Goal: Task Accomplishment & Management: Manage account settings

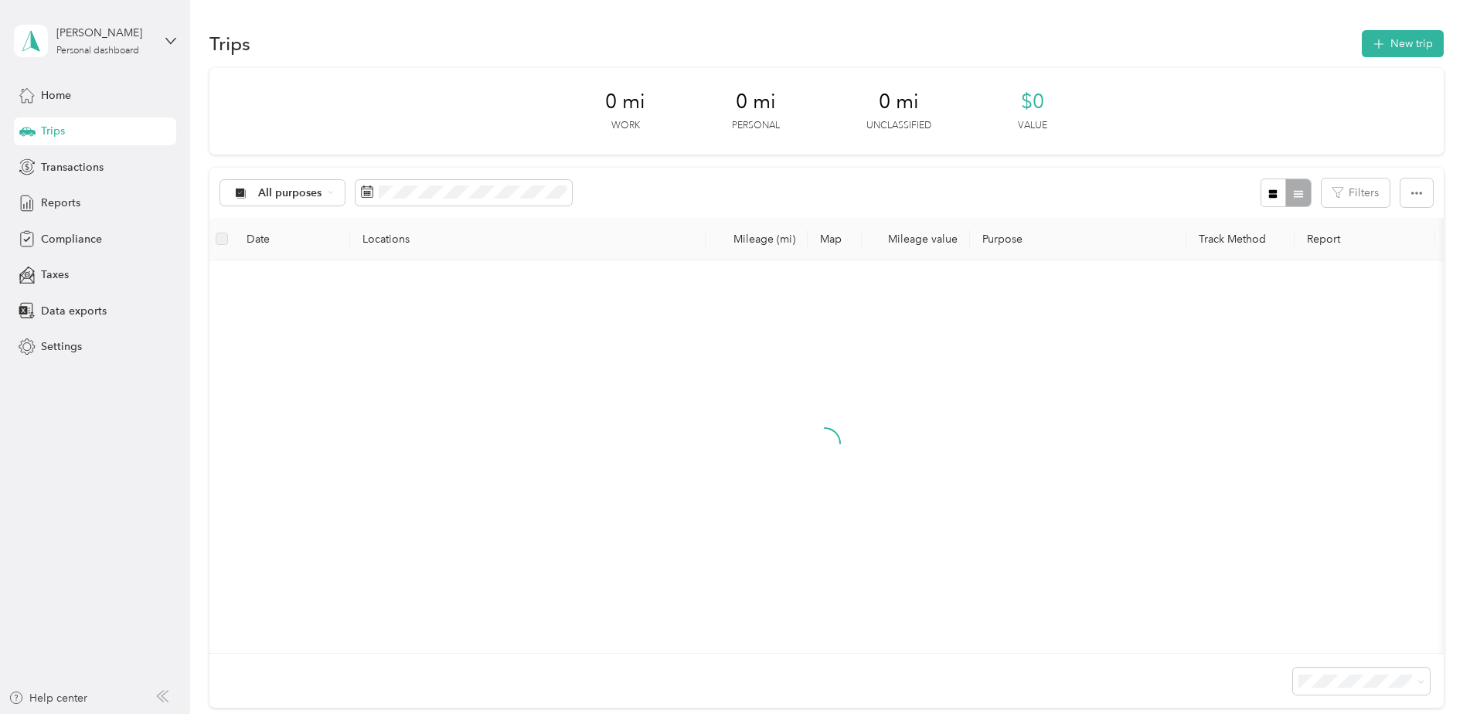
click at [853, 537] on div at bounding box center [824, 457] width 1205 height 368
click at [823, 533] on button "Add a trip" at bounding box center [824, 530] width 173 height 28
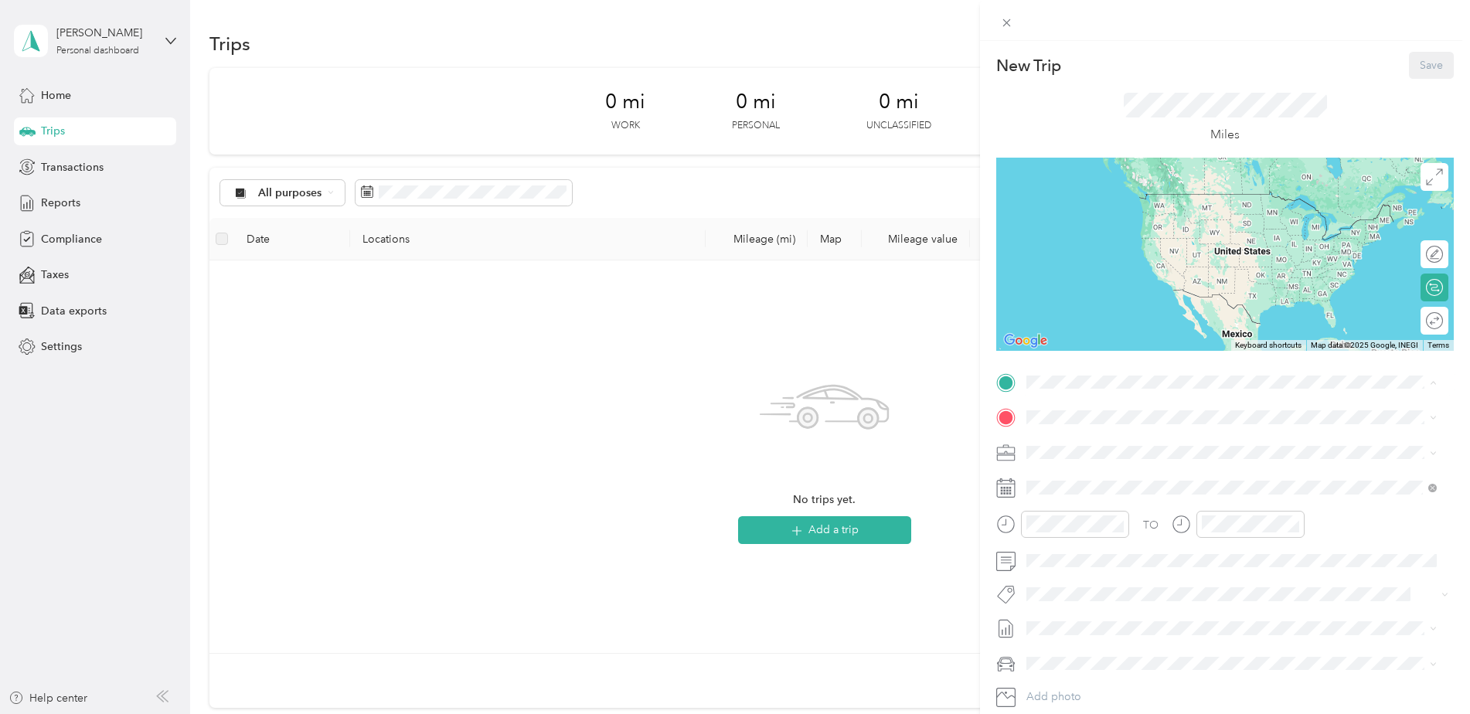
click at [1095, 452] on div "Home [STREET_ADDRESS][PERSON_NAME][PERSON_NAME][PERSON_NAME]" at bounding box center [1232, 453] width 355 height 32
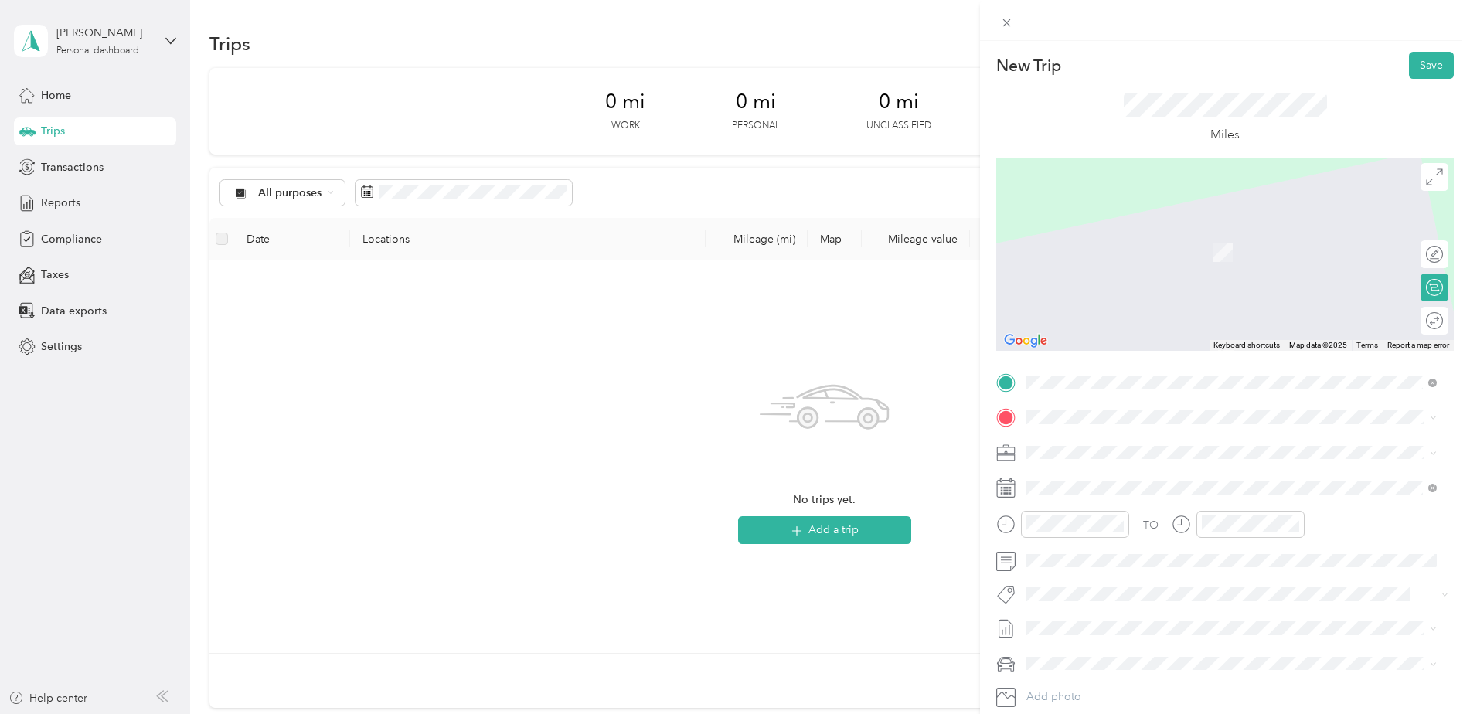
click at [1171, 477] on span "[STREET_ADDRESS][US_STATE]" at bounding box center [1132, 470] width 155 height 14
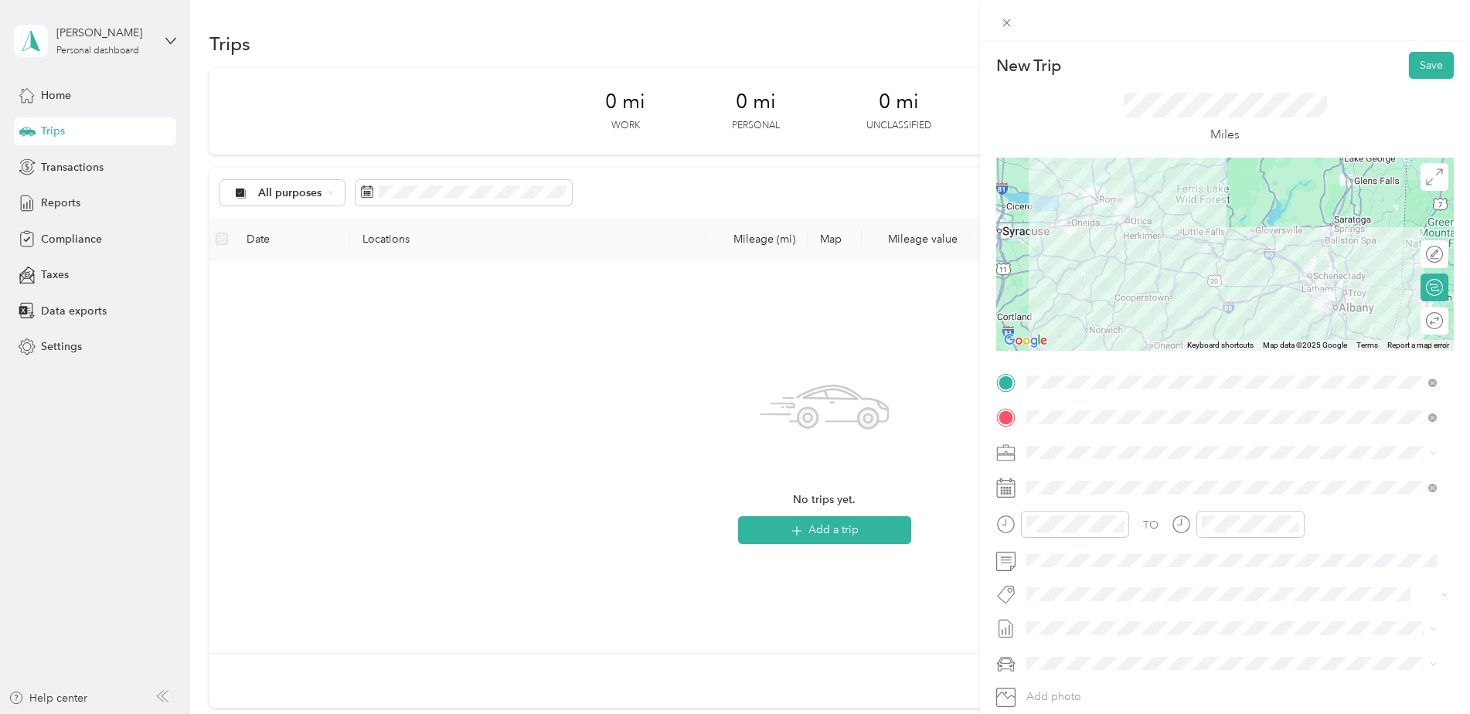
click at [1008, 484] on icon at bounding box center [1006, 484] width 19 height 0
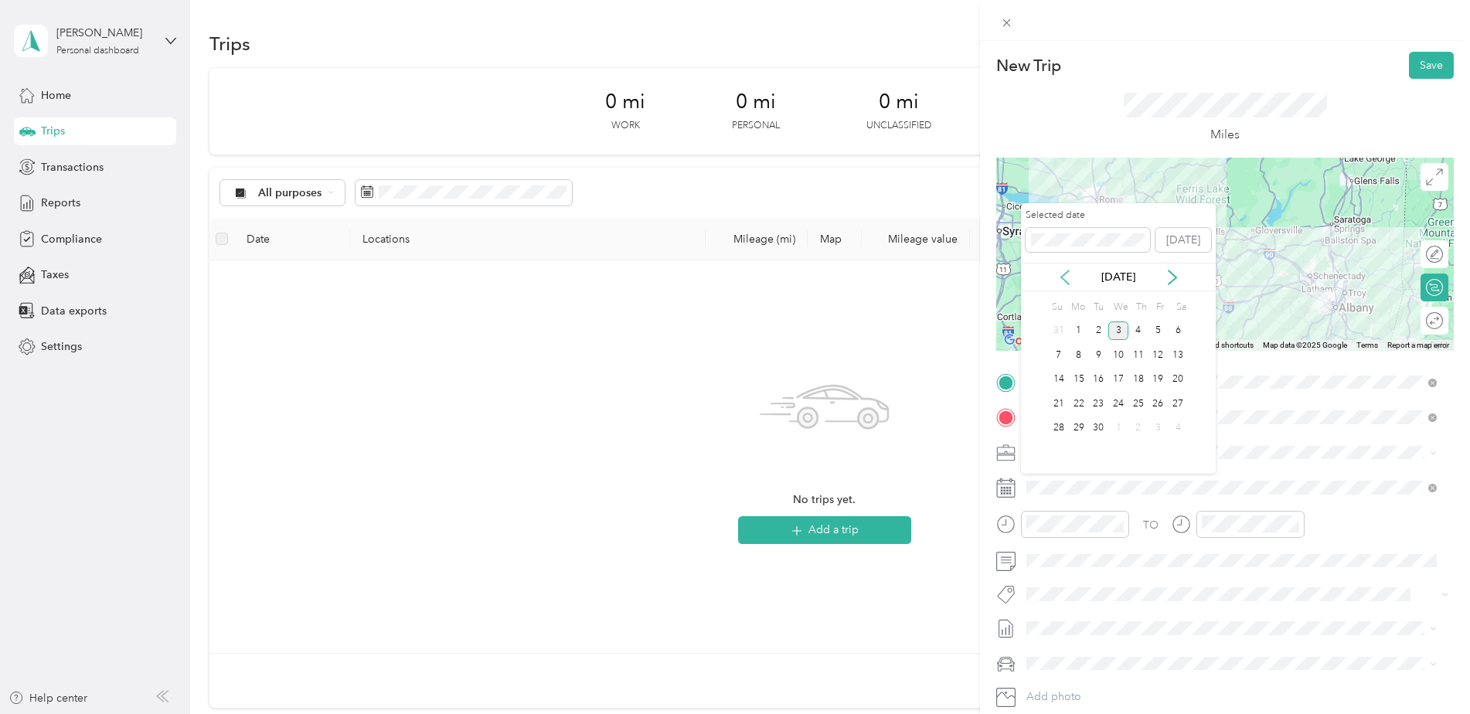
click at [1064, 275] on icon at bounding box center [1064, 277] width 15 height 15
click at [1140, 376] on div "14" at bounding box center [1138, 379] width 20 height 19
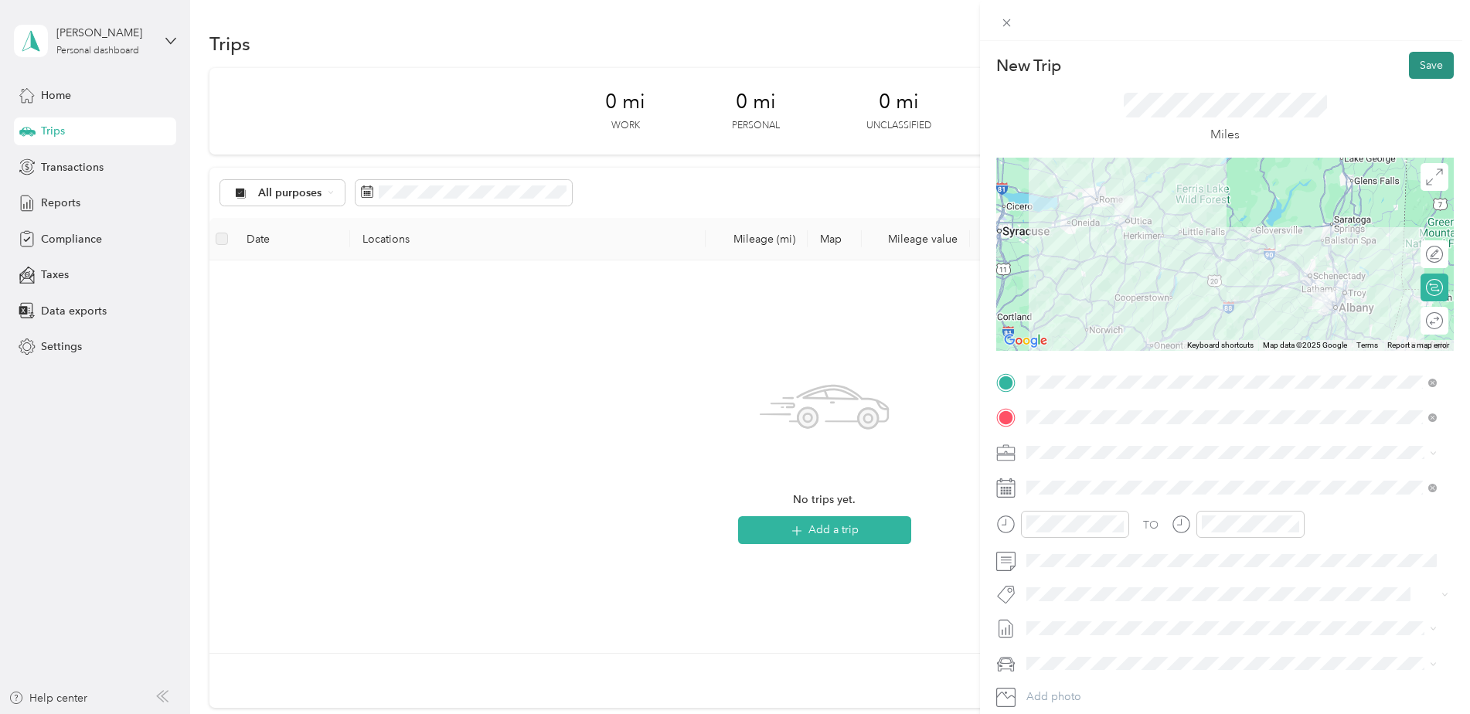
click at [1427, 73] on button "Save" at bounding box center [1431, 65] width 45 height 27
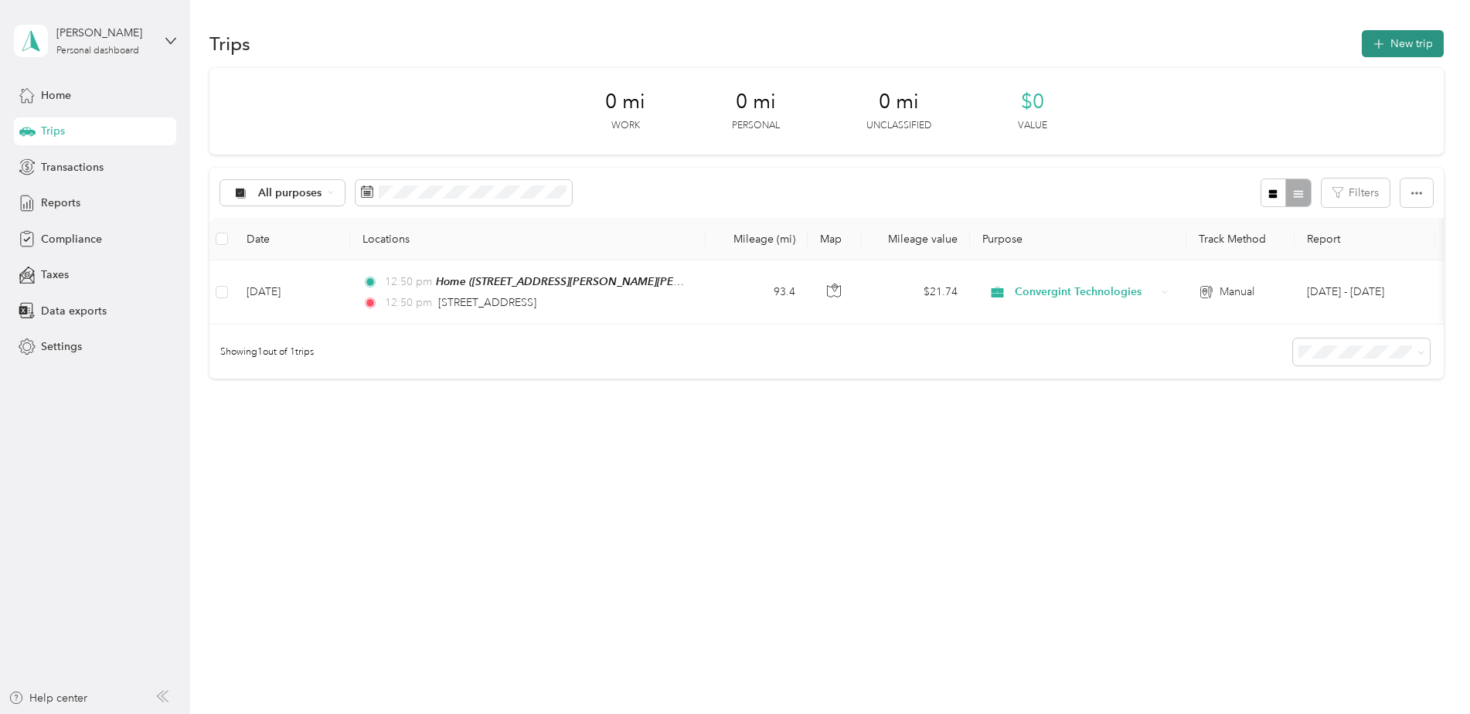
click at [1410, 43] on button "New trip" at bounding box center [1402, 43] width 82 height 27
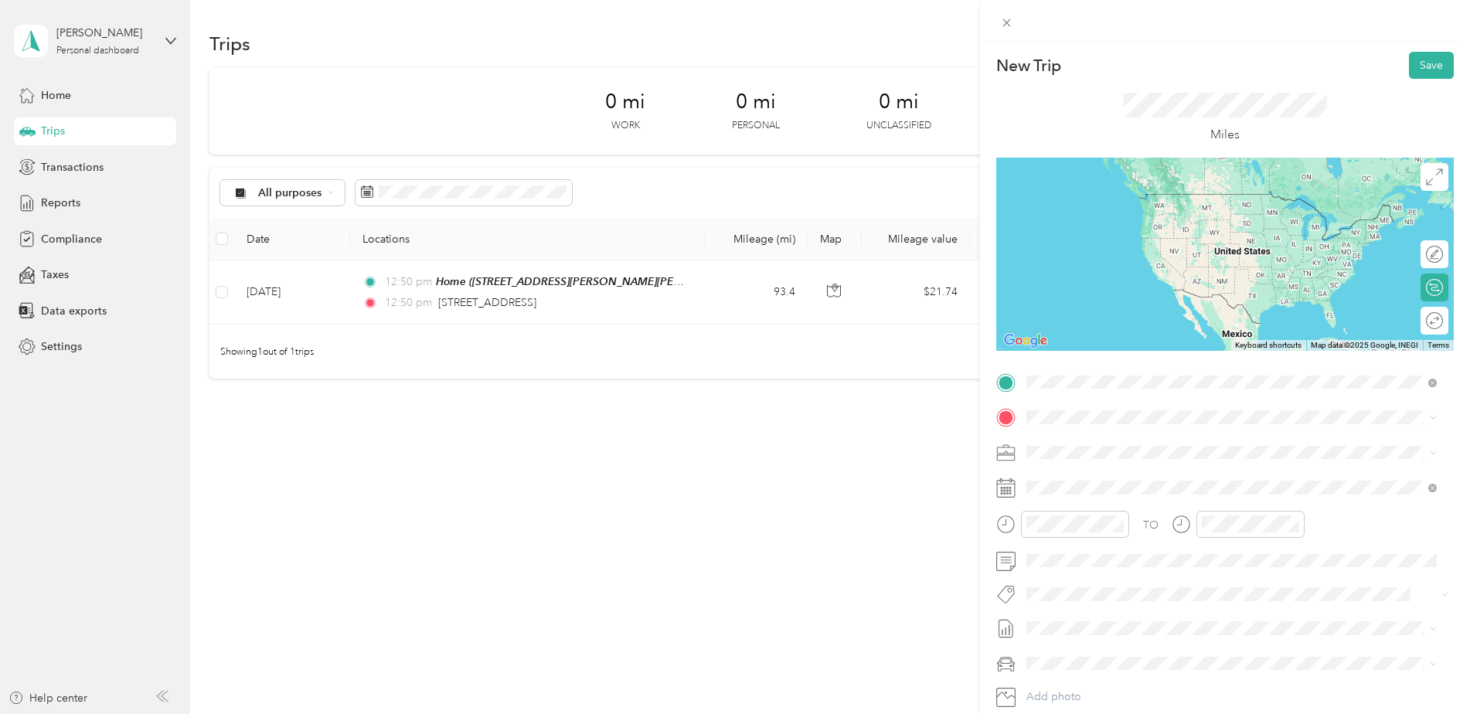
click at [1208, 444] on span "[STREET_ADDRESS][US_STATE]" at bounding box center [1132, 438] width 155 height 14
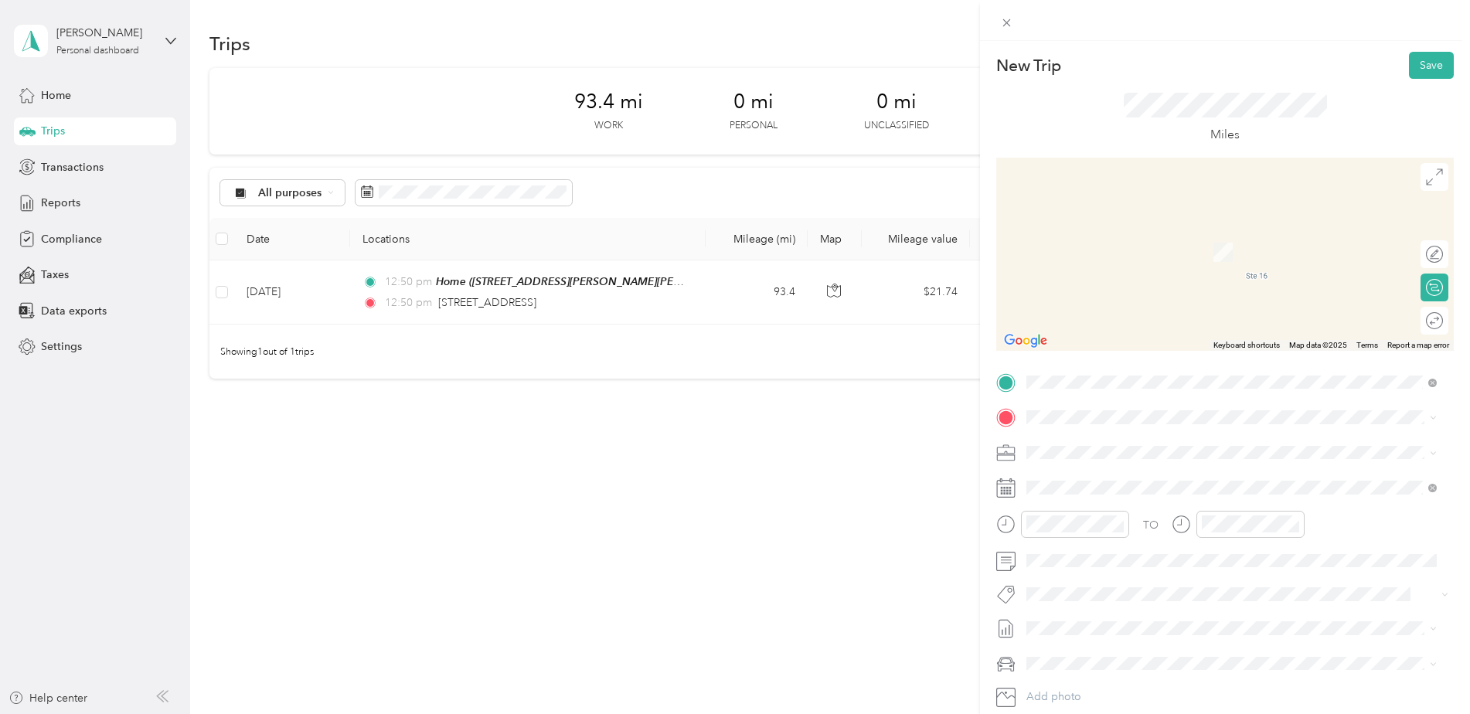
click at [1128, 477] on span "[STREET_ADDRESS][US_STATE][US_STATE]" at bounding box center [1160, 470] width 211 height 14
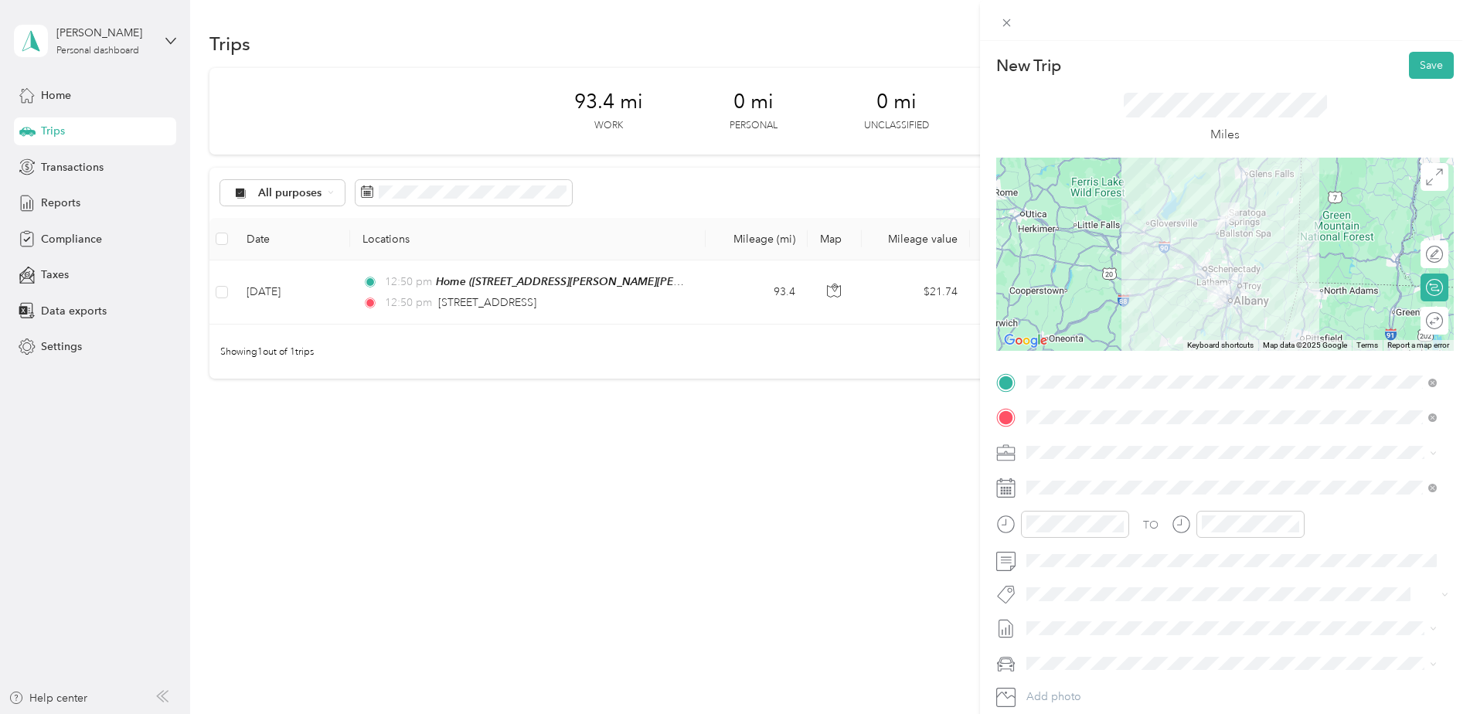
click at [1006, 487] on icon at bounding box center [1005, 487] width 19 height 19
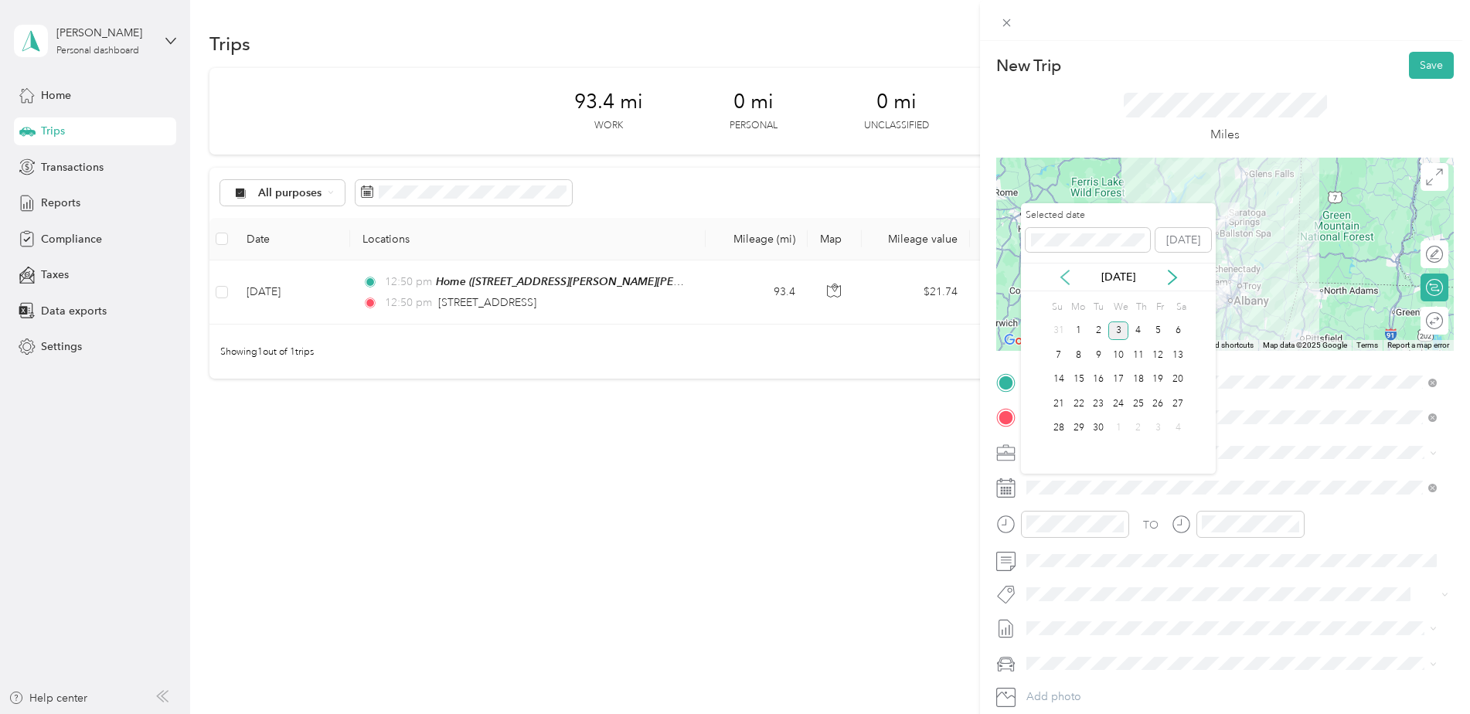
click at [1062, 277] on icon at bounding box center [1065, 277] width 8 height 14
click at [1135, 379] on div "14" at bounding box center [1138, 379] width 20 height 19
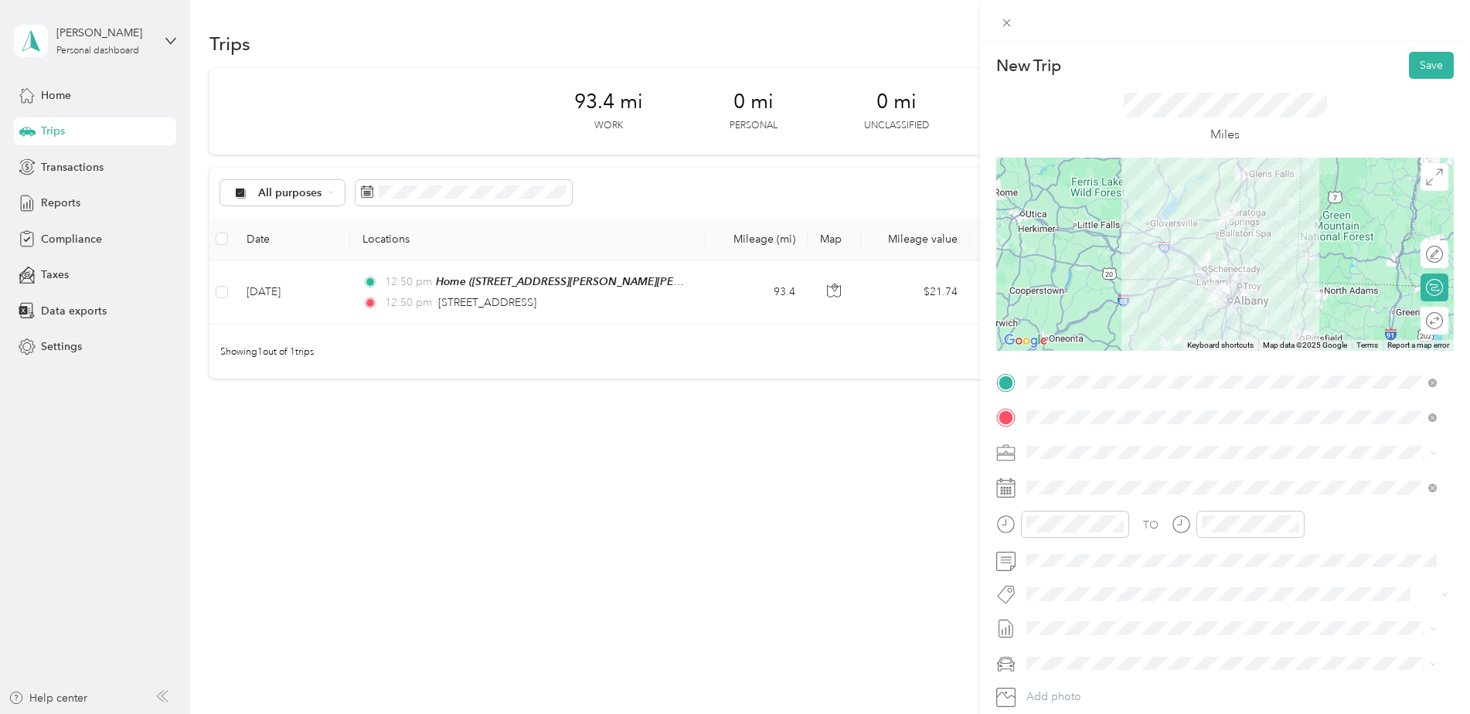
click at [861, 572] on div "New Trip Save This trip cannot be edited because it is either under review, app…" at bounding box center [735, 357] width 1470 height 714
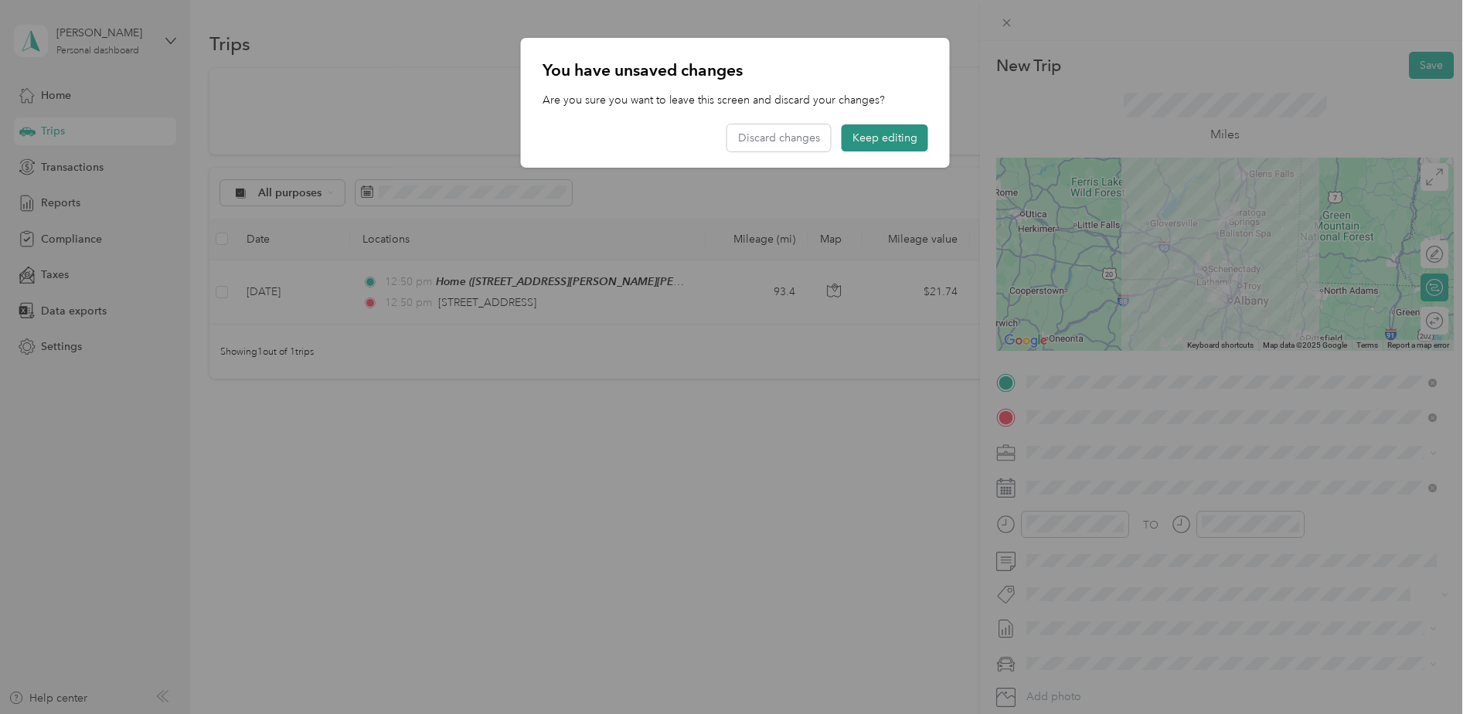
click at [866, 134] on button "Keep editing" at bounding box center [884, 137] width 87 height 27
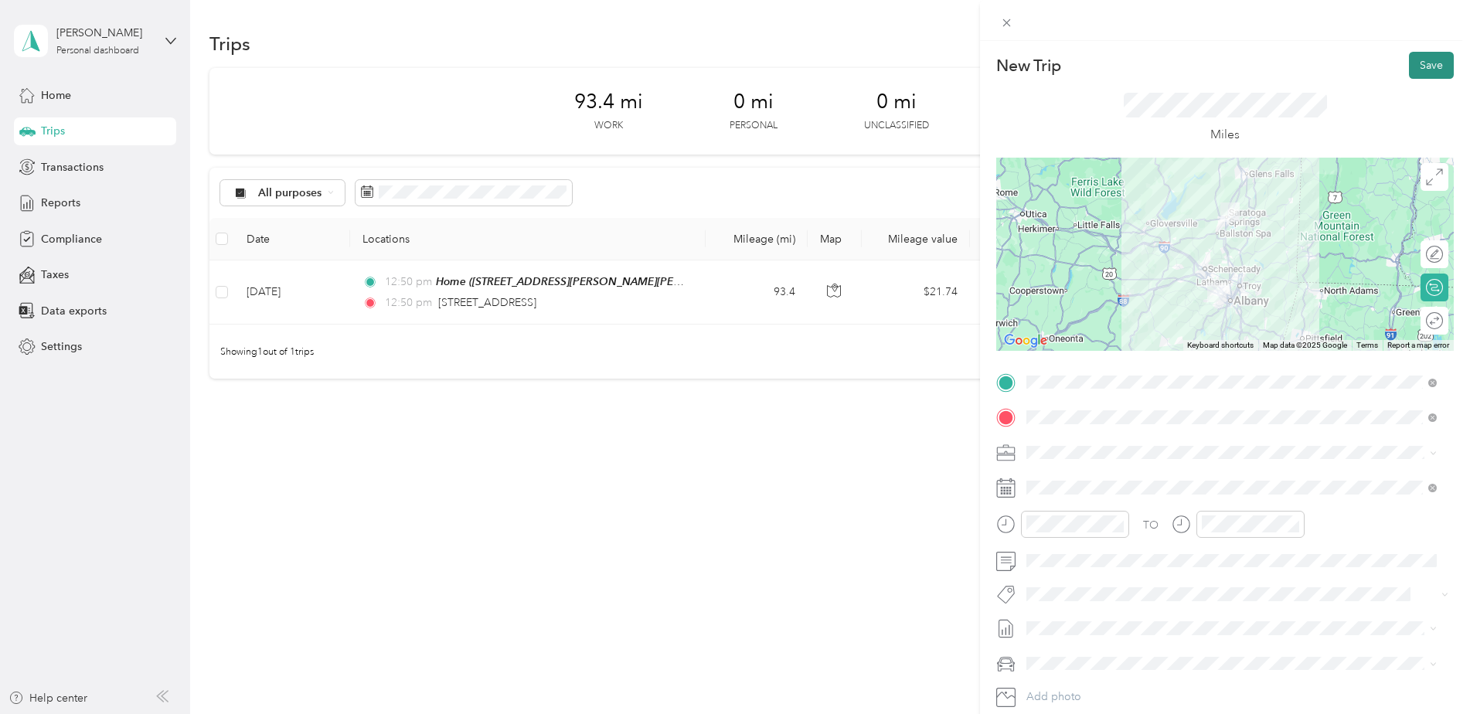
click at [1420, 60] on button "Save" at bounding box center [1431, 65] width 45 height 27
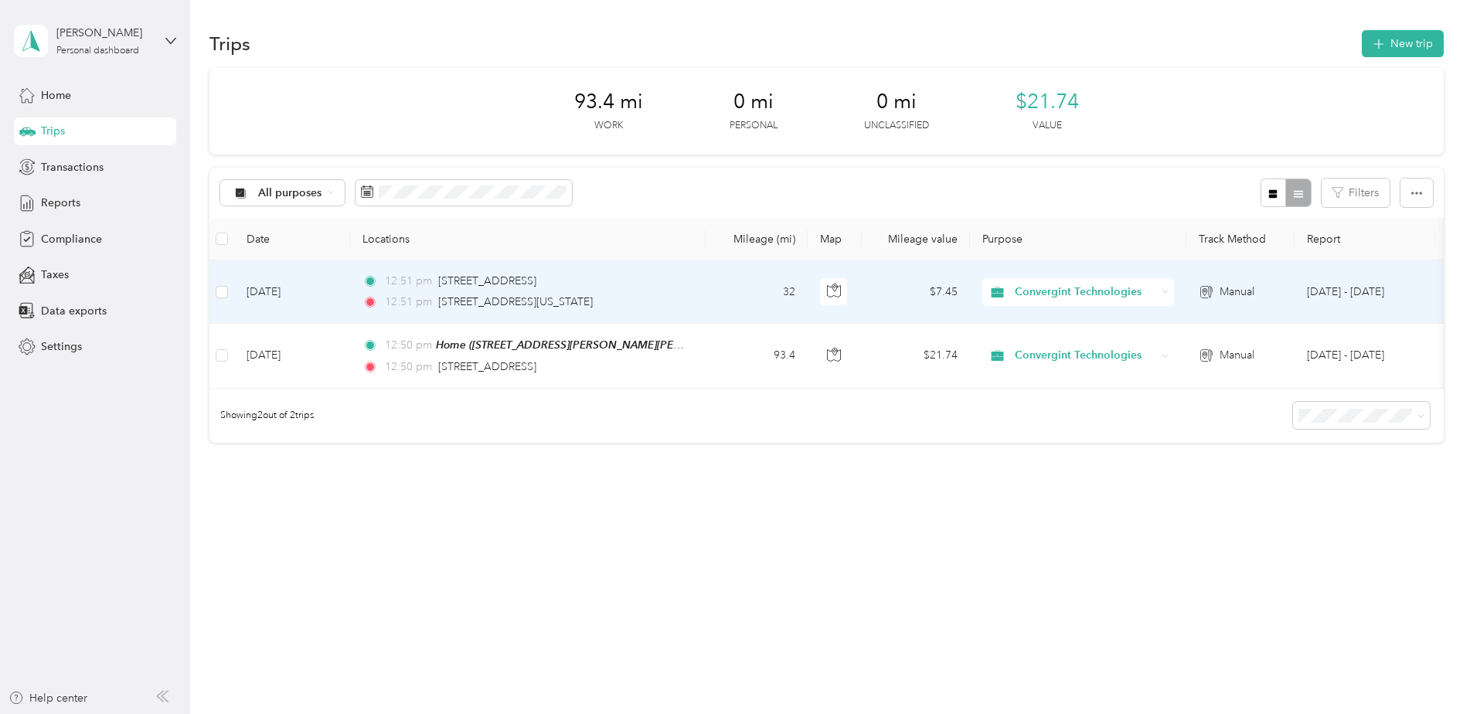
drag, startPoint x: 671, startPoint y: 303, endPoint x: 441, endPoint y: 318, distance: 230.0
click at [441, 318] on td "12:51 pm [STREET_ADDRESS] 12:51 pm [STREET_ADDRESS][US_STATE]" at bounding box center [527, 291] width 355 height 63
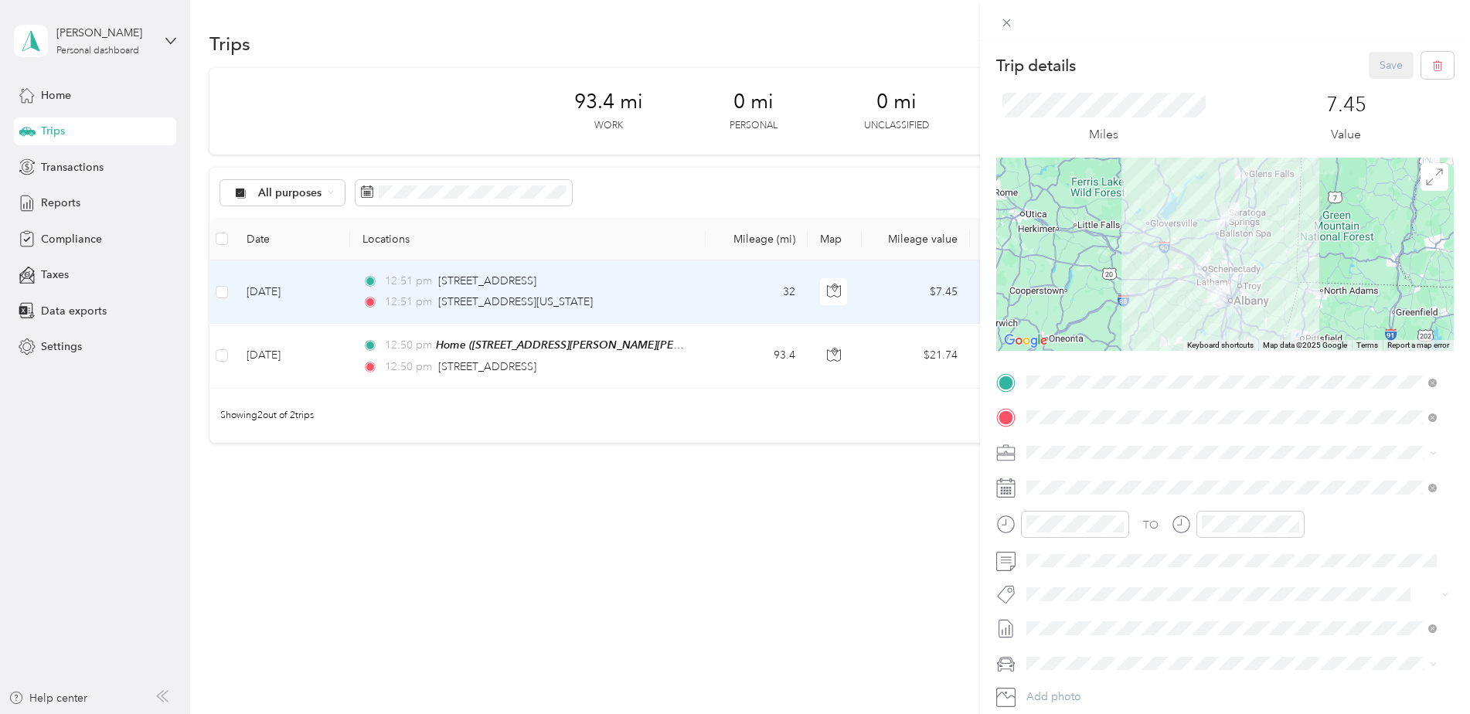
click at [881, 447] on div "Trip details Save This trip cannot be edited because it is either under review,…" at bounding box center [735, 357] width 1470 height 714
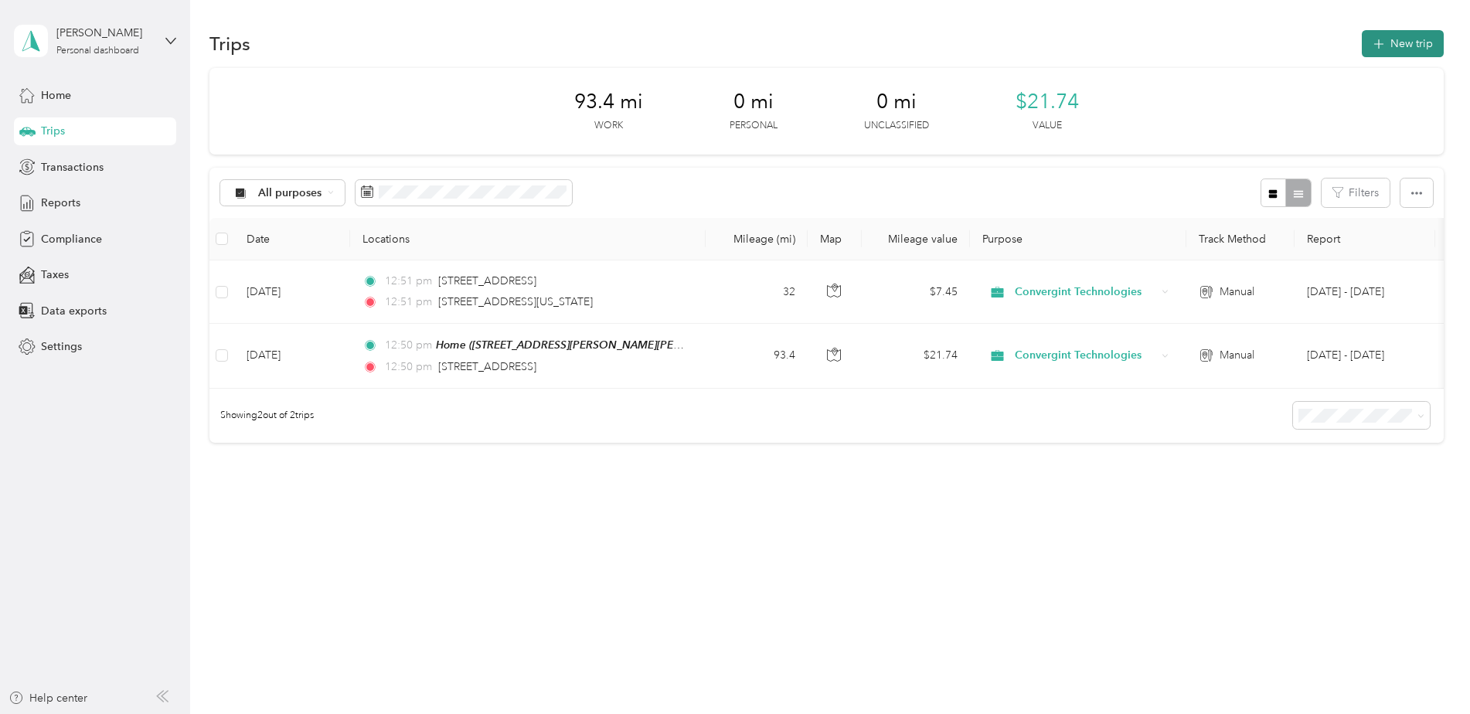
click at [1409, 43] on button "New trip" at bounding box center [1402, 43] width 82 height 27
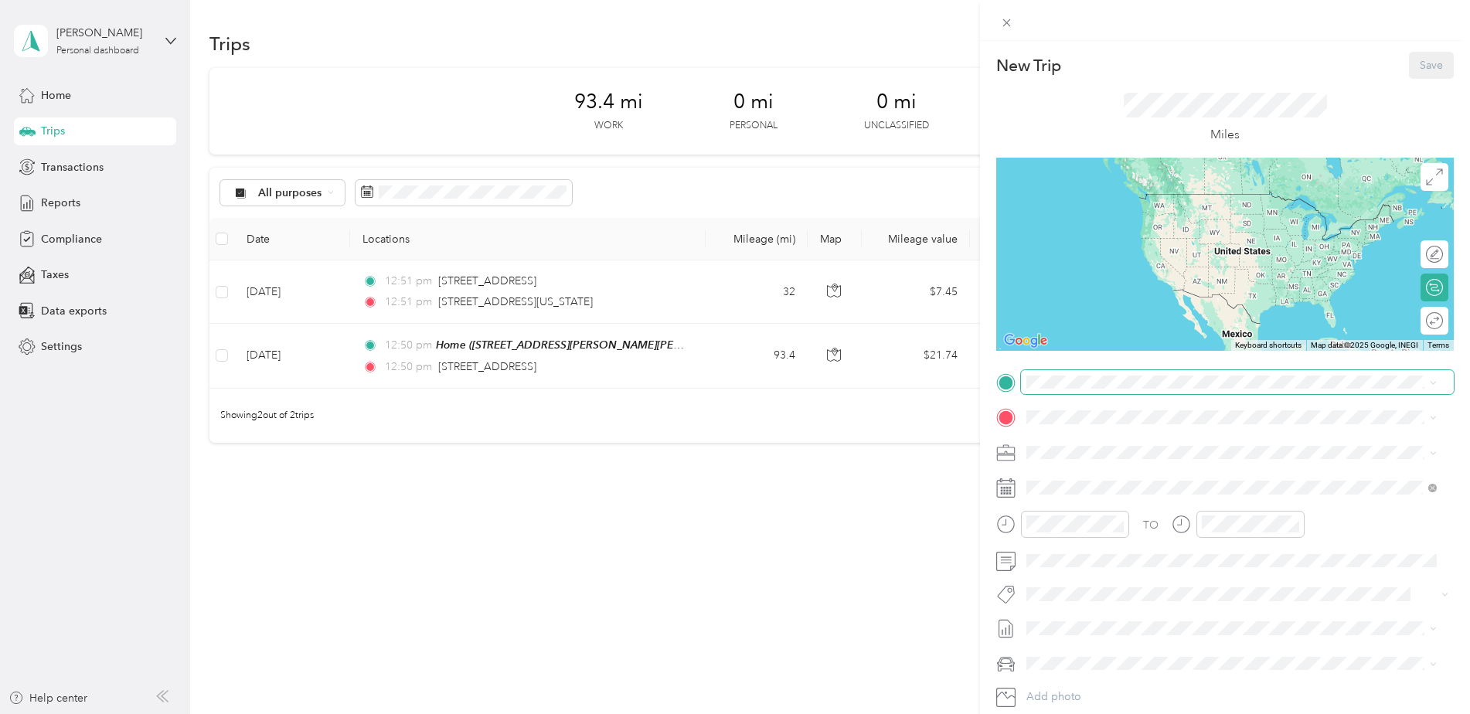
click at [1081, 391] on span at bounding box center [1237, 382] width 433 height 25
click at [1123, 437] on span "[STREET_ADDRESS][US_STATE][US_STATE]" at bounding box center [1160, 438] width 211 height 14
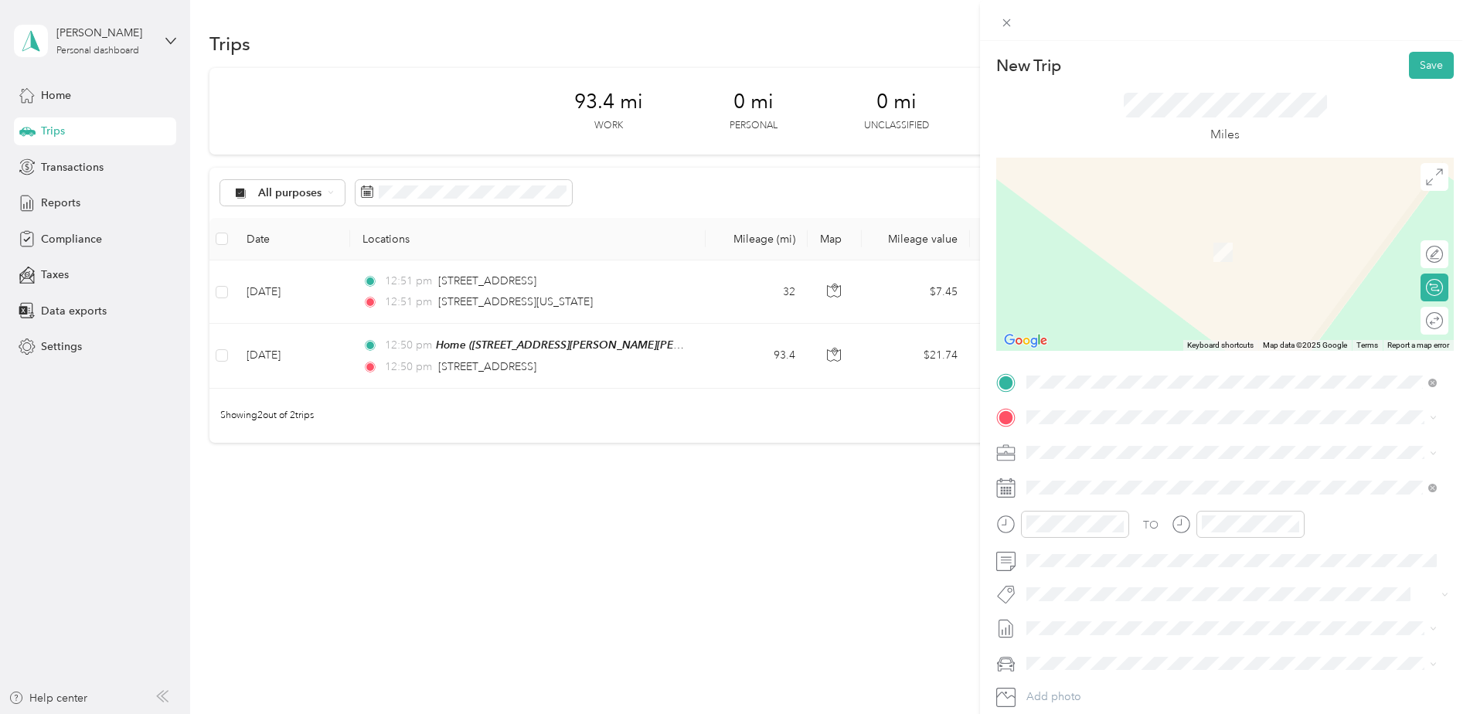
click at [1049, 480] on div "Home [STREET_ADDRESS][PERSON_NAME][PERSON_NAME][PERSON_NAME]" at bounding box center [1231, 483] width 399 height 38
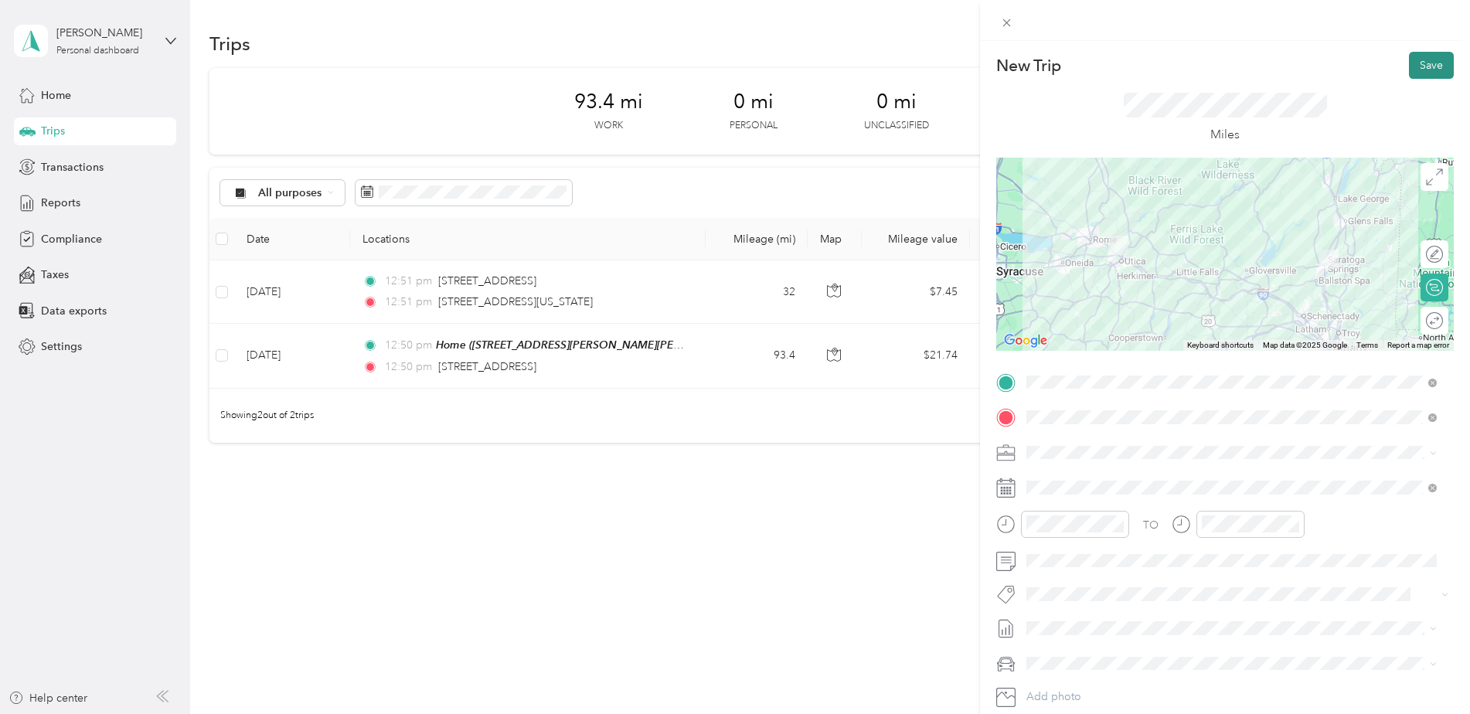
click at [1419, 66] on button "Save" at bounding box center [1431, 65] width 45 height 27
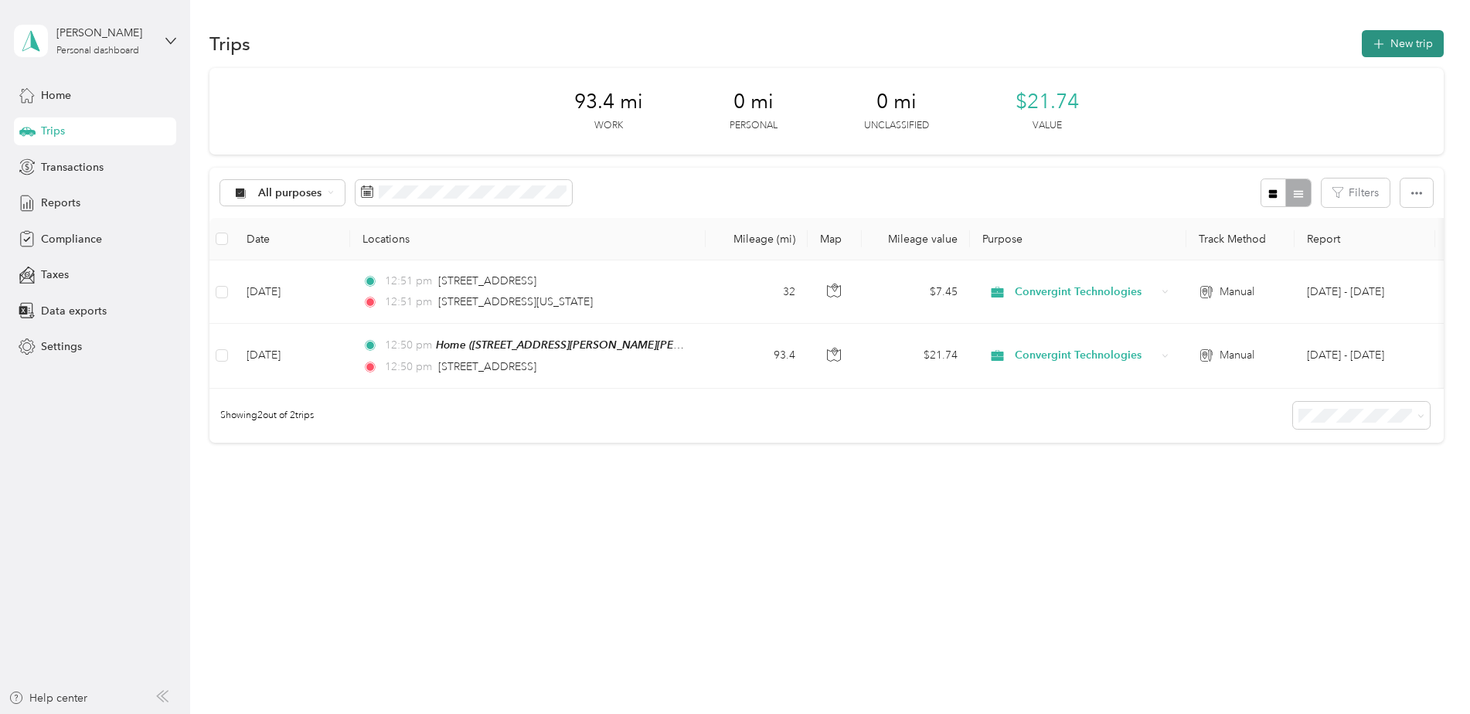
click at [1409, 45] on button "New trip" at bounding box center [1402, 43] width 82 height 27
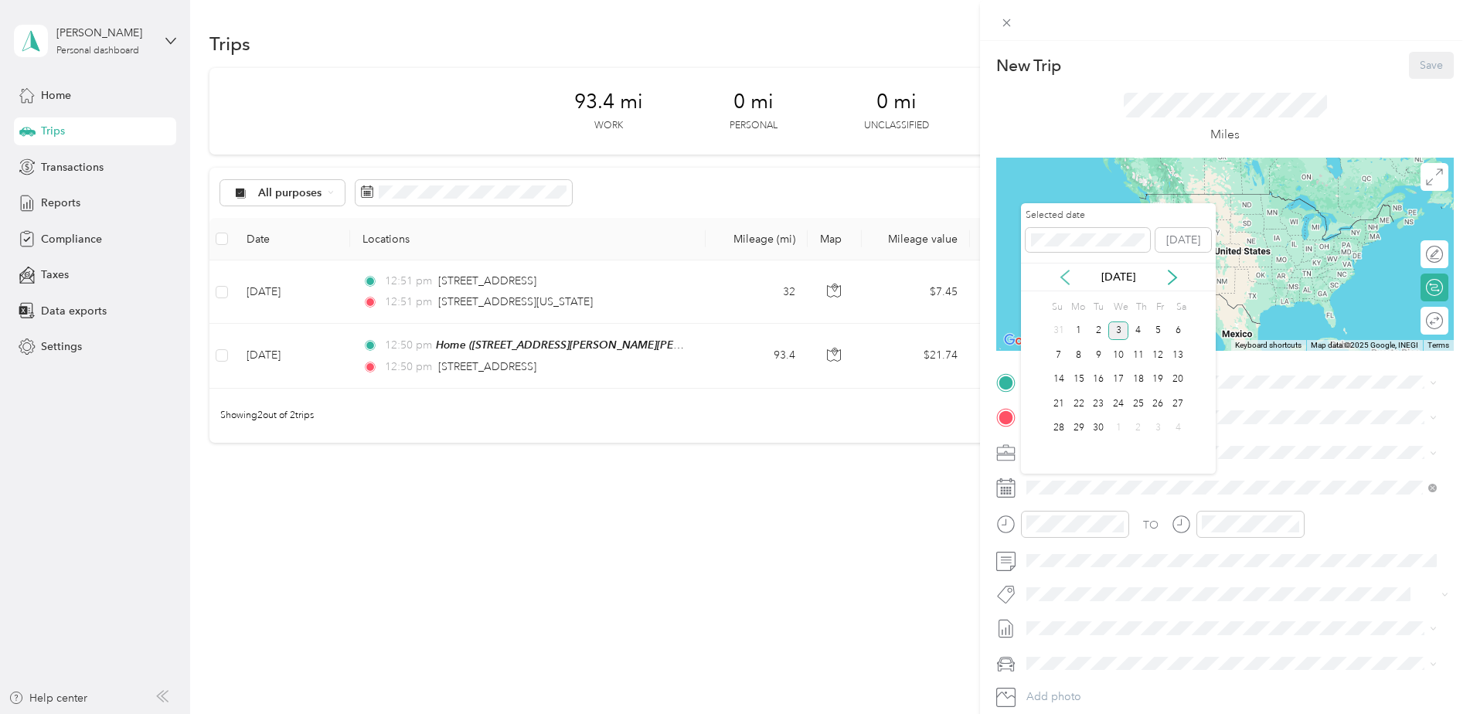
click at [1063, 279] on icon at bounding box center [1065, 277] width 8 height 14
click at [1137, 374] on div "14" at bounding box center [1138, 379] width 20 height 19
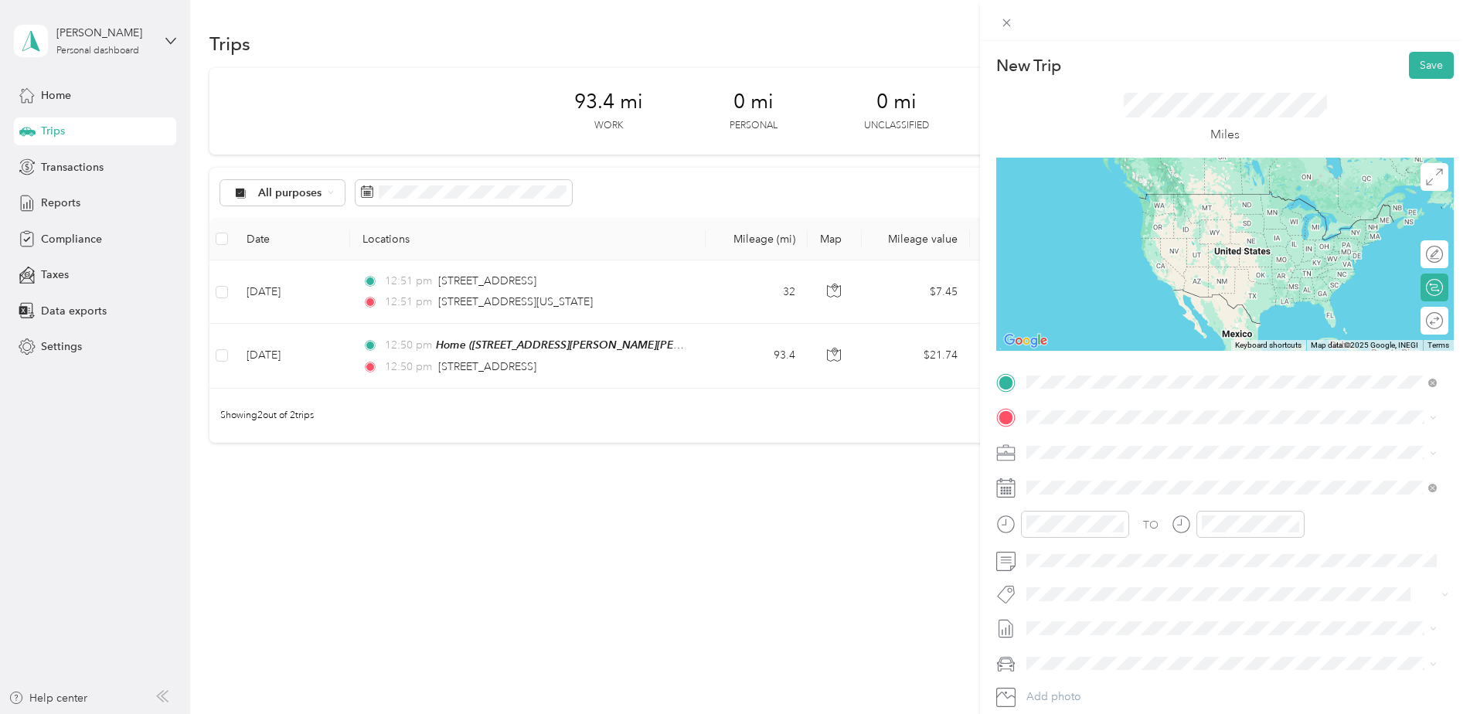
click at [1116, 431] on span "[STREET_ADDRESS][US_STATE][US_STATE]" at bounding box center [1160, 438] width 211 height 14
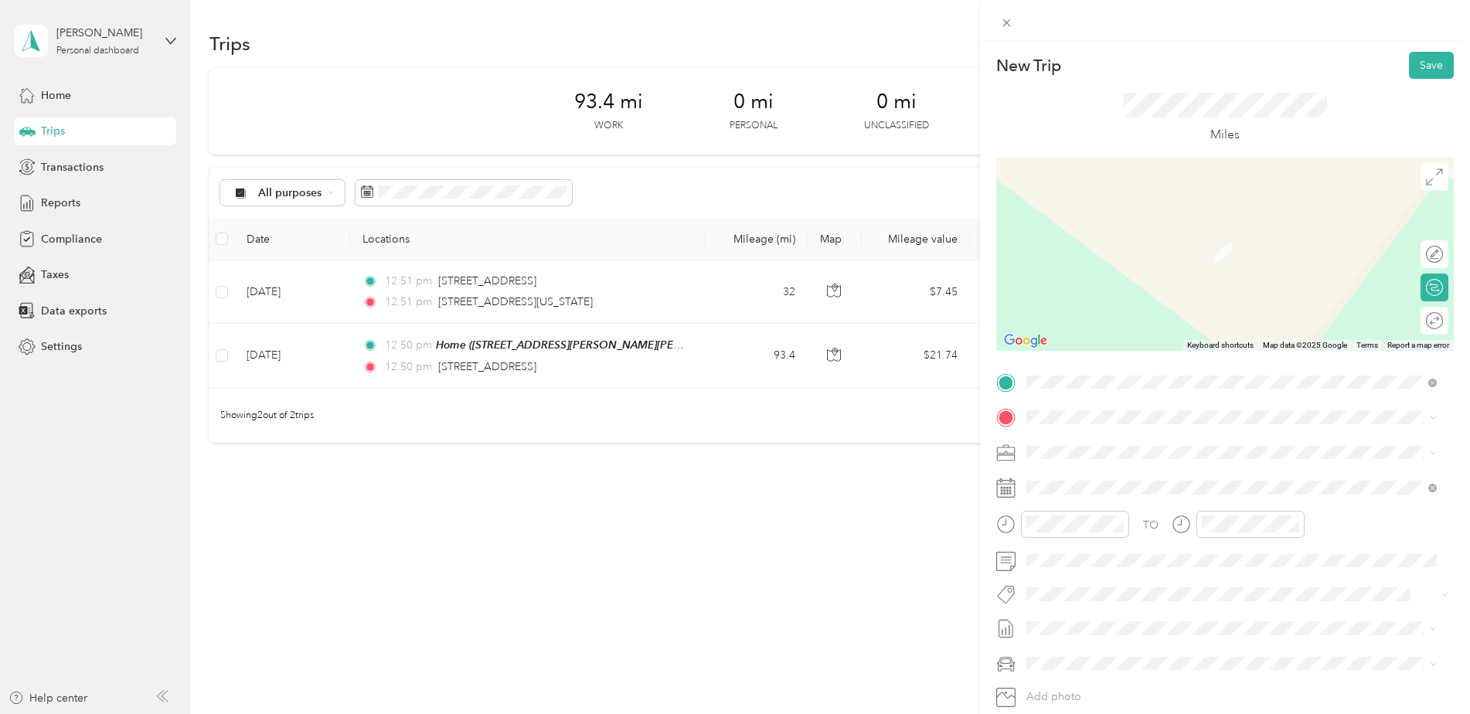
click at [1099, 481] on div "Home [STREET_ADDRESS][PERSON_NAME][PERSON_NAME][PERSON_NAME]" at bounding box center [1232, 487] width 355 height 32
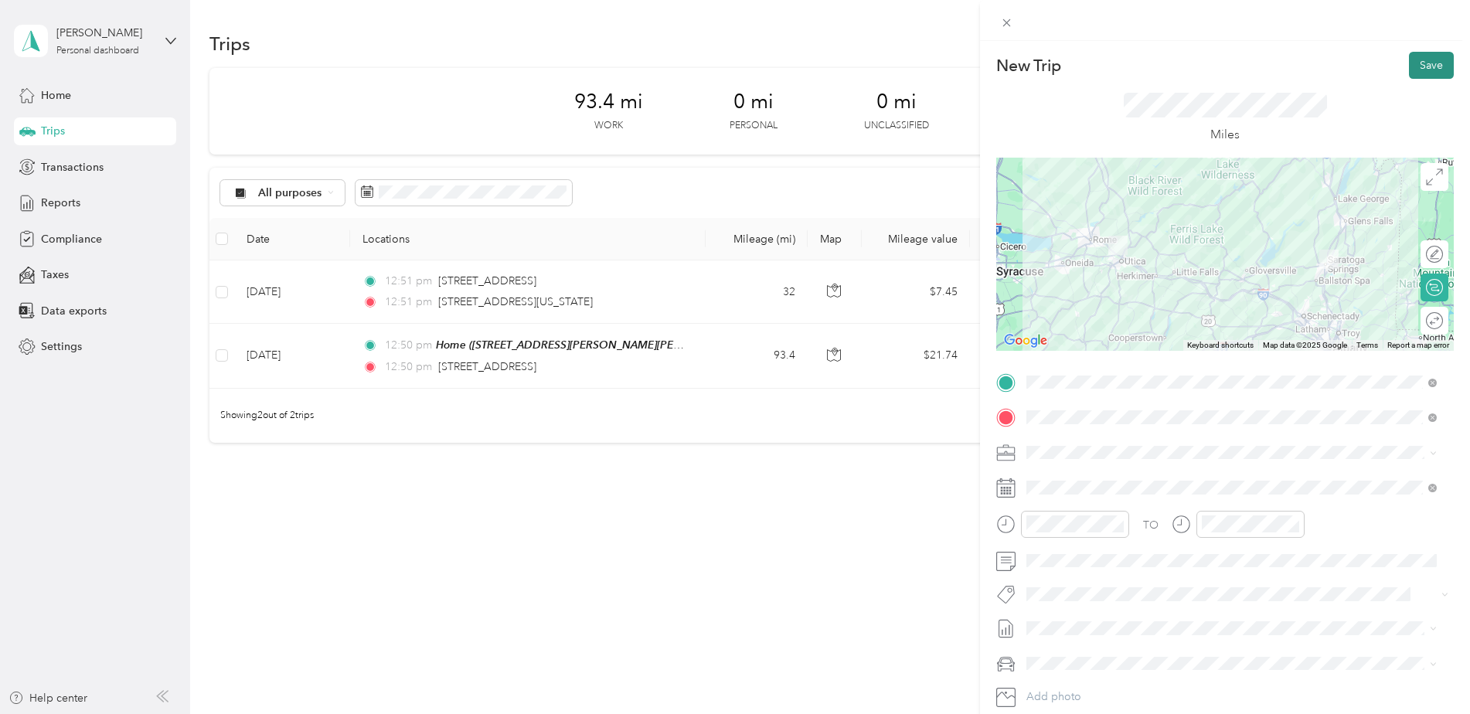
click at [1424, 64] on button "Save" at bounding box center [1431, 65] width 45 height 27
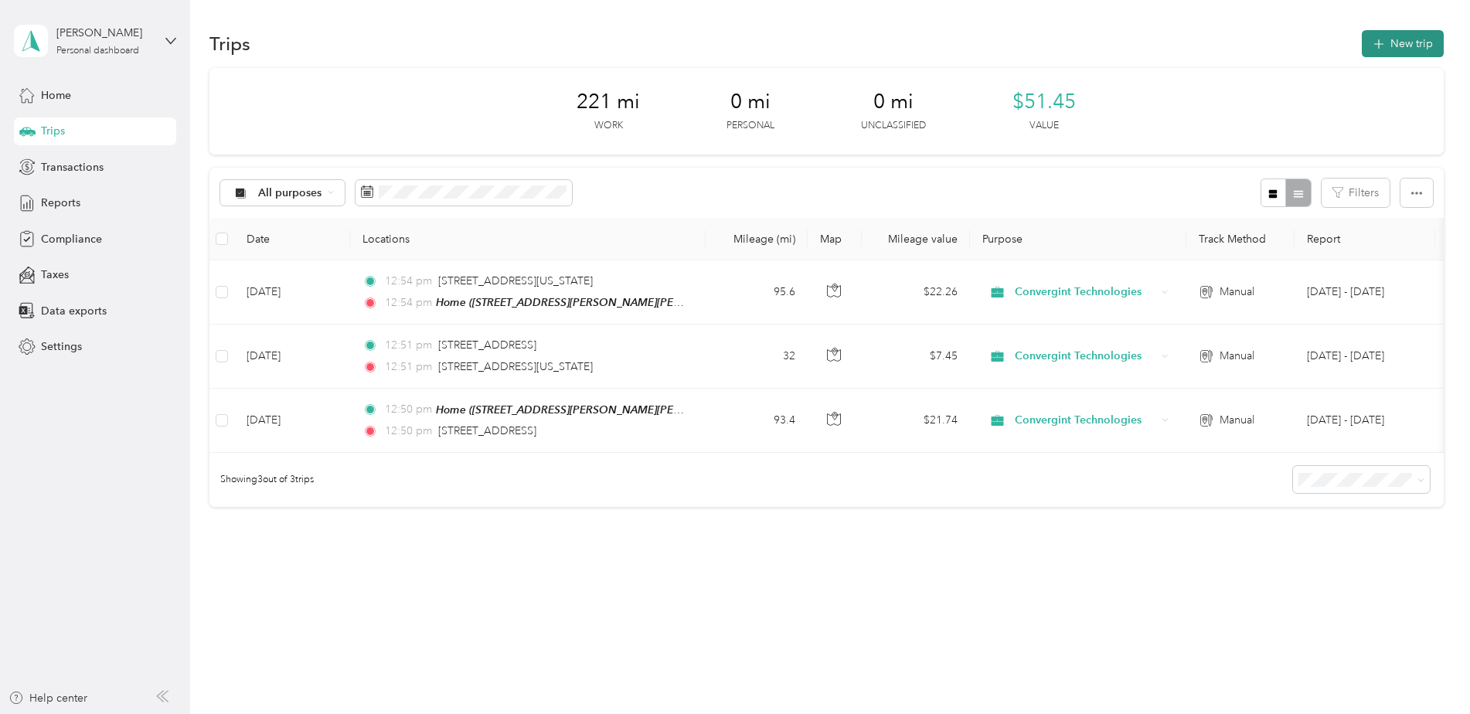
click at [1404, 44] on button "New trip" at bounding box center [1402, 43] width 82 height 27
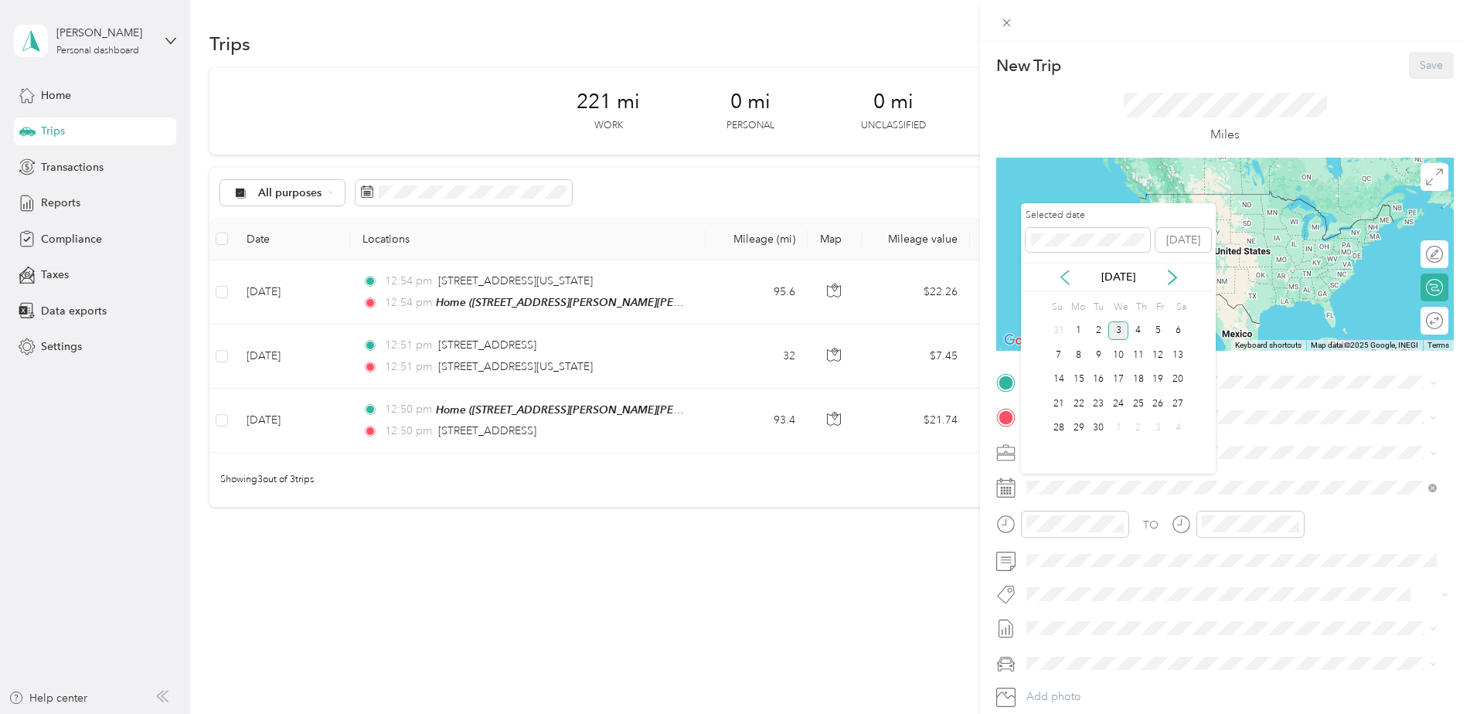
click at [1065, 277] on icon at bounding box center [1064, 277] width 15 height 15
click at [1171, 276] on icon at bounding box center [1171, 277] width 15 height 15
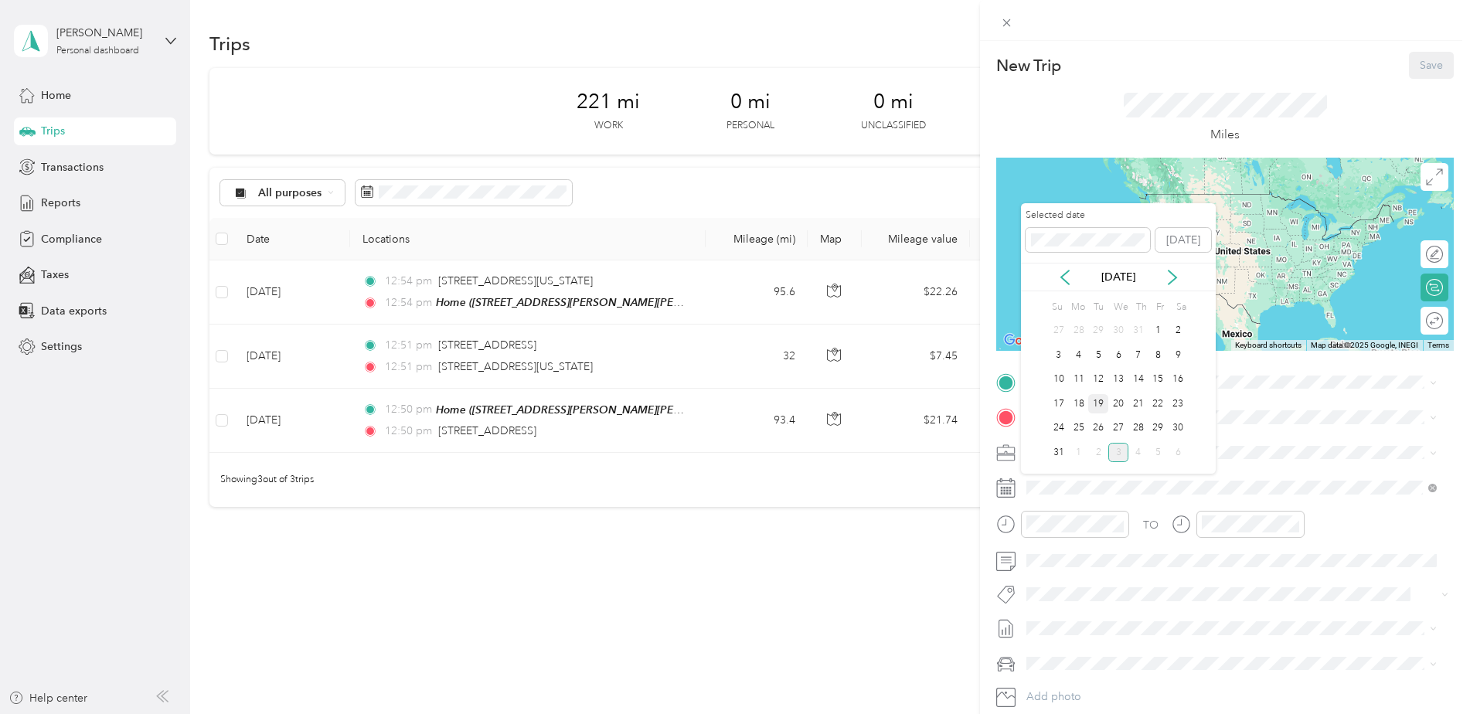
click at [1100, 403] on div "19" at bounding box center [1098, 403] width 20 height 19
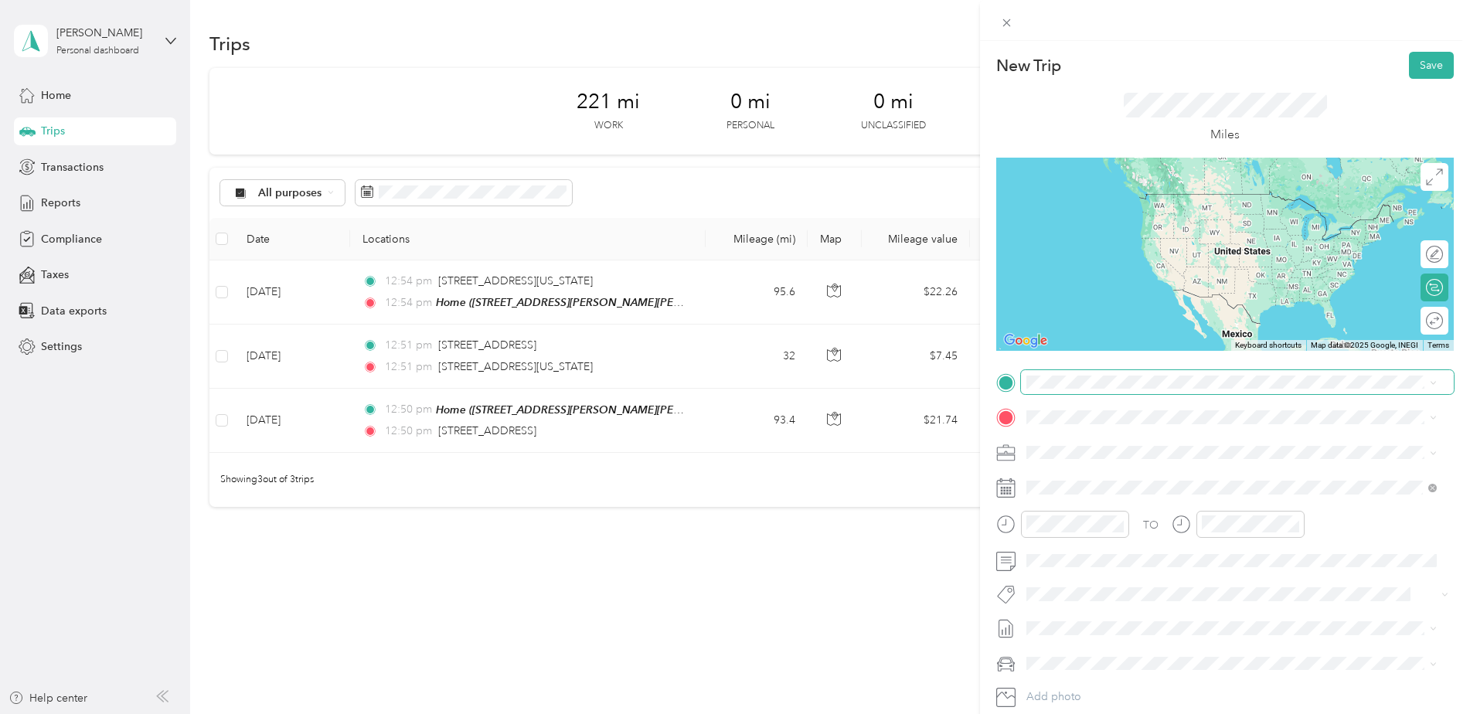
click at [1106, 389] on span at bounding box center [1237, 382] width 433 height 25
click at [1096, 448] on div "Home [STREET_ADDRESS][PERSON_NAME][PERSON_NAME][PERSON_NAME]" at bounding box center [1232, 453] width 355 height 32
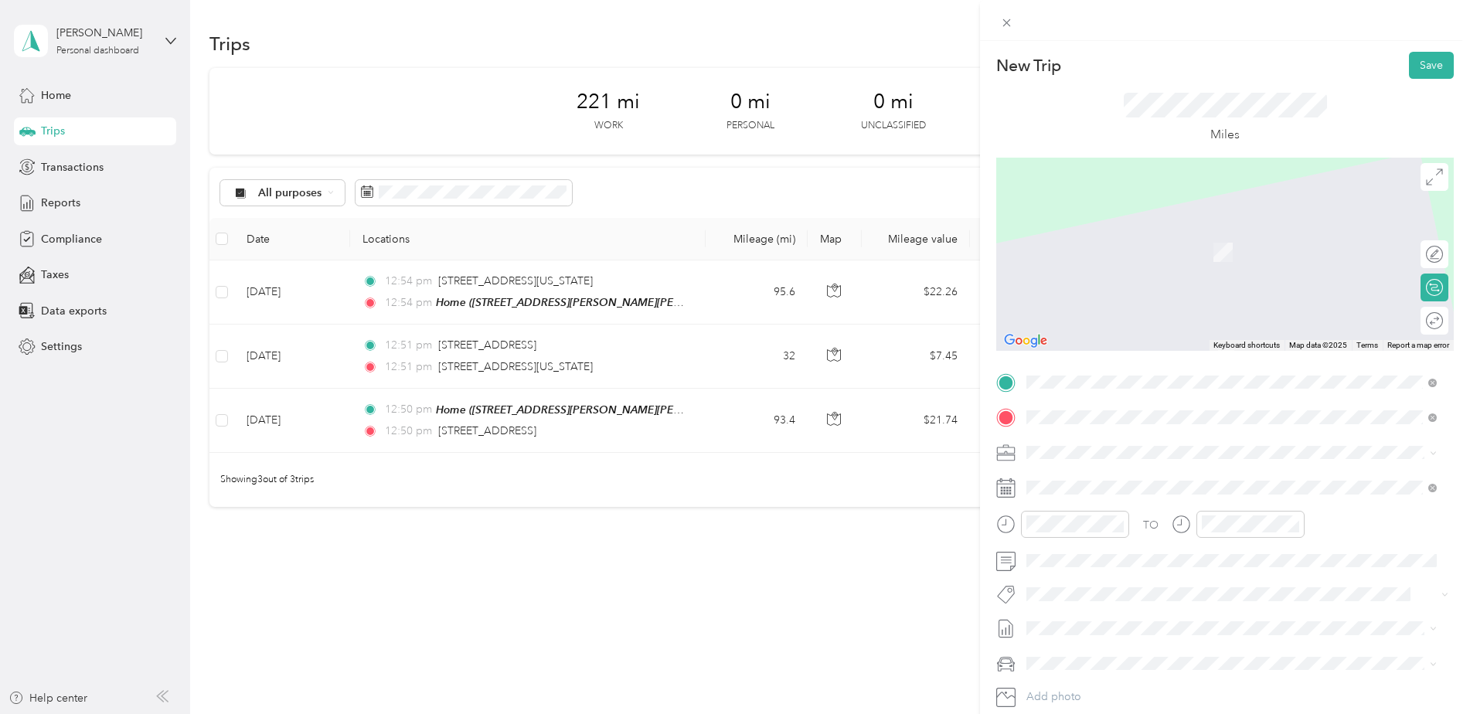
click at [1120, 474] on span "[STREET_ADDRESS][PERSON_NAME][US_STATE]" at bounding box center [1175, 473] width 240 height 14
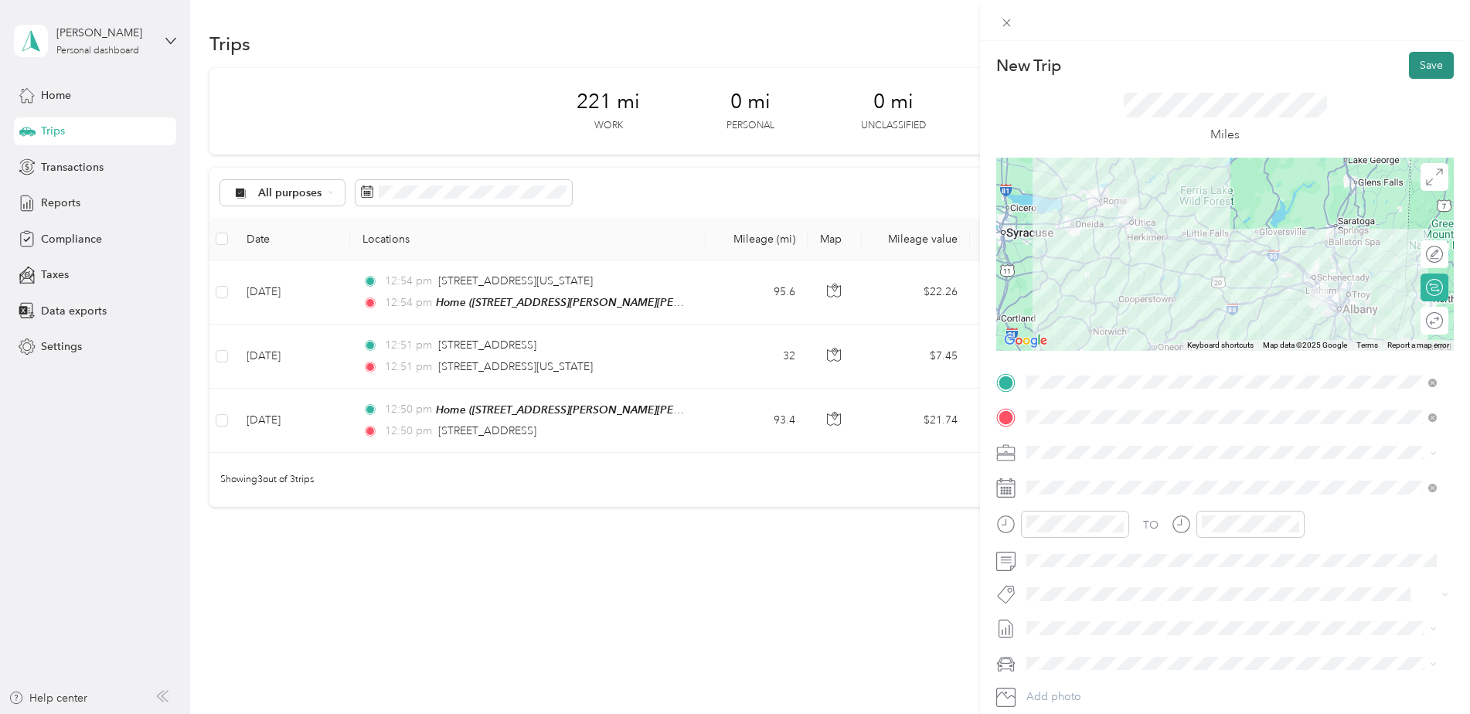
click at [1414, 66] on button "Save" at bounding box center [1431, 65] width 45 height 27
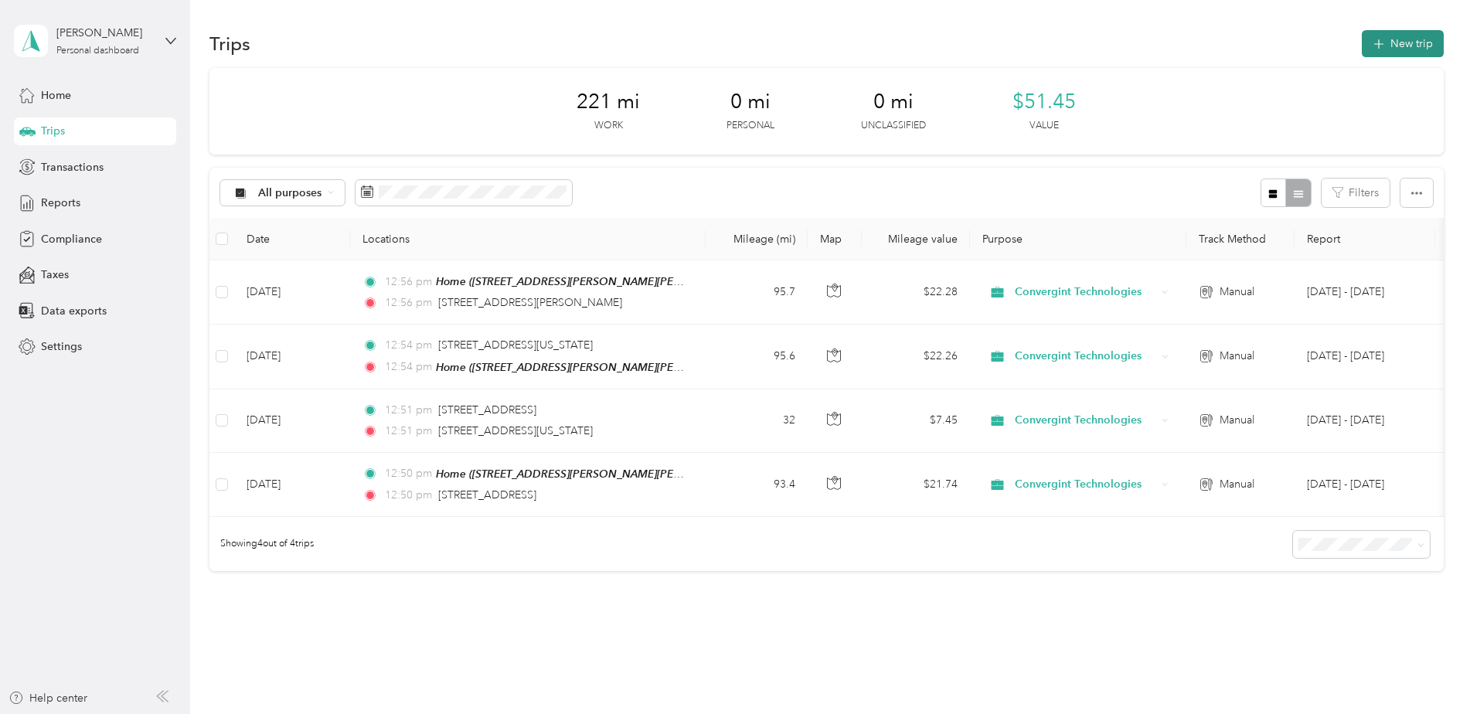
click at [1396, 38] on button "New trip" at bounding box center [1402, 43] width 82 height 27
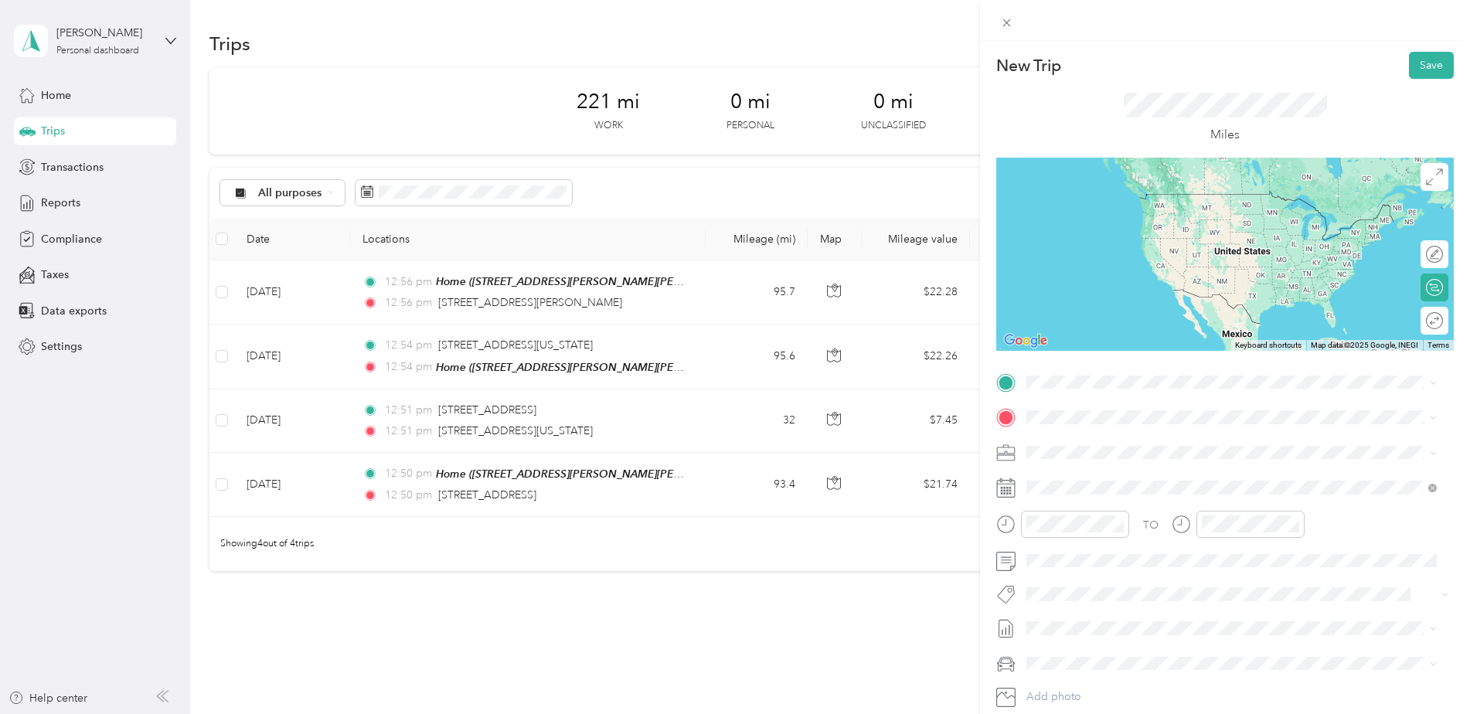
click at [1113, 442] on span "[STREET_ADDRESS][PERSON_NAME][US_STATE]" at bounding box center [1175, 436] width 240 height 14
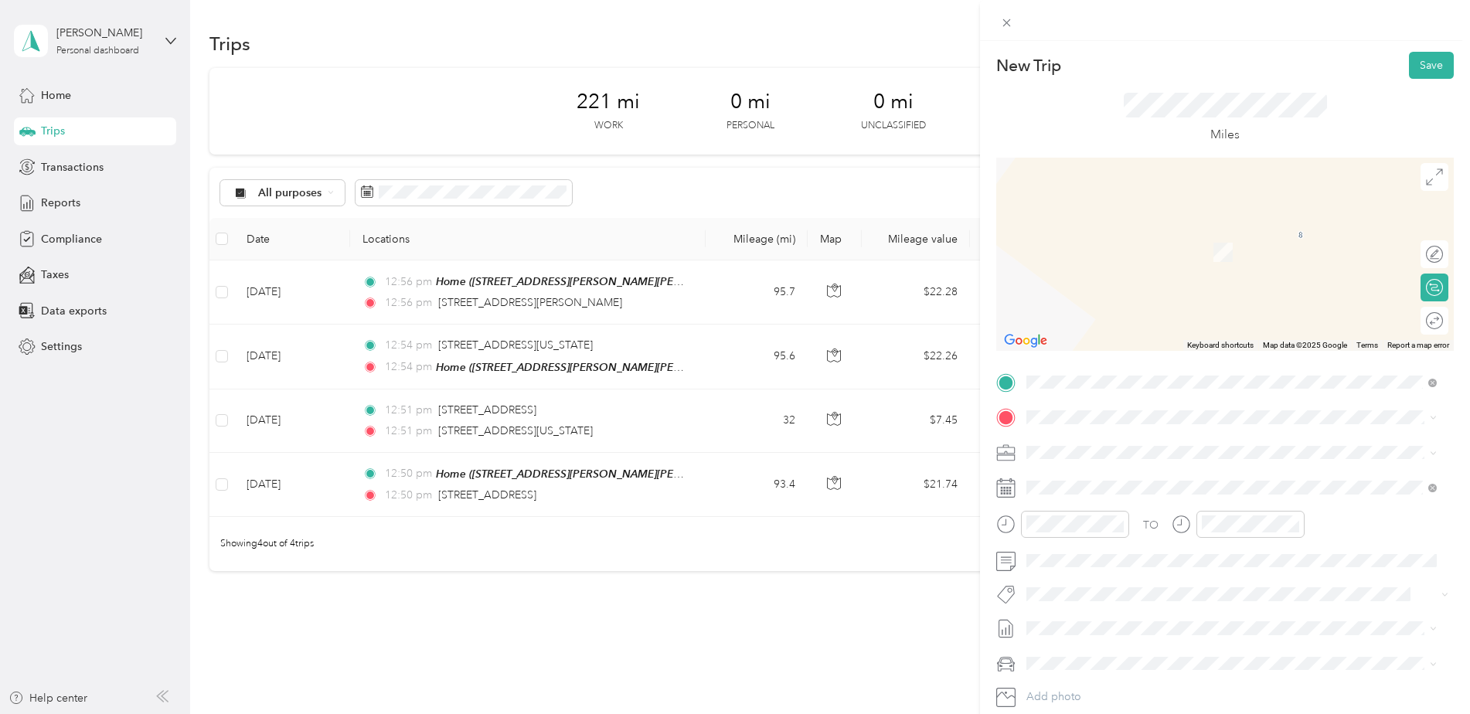
click at [1120, 481] on div "Home [STREET_ADDRESS][PERSON_NAME][PERSON_NAME][PERSON_NAME]" at bounding box center [1232, 486] width 355 height 32
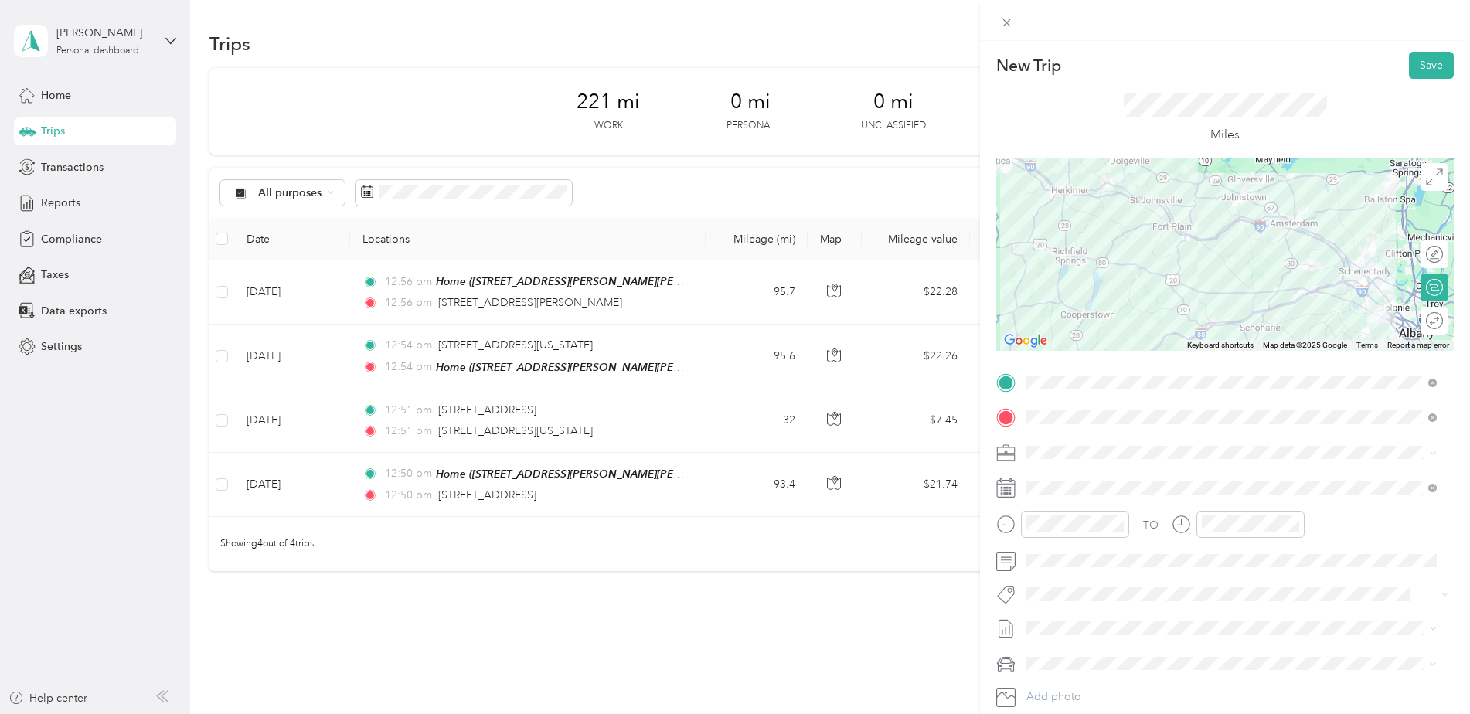
drag, startPoint x: 1300, startPoint y: 190, endPoint x: 1272, endPoint y: 232, distance: 50.6
click at [1272, 232] on div at bounding box center [1224, 254] width 457 height 193
drag, startPoint x: 1253, startPoint y: 225, endPoint x: 1249, endPoint y: 216, distance: 9.3
click at [1249, 216] on div at bounding box center [1224, 254] width 457 height 193
drag, startPoint x: 1176, startPoint y: 227, endPoint x: 1179, endPoint y: 235, distance: 8.3
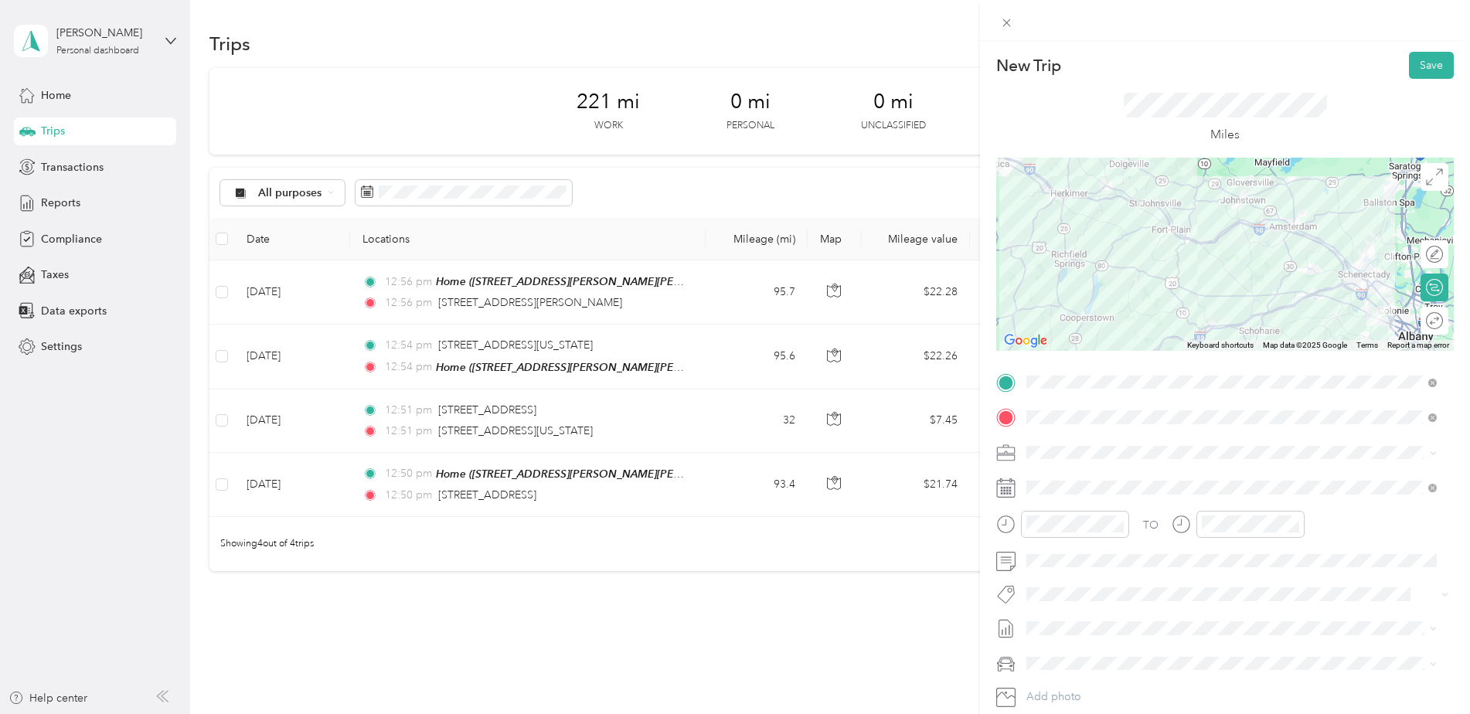
click at [1179, 235] on div at bounding box center [1224, 254] width 457 height 193
click at [1177, 231] on div at bounding box center [1224, 254] width 457 height 193
drag, startPoint x: 1268, startPoint y: 219, endPoint x: 1249, endPoint y: 228, distance: 20.7
click at [1249, 228] on div at bounding box center [1224, 254] width 457 height 193
click at [1421, 251] on div at bounding box center [1426, 254] width 32 height 16
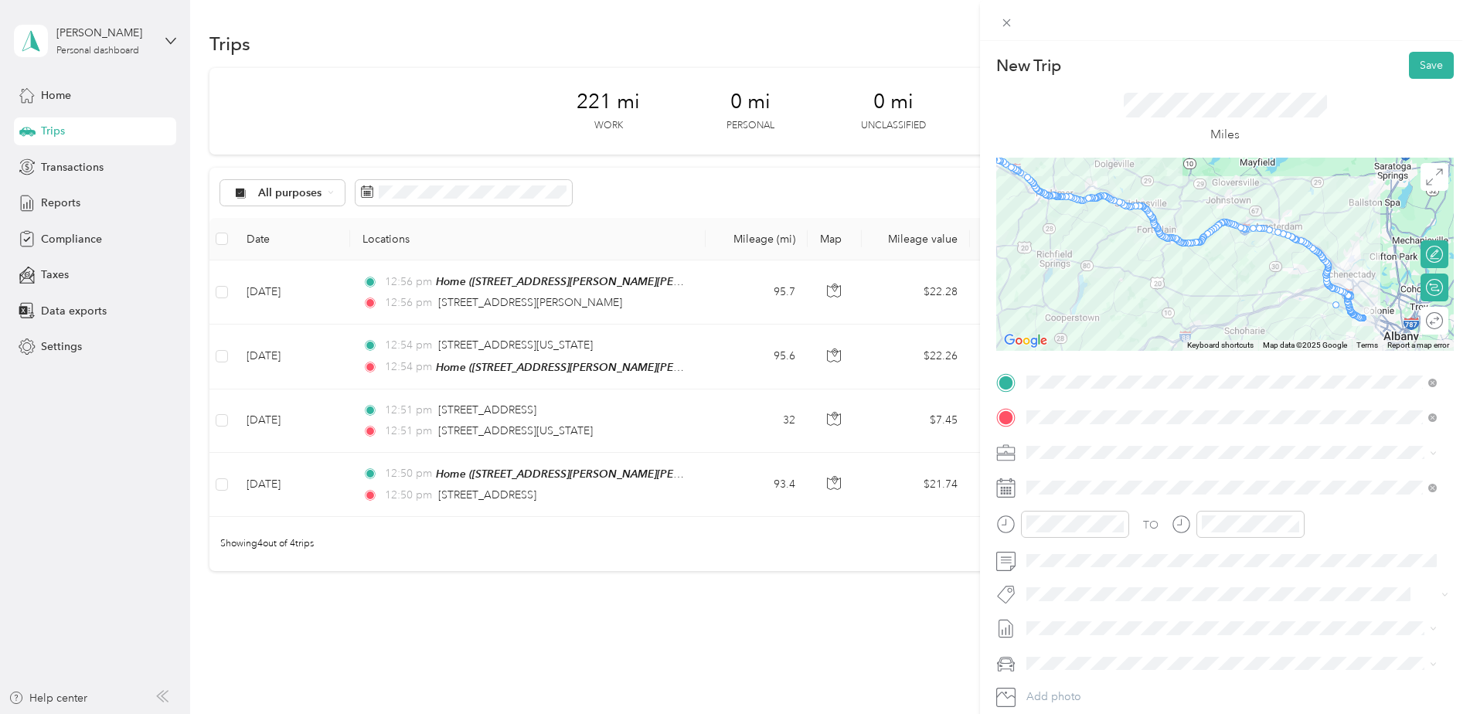
drag, startPoint x: 1340, startPoint y: 304, endPoint x: 1327, endPoint y: 308, distance: 13.7
drag, startPoint x: 1300, startPoint y: 247, endPoint x: 1253, endPoint y: 298, distance: 69.4
drag, startPoint x: 1162, startPoint y: 242, endPoint x: 1095, endPoint y: 272, distance: 73.7
drag, startPoint x: 1215, startPoint y: 226, endPoint x: 1181, endPoint y: 296, distance: 77.1
drag, startPoint x: 1249, startPoint y: 229, endPoint x: 1236, endPoint y: 296, distance: 68.3
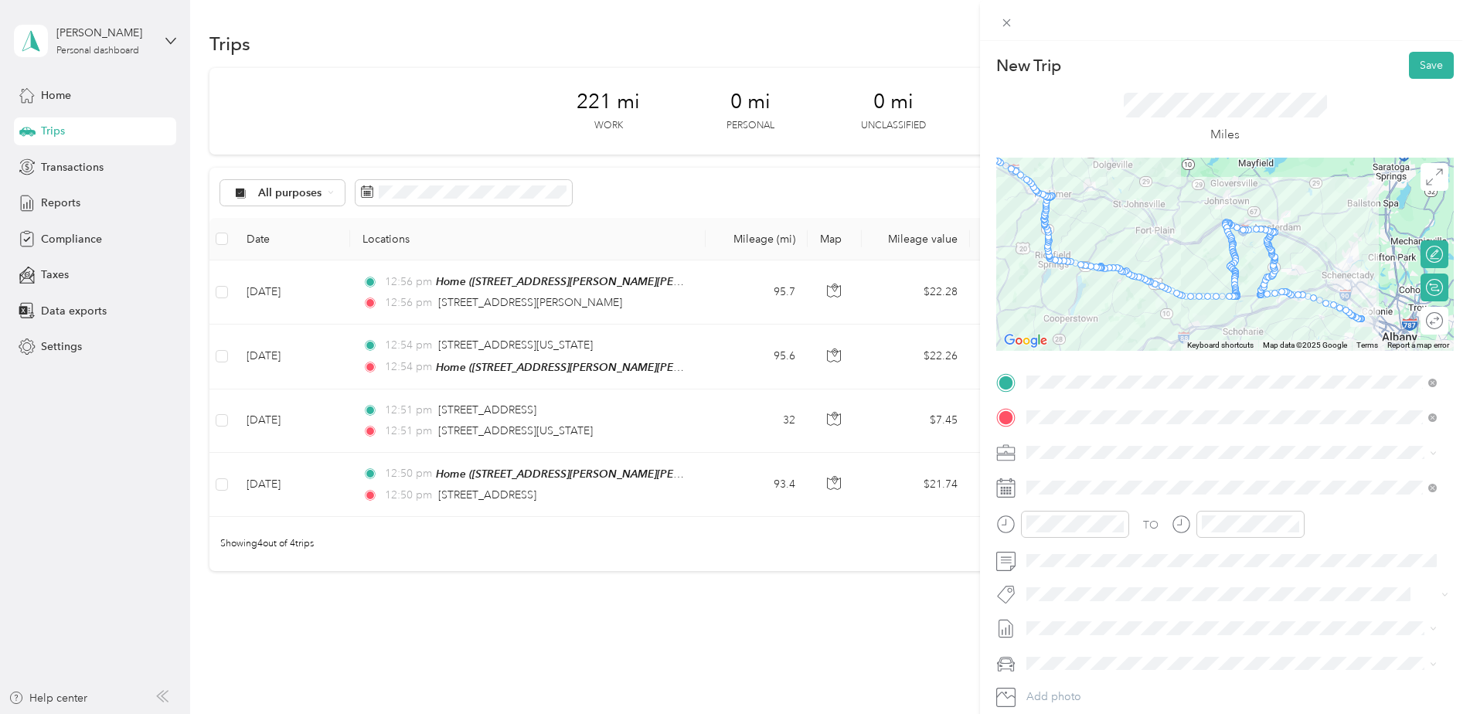
drag, startPoint x: 1251, startPoint y: 234, endPoint x: 1247, endPoint y: 225, distance: 10.0
click at [1247, 225] on div at bounding box center [1224, 254] width 457 height 193
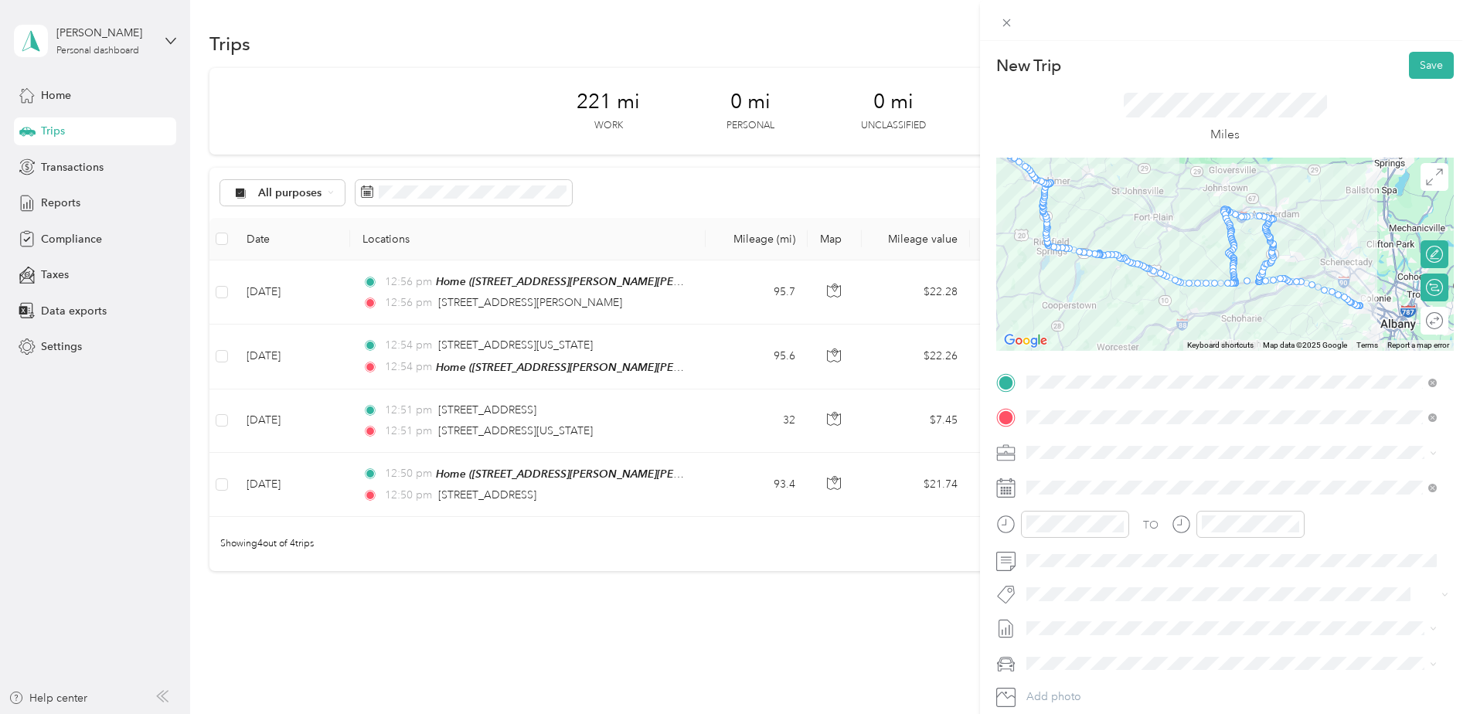
drag, startPoint x: 1247, startPoint y: 216, endPoint x: 1237, endPoint y: 298, distance: 82.5
drag, startPoint x: 1302, startPoint y: 236, endPoint x: 1283, endPoint y: 286, distance: 53.5
click at [1301, 278] on img "Undo last edit" at bounding box center [1284, 281] width 70 height 21
drag, startPoint x: 1313, startPoint y: 242, endPoint x: 1288, endPoint y: 295, distance: 58.8
drag, startPoint x: 1321, startPoint y: 274, endPoint x: 1278, endPoint y: 281, distance: 43.8
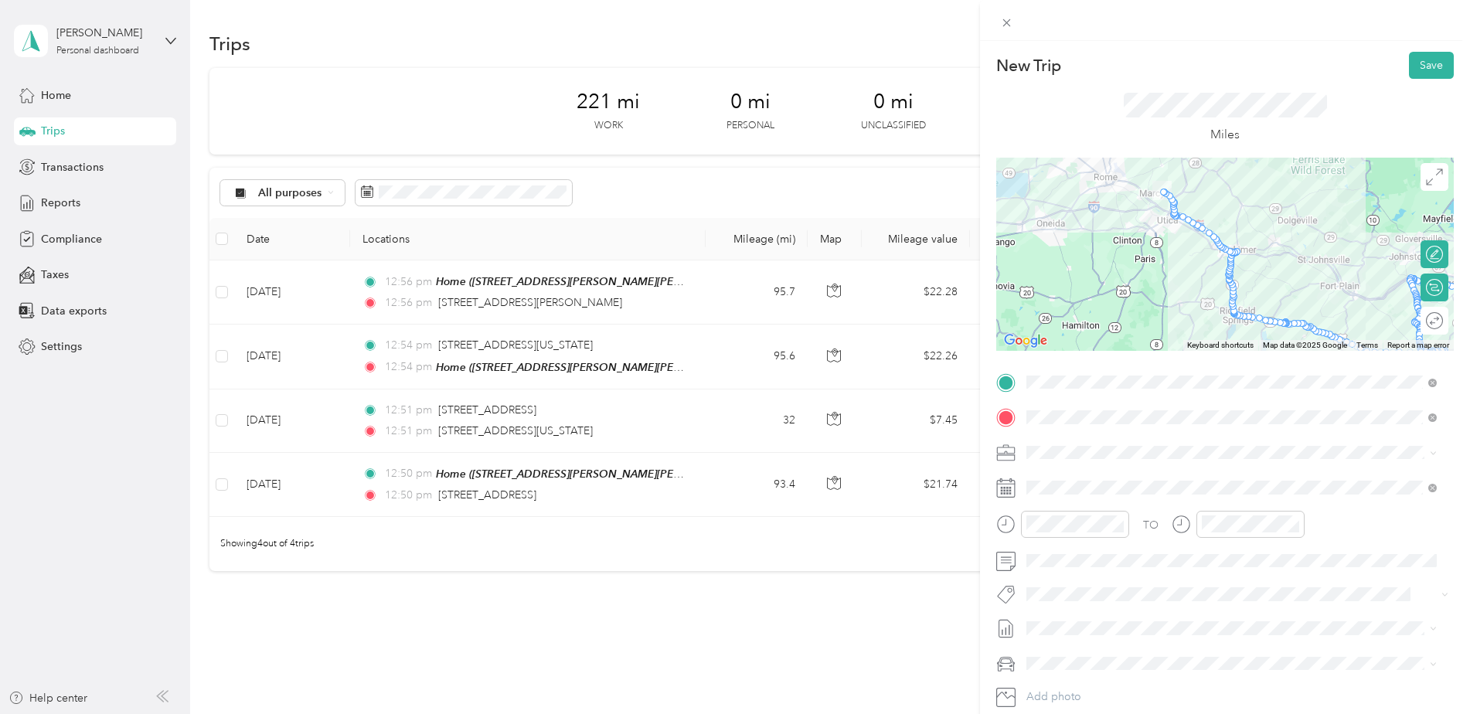
drag, startPoint x: 1050, startPoint y: 287, endPoint x: 1219, endPoint y: 352, distance: 181.0
click at [1219, 352] on div "New Trip Save This trip cannot be edited because it is either under review, app…" at bounding box center [1224, 398] width 457 height 692
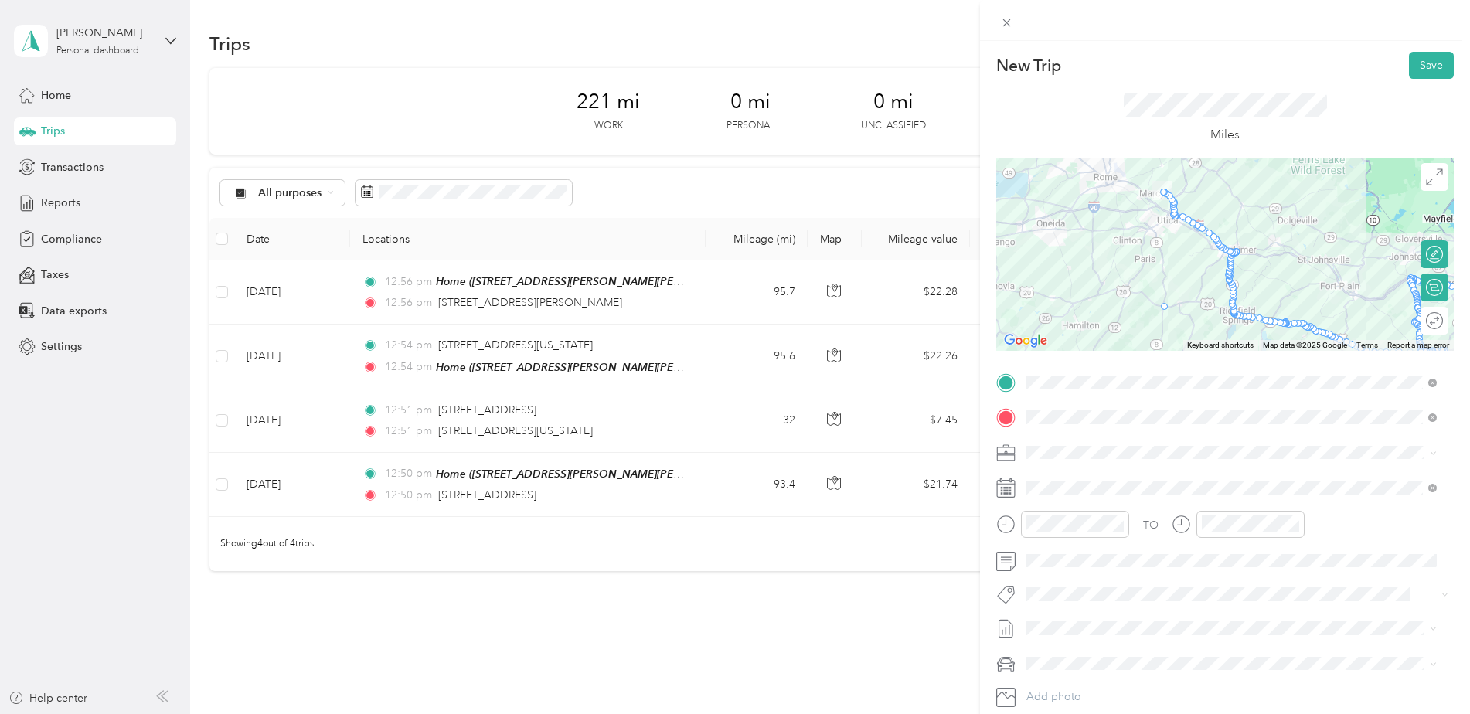
drag, startPoint x: 1235, startPoint y: 251, endPoint x: 1151, endPoint y: 314, distance: 104.8
click at [1428, 285] on div at bounding box center [1435, 287] width 14 height 14
click at [1416, 285] on div at bounding box center [1426, 288] width 32 height 16
click at [1428, 285] on div at bounding box center [1435, 287] width 14 height 14
click at [1416, 285] on div at bounding box center [1426, 288] width 32 height 16
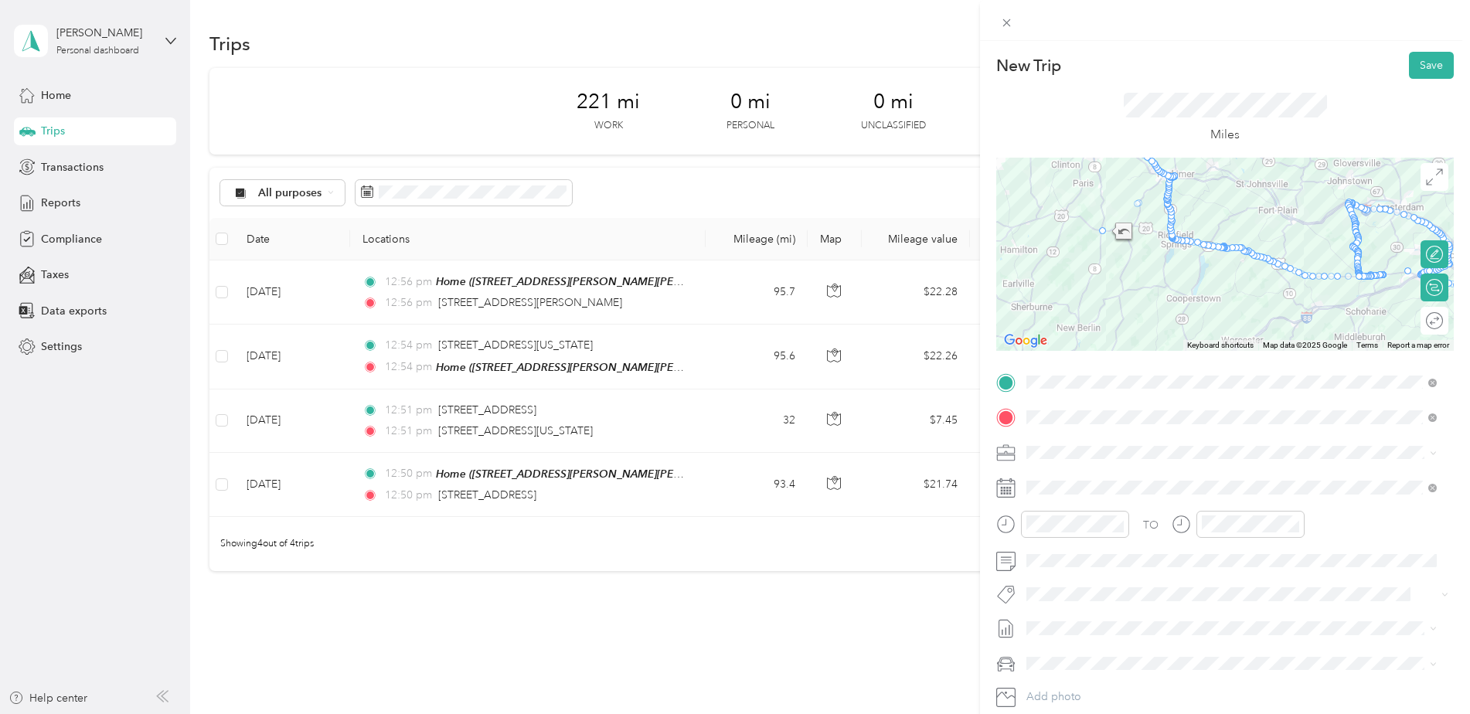
drag, startPoint x: 1293, startPoint y: 297, endPoint x: 1235, endPoint y: 212, distance: 103.3
click at [1235, 212] on div at bounding box center [1224, 254] width 457 height 193
click at [1163, 440] on span "[STREET_ADDRESS][PERSON_NAME][US_STATE]" at bounding box center [1175, 434] width 240 height 14
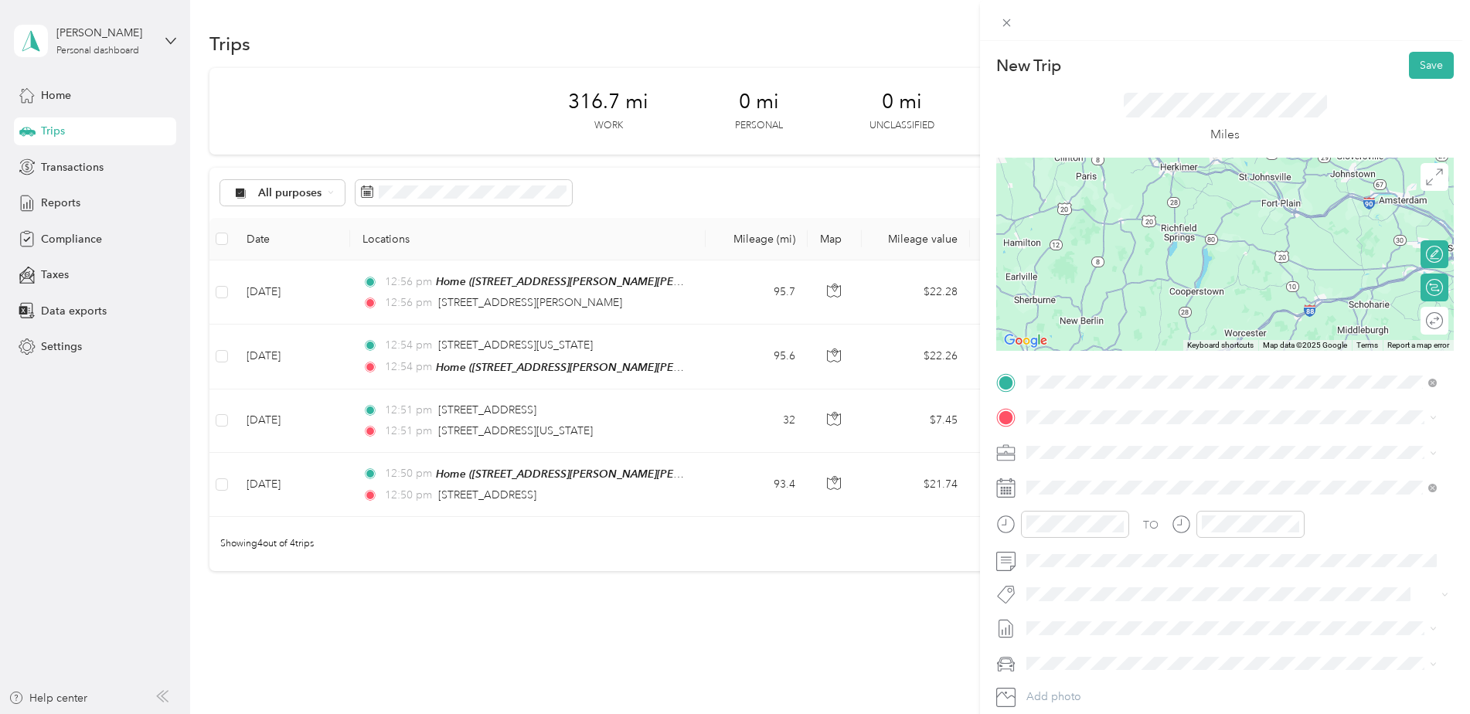
click at [1130, 315] on div at bounding box center [1224, 254] width 457 height 193
click at [1130, 498] on div "Home [STREET_ADDRESS][PERSON_NAME][PERSON_NAME][PERSON_NAME]" at bounding box center [1232, 487] width 355 height 32
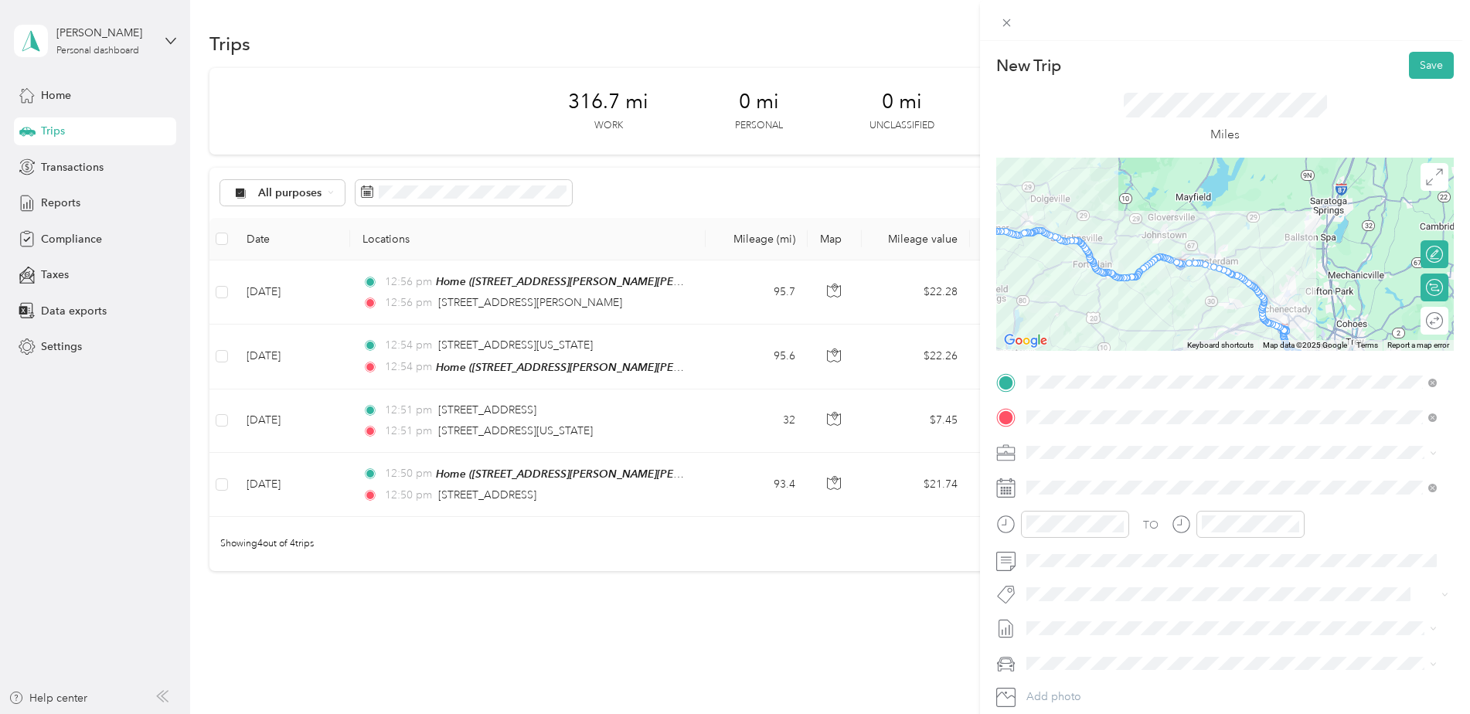
drag, startPoint x: 1254, startPoint y: 287, endPoint x: 1070, endPoint y: 342, distance: 192.1
click at [1070, 342] on div at bounding box center [1224, 254] width 457 height 193
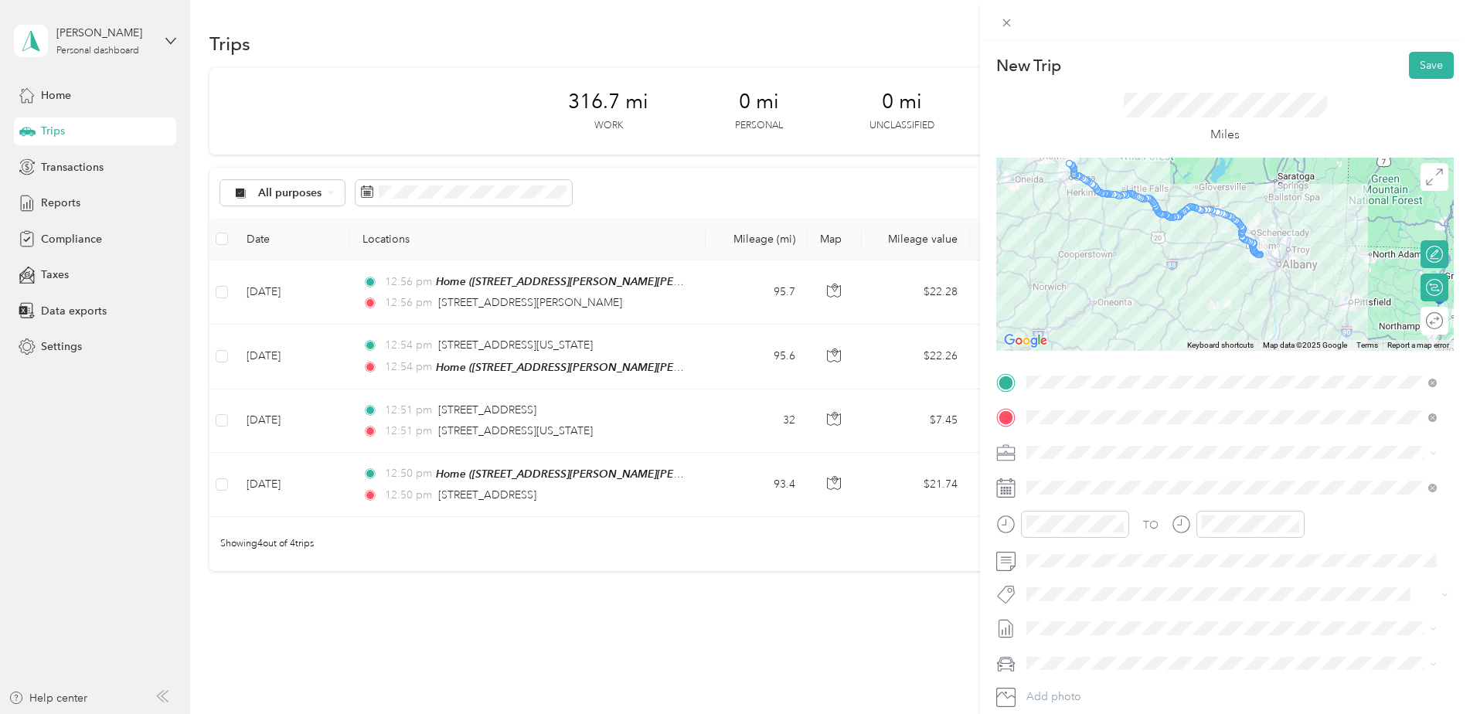
drag, startPoint x: 1161, startPoint y: 309, endPoint x: 1186, endPoint y: 230, distance: 82.6
click at [1186, 230] on div at bounding box center [1224, 254] width 457 height 193
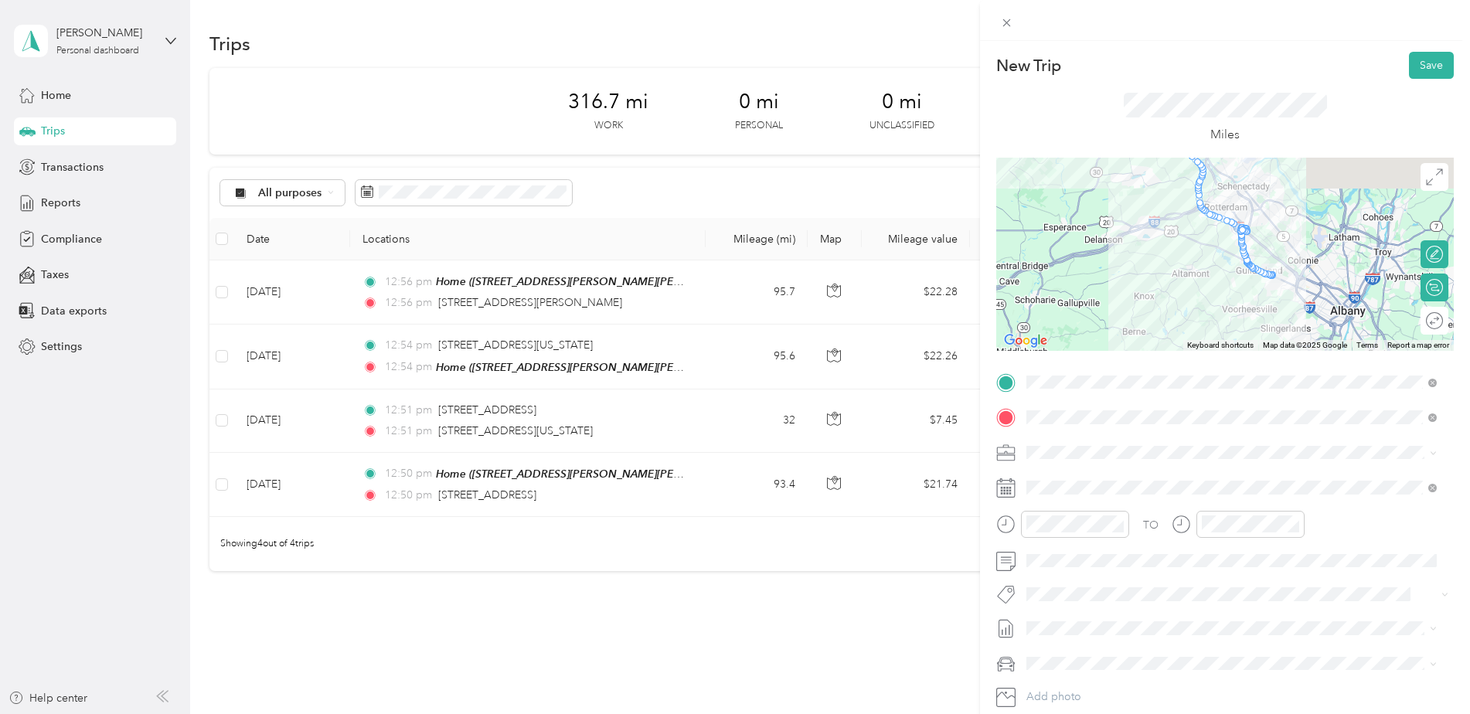
drag, startPoint x: 1184, startPoint y: 223, endPoint x: 1140, endPoint y: 357, distance: 141.2
click at [1144, 359] on div "New Trip Save This trip cannot be edited because it is either under review, app…" at bounding box center [1224, 398] width 457 height 692
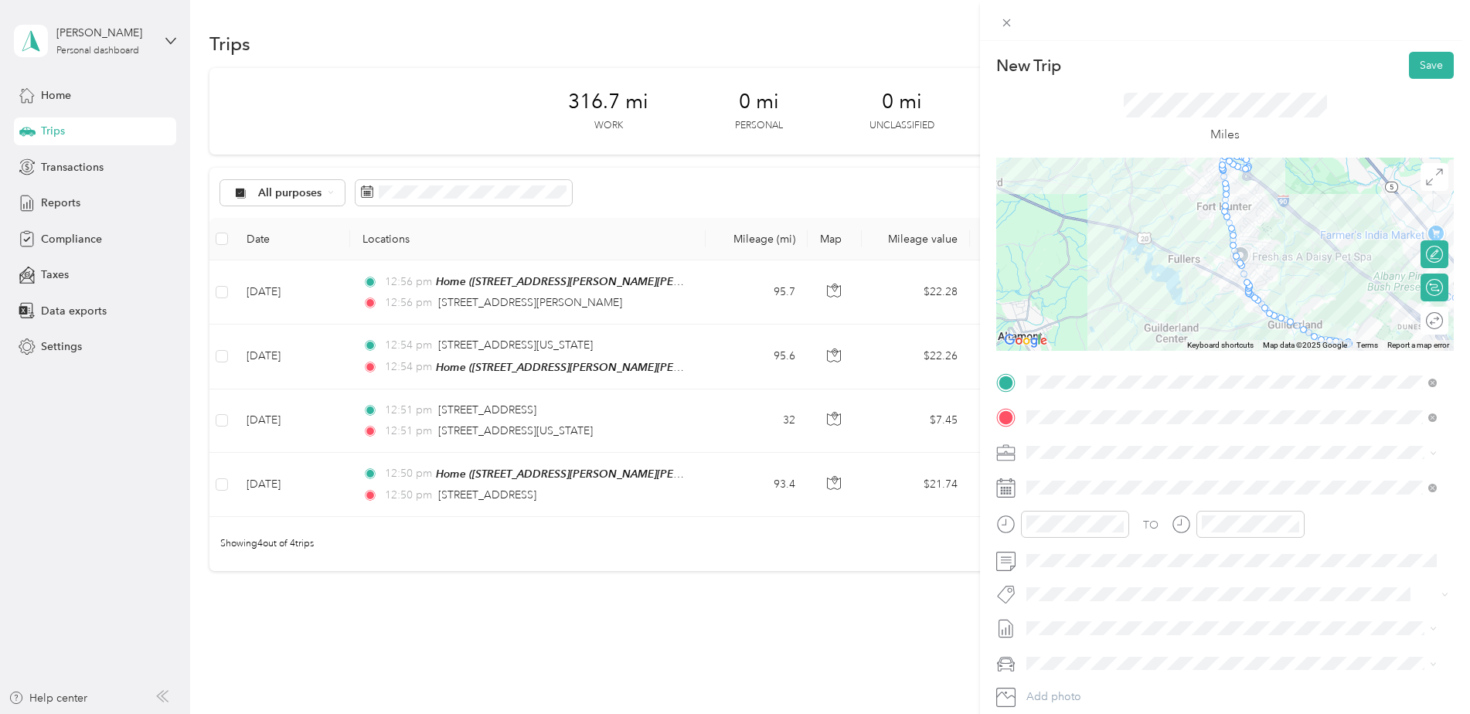
drag, startPoint x: 1217, startPoint y: 201, endPoint x: 1149, endPoint y: 296, distance: 116.9
click at [1149, 296] on div at bounding box center [1224, 254] width 457 height 193
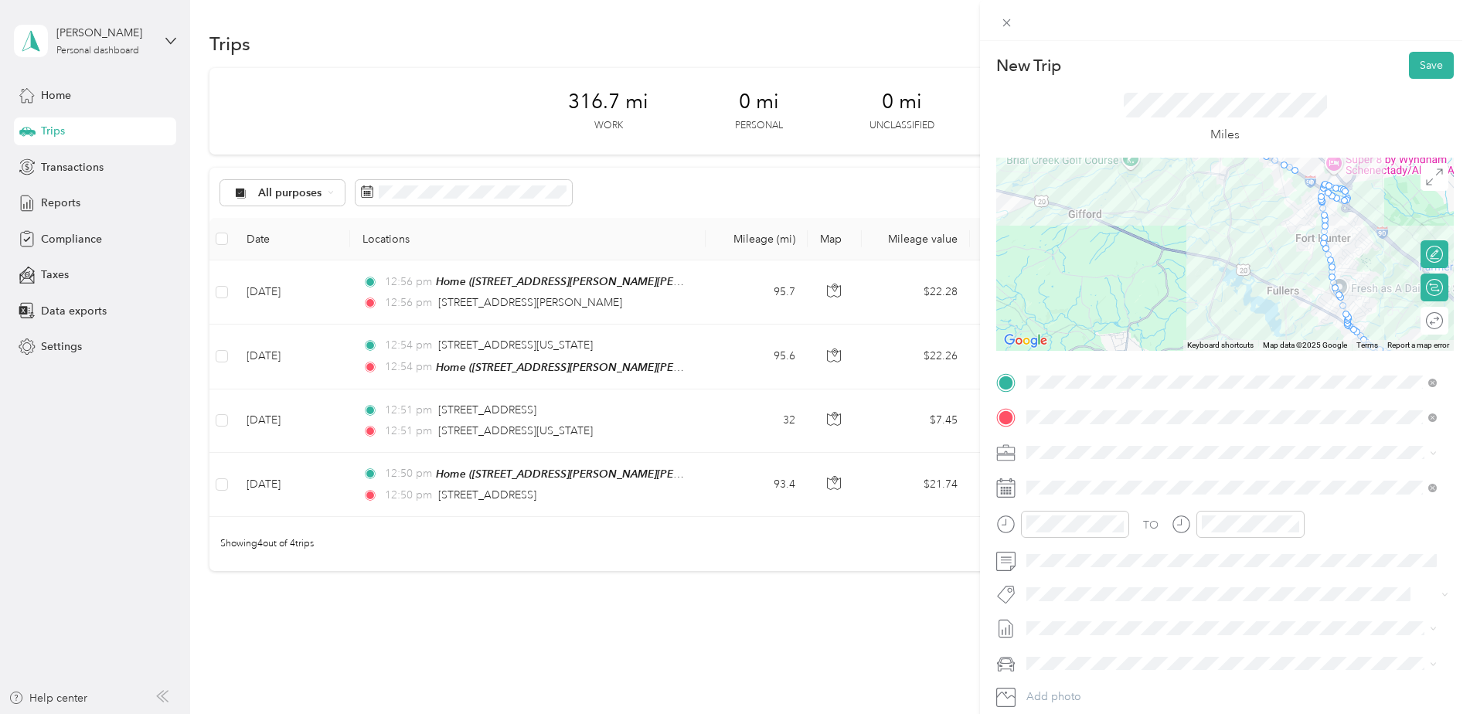
drag, startPoint x: 1156, startPoint y: 233, endPoint x: 1255, endPoint y: 265, distance: 103.9
click at [1255, 265] on div at bounding box center [1224, 254] width 457 height 193
click at [1149, 248] on div at bounding box center [1224, 254] width 457 height 193
click at [1146, 244] on div at bounding box center [1224, 254] width 457 height 193
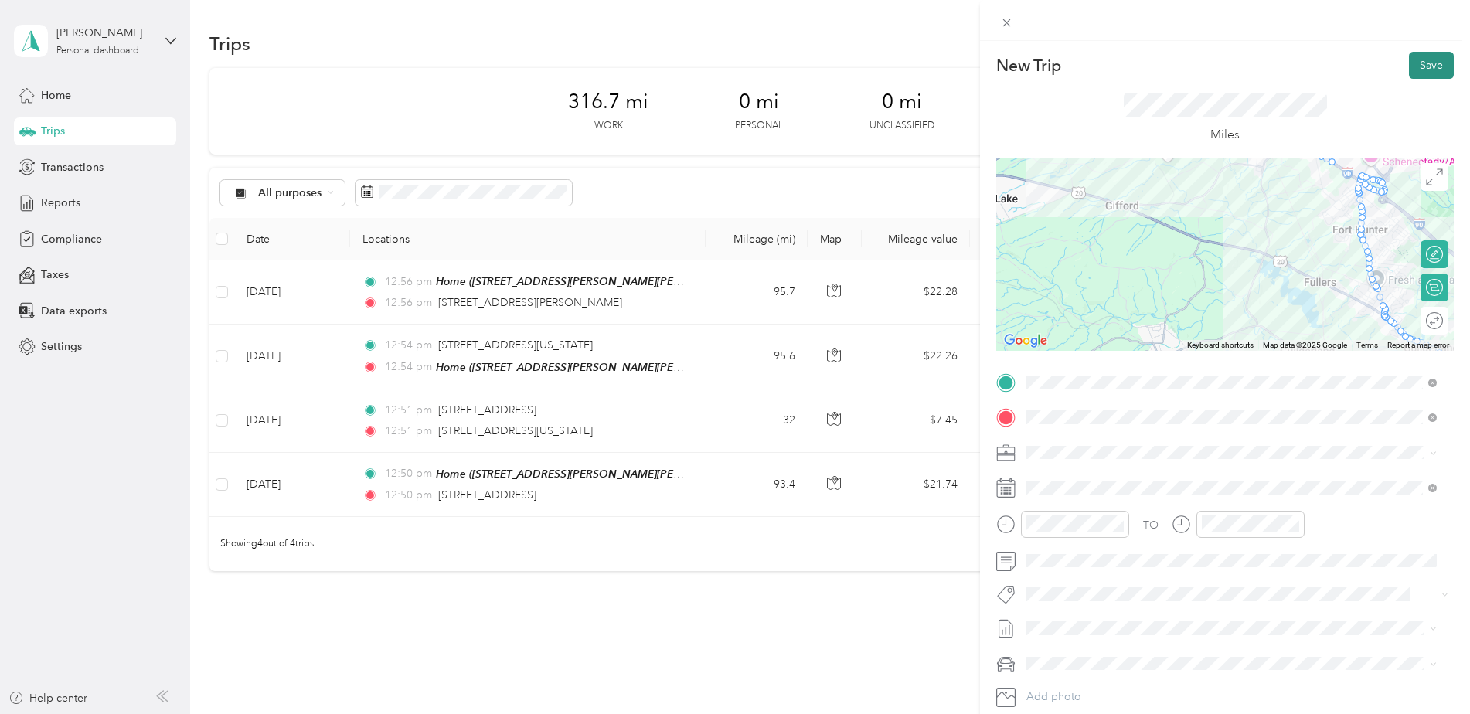
click at [1410, 65] on button "Save" at bounding box center [1431, 65] width 45 height 27
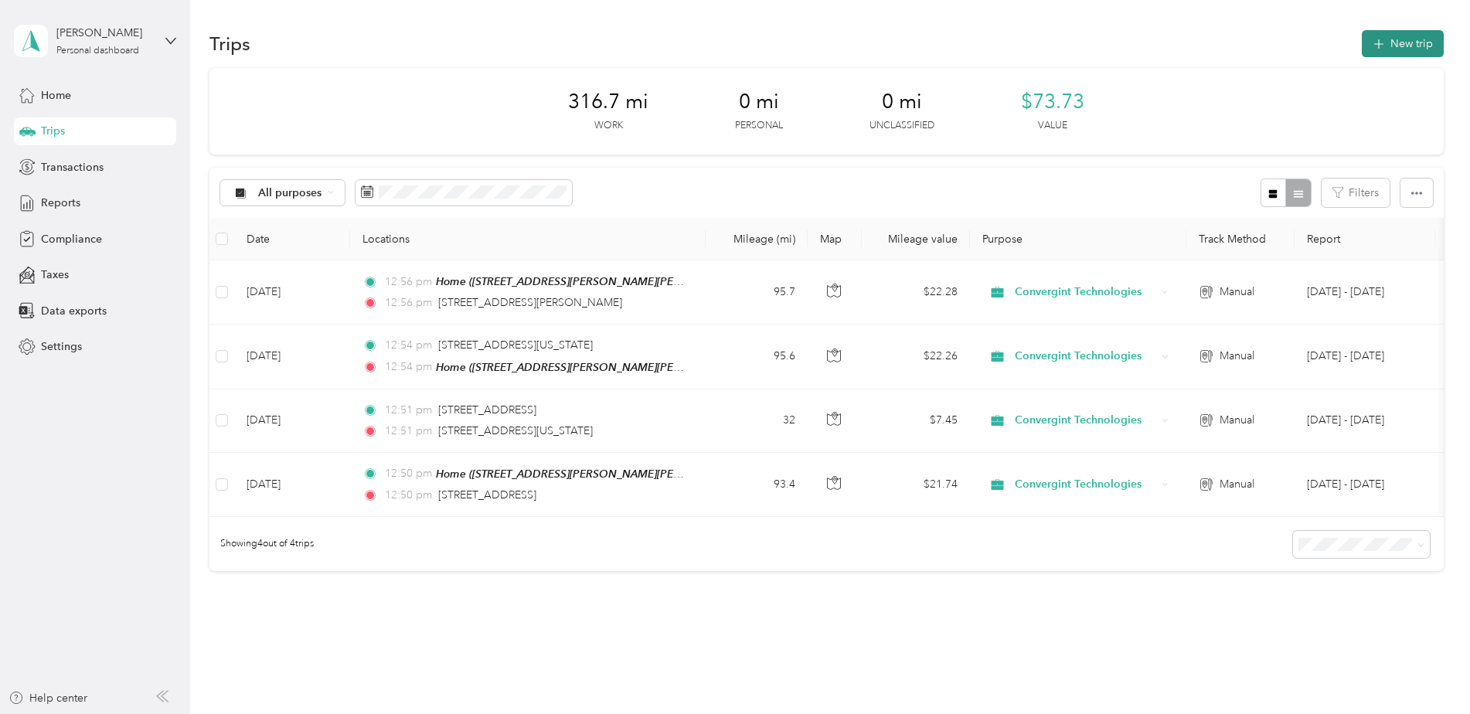
click at [1397, 43] on button "New trip" at bounding box center [1402, 43] width 82 height 27
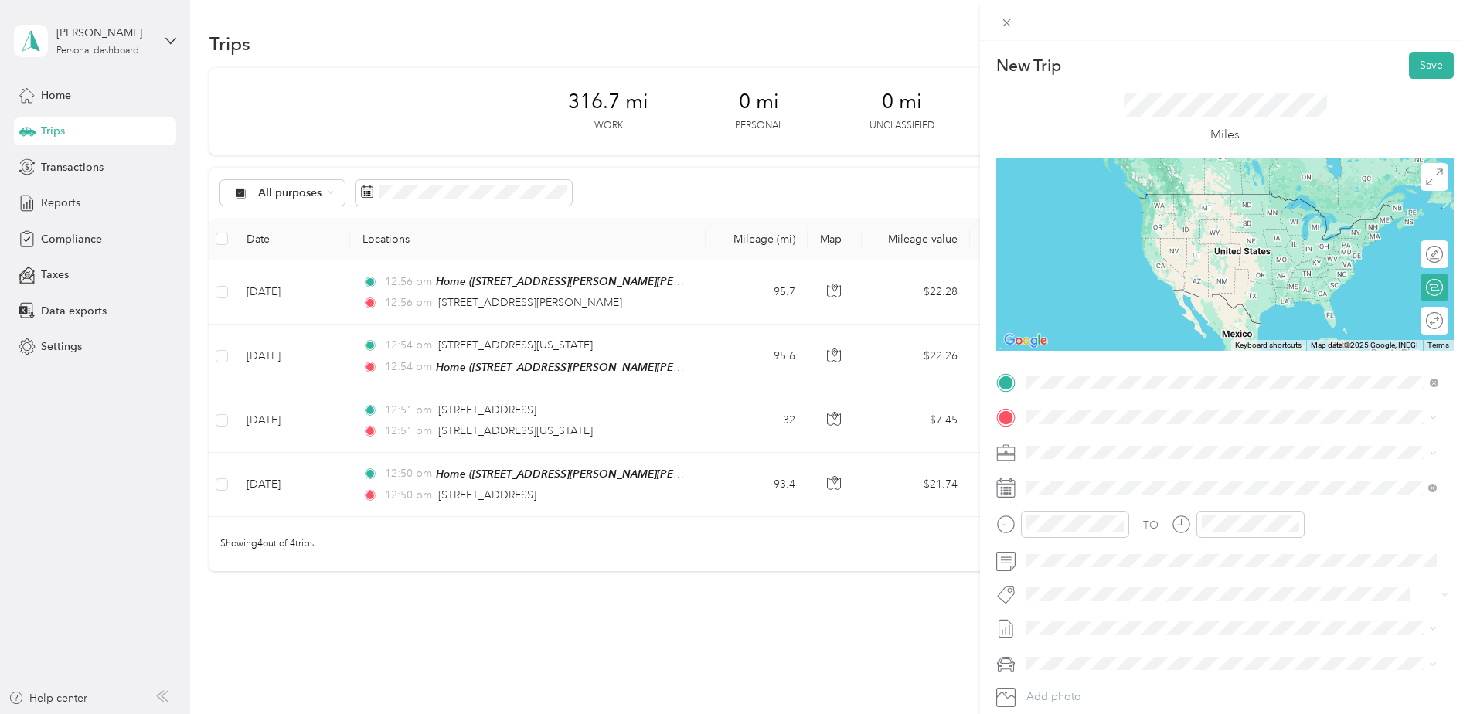
click at [1161, 444] on span "[STREET_ADDRESS][PERSON_NAME][US_STATE]" at bounding box center [1175, 438] width 240 height 14
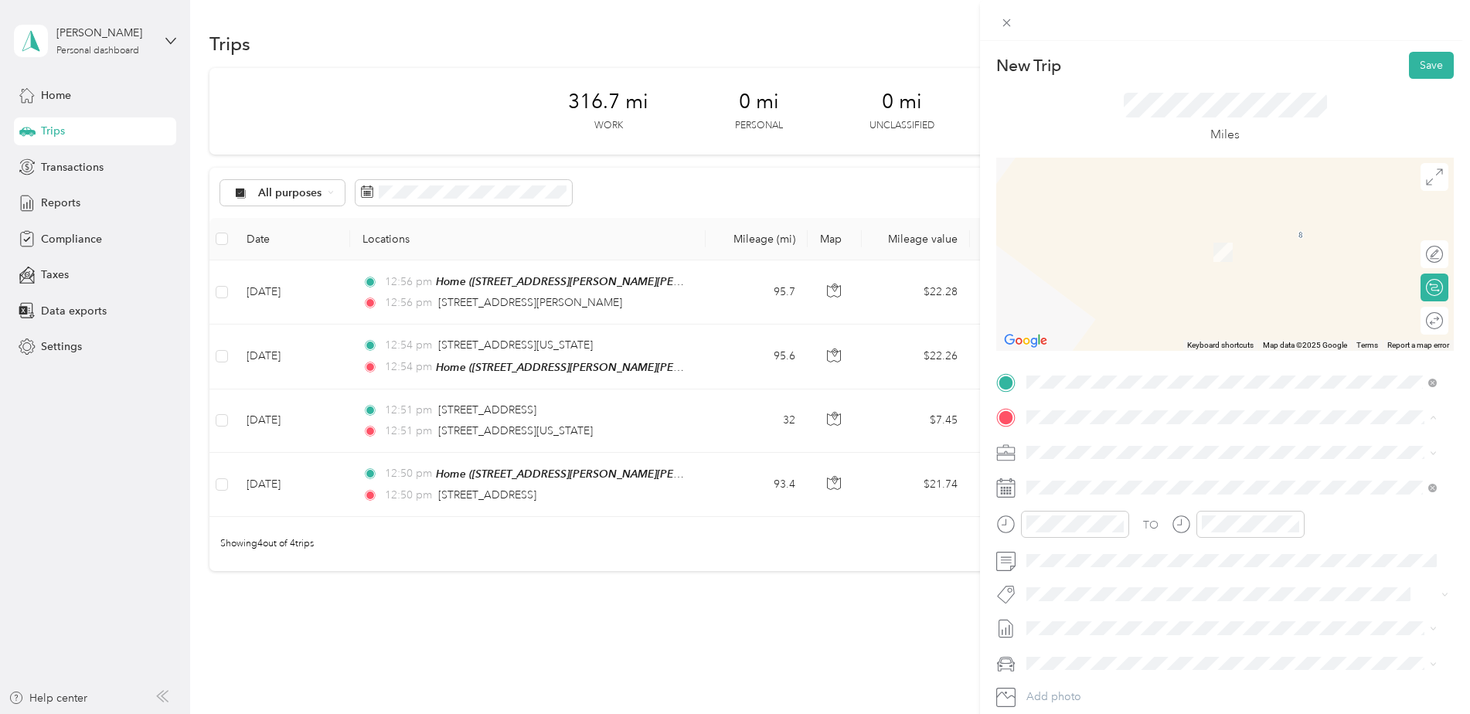
click at [1127, 500] on div "Home [STREET_ADDRESS][PERSON_NAME][PERSON_NAME][PERSON_NAME]" at bounding box center [1232, 487] width 355 height 32
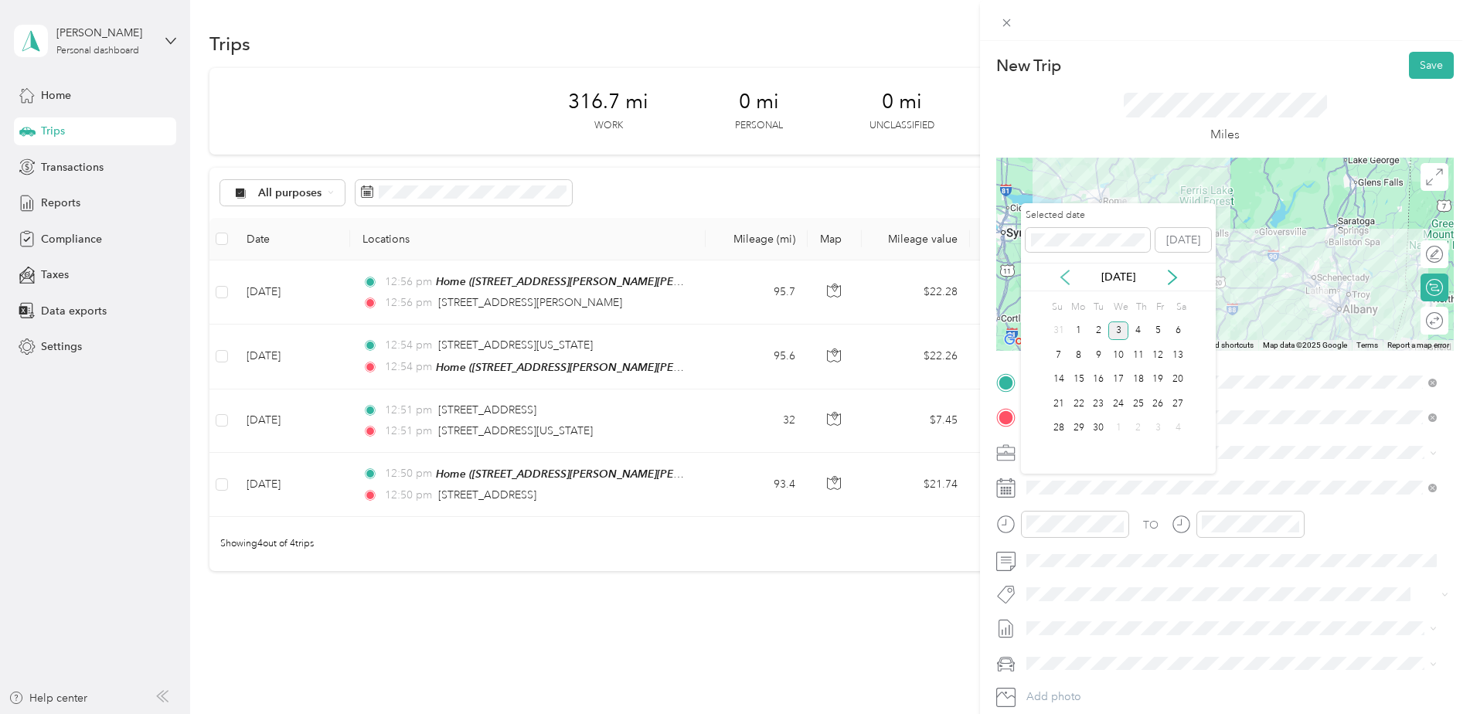
click at [1061, 276] on icon at bounding box center [1065, 277] width 8 height 14
click at [1170, 278] on icon at bounding box center [1171, 277] width 15 height 15
click at [1096, 405] on div "19" at bounding box center [1098, 403] width 20 height 19
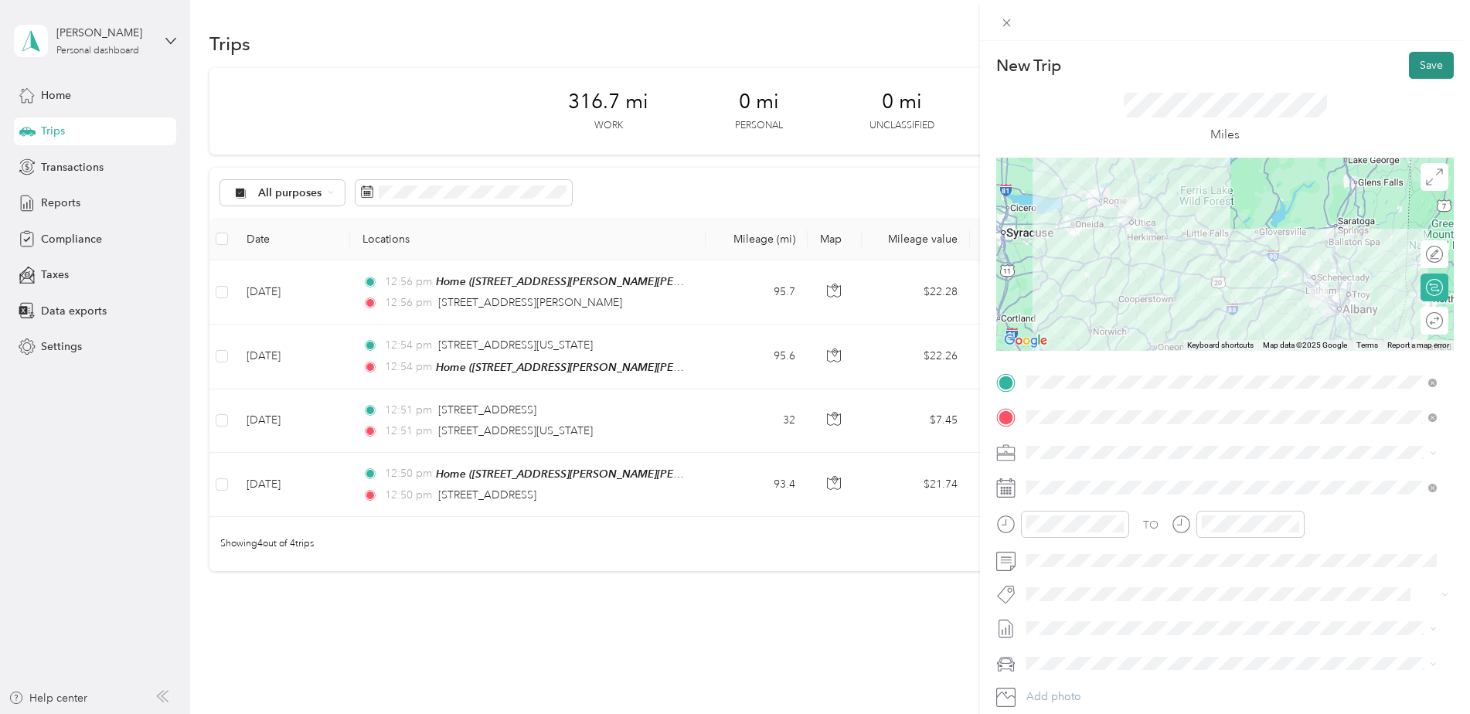
click at [1420, 56] on button "Save" at bounding box center [1431, 65] width 45 height 27
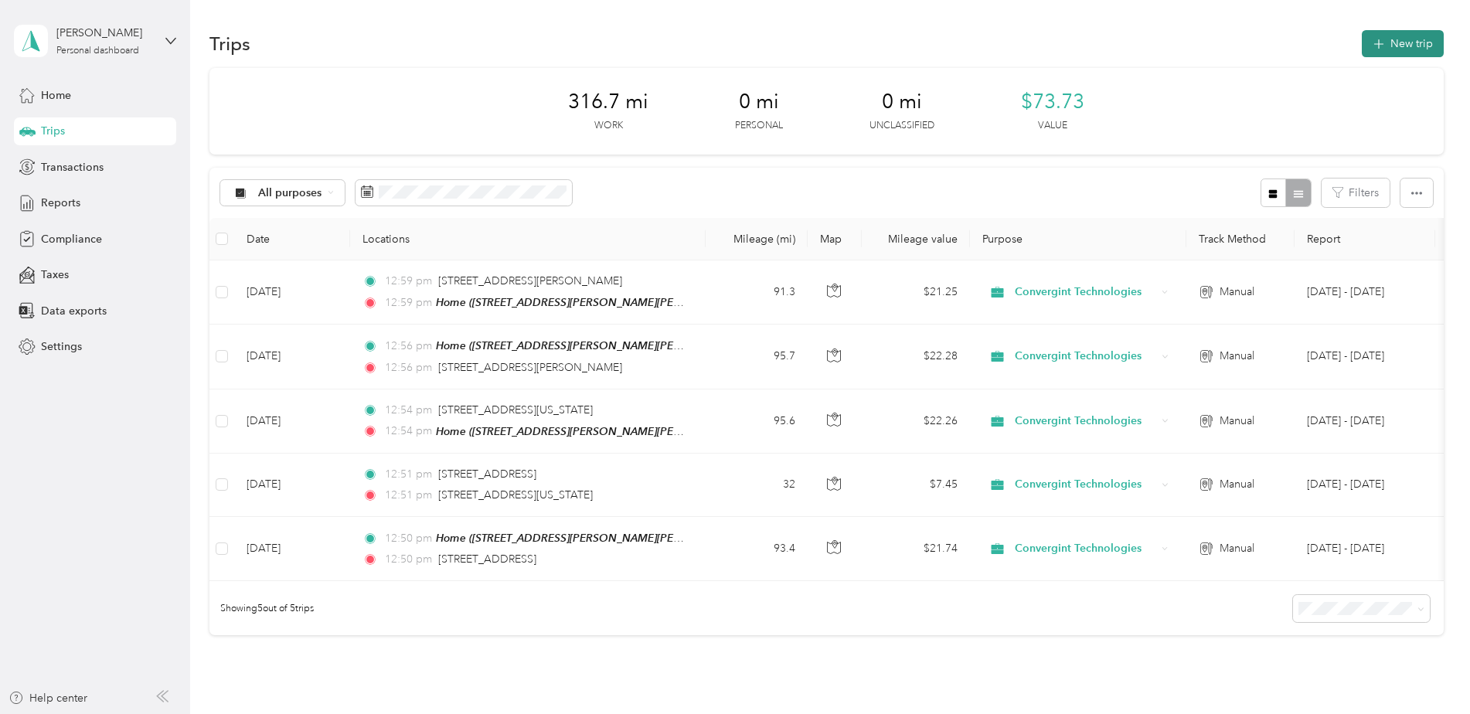
click at [1400, 36] on button "New trip" at bounding box center [1402, 43] width 82 height 27
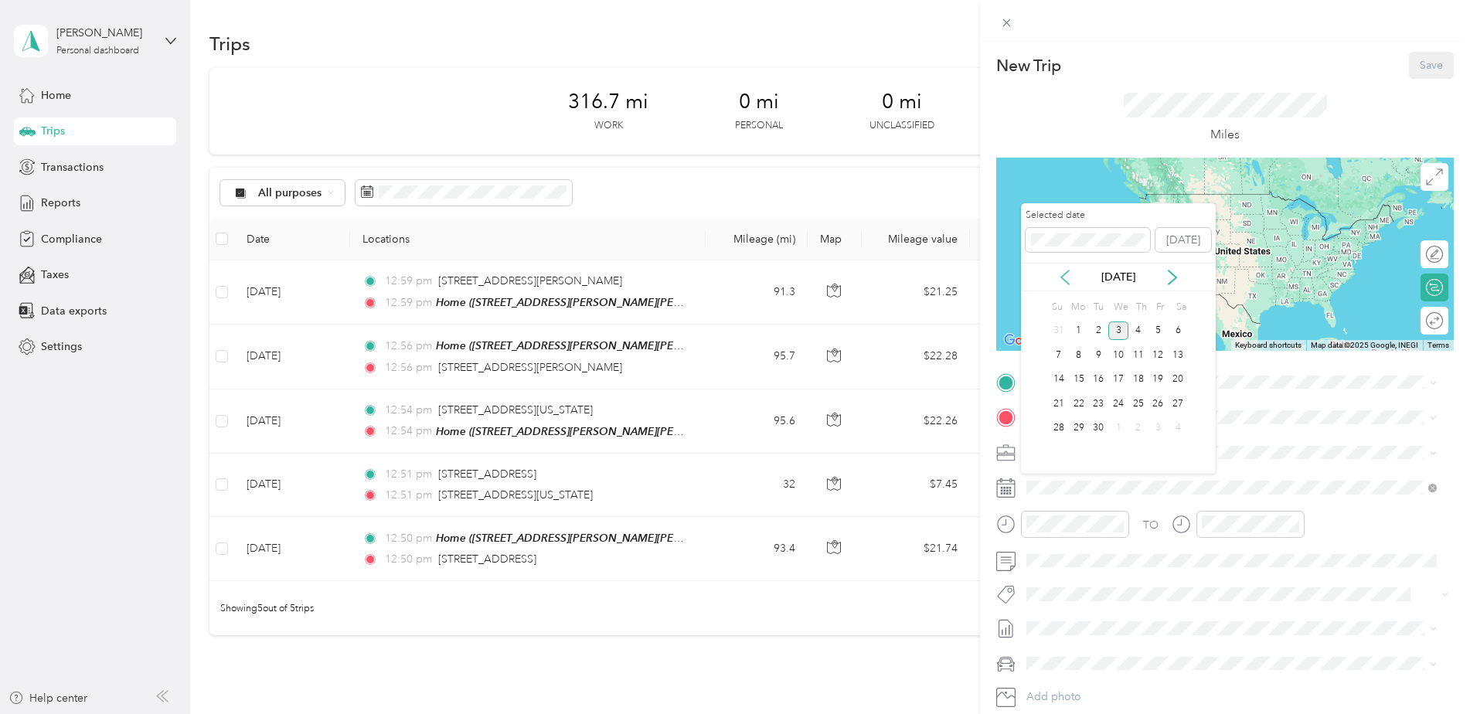
click at [1064, 276] on icon at bounding box center [1064, 277] width 15 height 15
click at [1081, 426] on div "25" at bounding box center [1079, 428] width 20 height 19
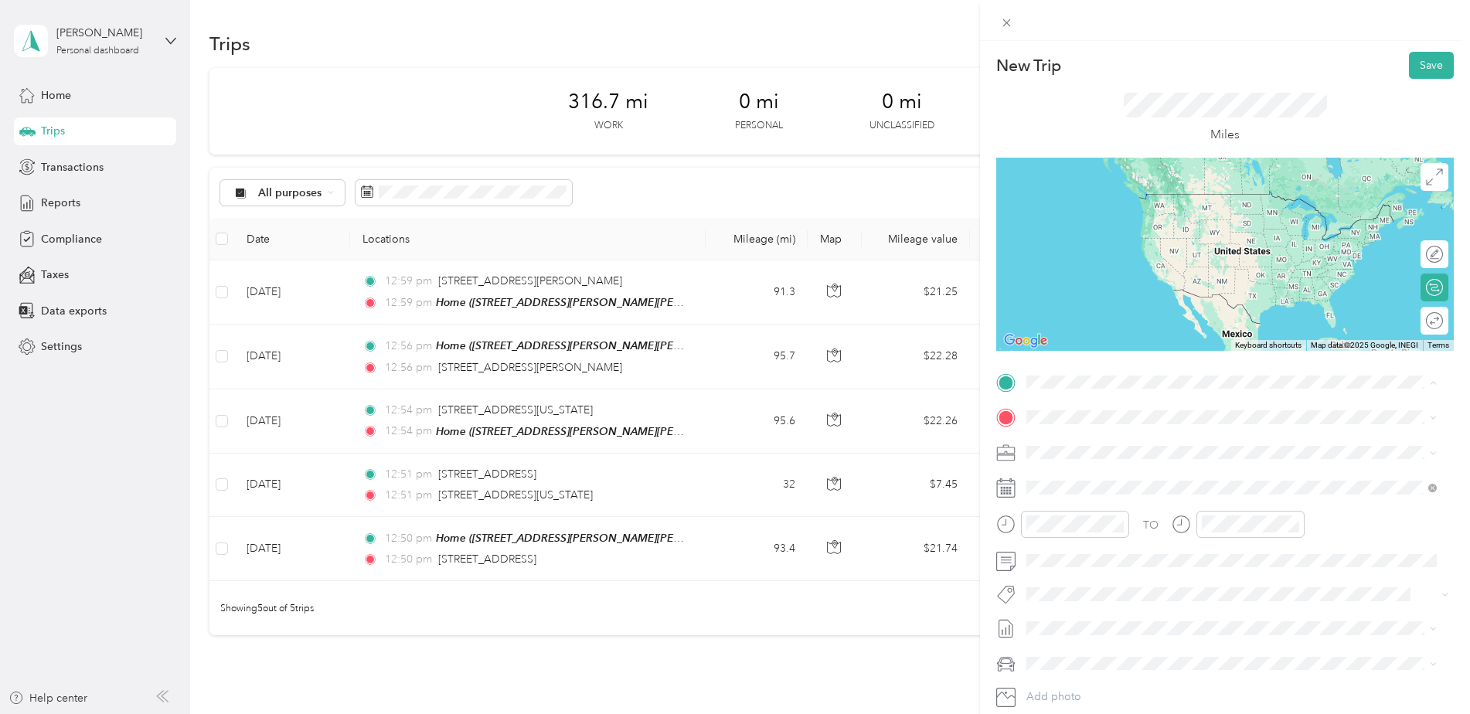
click at [1121, 457] on span "[STREET_ADDRESS][PERSON_NAME][PERSON_NAME][PERSON_NAME]" at bounding box center [1232, 460] width 355 height 13
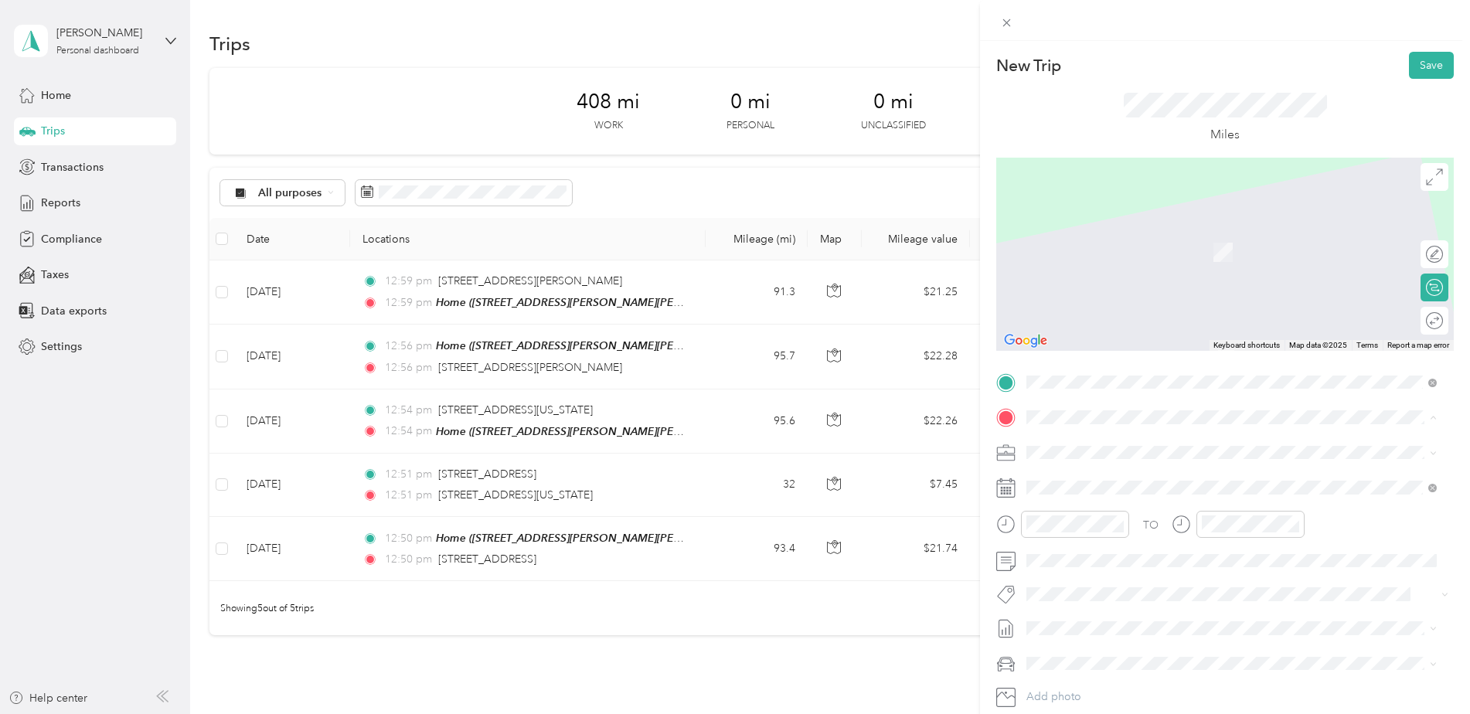
click at [1164, 471] on span "[STREET_ADDRESS][PERSON_NAME][PERSON_NAME][US_STATE]" at bounding box center [1218, 473] width 326 height 14
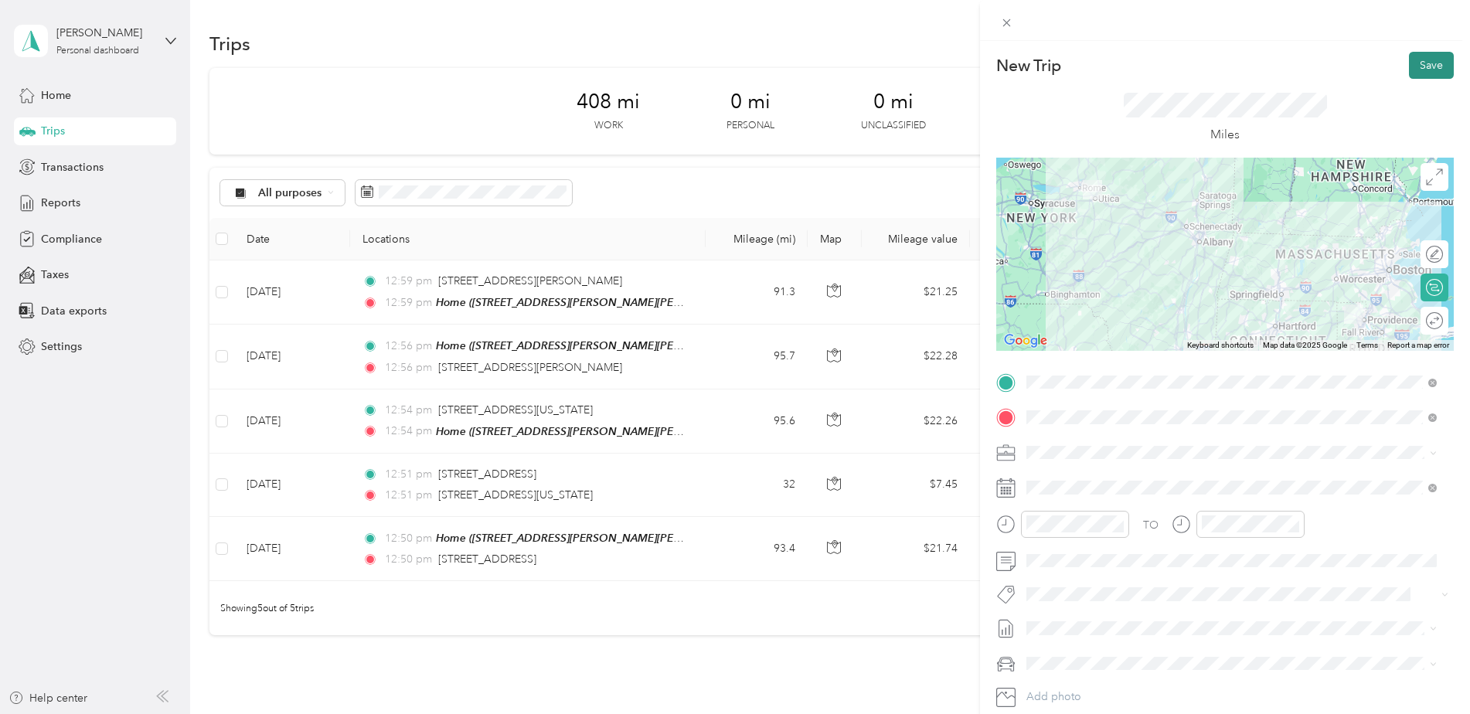
click at [1413, 69] on button "Save" at bounding box center [1431, 65] width 45 height 27
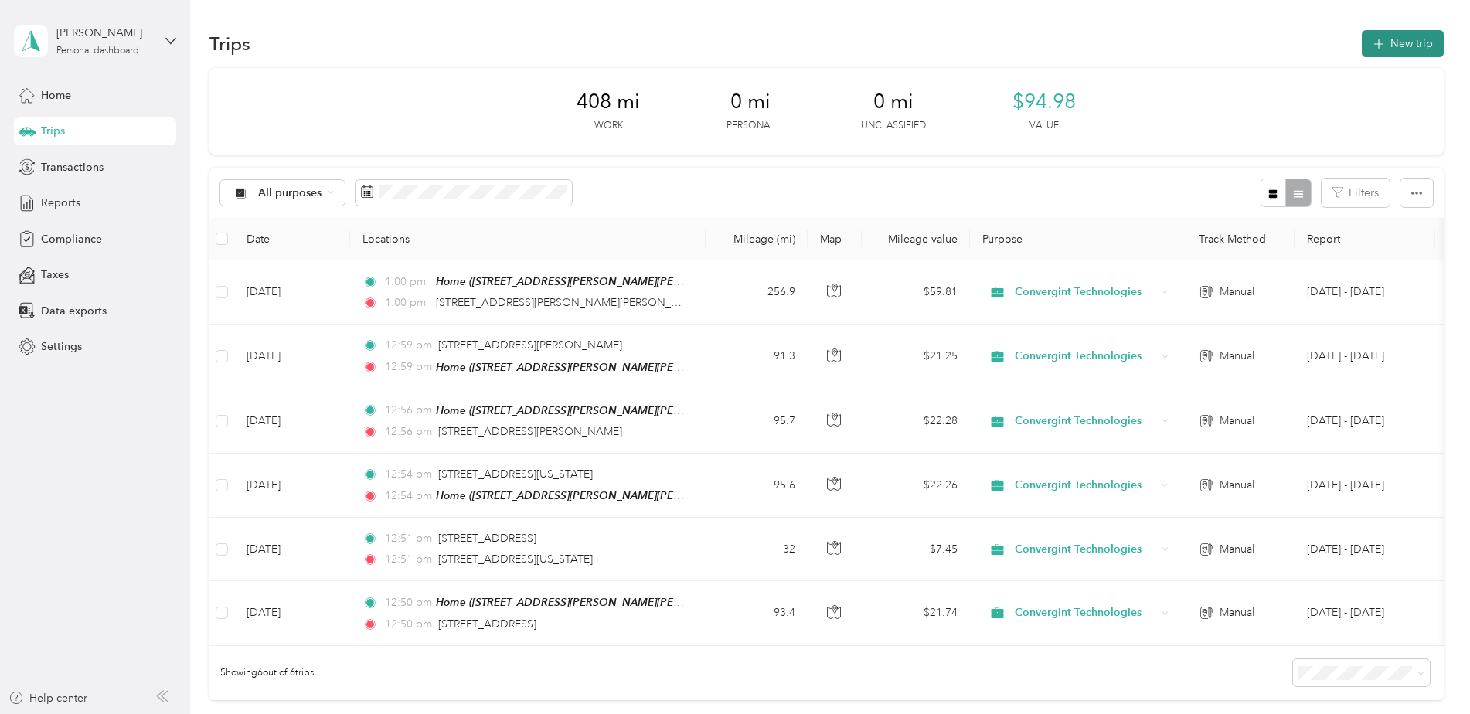
click at [1402, 46] on button "New trip" at bounding box center [1402, 43] width 82 height 27
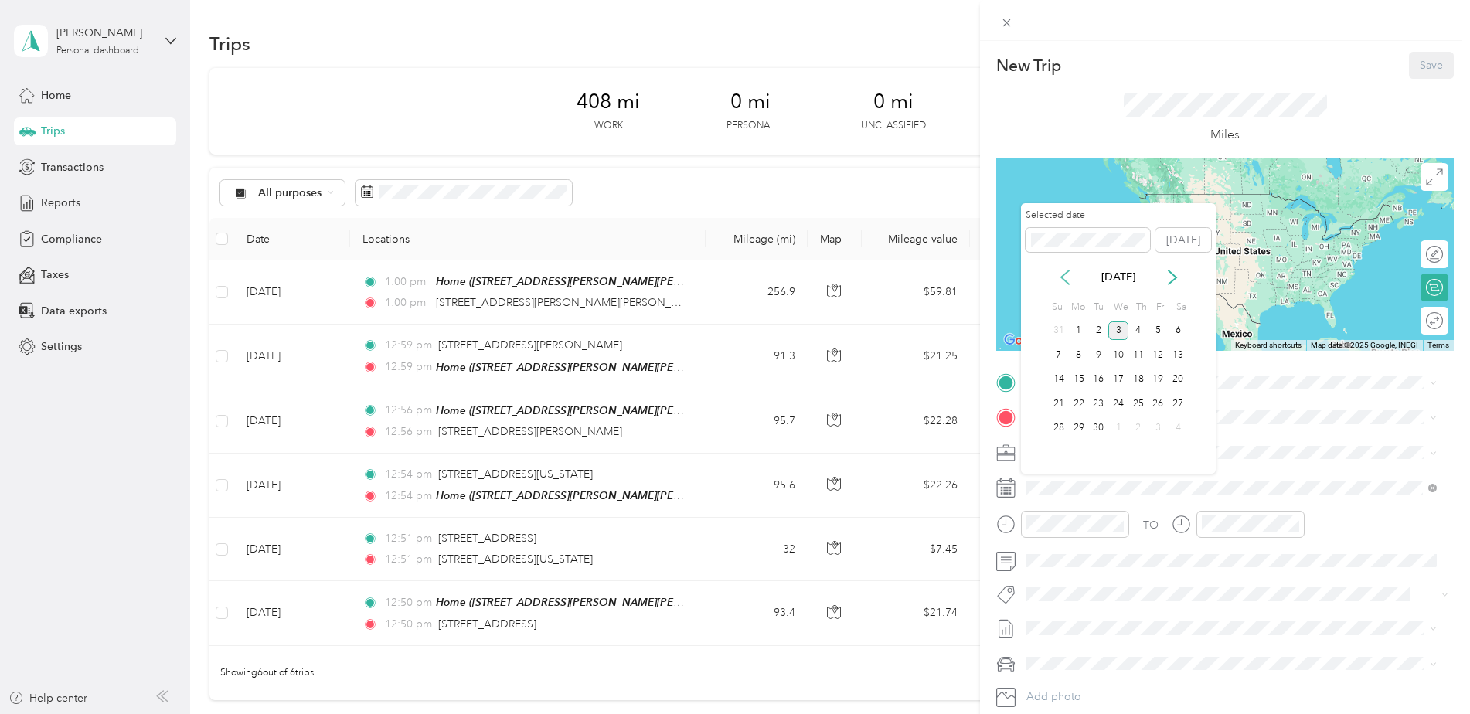
click at [1066, 279] on icon at bounding box center [1064, 277] width 15 height 15
click at [1078, 426] on div "25" at bounding box center [1079, 428] width 20 height 19
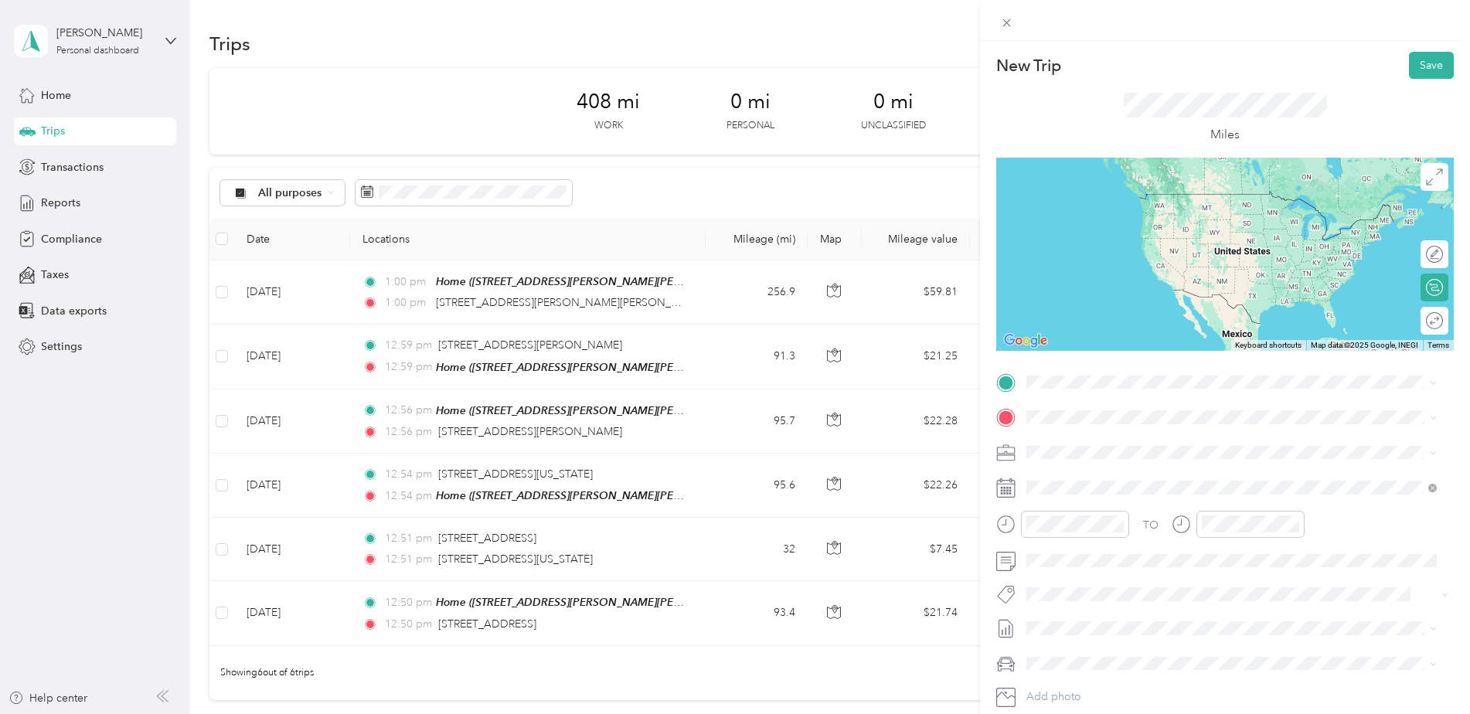
click at [1104, 438] on span "[STREET_ADDRESS][PERSON_NAME][PERSON_NAME][US_STATE]" at bounding box center [1218, 434] width 326 height 14
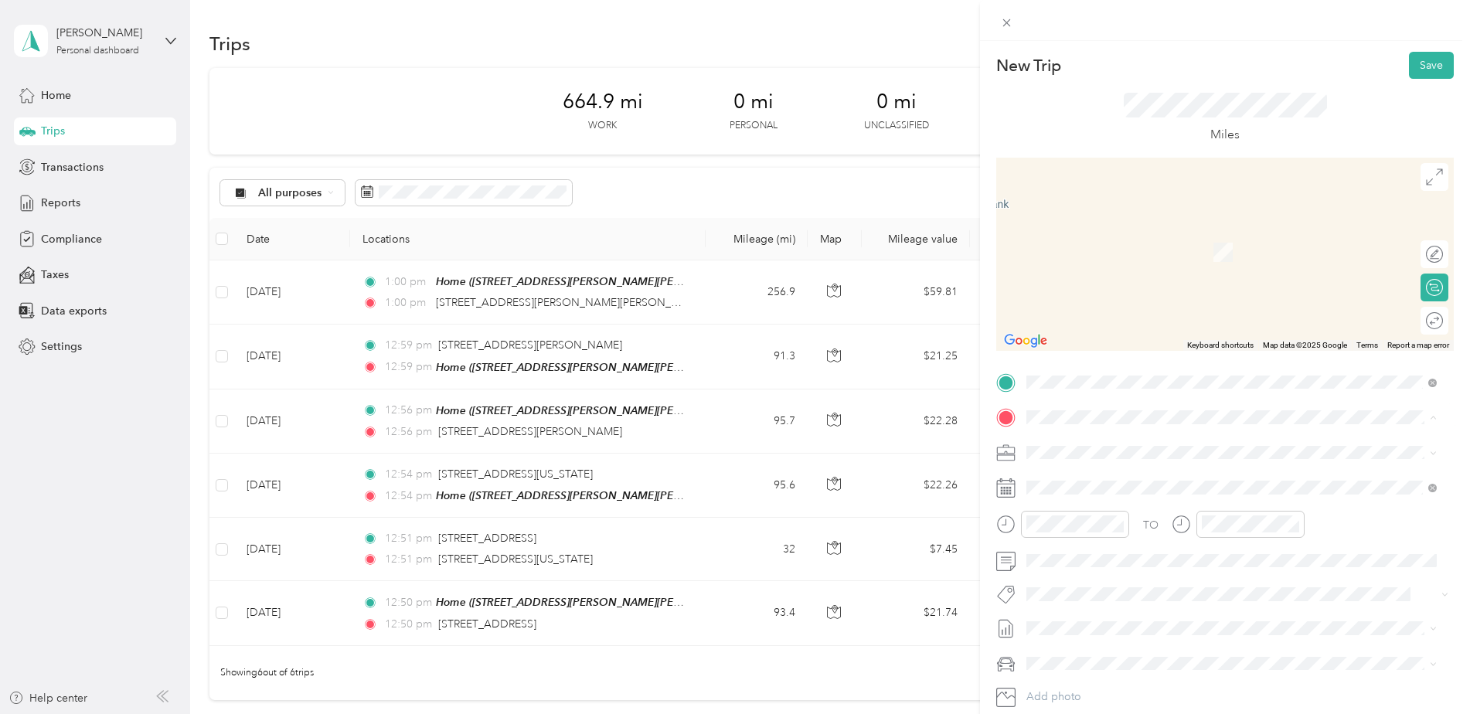
click at [1201, 474] on span "[STREET_ADDRESS][PERSON_NAME][US_STATE]" at bounding box center [1175, 473] width 240 height 14
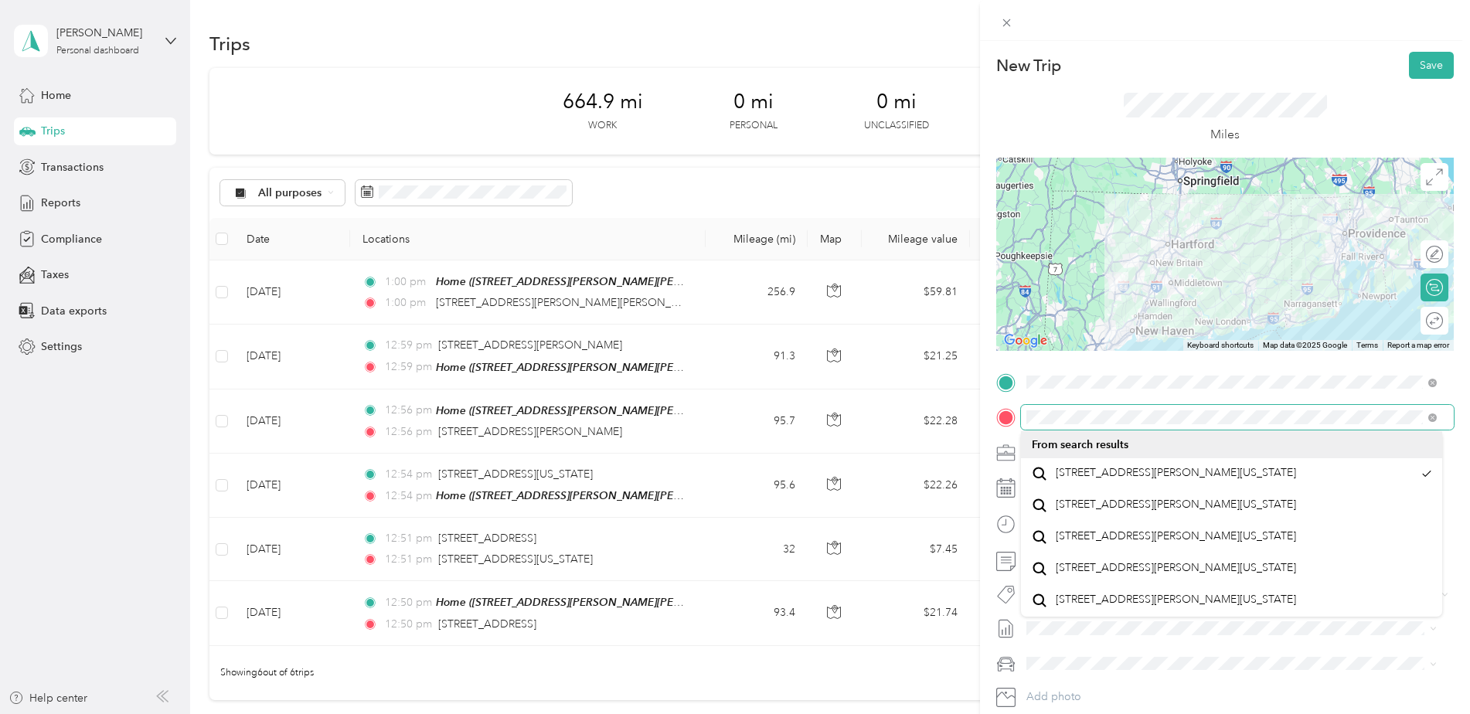
click at [1000, 409] on div at bounding box center [1224, 417] width 457 height 25
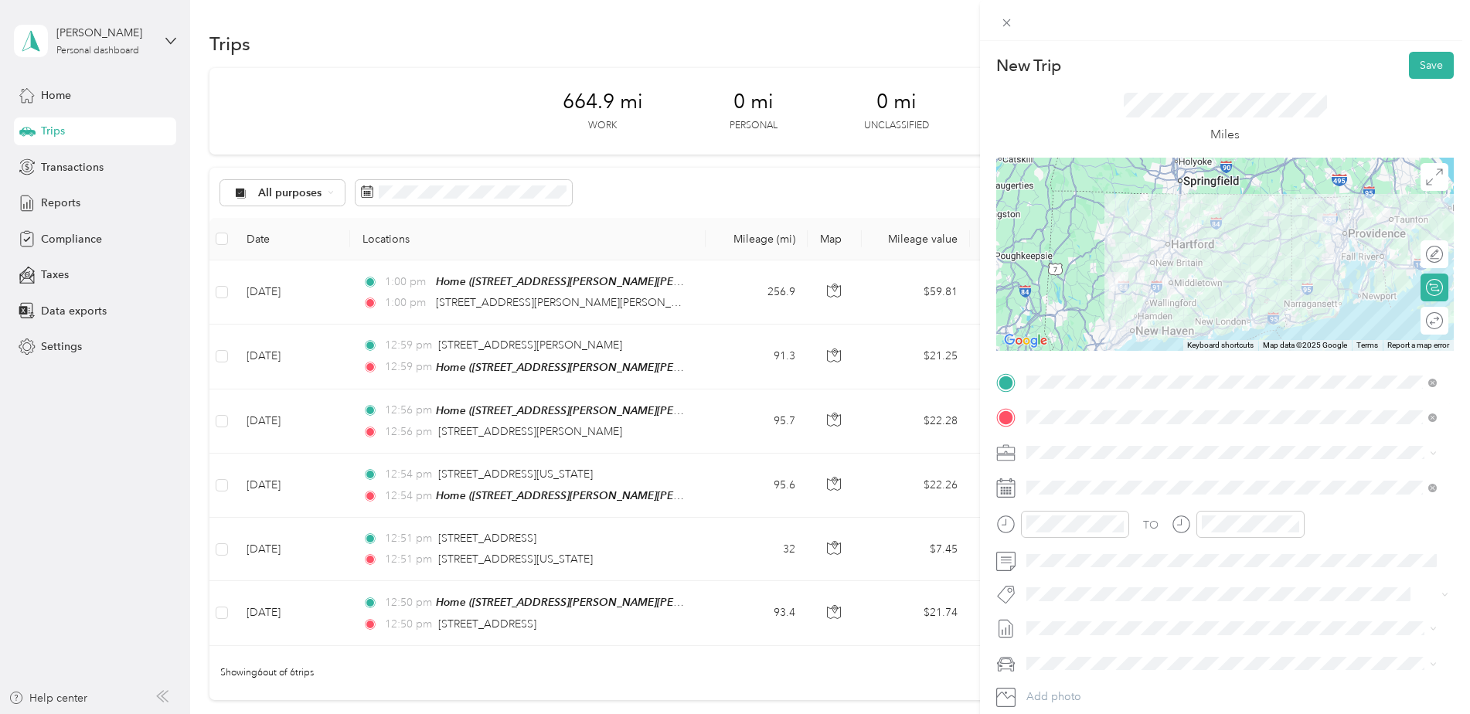
click at [1131, 505] on span "[STREET_ADDRESS][PERSON_NAME][US_STATE]" at bounding box center [1175, 498] width 240 height 14
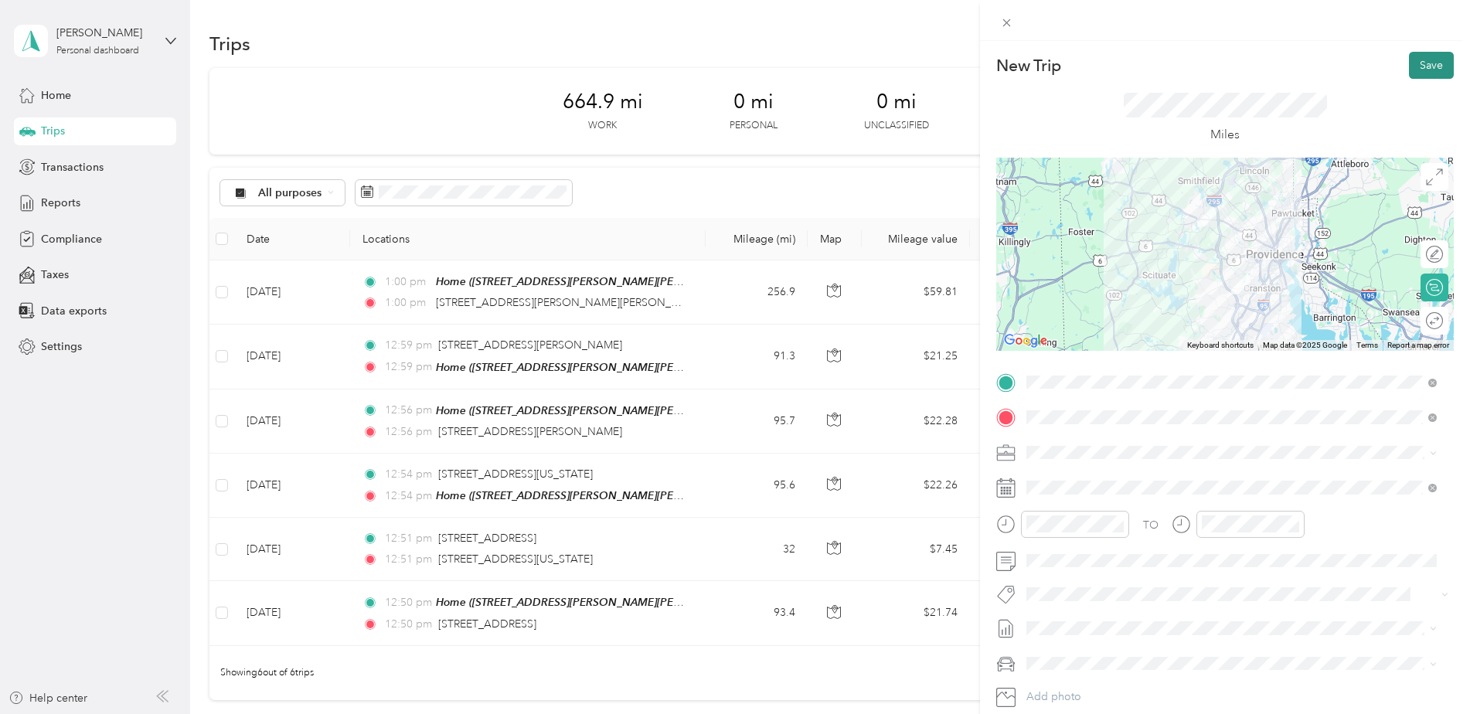
click at [1418, 66] on button "Save" at bounding box center [1431, 65] width 45 height 27
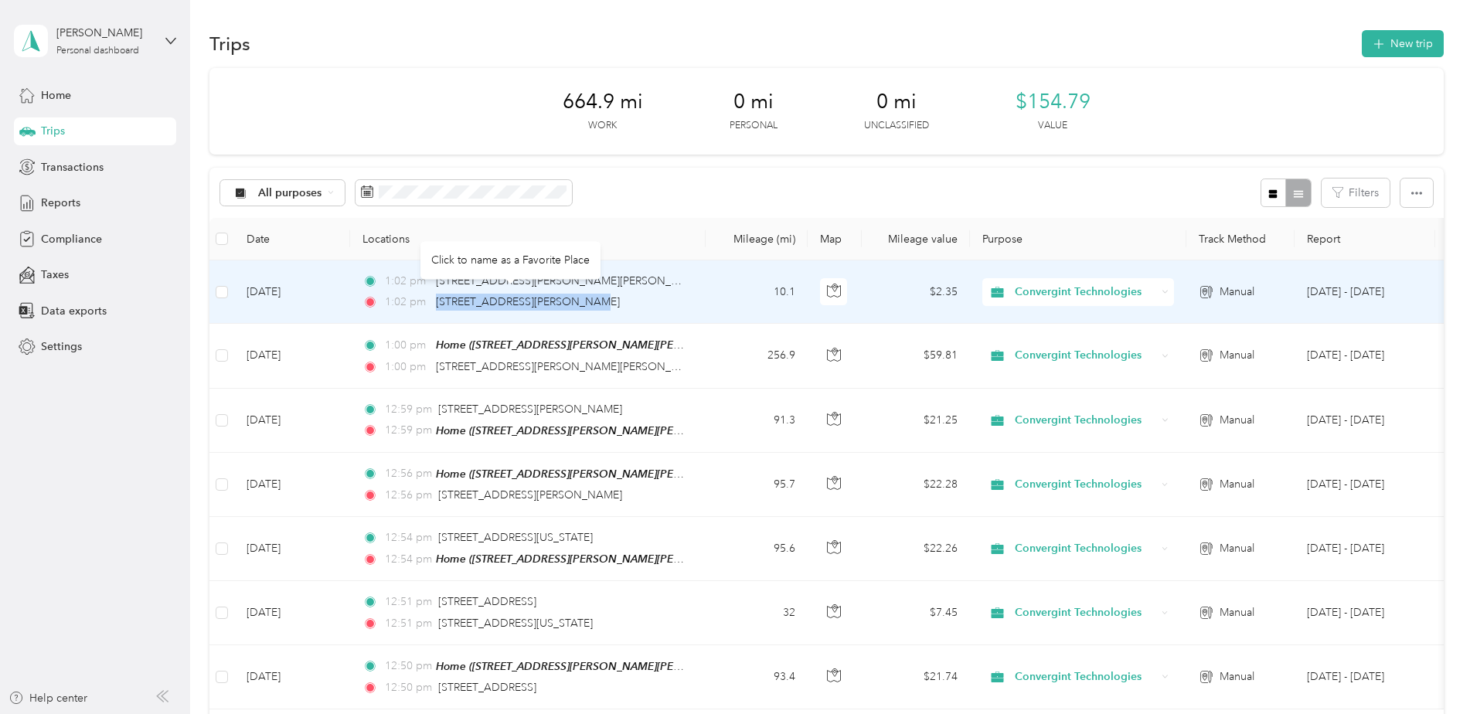
drag, startPoint x: 613, startPoint y: 301, endPoint x: 433, endPoint y: 305, distance: 180.1
click at [433, 305] on div "1:02 pm [STREET_ADDRESS][PERSON_NAME]" at bounding box center [524, 302] width 325 height 17
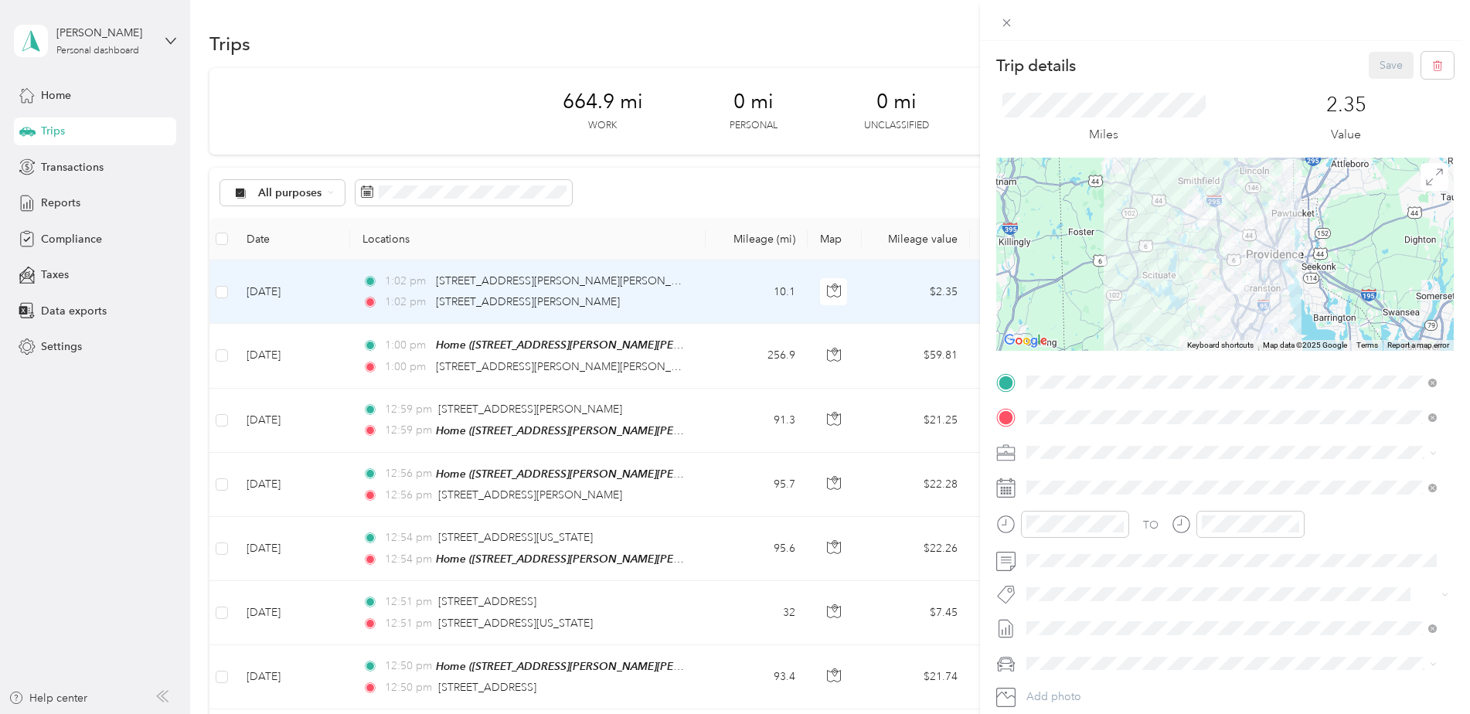
click at [750, 36] on div "Trip details Save This trip cannot be edited because it is either under review,…" at bounding box center [735, 357] width 1470 height 714
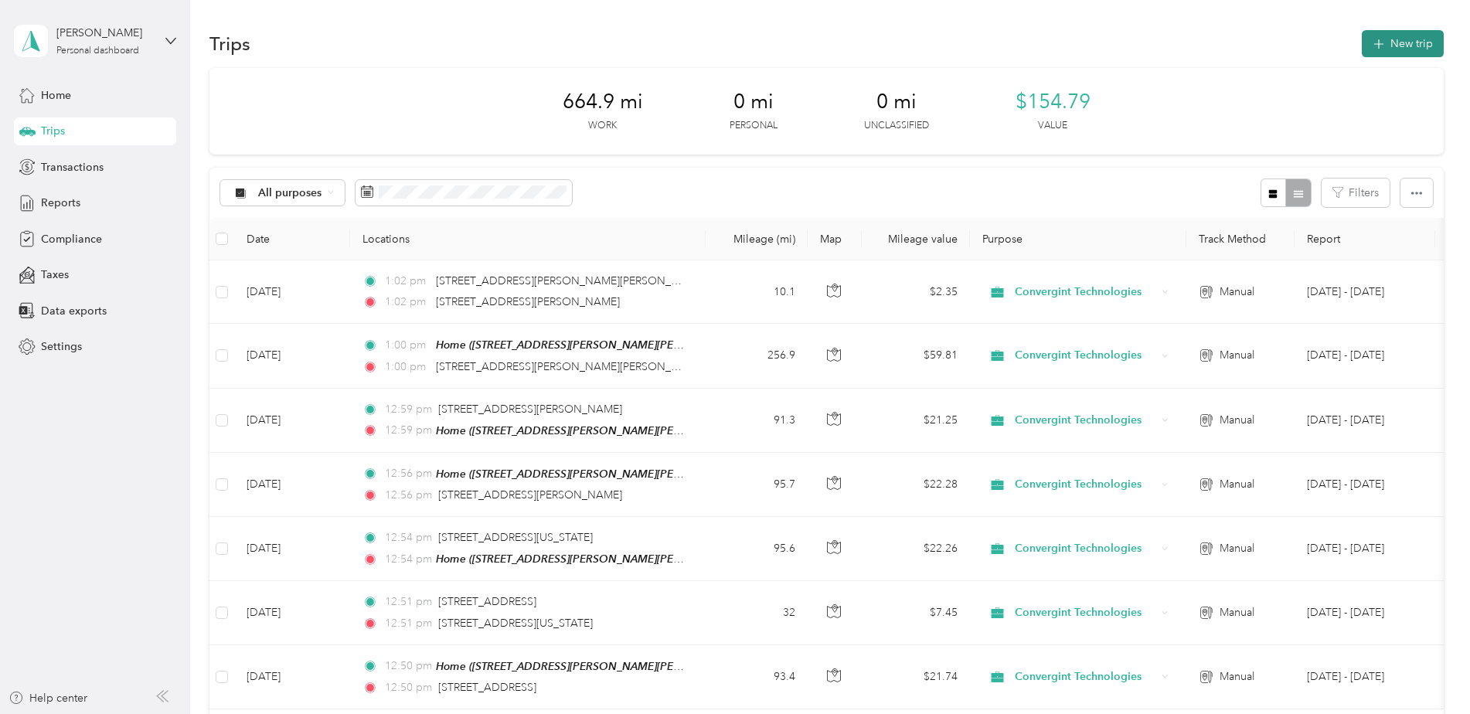
click at [1383, 42] on button "New trip" at bounding box center [1402, 43] width 82 height 27
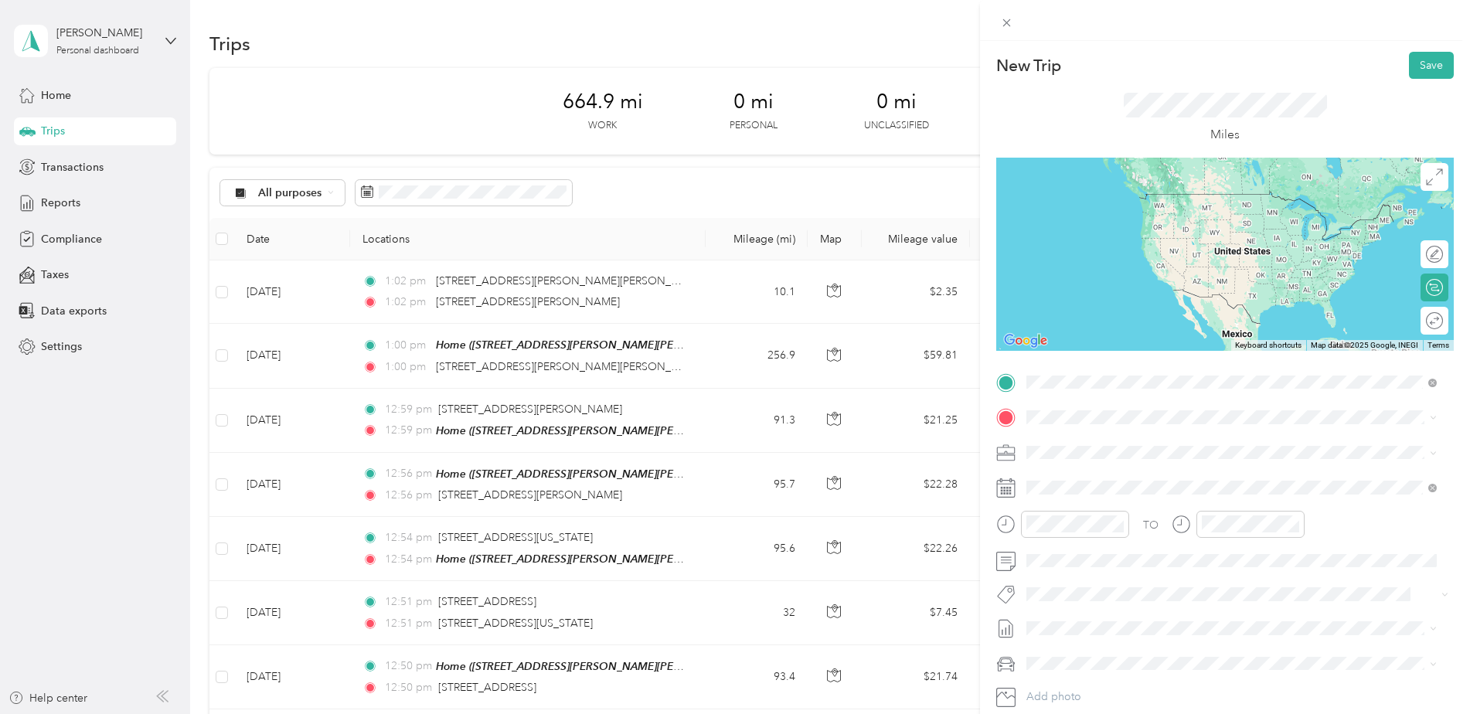
click at [1102, 442] on span "[STREET_ADDRESS][PERSON_NAME][US_STATE]" at bounding box center [1175, 438] width 240 height 14
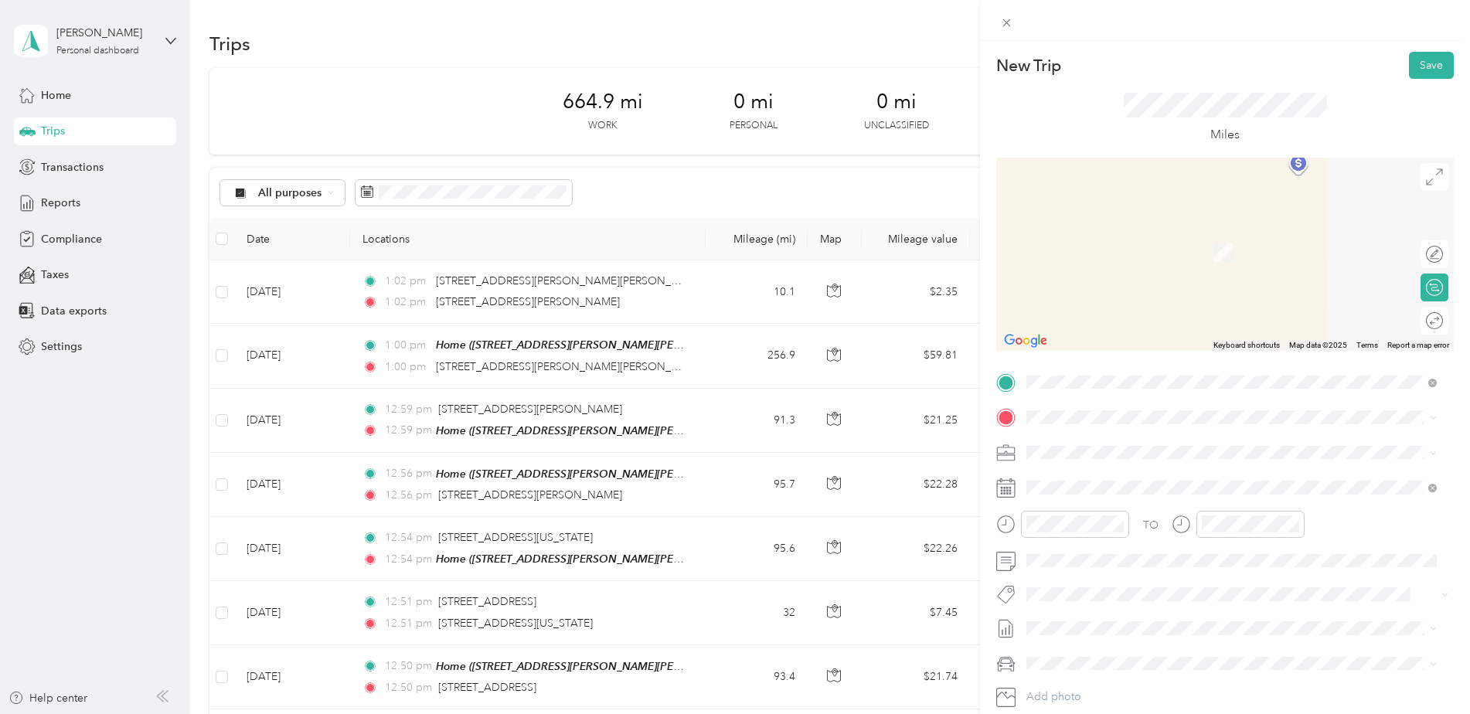
click at [1103, 497] on div "Home [STREET_ADDRESS][PERSON_NAME][PERSON_NAME][PERSON_NAME]" at bounding box center [1232, 487] width 355 height 32
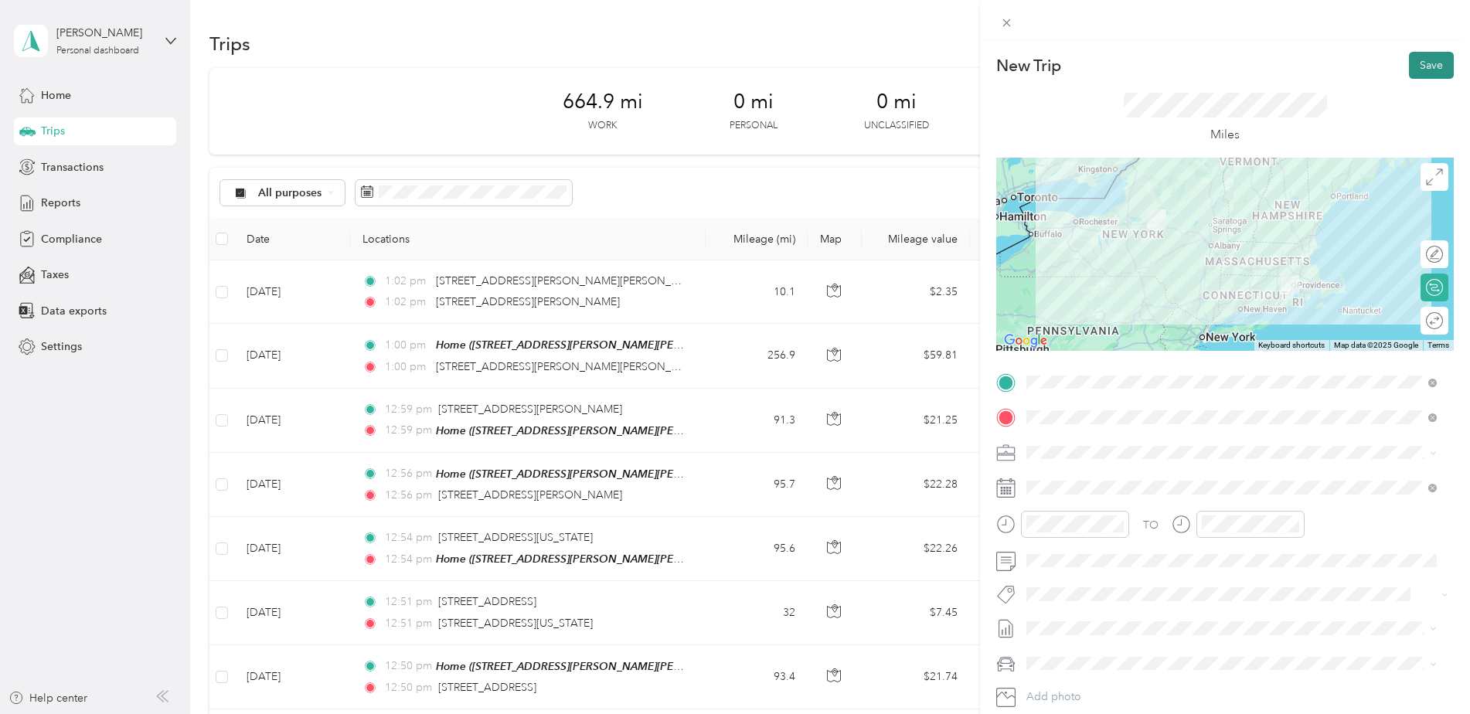
click at [1426, 66] on button "Save" at bounding box center [1431, 65] width 45 height 27
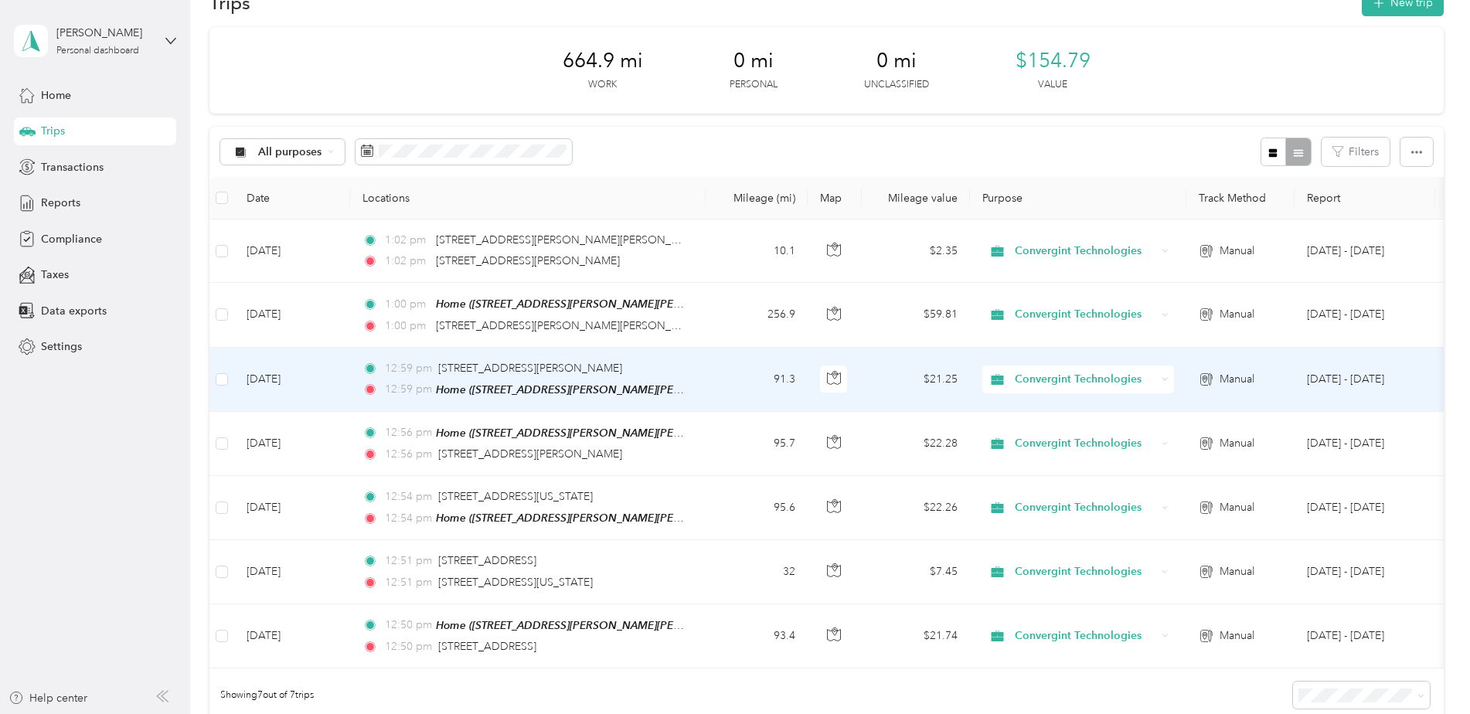
scroll to position [77, 0]
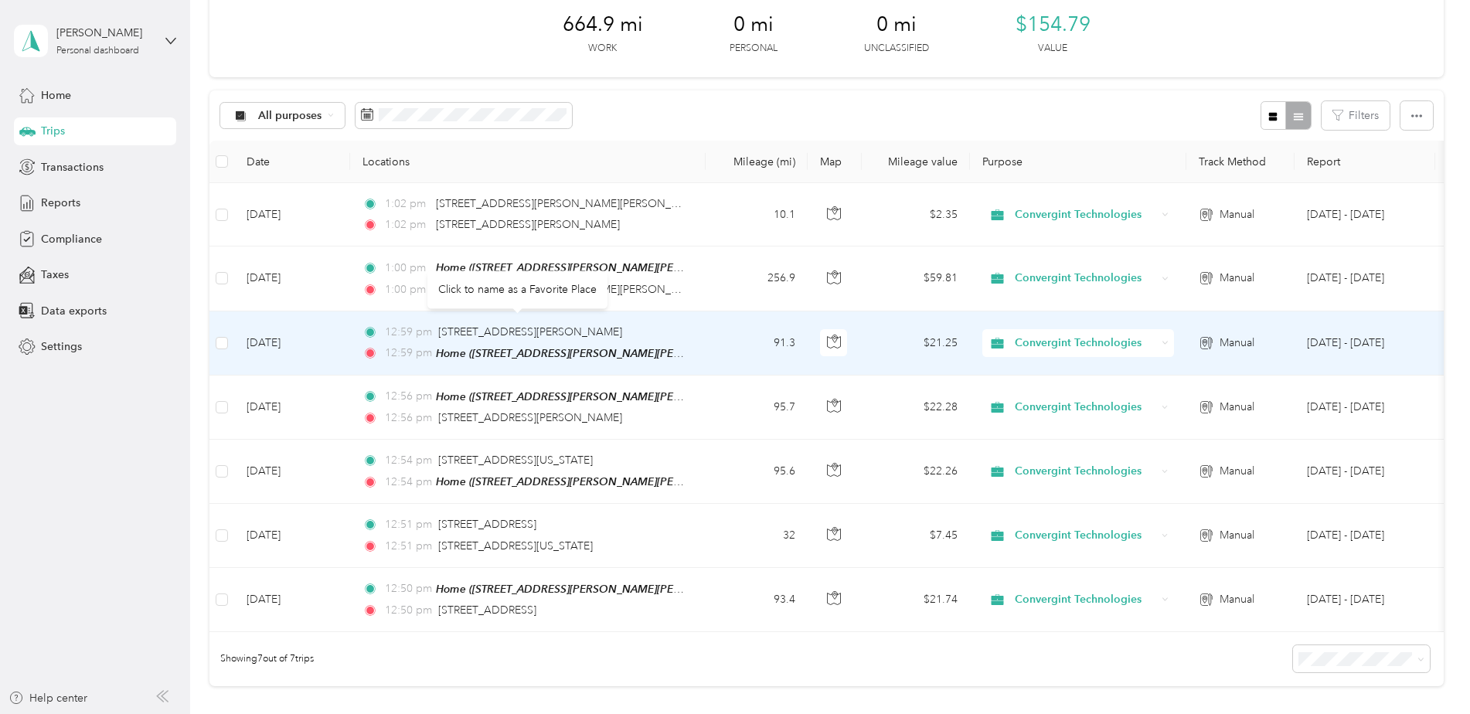
drag, startPoint x: 620, startPoint y: 331, endPoint x: 437, endPoint y: 339, distance: 182.5
click at [437, 339] on div "12:59 pm [STREET_ADDRESS][PERSON_NAME]" at bounding box center [524, 332] width 325 height 17
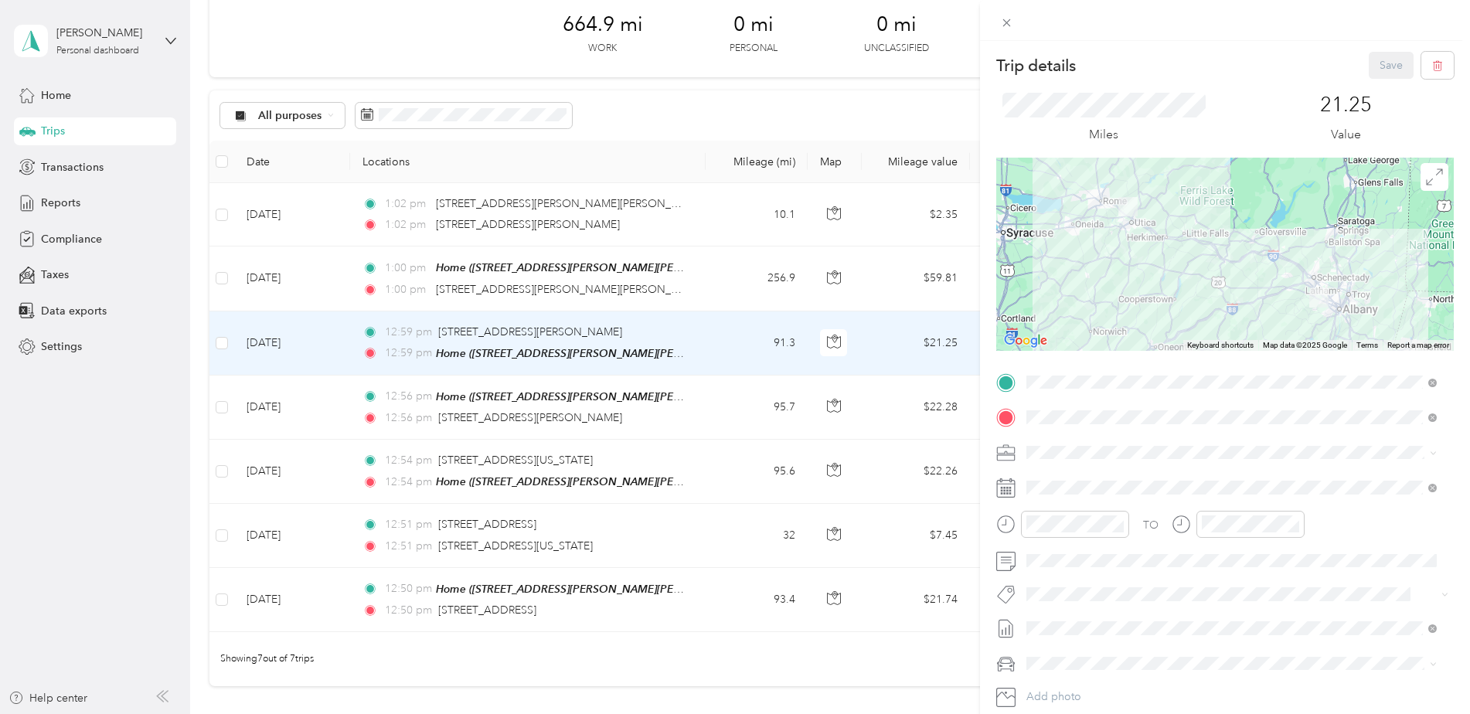
drag, startPoint x: 437, startPoint y: 339, endPoint x: 497, endPoint y: 337, distance: 59.5
drag, startPoint x: 497, startPoint y: 337, endPoint x: 444, endPoint y: 335, distance: 52.6
click at [444, 335] on div "Trip details Save This trip cannot be edited because it is either under review,…" at bounding box center [735, 357] width 1470 height 714
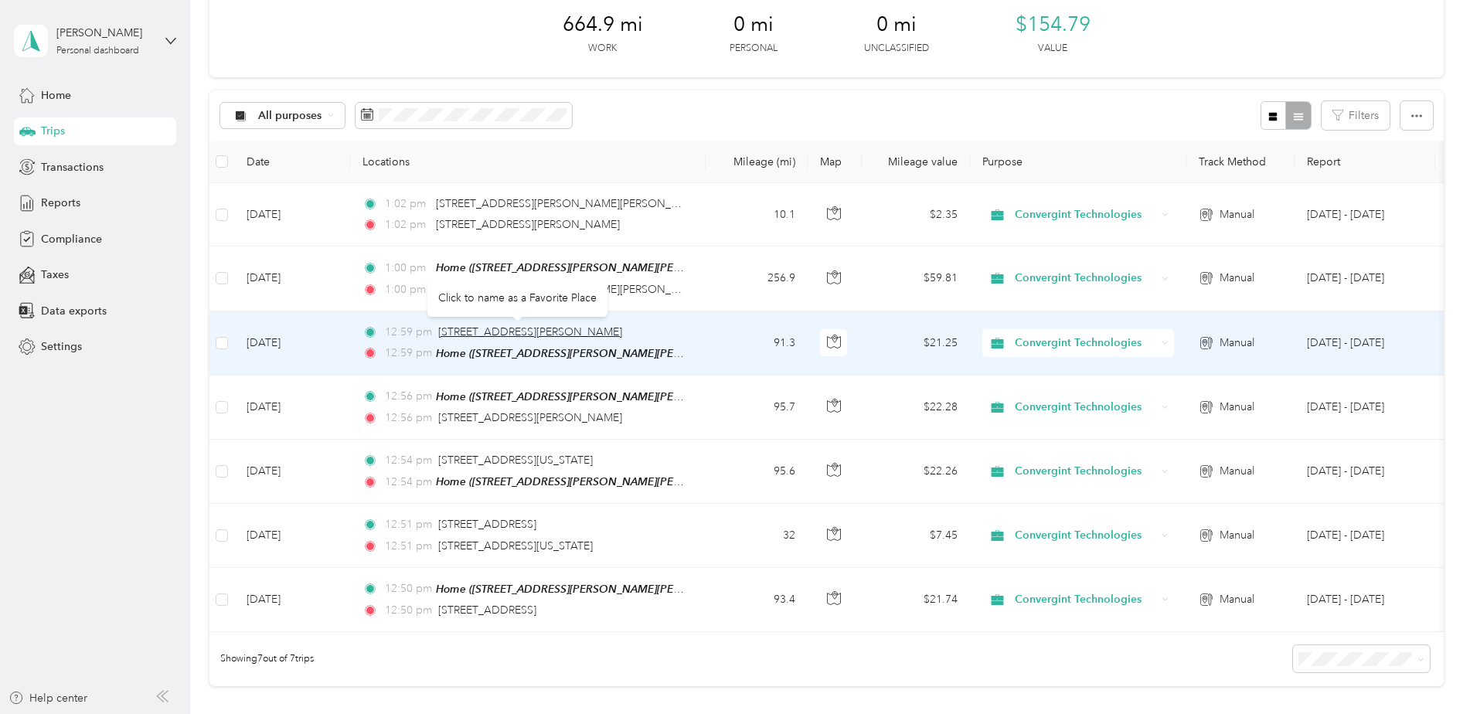
drag, startPoint x: 609, startPoint y: 327, endPoint x: 440, endPoint y: 332, distance: 169.3
click at [440, 332] on div "12:59 pm [STREET_ADDRESS][PERSON_NAME]" at bounding box center [524, 332] width 325 height 17
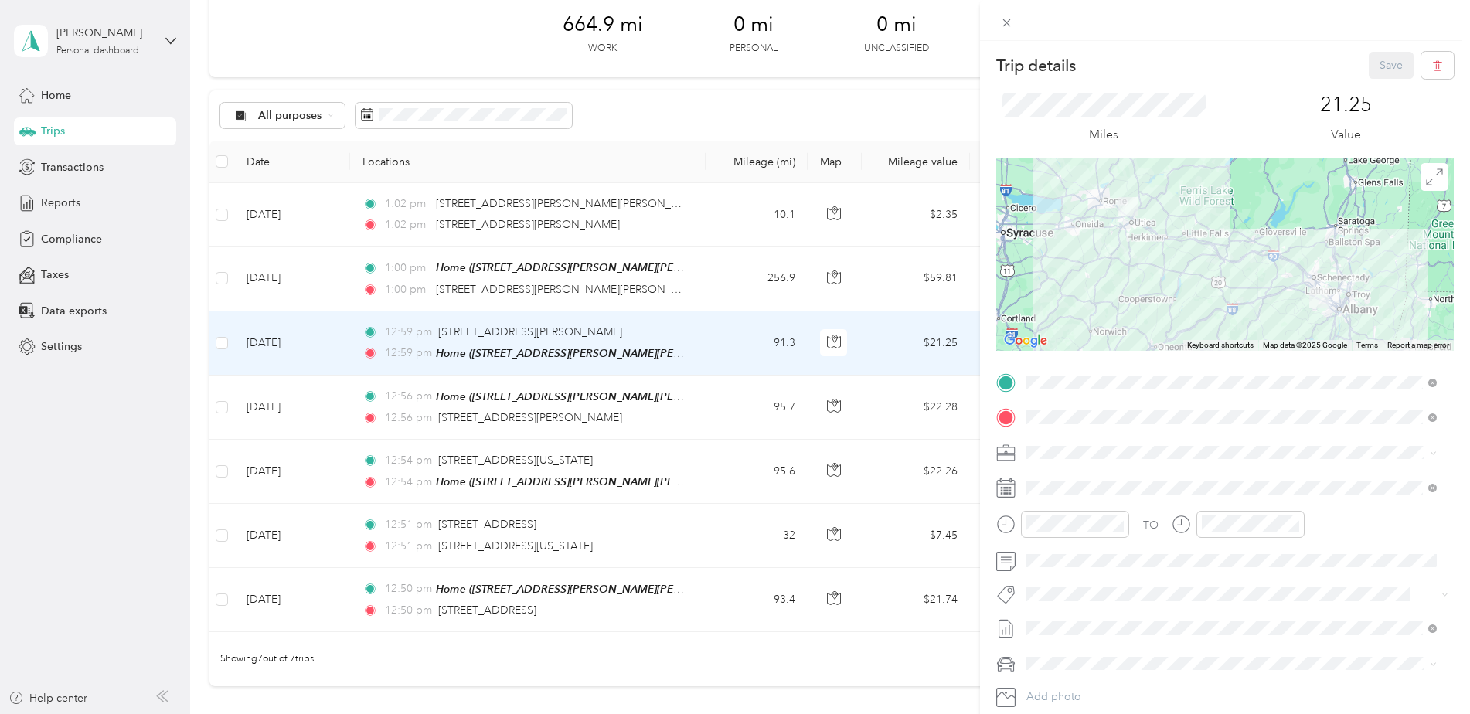
click at [818, 49] on div "Trip details Save This trip cannot be edited because it is either under review,…" at bounding box center [735, 357] width 1470 height 714
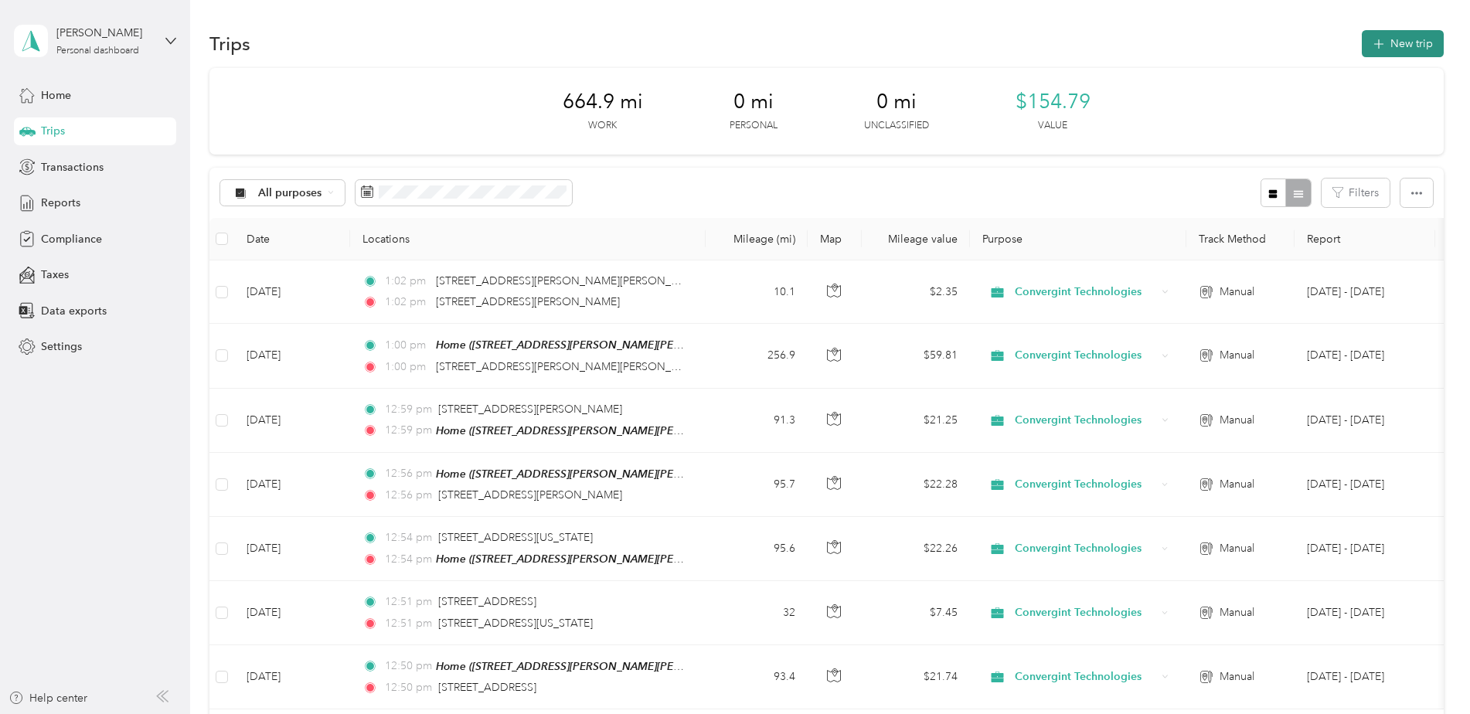
click at [1392, 39] on button "New trip" at bounding box center [1402, 43] width 82 height 27
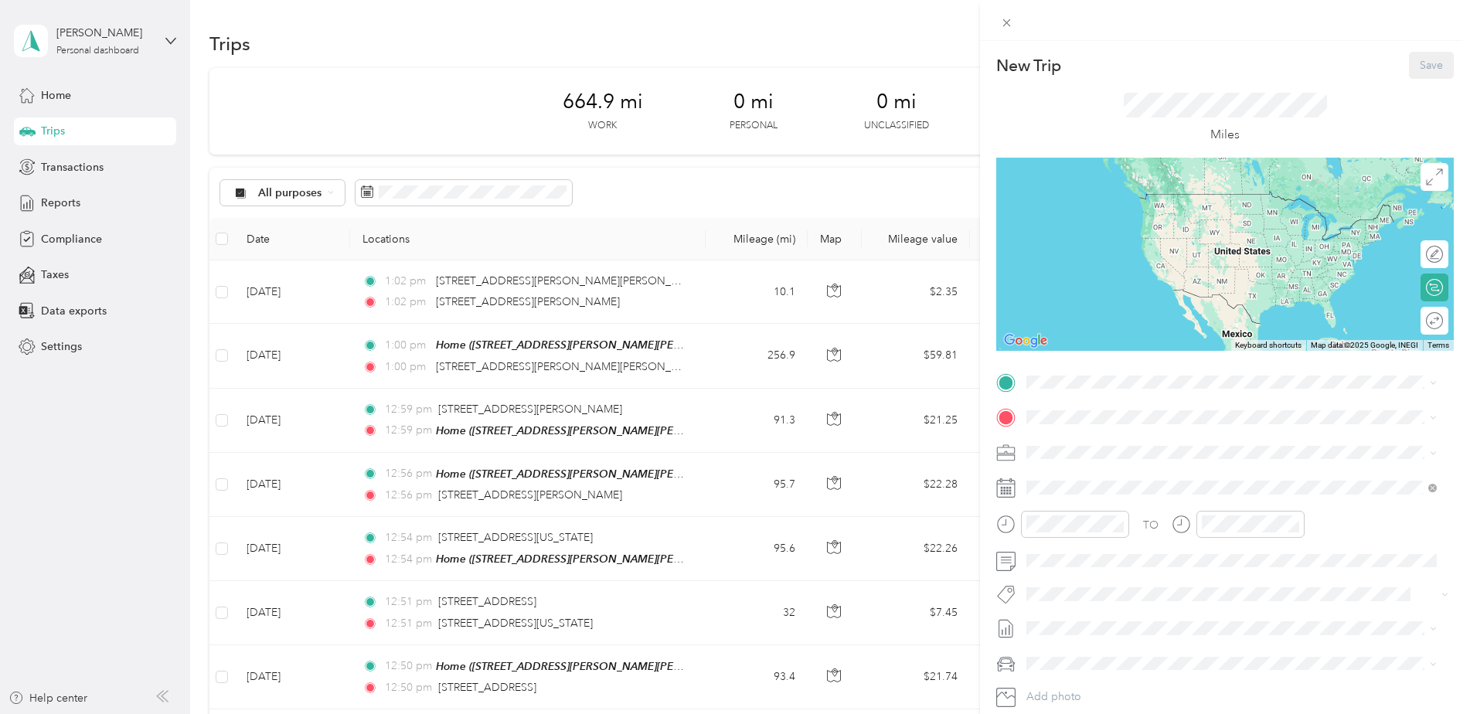
click at [1098, 457] on span "[STREET_ADDRESS][PERSON_NAME][PERSON_NAME][PERSON_NAME]" at bounding box center [1232, 460] width 355 height 13
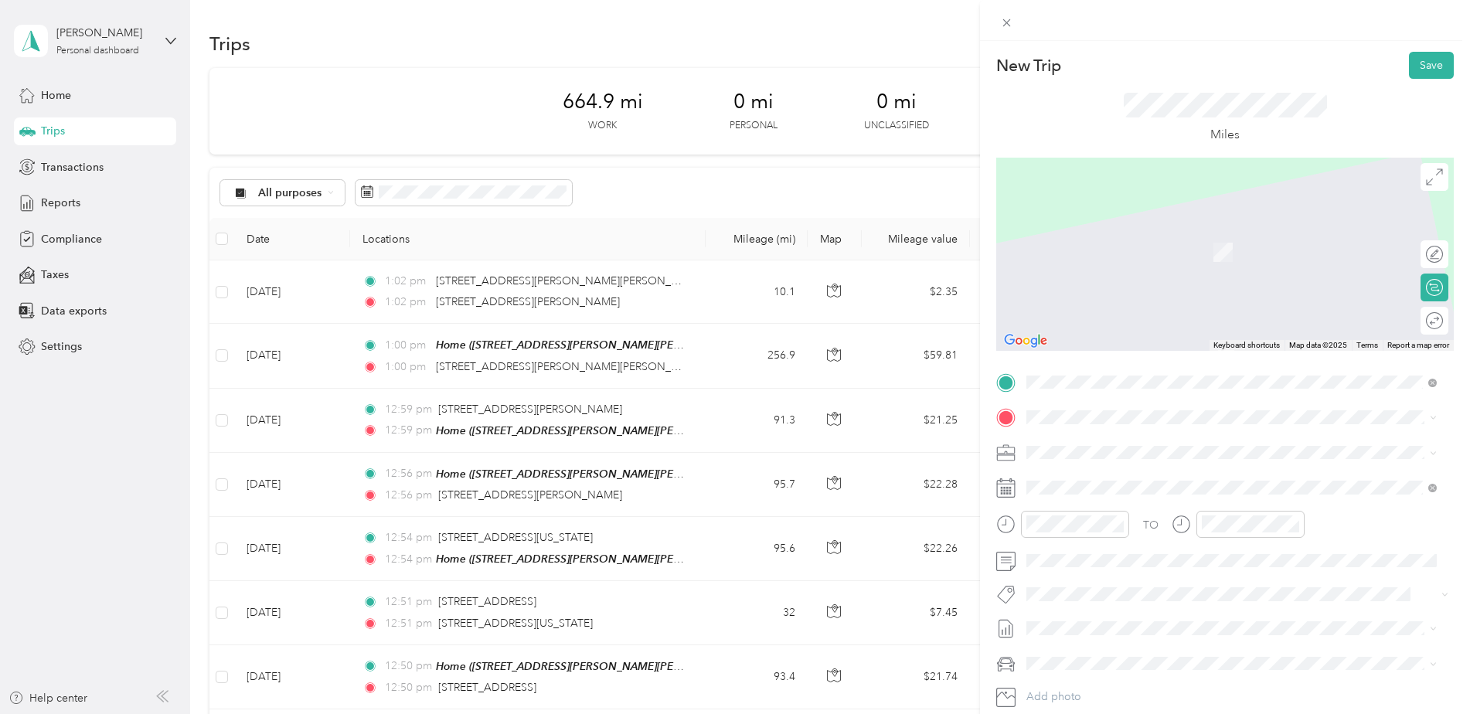
click at [1165, 478] on span "[STREET_ADDRESS][PERSON_NAME][US_STATE]" at bounding box center [1175, 471] width 240 height 14
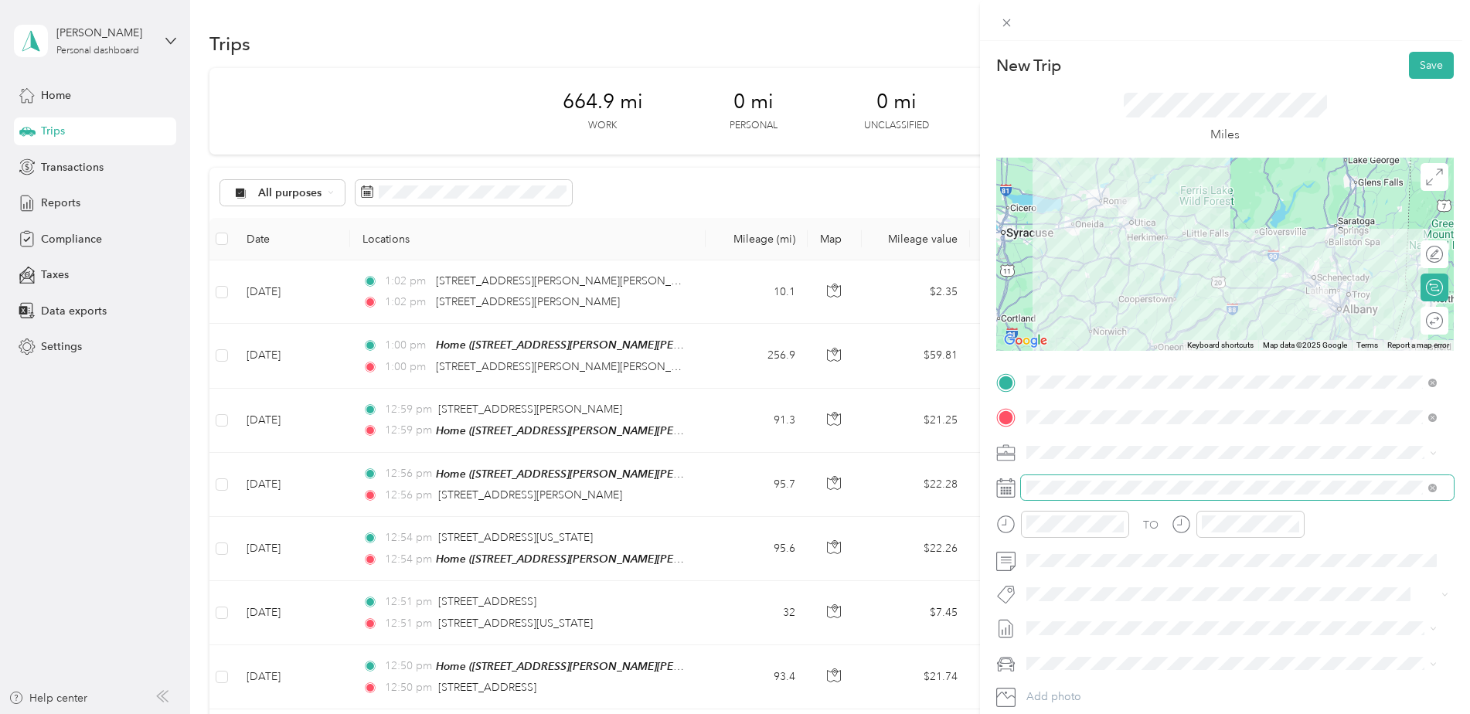
click at [1165, 498] on span at bounding box center [1237, 487] width 433 height 25
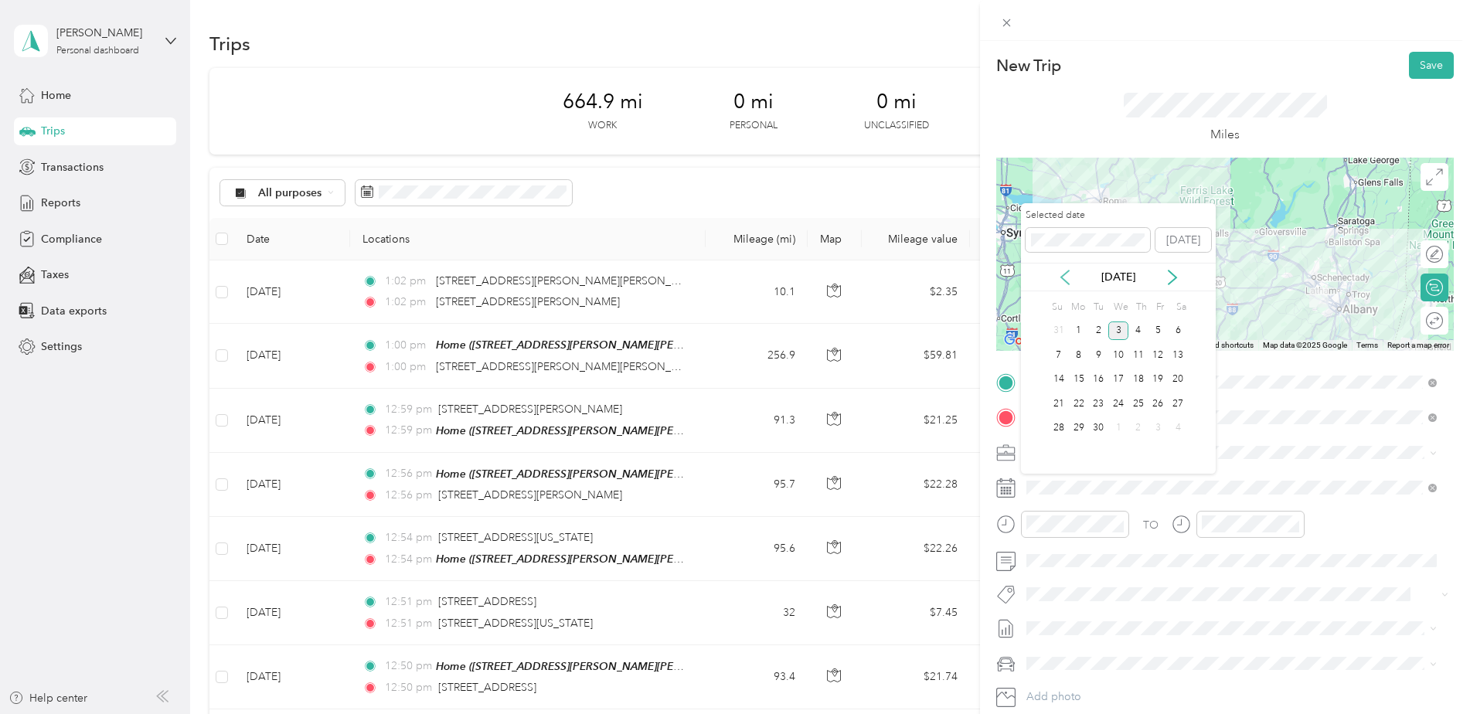
click at [1066, 277] on icon at bounding box center [1064, 277] width 15 height 15
click at [1100, 358] on div "5" at bounding box center [1098, 354] width 20 height 19
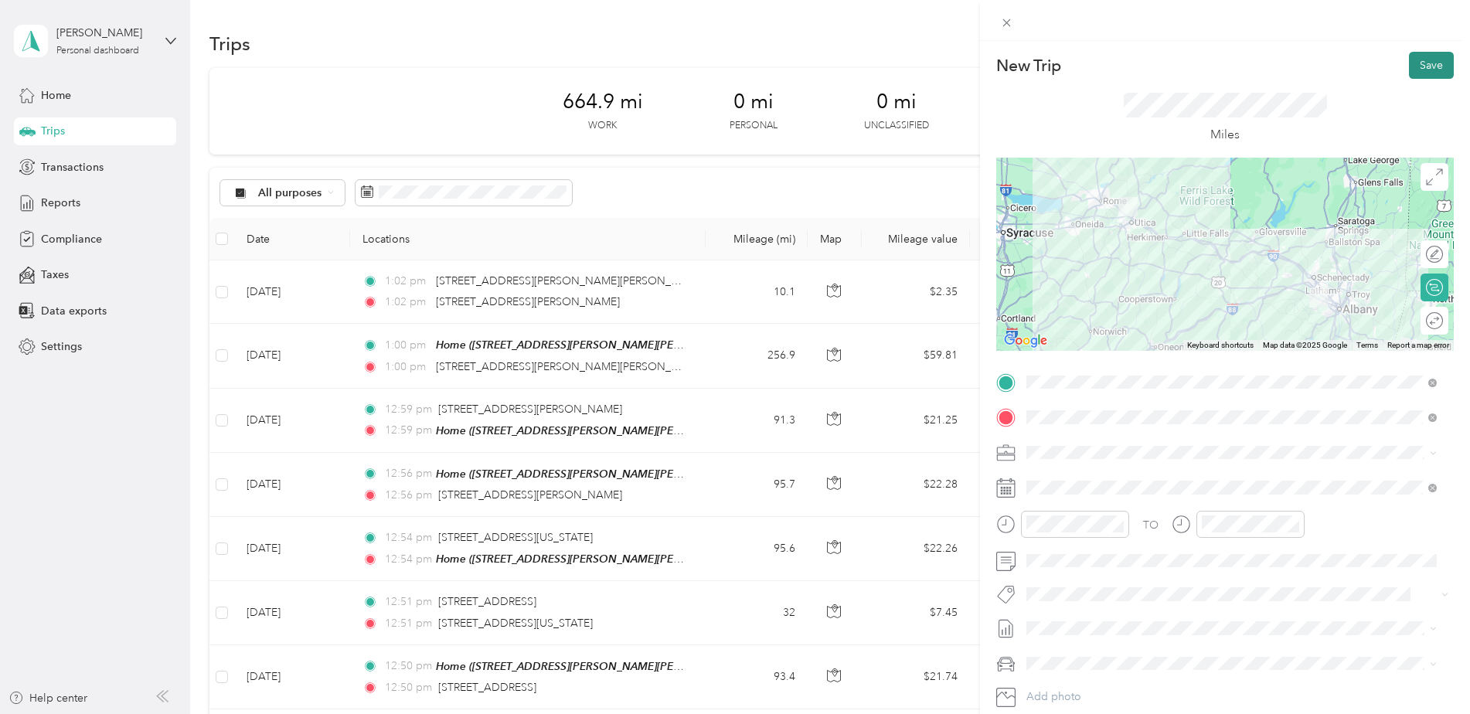
click at [1412, 67] on button "Save" at bounding box center [1431, 65] width 45 height 27
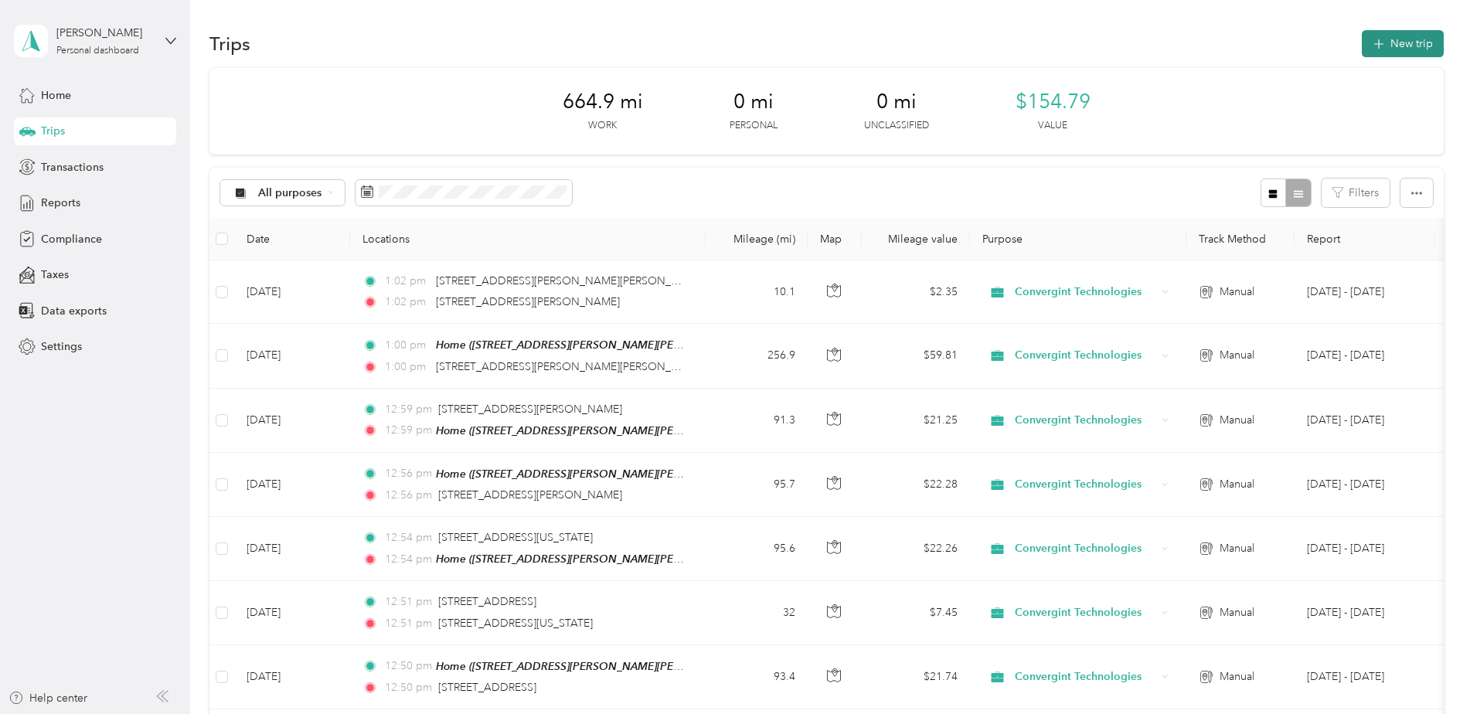
click at [1388, 45] on button "New trip" at bounding box center [1402, 43] width 82 height 27
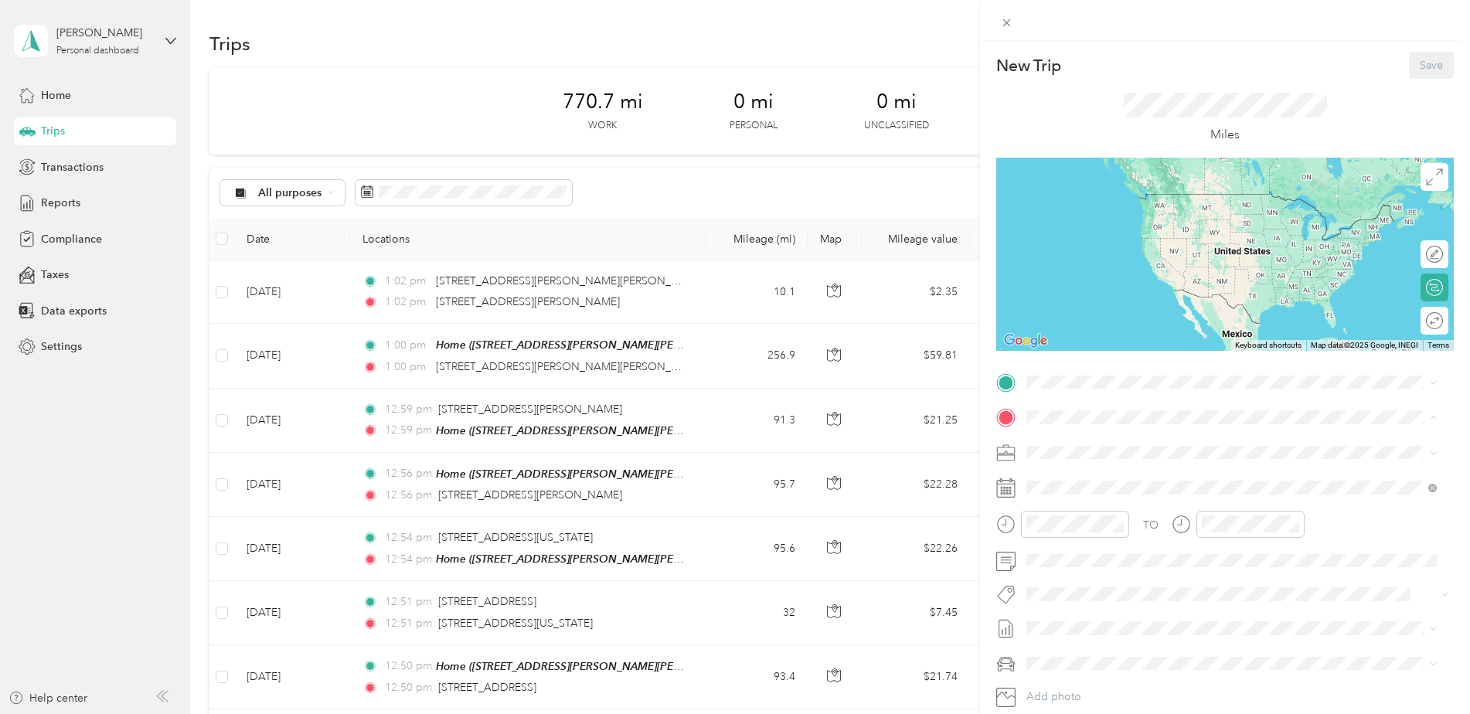
click at [1117, 494] on span "[STREET_ADDRESS][PERSON_NAME][PERSON_NAME][PERSON_NAME]" at bounding box center [1232, 495] width 355 height 13
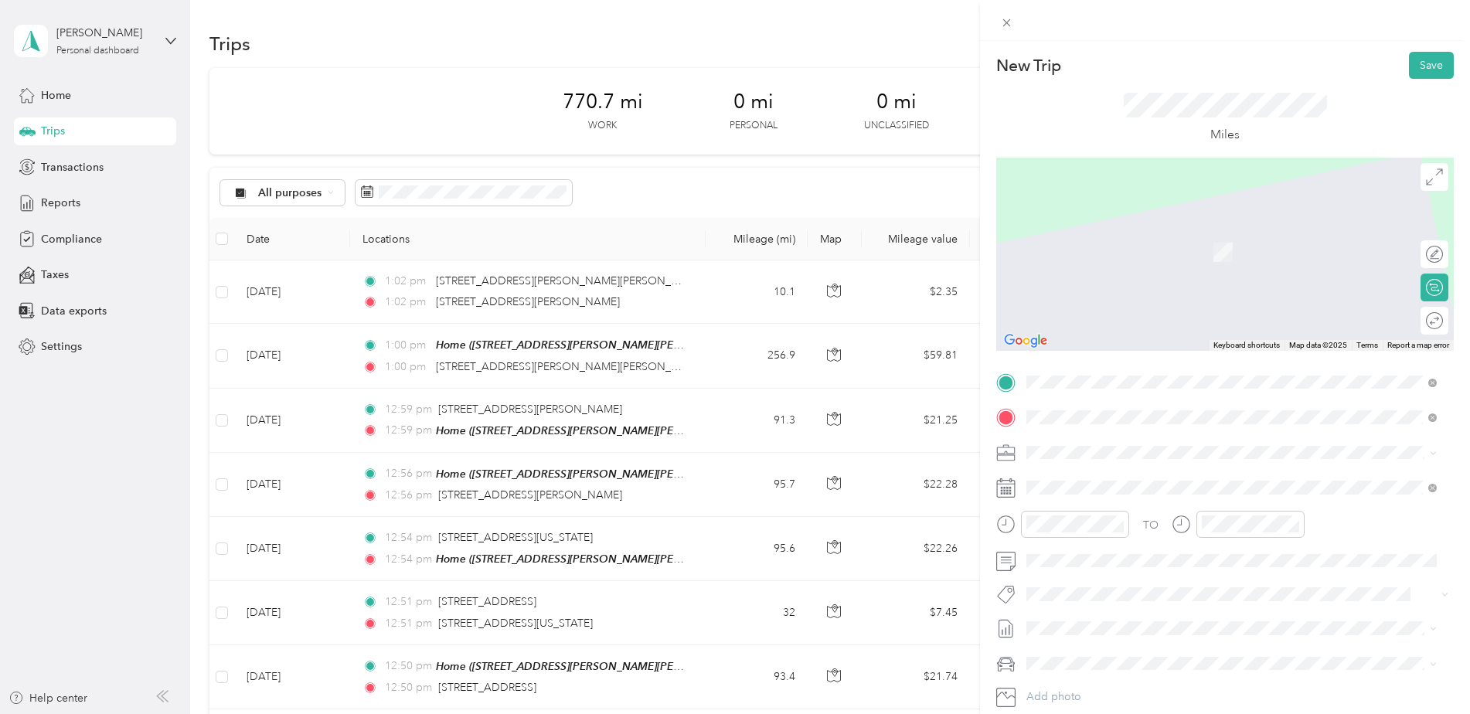
click at [1106, 445] on span "[STREET_ADDRESS][PERSON_NAME][US_STATE]" at bounding box center [1175, 438] width 240 height 14
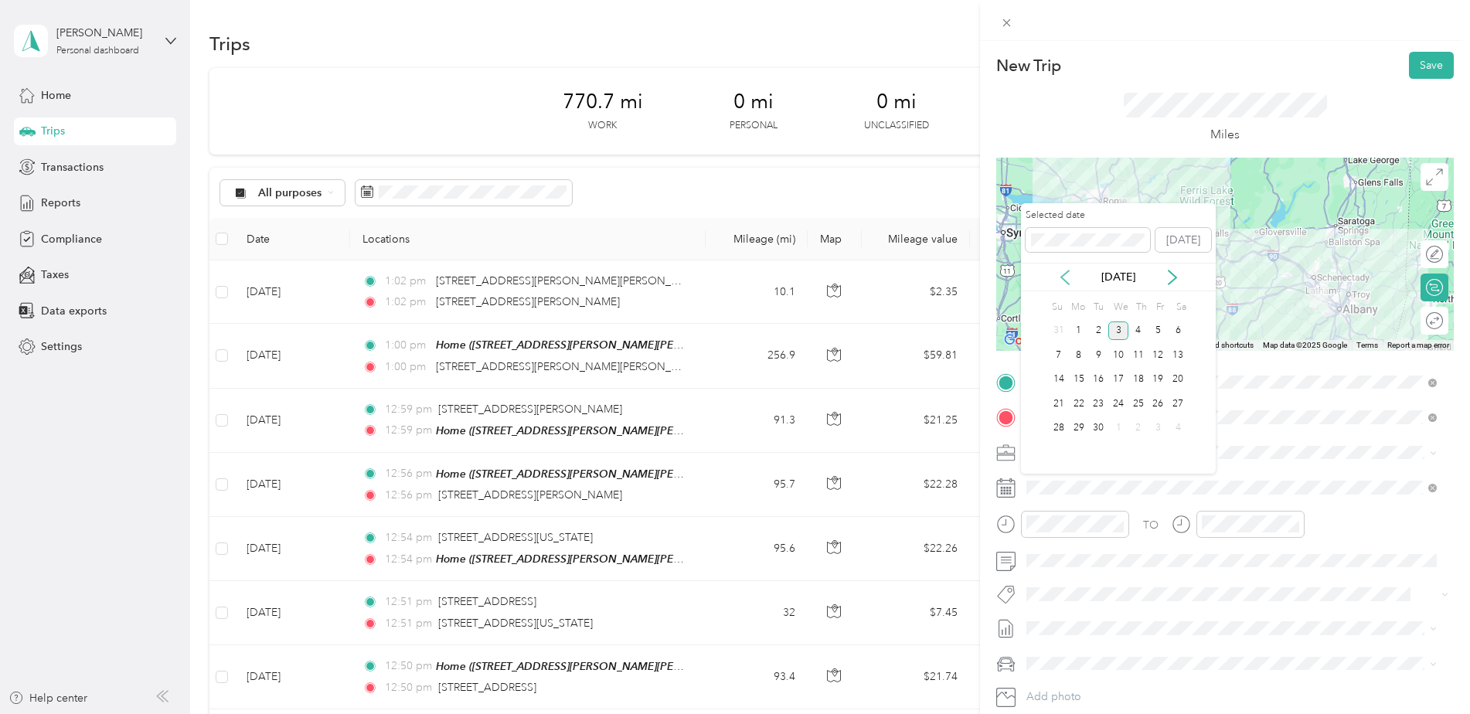
click at [1065, 277] on icon at bounding box center [1064, 277] width 15 height 15
click at [1093, 350] on div "5" at bounding box center [1098, 354] width 20 height 19
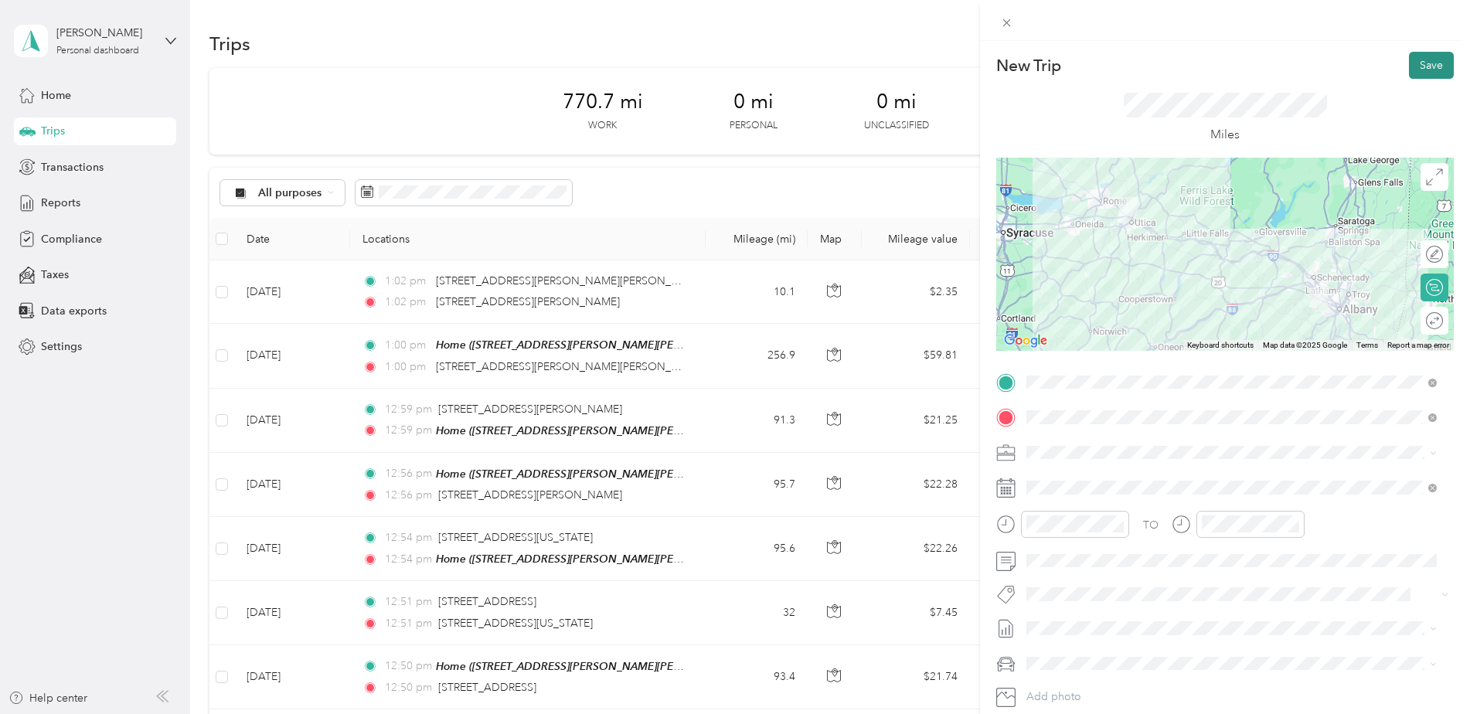
click at [1423, 60] on button "Save" at bounding box center [1431, 65] width 45 height 27
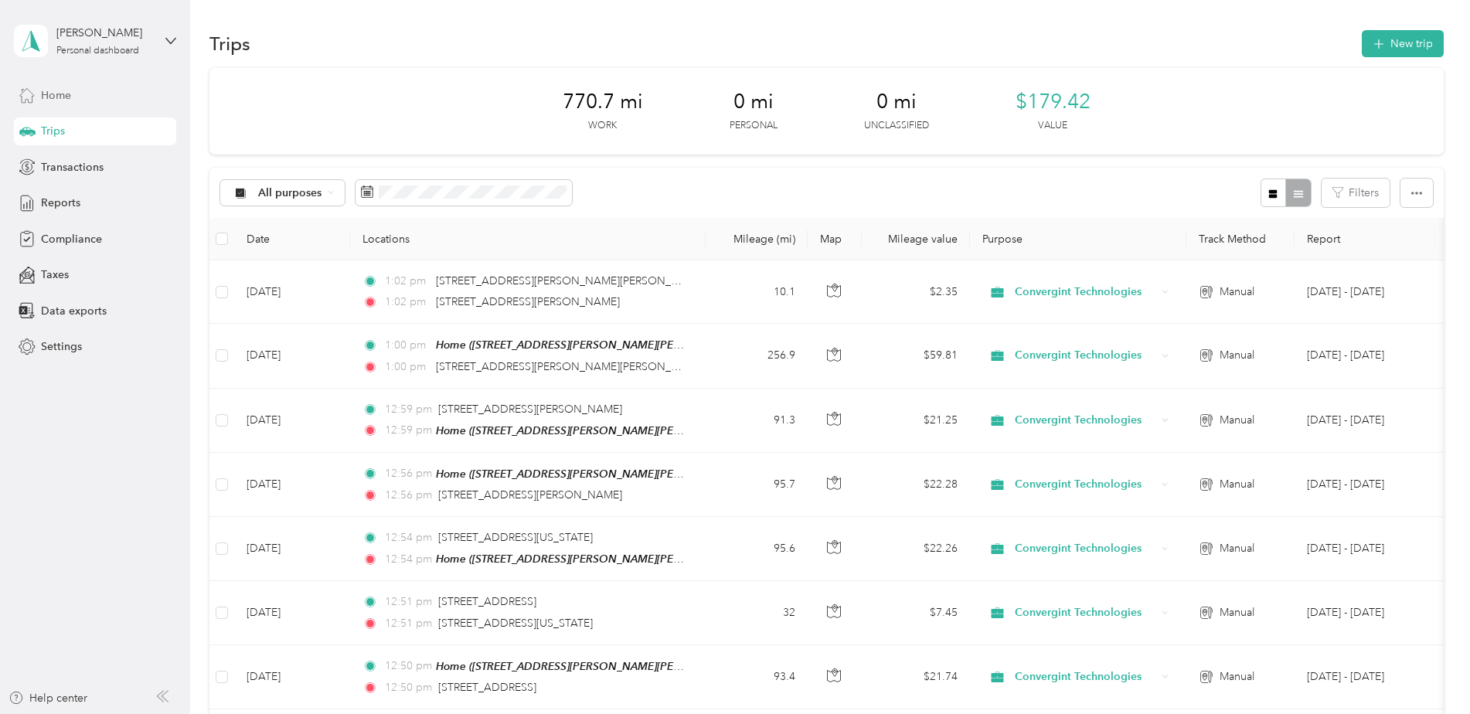
click at [76, 91] on div "Home" at bounding box center [95, 95] width 162 height 28
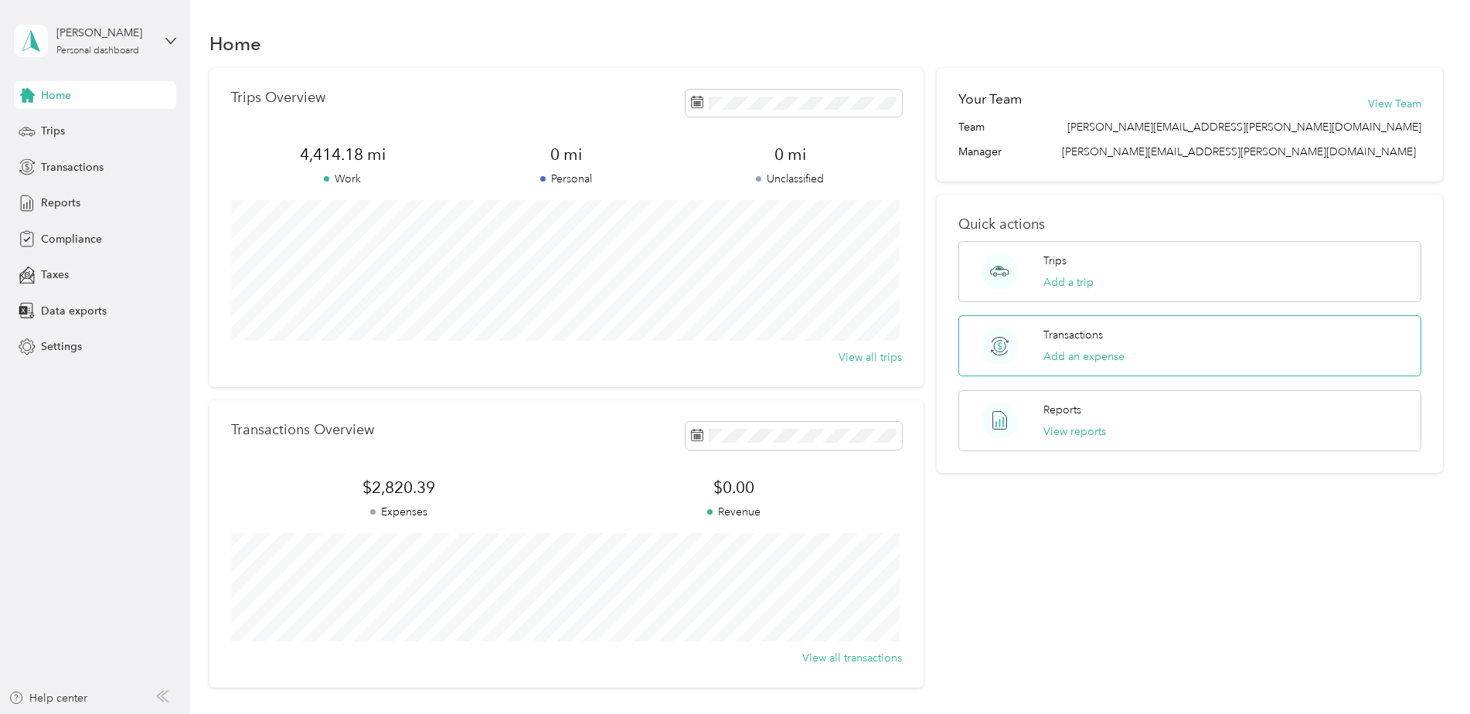
click at [1066, 334] on p "Transactions" at bounding box center [1072, 335] width 59 height 16
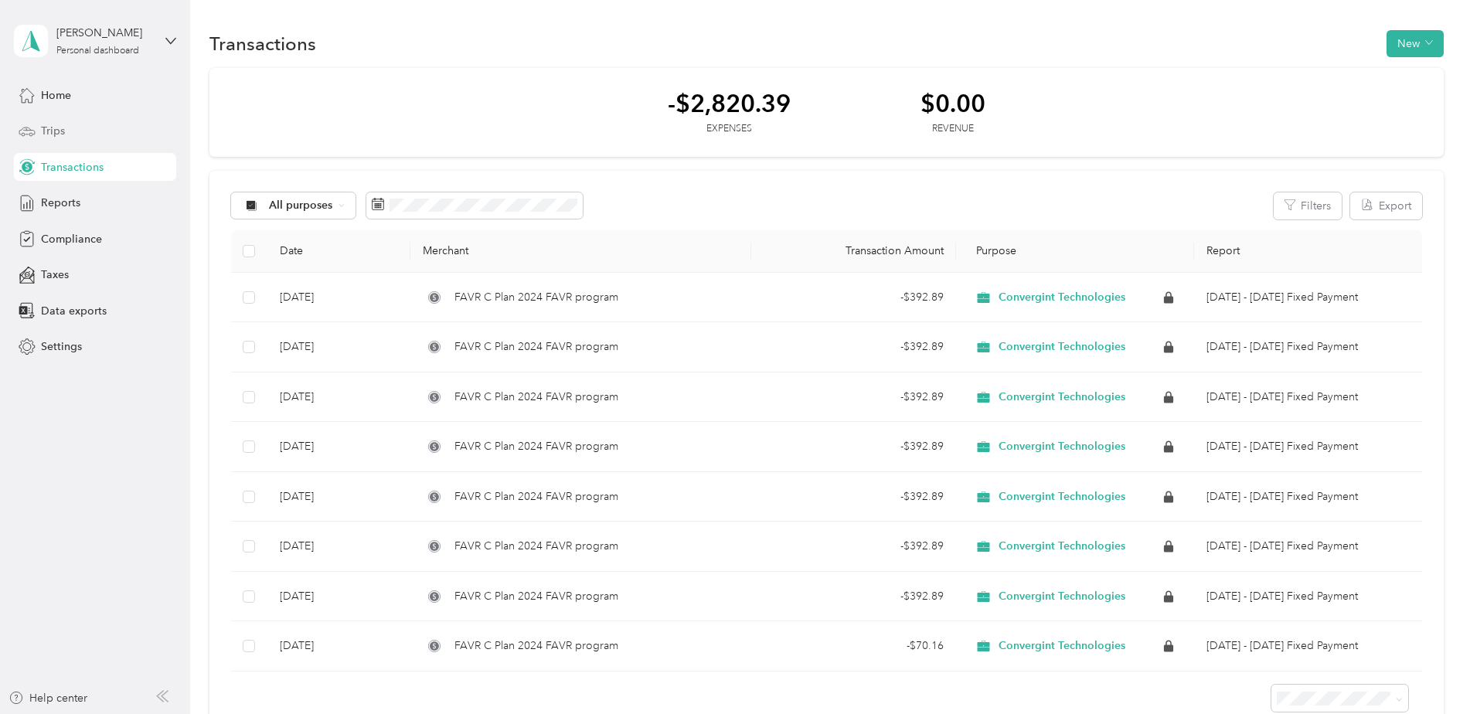
click at [55, 128] on span "Trips" at bounding box center [53, 131] width 24 height 16
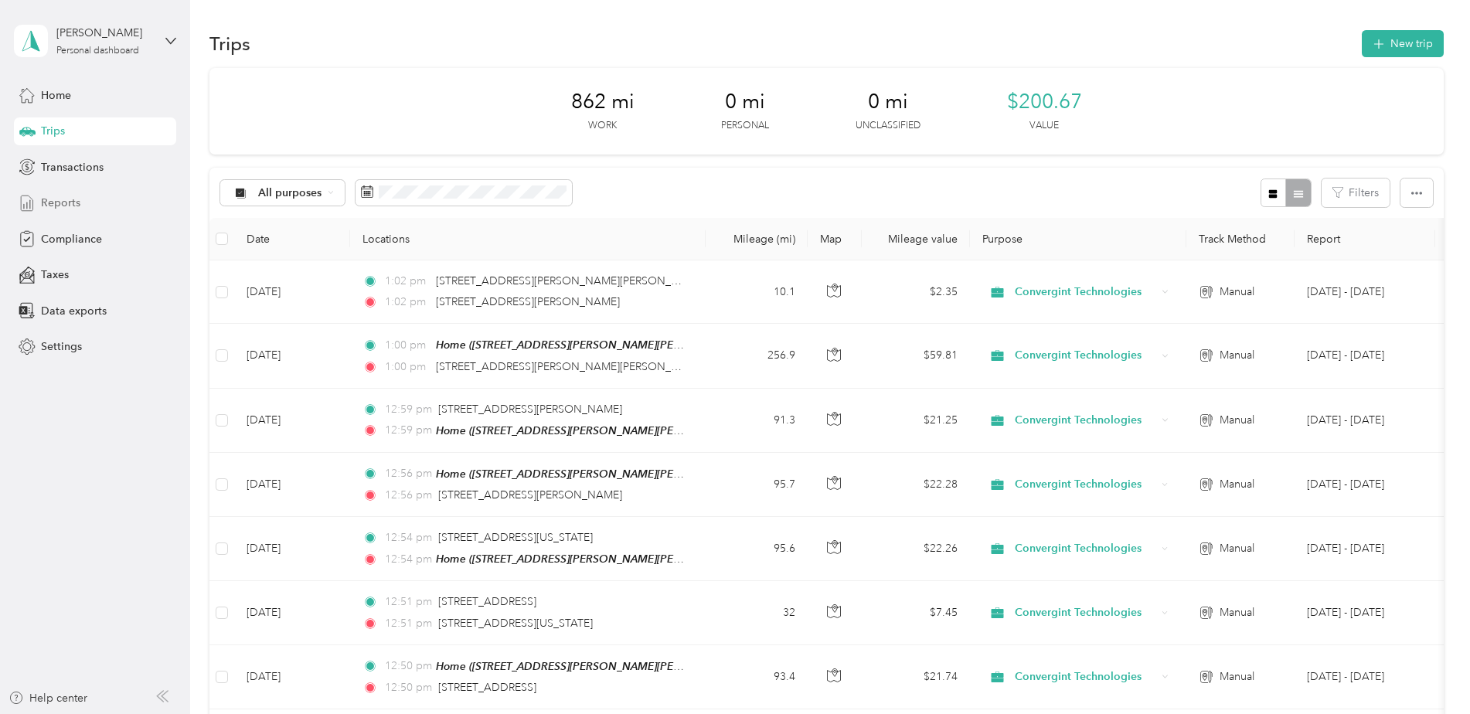
click at [80, 206] on div "Reports" at bounding box center [95, 203] width 162 height 28
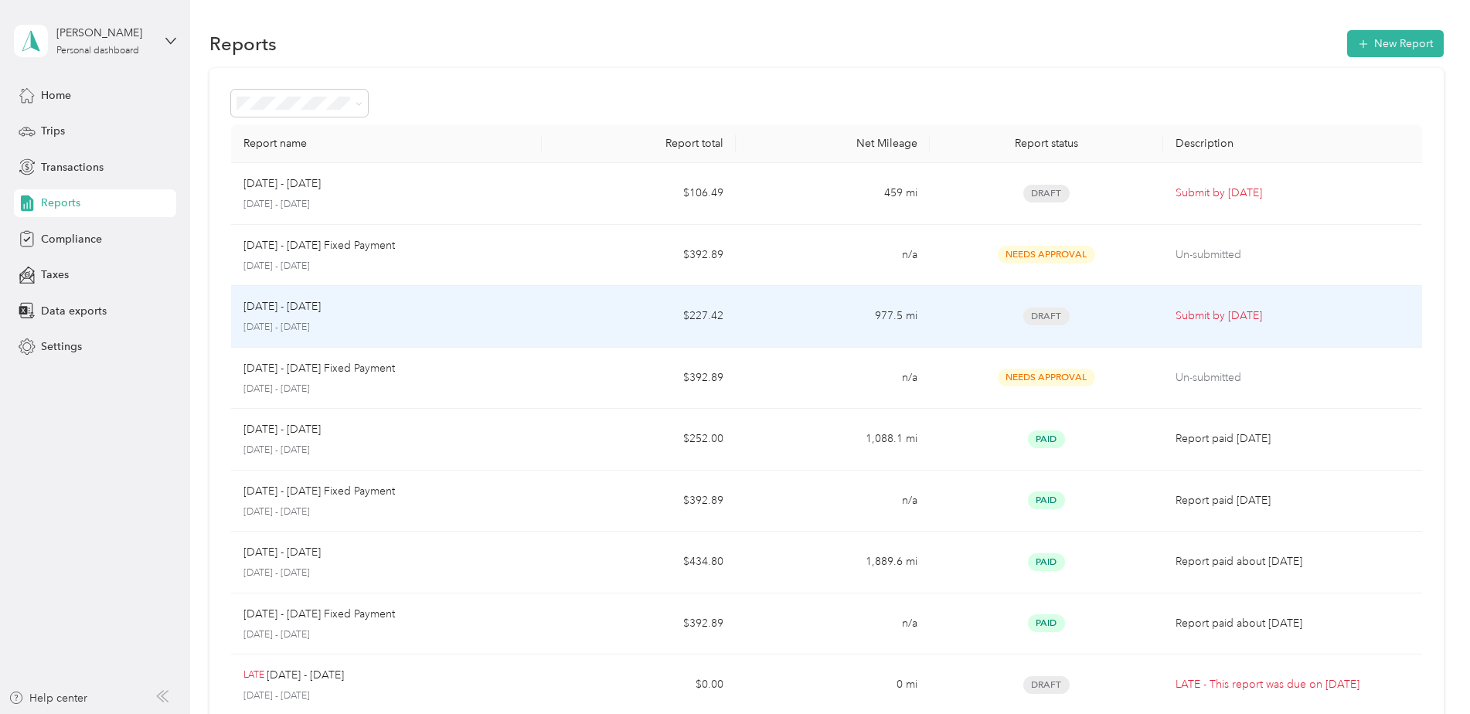
click at [1231, 325] on td "Submit by [DATE]" at bounding box center [1292, 317] width 259 height 62
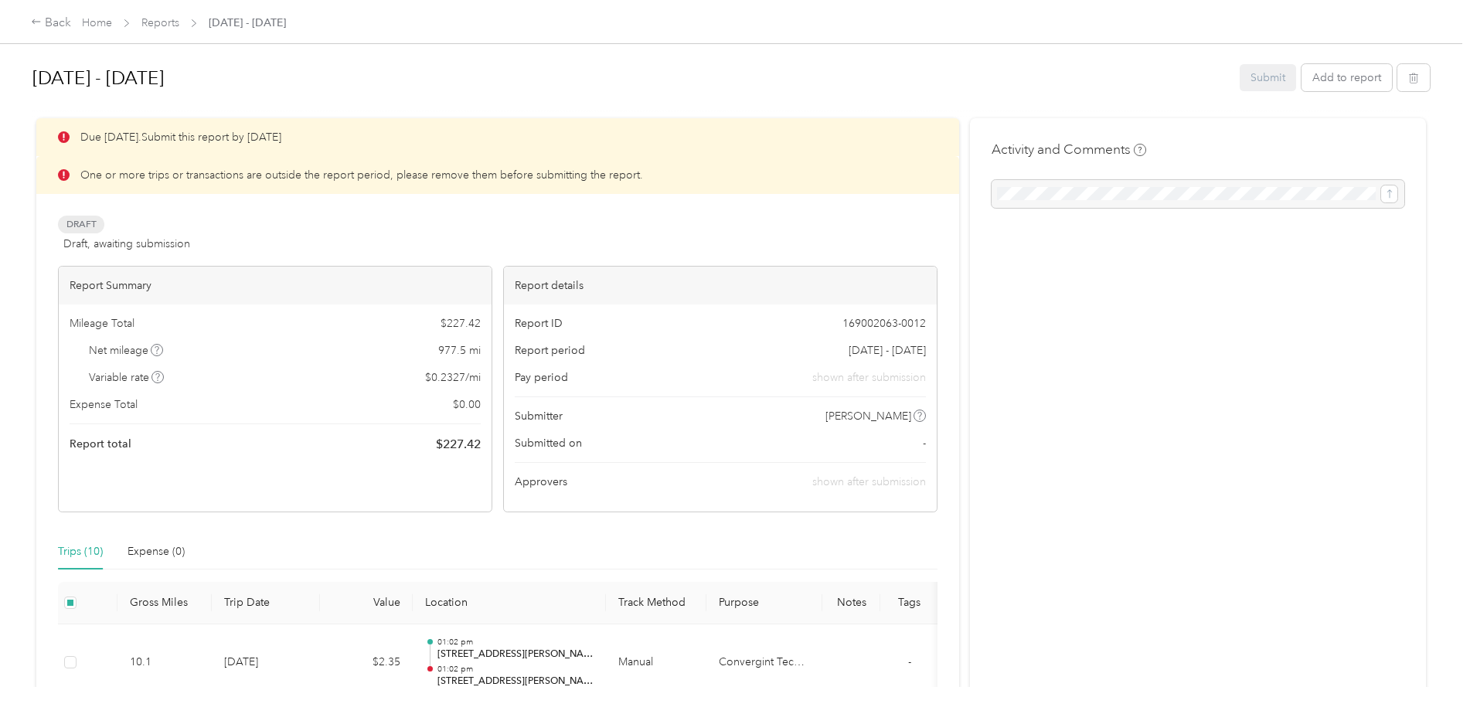
click at [50, 24] on div "Back" at bounding box center [51, 23] width 40 height 19
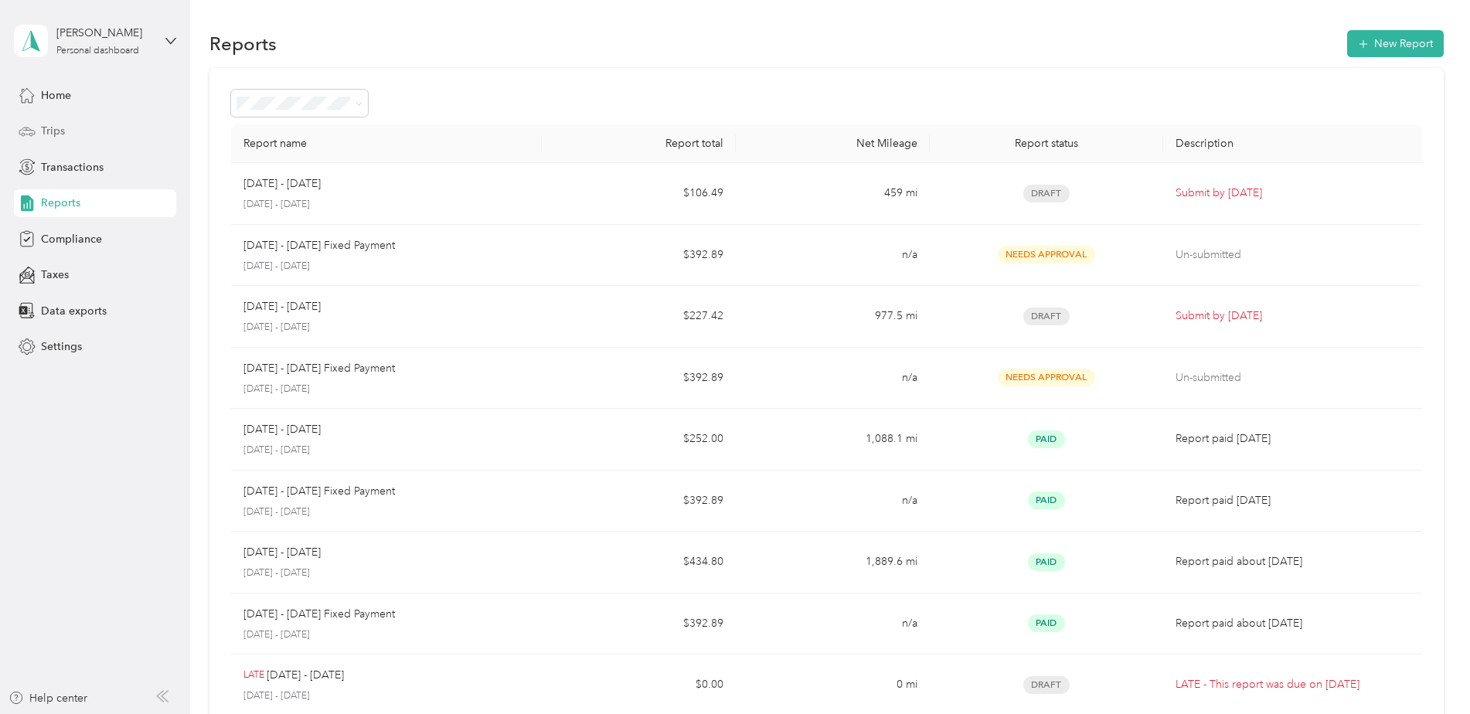
click at [52, 127] on span "Trips" at bounding box center [53, 131] width 24 height 16
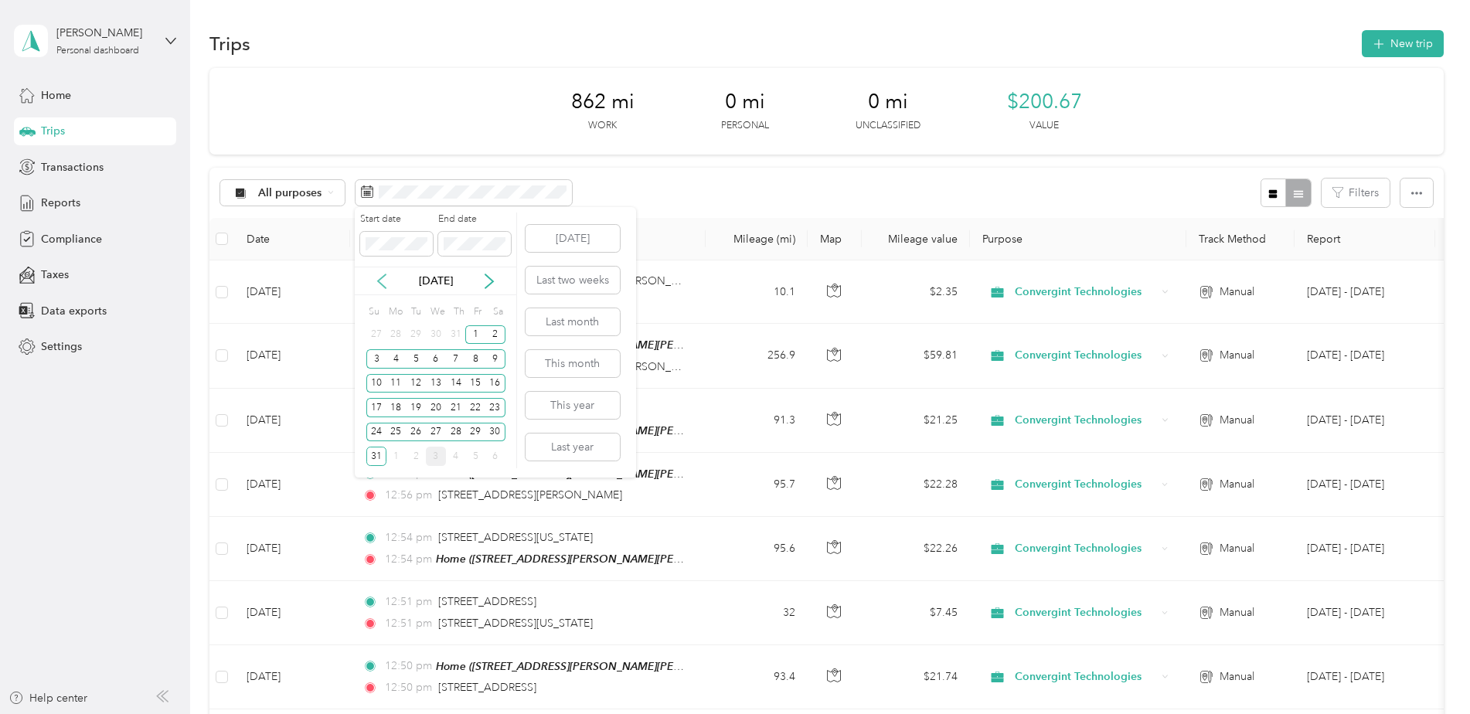
click at [382, 284] on icon at bounding box center [382, 281] width 8 height 14
click at [393, 430] on div "28" at bounding box center [396, 432] width 20 height 19
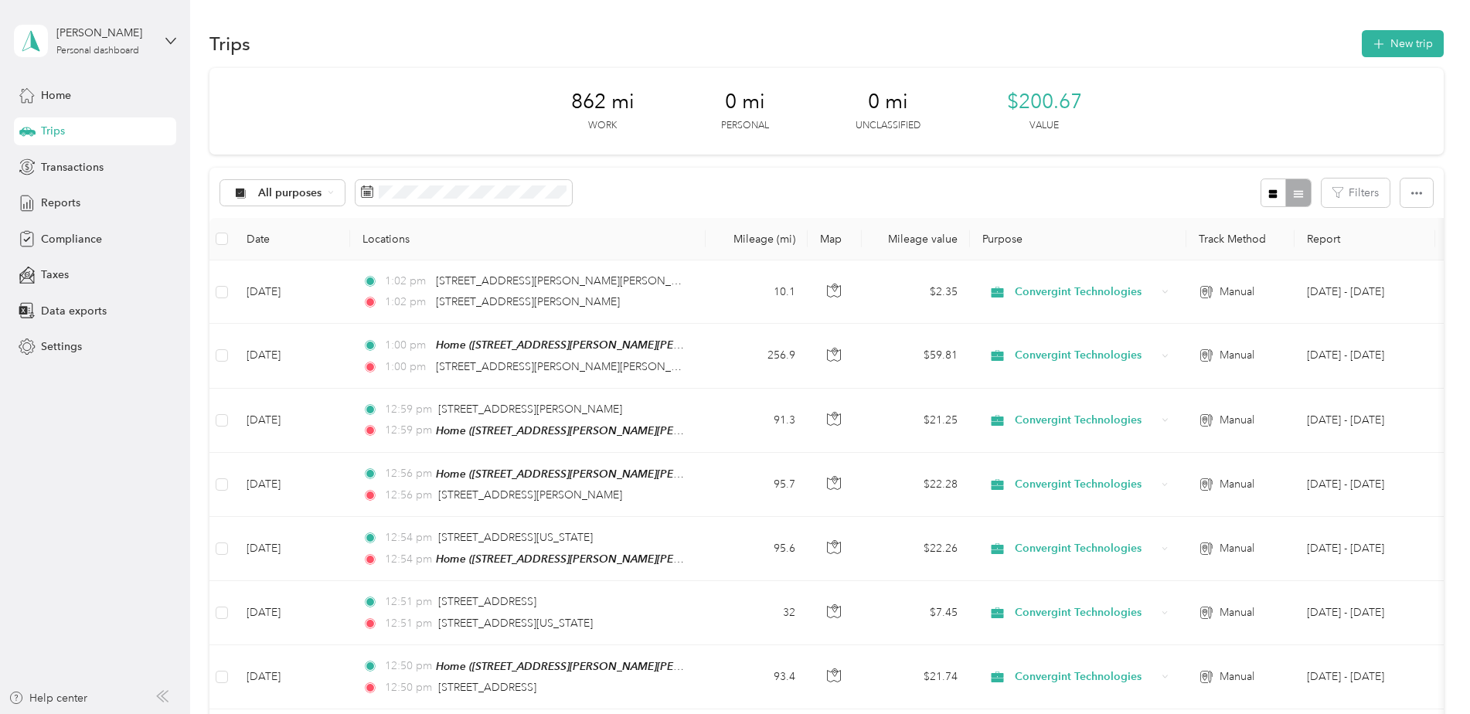
click at [863, 185] on div "All purposes Filters" at bounding box center [826, 193] width 1234 height 50
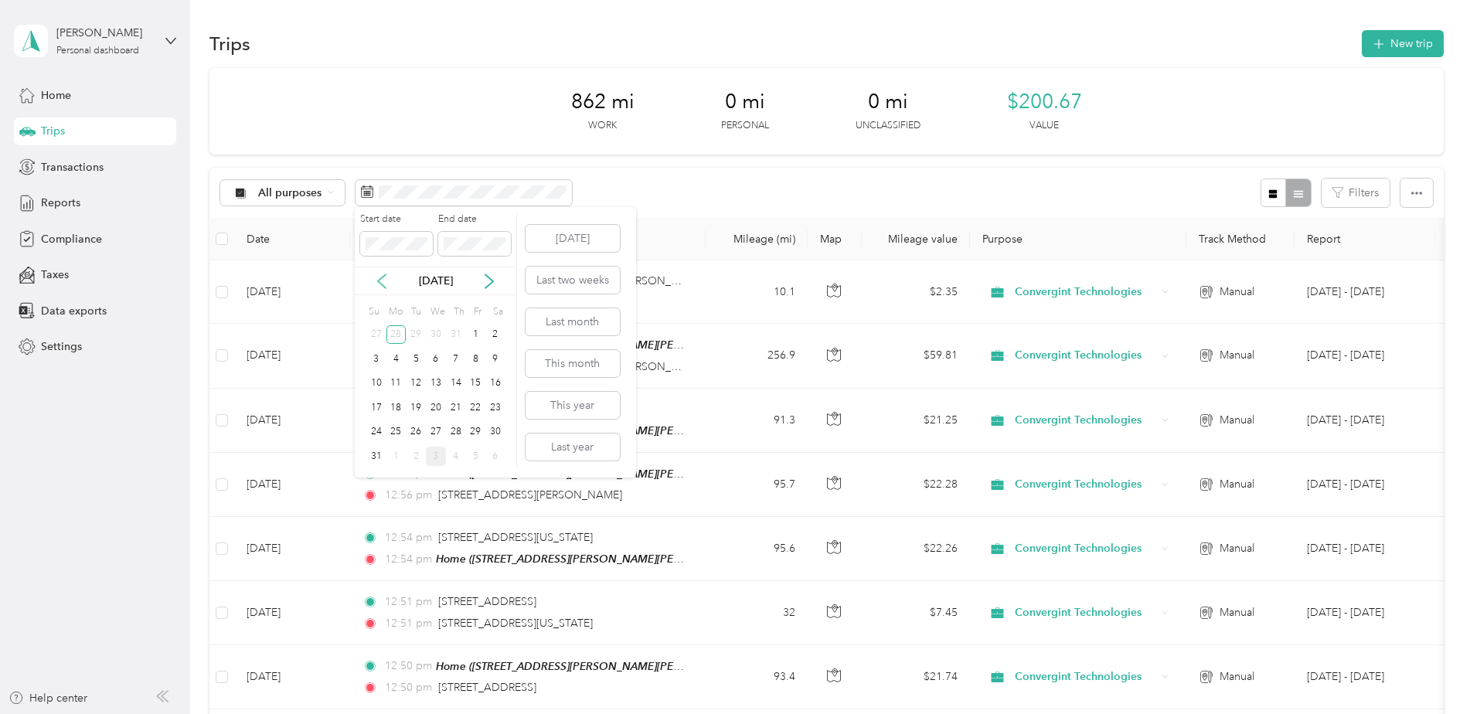
click at [380, 280] on icon at bounding box center [382, 281] width 8 height 14
click at [394, 427] on div "28" at bounding box center [396, 432] width 20 height 19
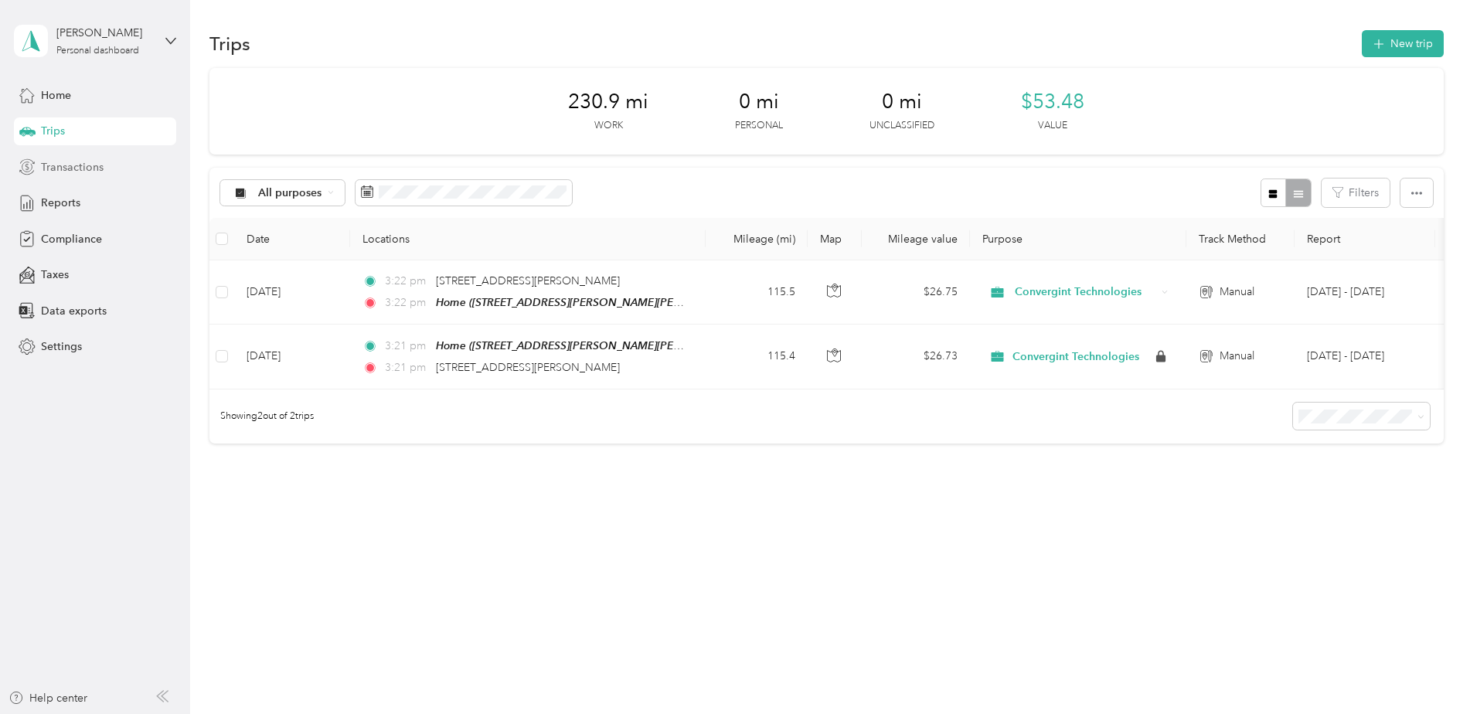
click at [93, 172] on span "Transactions" at bounding box center [72, 167] width 63 height 16
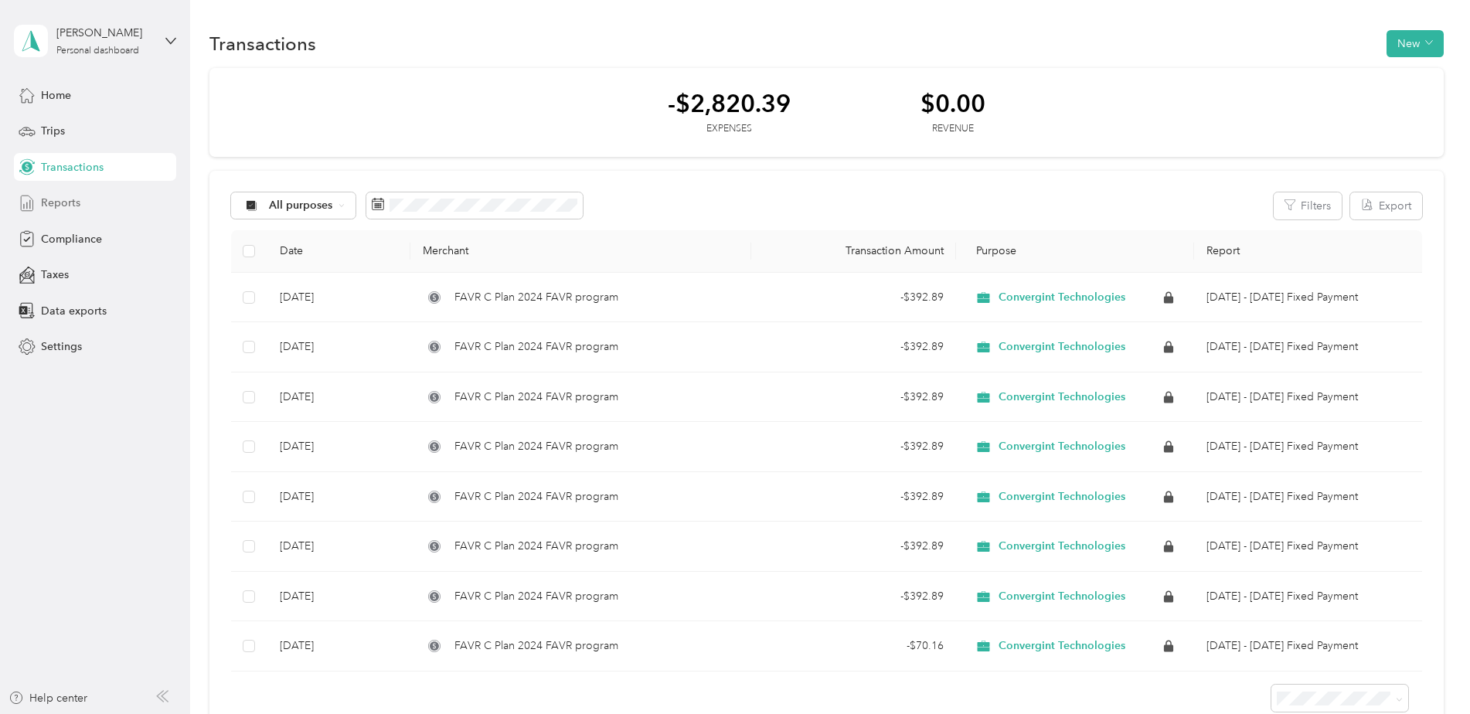
click at [54, 206] on span "Reports" at bounding box center [60, 203] width 39 height 16
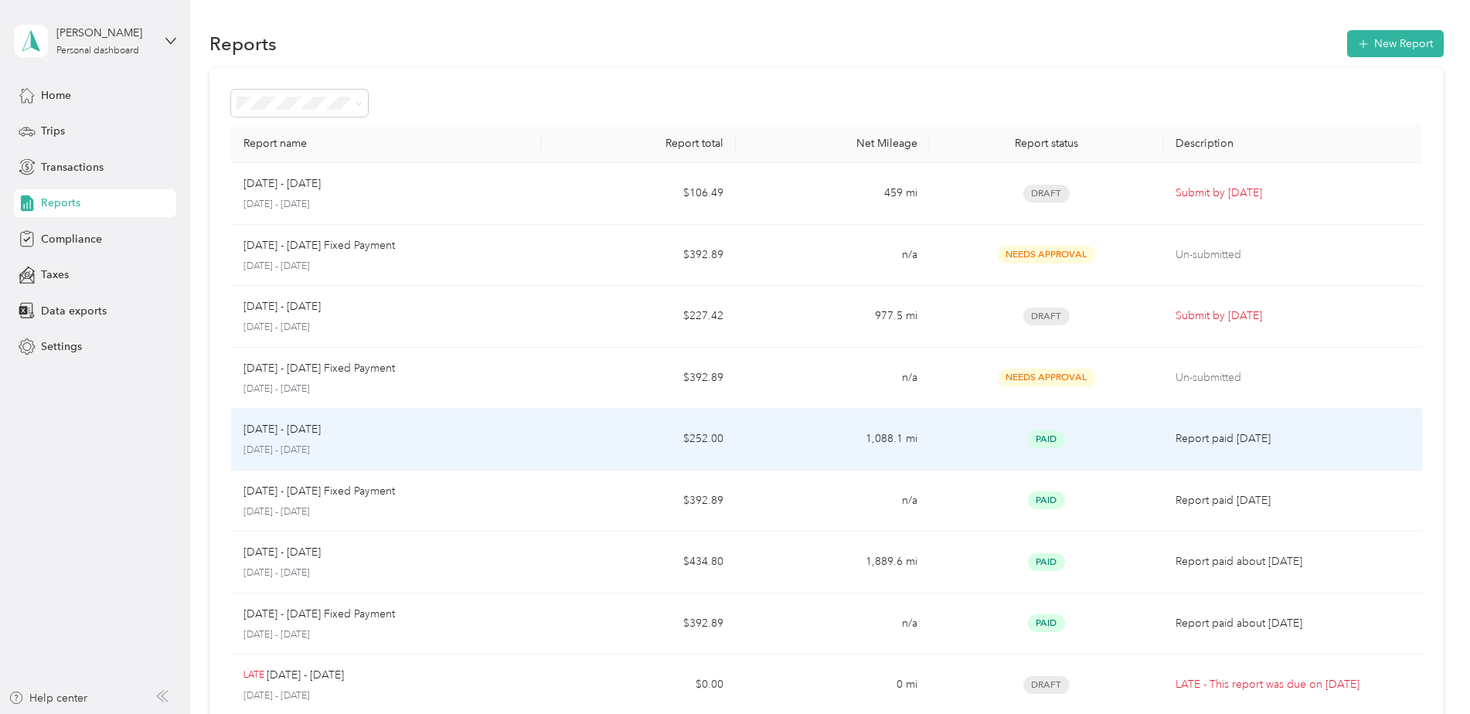
click at [497, 448] on p "[DATE] - [DATE]" at bounding box center [386, 451] width 286 height 14
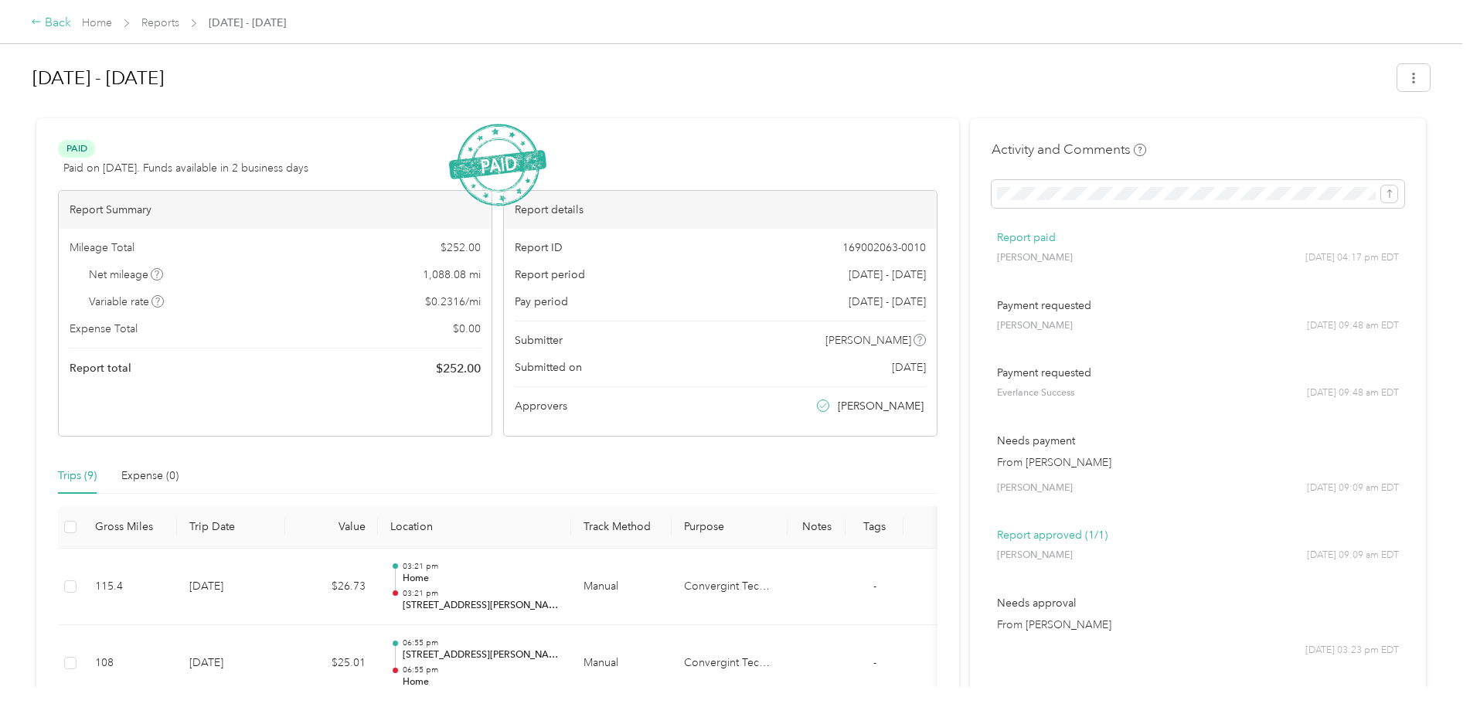
click at [42, 25] on div "Back" at bounding box center [51, 23] width 40 height 19
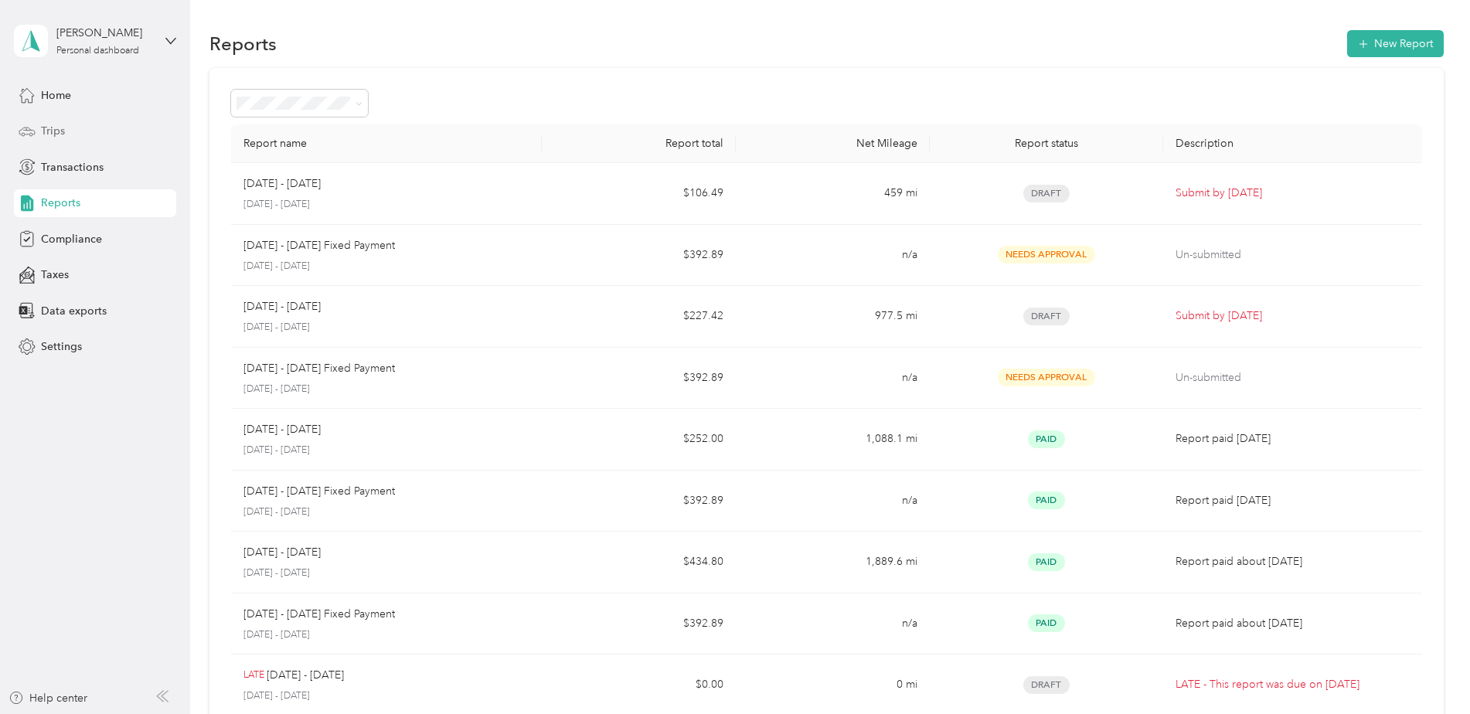
click at [56, 127] on span "Trips" at bounding box center [53, 131] width 24 height 16
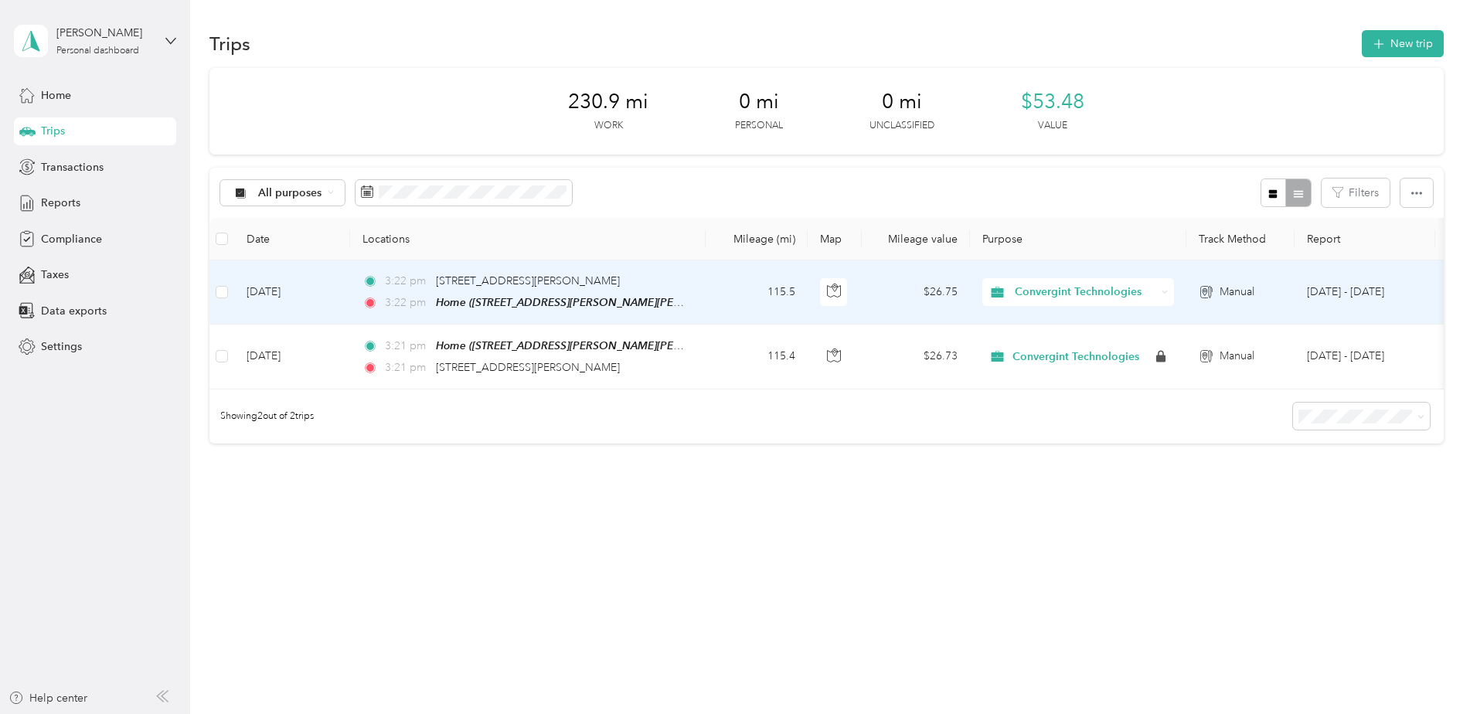
click at [698, 299] on td "3:22 pm [STREET_ADDRESS][PERSON_NAME] 3:22 pm Home ([STREET_ADDRESS][PERSON_NAM…" at bounding box center [527, 292] width 355 height 64
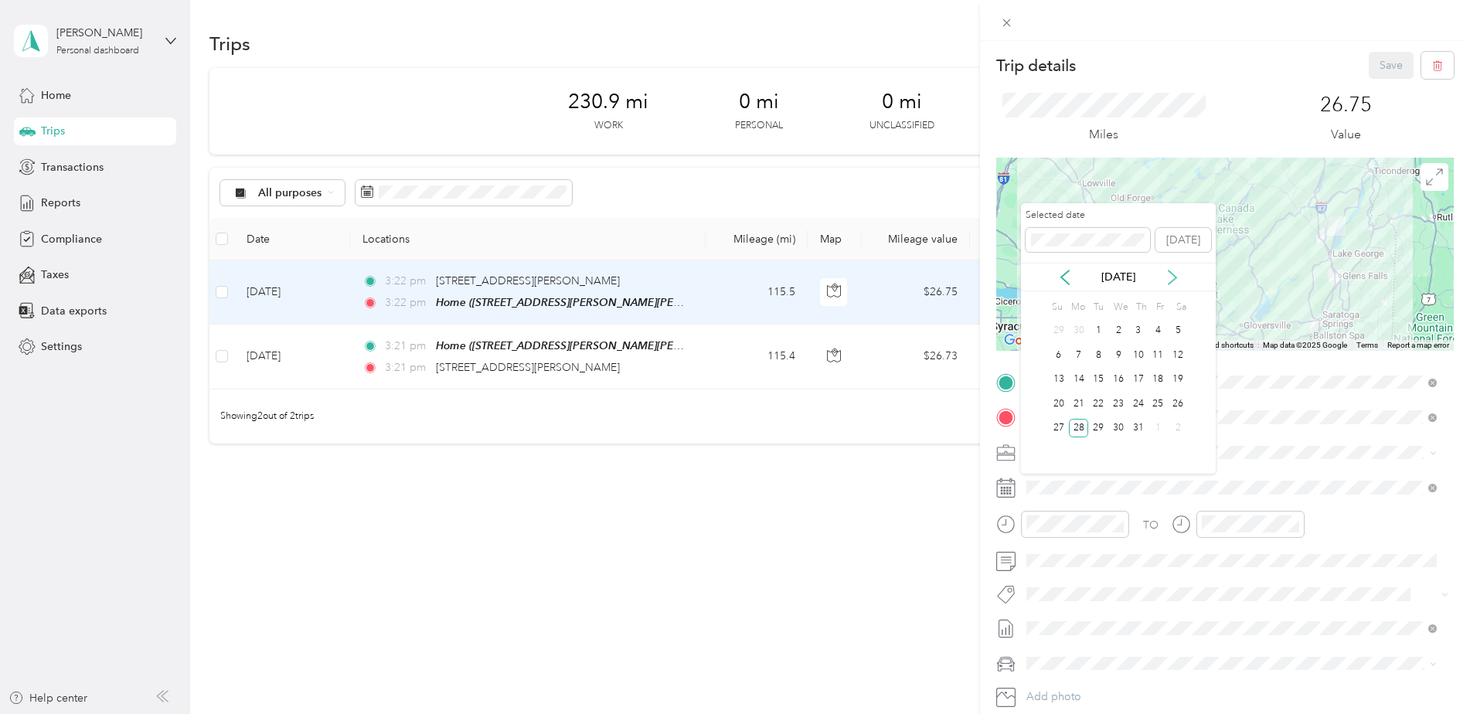
click at [1171, 277] on icon at bounding box center [1171, 277] width 15 height 15
click at [1075, 357] on div "4" at bounding box center [1079, 354] width 20 height 19
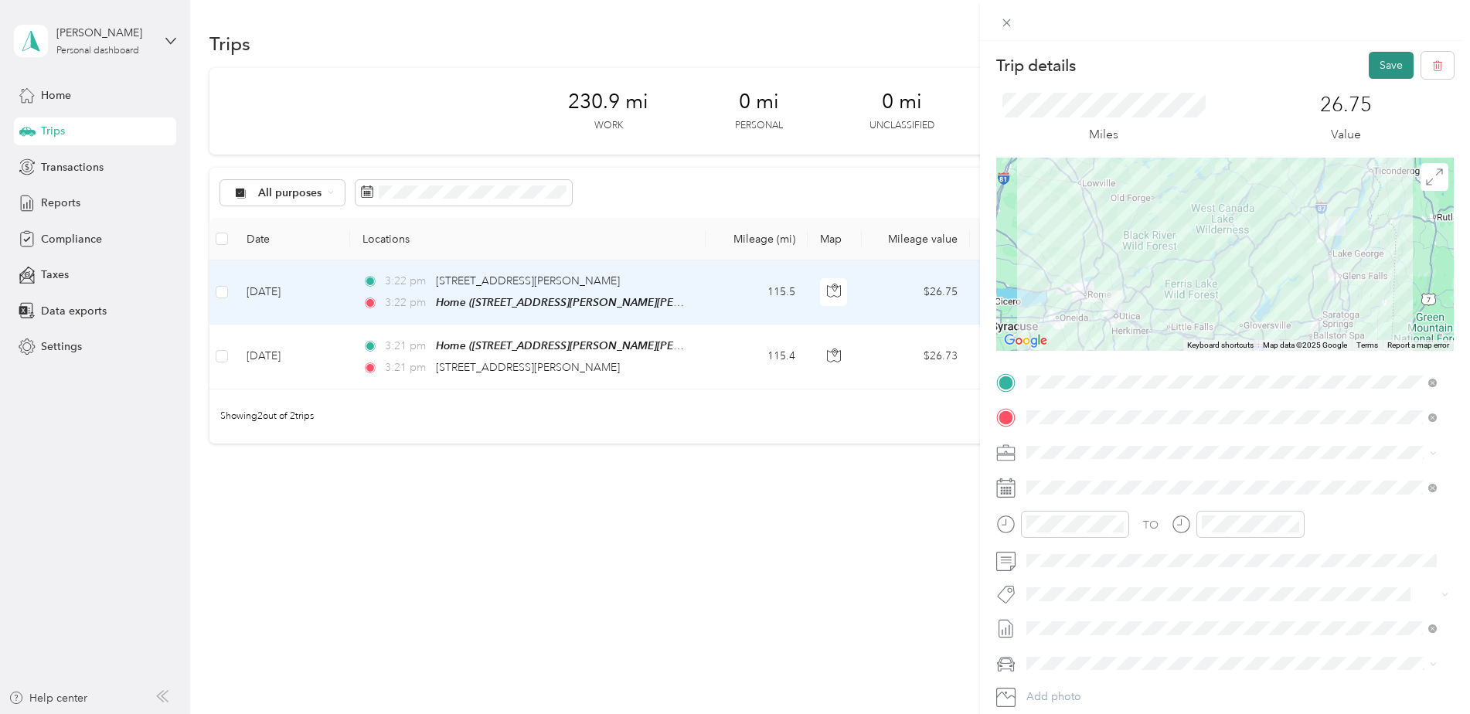
click at [1376, 61] on button "Save" at bounding box center [1390, 65] width 45 height 27
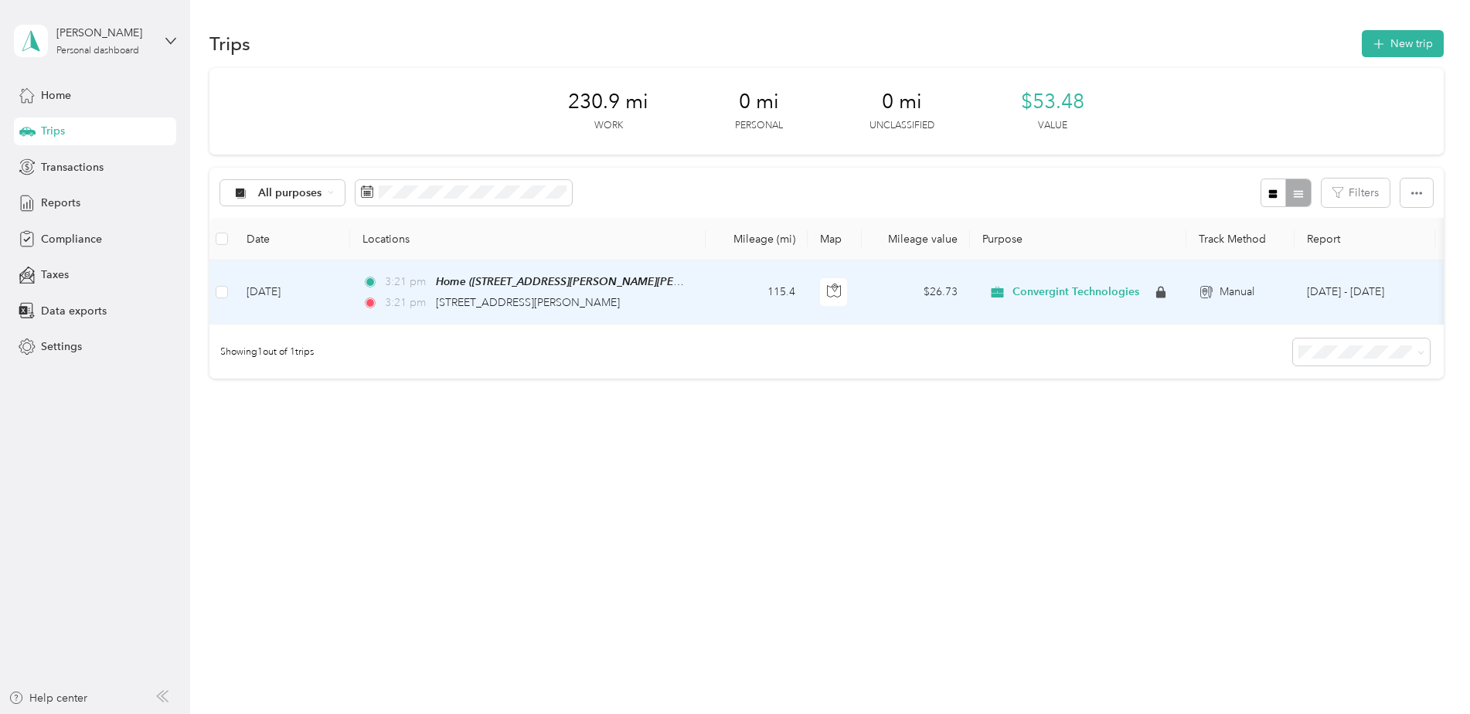
click at [1054, 291] on span "Convergint Technologies" at bounding box center [1075, 292] width 127 height 14
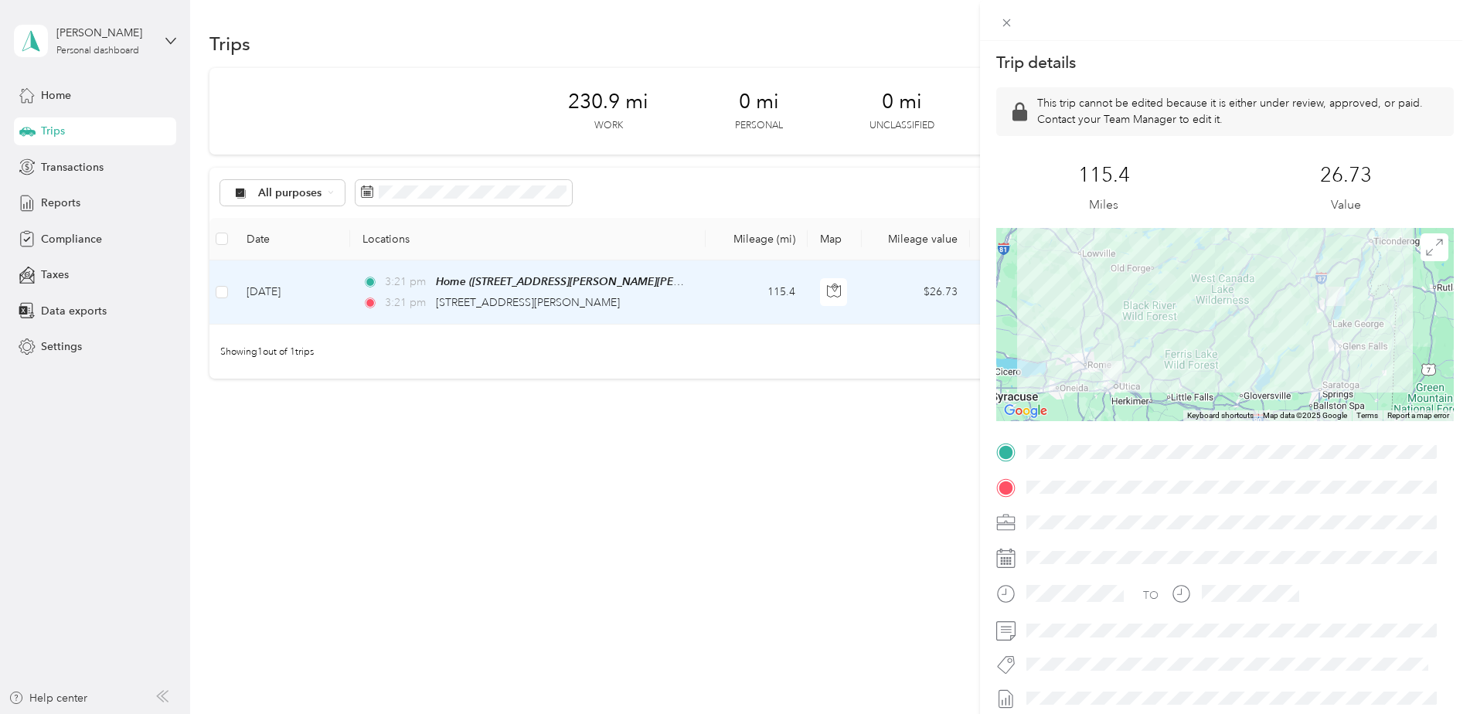
click at [770, 185] on div "Trip details This trip cannot be edited because it is either under review, appr…" at bounding box center [735, 357] width 1470 height 714
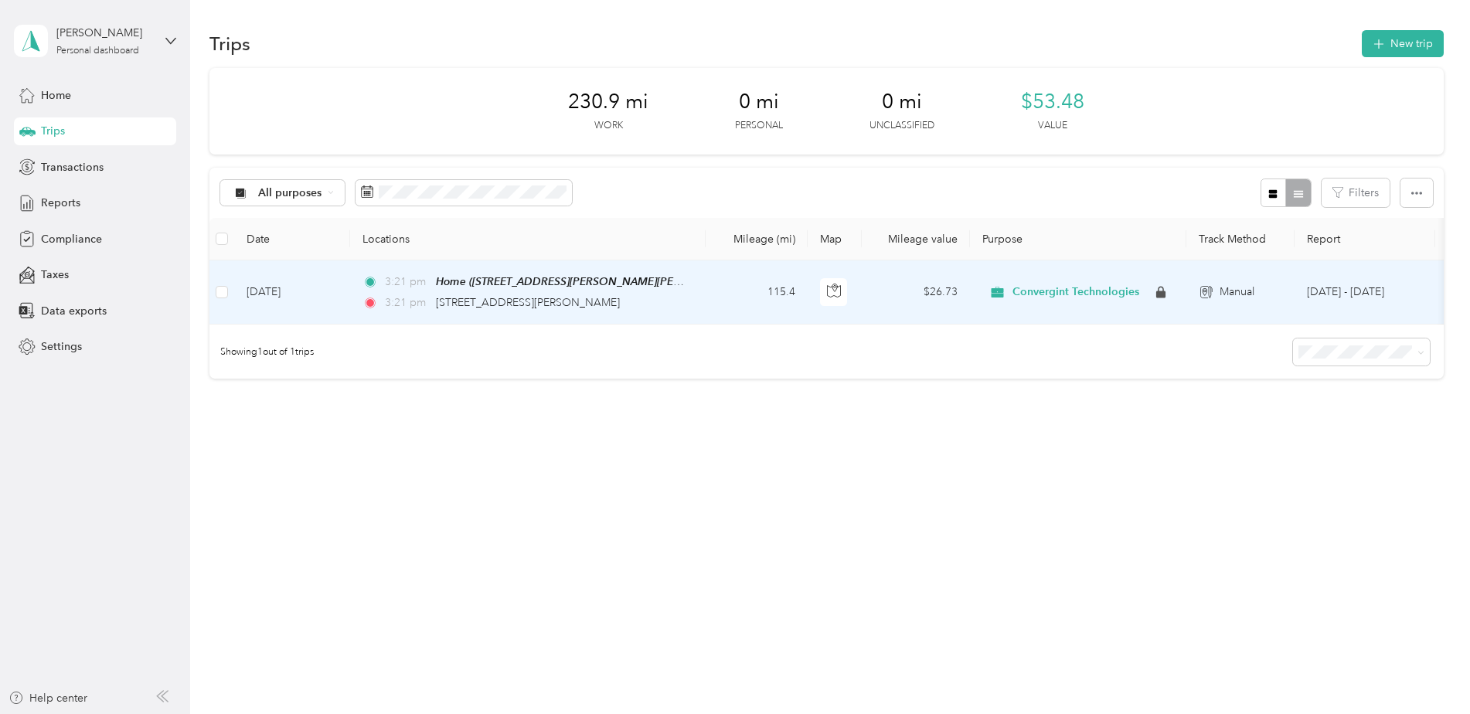
click at [280, 280] on td "[DATE]" at bounding box center [292, 292] width 116 height 64
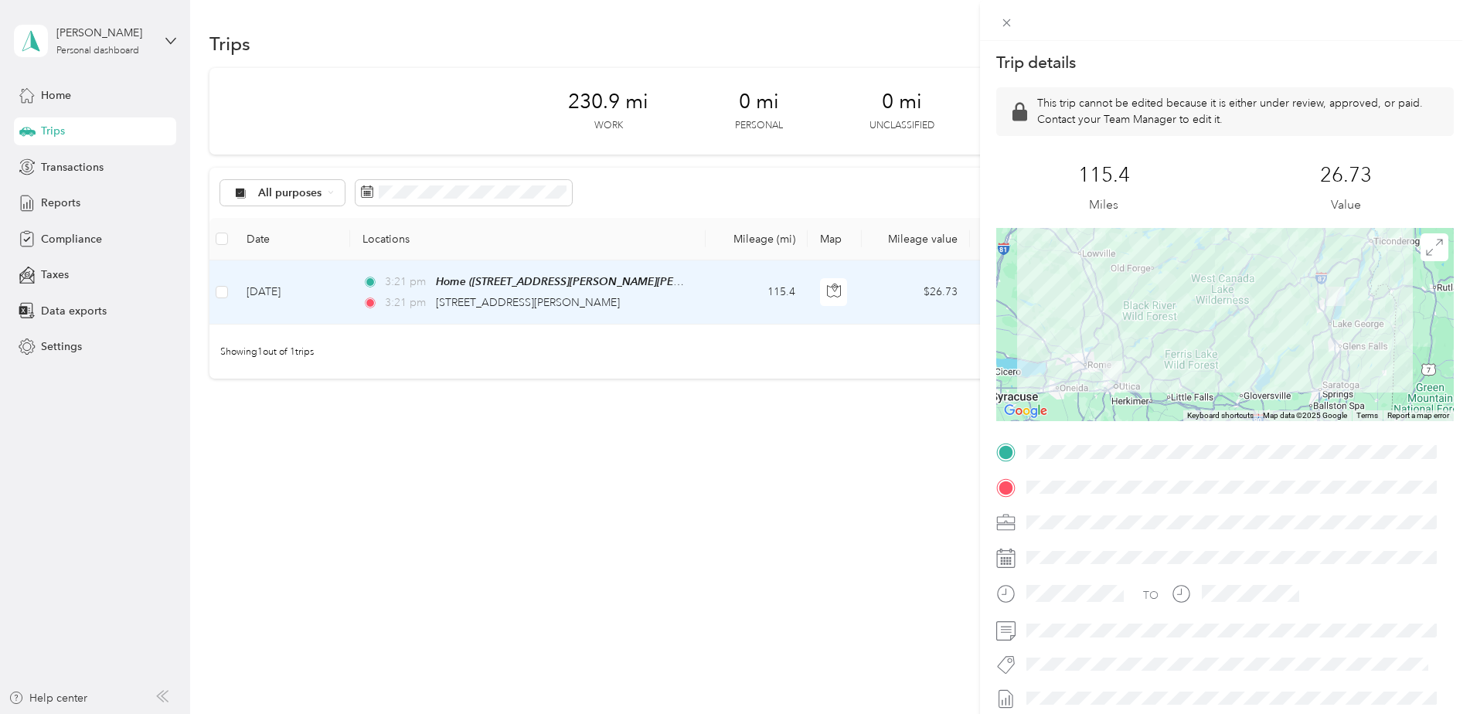
click at [821, 29] on div "Trip details This trip cannot be edited because it is either under review, appr…" at bounding box center [735, 357] width 1470 height 714
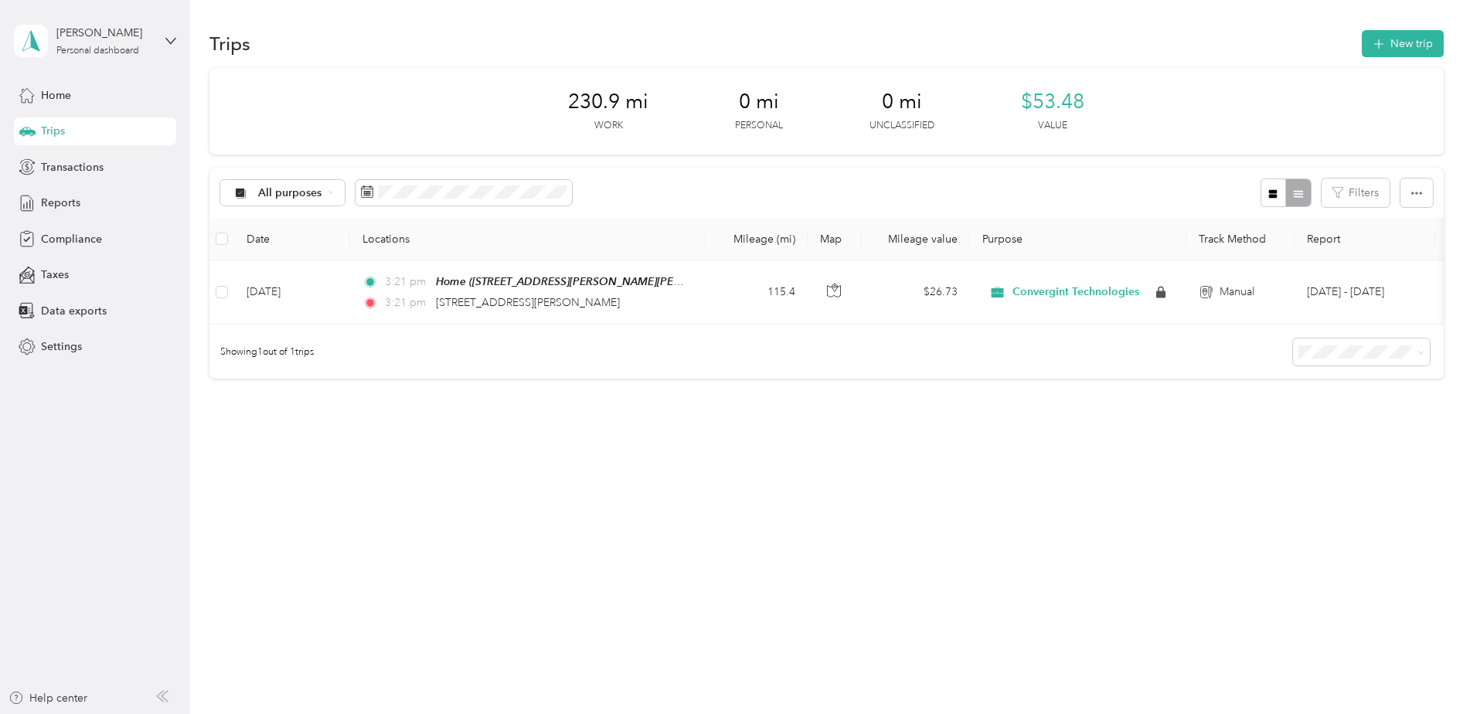
click at [53, 134] on span "Trips" at bounding box center [53, 131] width 24 height 16
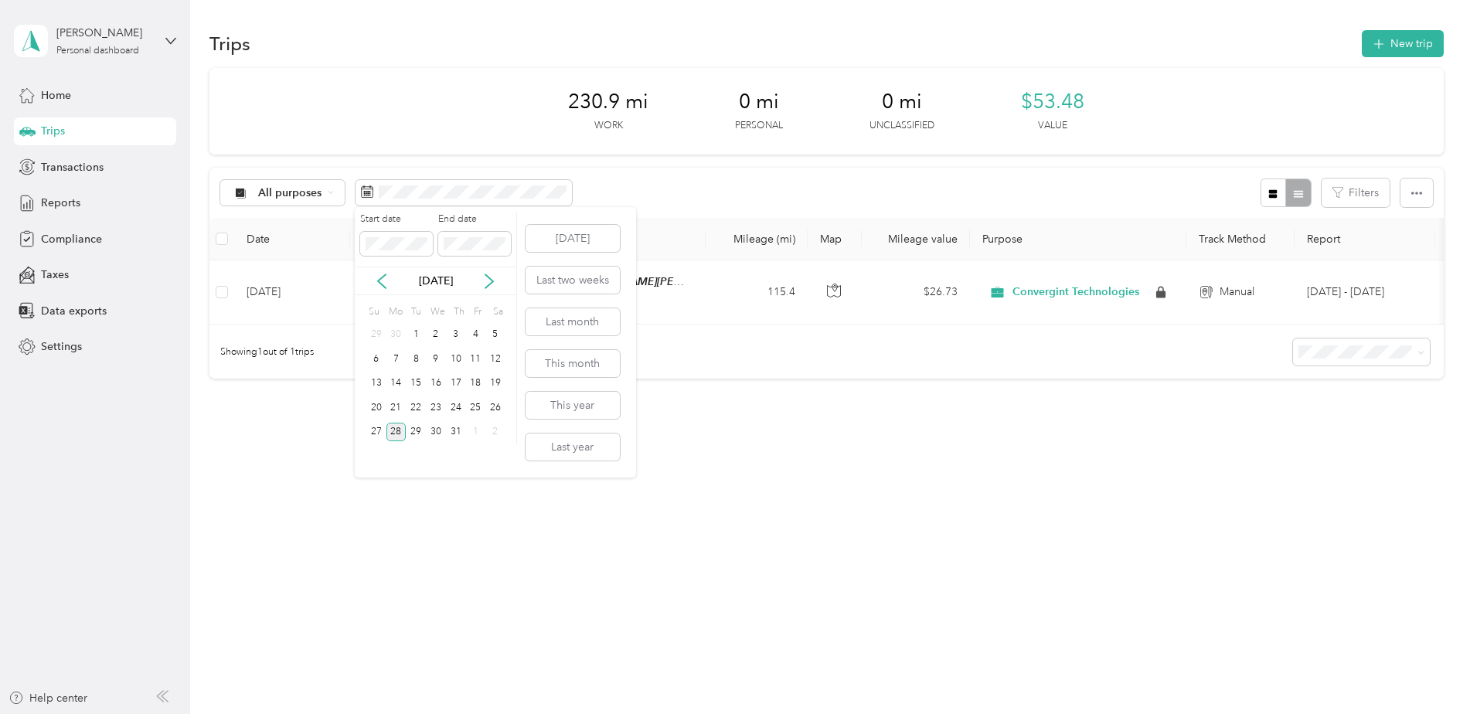
click at [401, 428] on div "28" at bounding box center [396, 432] width 20 height 19
click at [487, 282] on icon at bounding box center [488, 281] width 15 height 15
click at [379, 457] on div "31" at bounding box center [376, 456] width 20 height 19
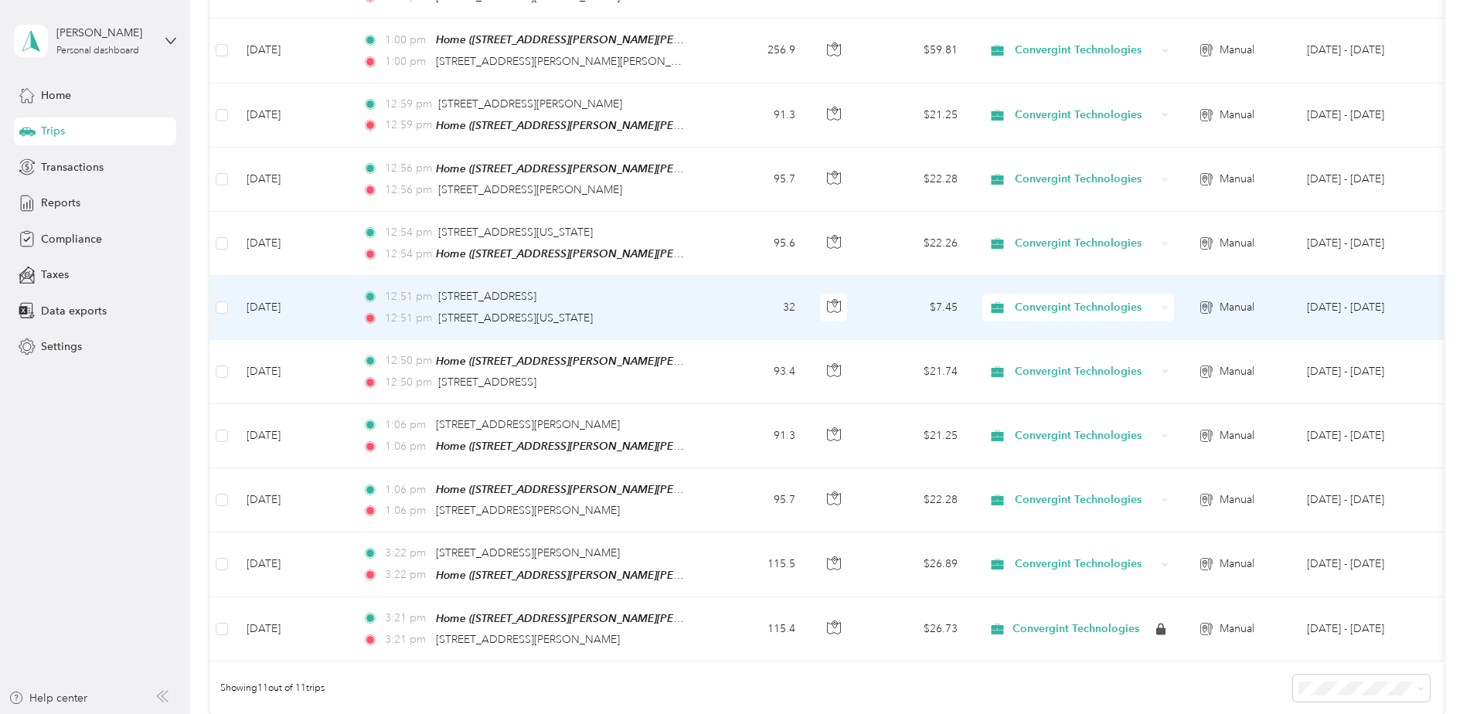
scroll to position [309, 0]
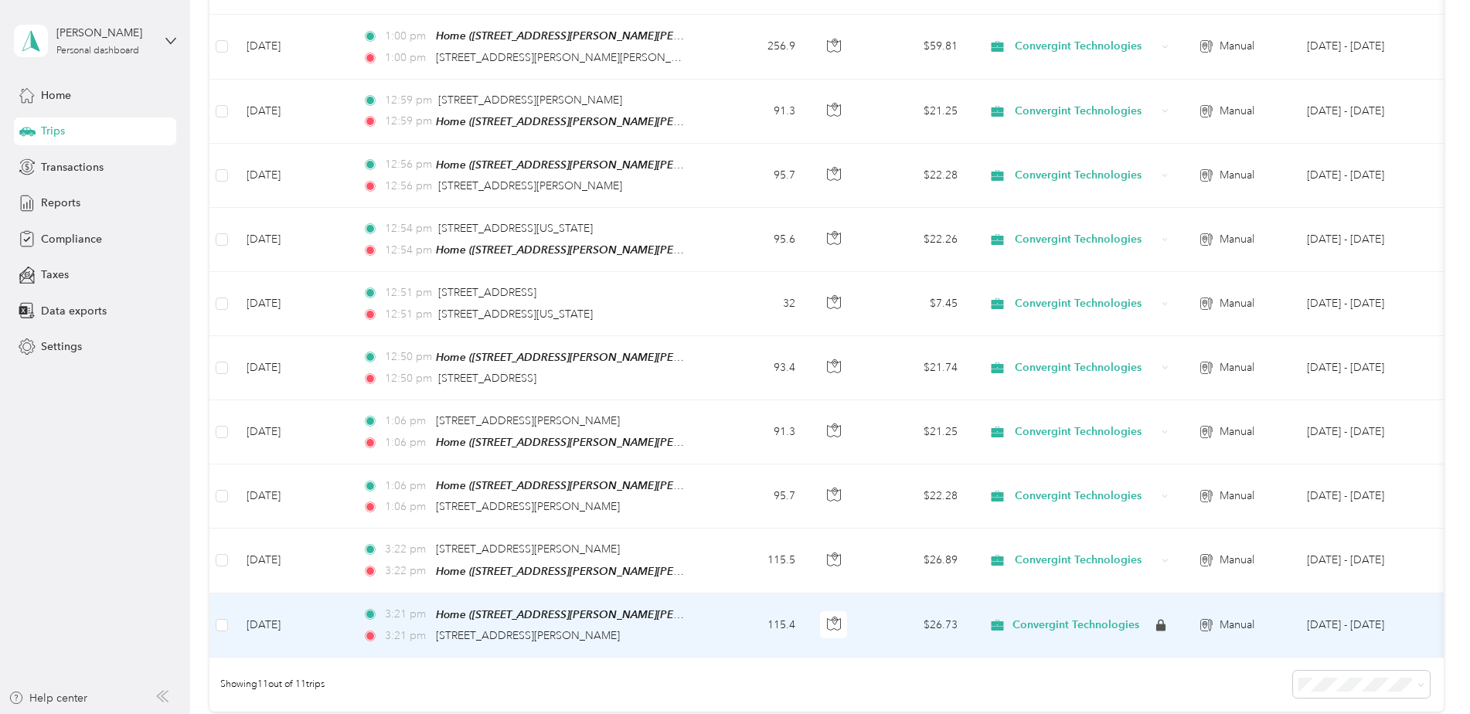
click at [750, 627] on td "115.4" at bounding box center [756, 625] width 102 height 64
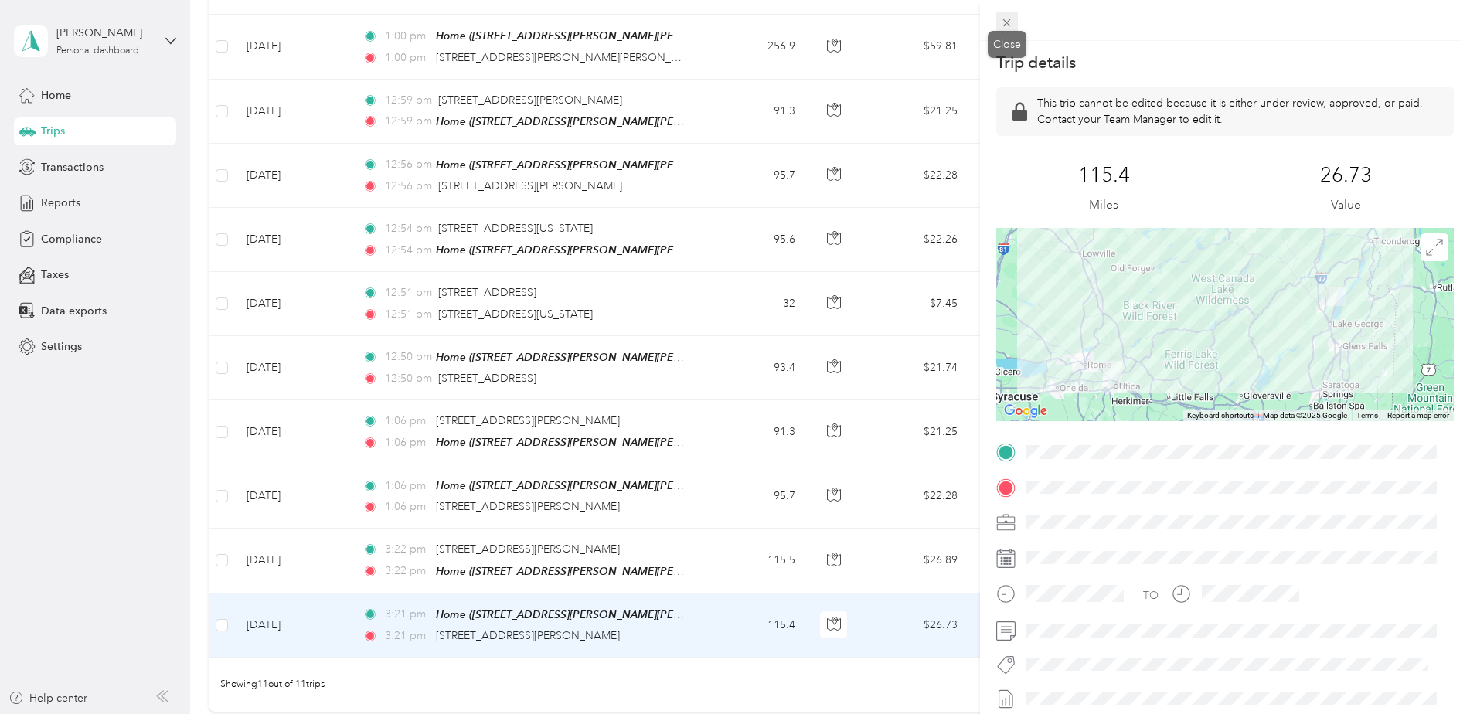
click at [1010, 17] on icon at bounding box center [1006, 22] width 13 height 13
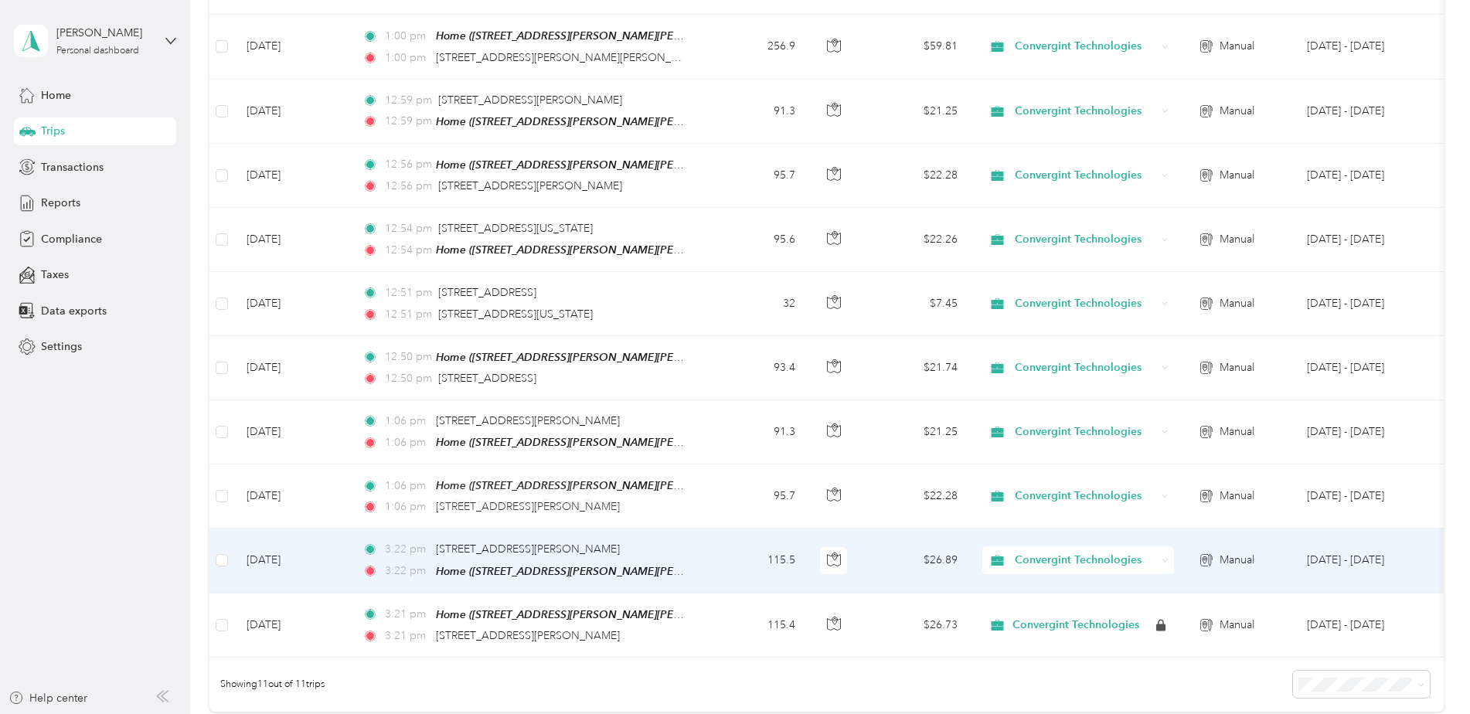
click at [689, 551] on td "3:22 pm [STREET_ADDRESS][PERSON_NAME] 3:22 pm Home ([STREET_ADDRESS][PERSON_NAM…" at bounding box center [527, 561] width 355 height 64
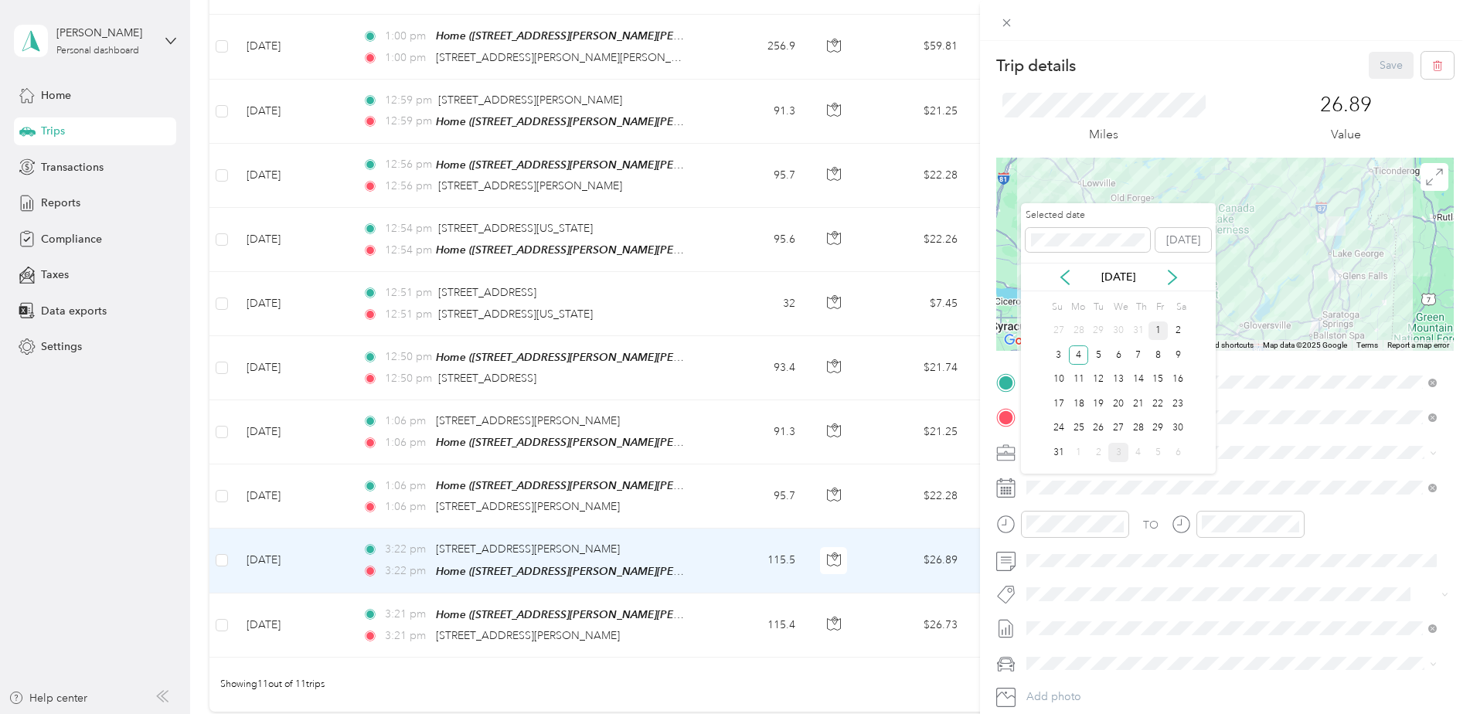
click at [1157, 331] on div "1" at bounding box center [1158, 330] width 20 height 19
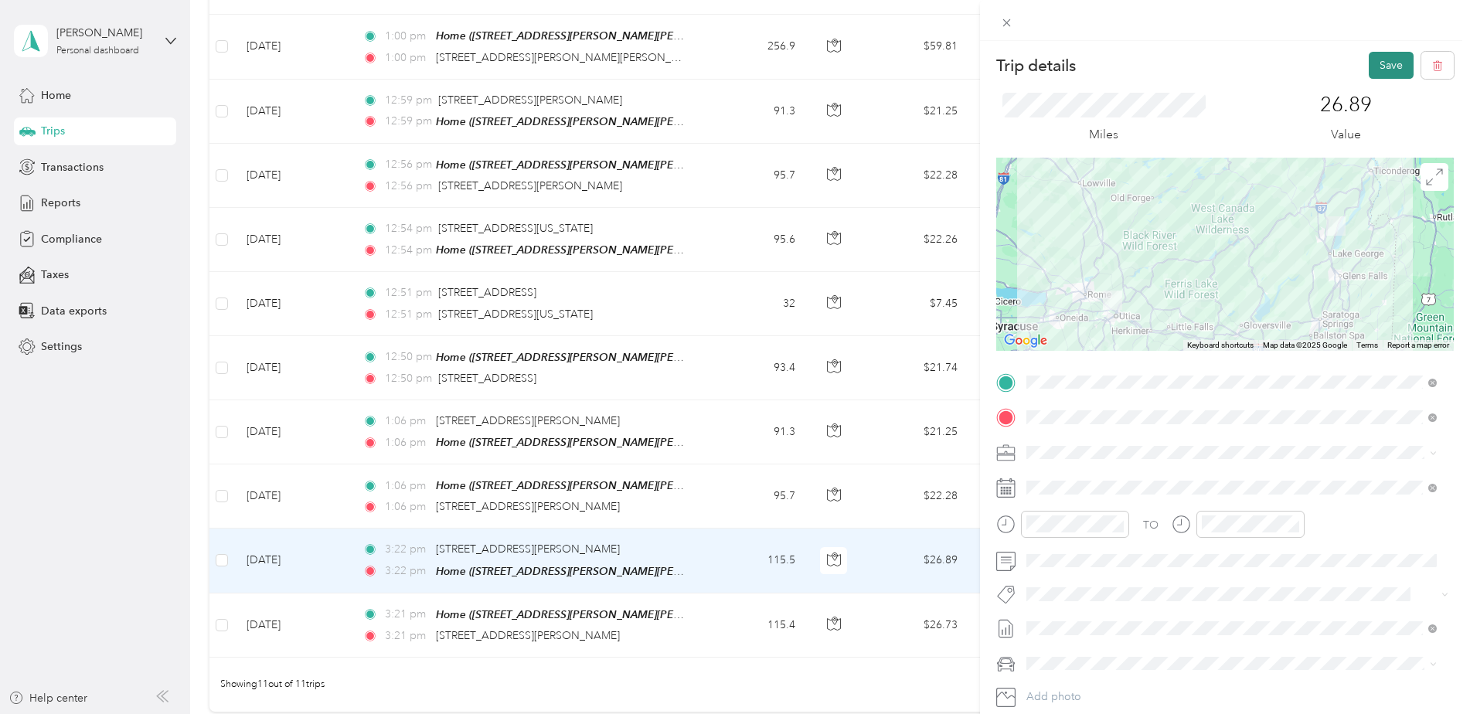
click at [1385, 63] on button "Save" at bounding box center [1390, 65] width 45 height 27
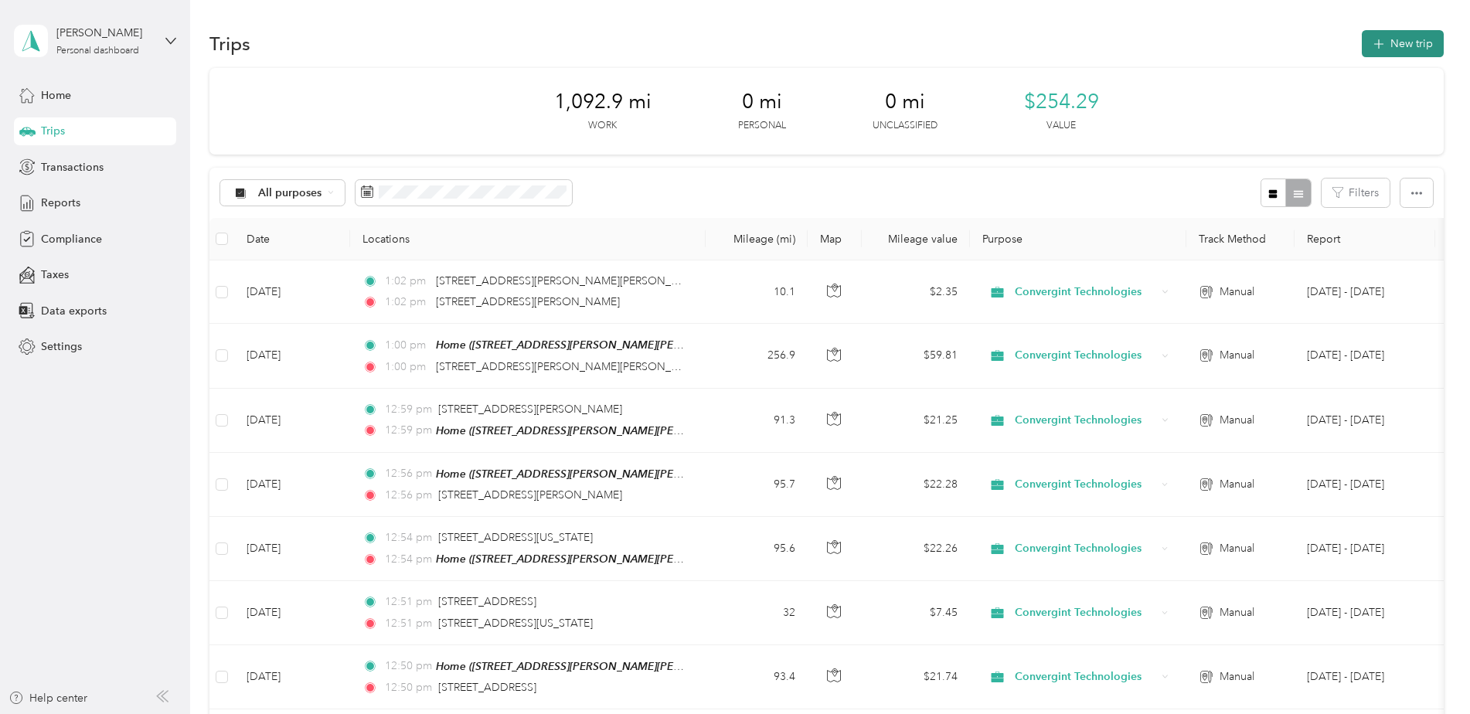
click at [1385, 37] on button "New trip" at bounding box center [1402, 43] width 82 height 27
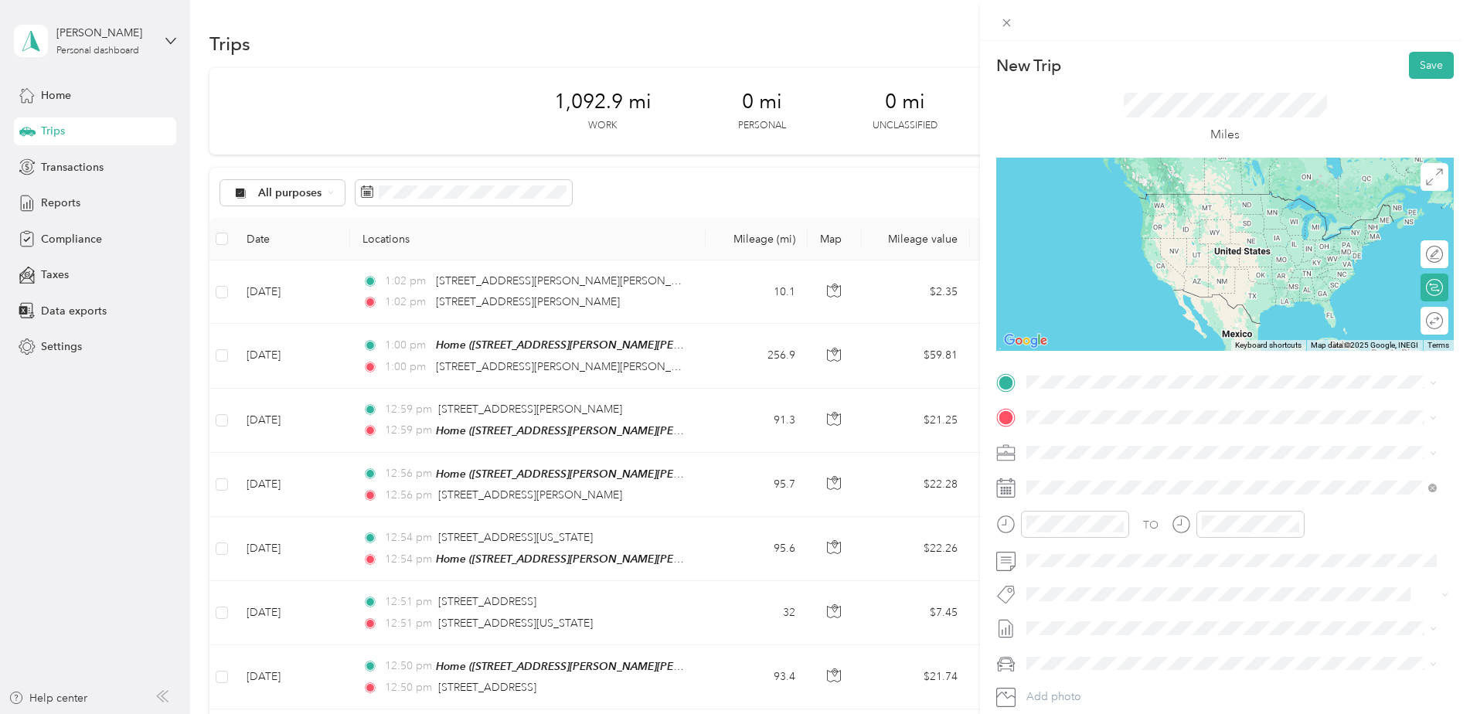
click at [1101, 471] on span "[STREET_ADDRESS][PERSON_NAME][US_STATE]" at bounding box center [1175, 464] width 240 height 14
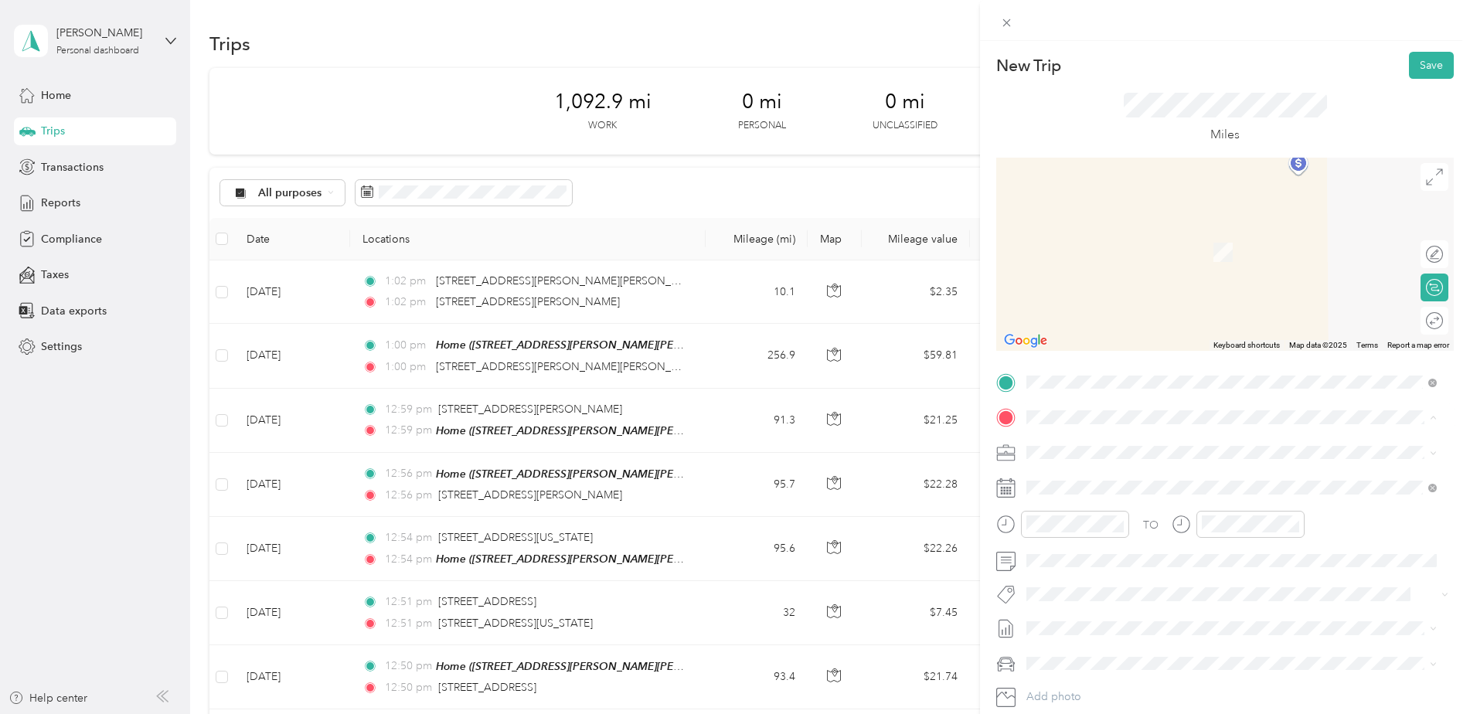
click at [1134, 490] on span "[STREET_ADDRESS][PERSON_NAME][PERSON_NAME][PERSON_NAME]" at bounding box center [1232, 495] width 355 height 13
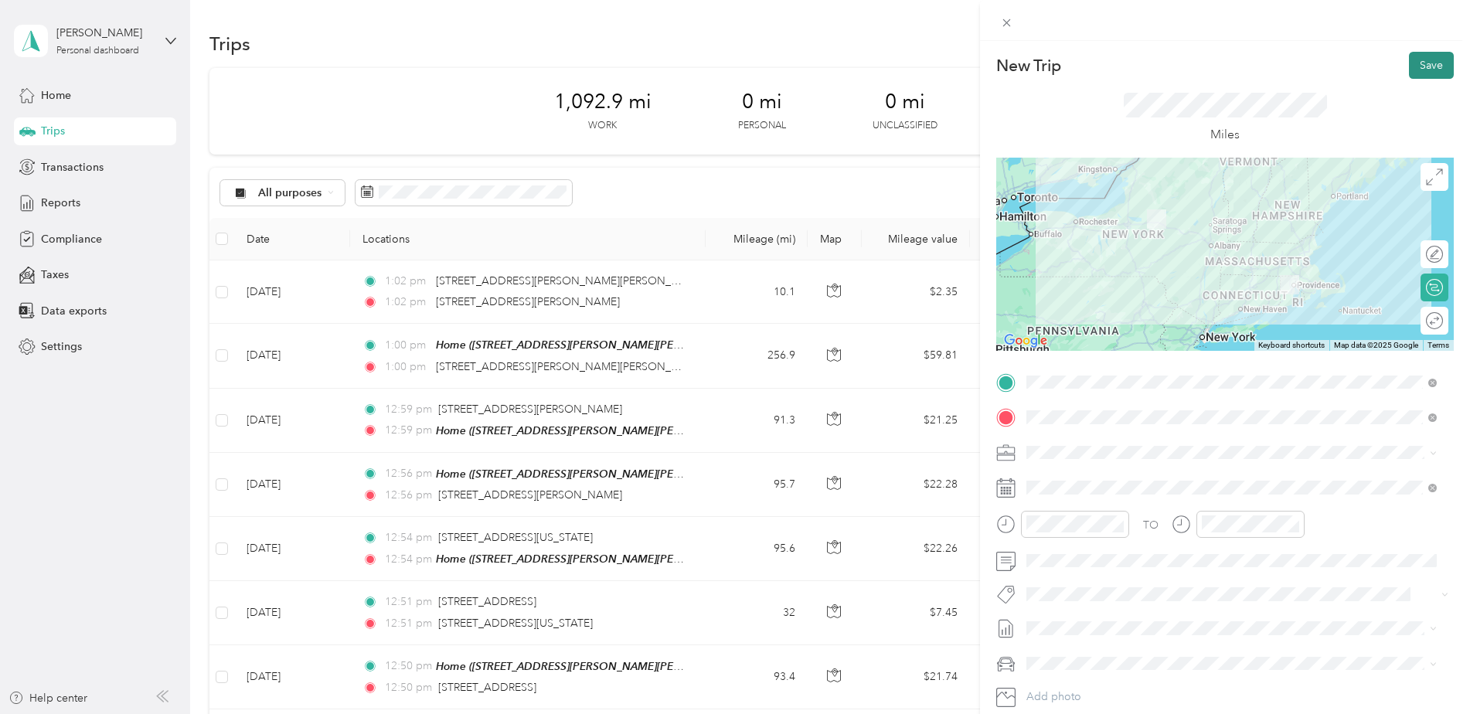
click at [1409, 66] on button "Save" at bounding box center [1431, 65] width 45 height 27
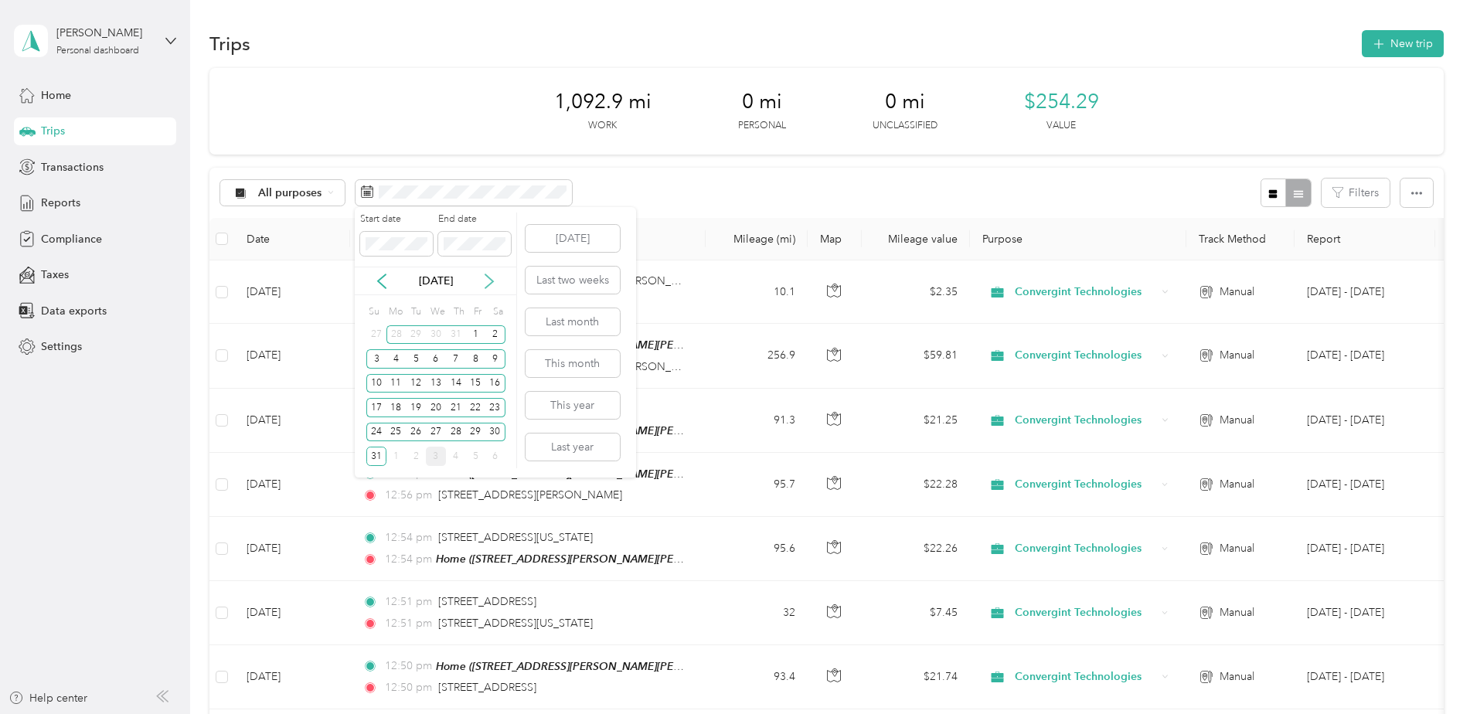
click at [489, 279] on icon at bounding box center [488, 281] width 15 height 15
click at [432, 337] on div "3" at bounding box center [436, 334] width 20 height 19
click at [584, 242] on button "[DATE]" at bounding box center [572, 238] width 94 height 27
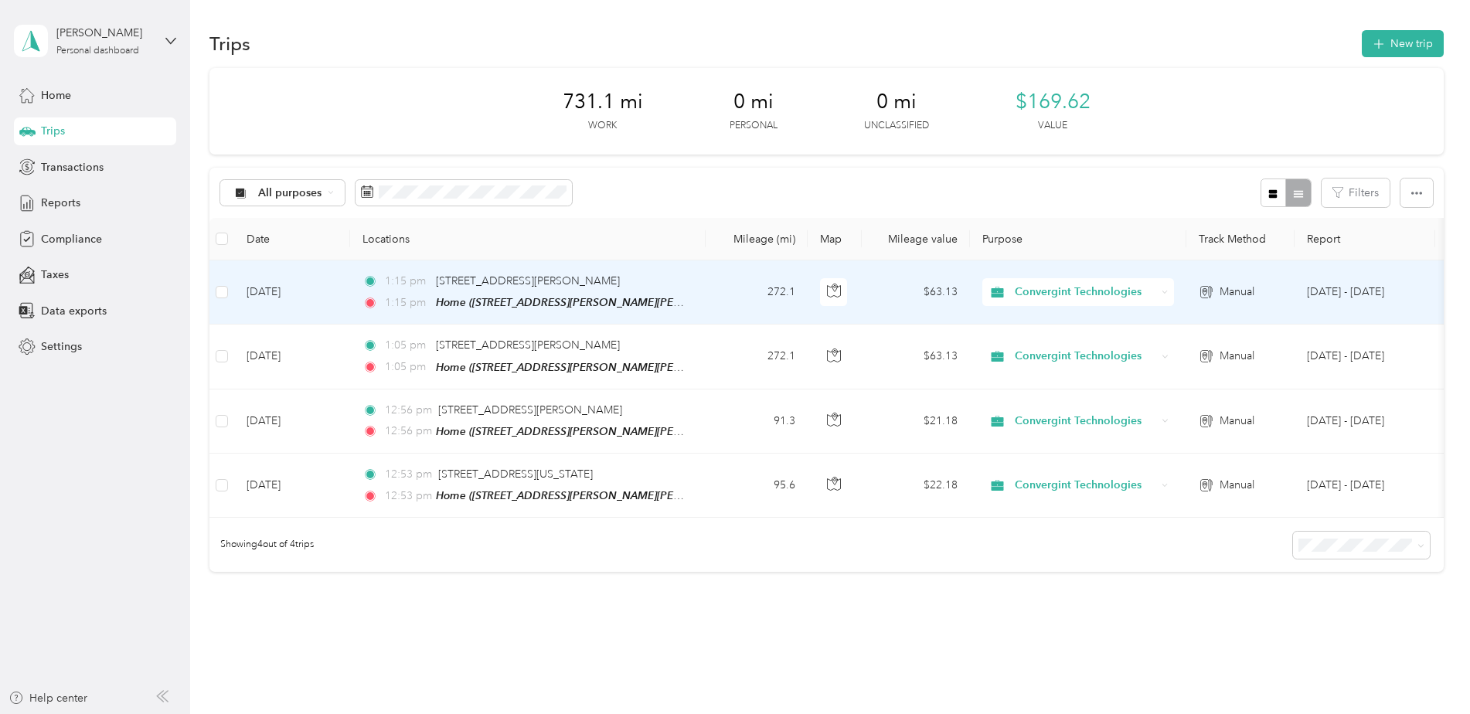
click at [668, 294] on div "Home ([STREET_ADDRESS][PERSON_NAME][PERSON_NAME][PERSON_NAME])" at bounding box center [561, 303] width 251 height 18
click at [684, 294] on div "Home ([STREET_ADDRESS][PERSON_NAME][PERSON_NAME][PERSON_NAME])" at bounding box center [561, 303] width 251 height 18
click at [299, 294] on td "[DATE]" at bounding box center [292, 292] width 116 height 64
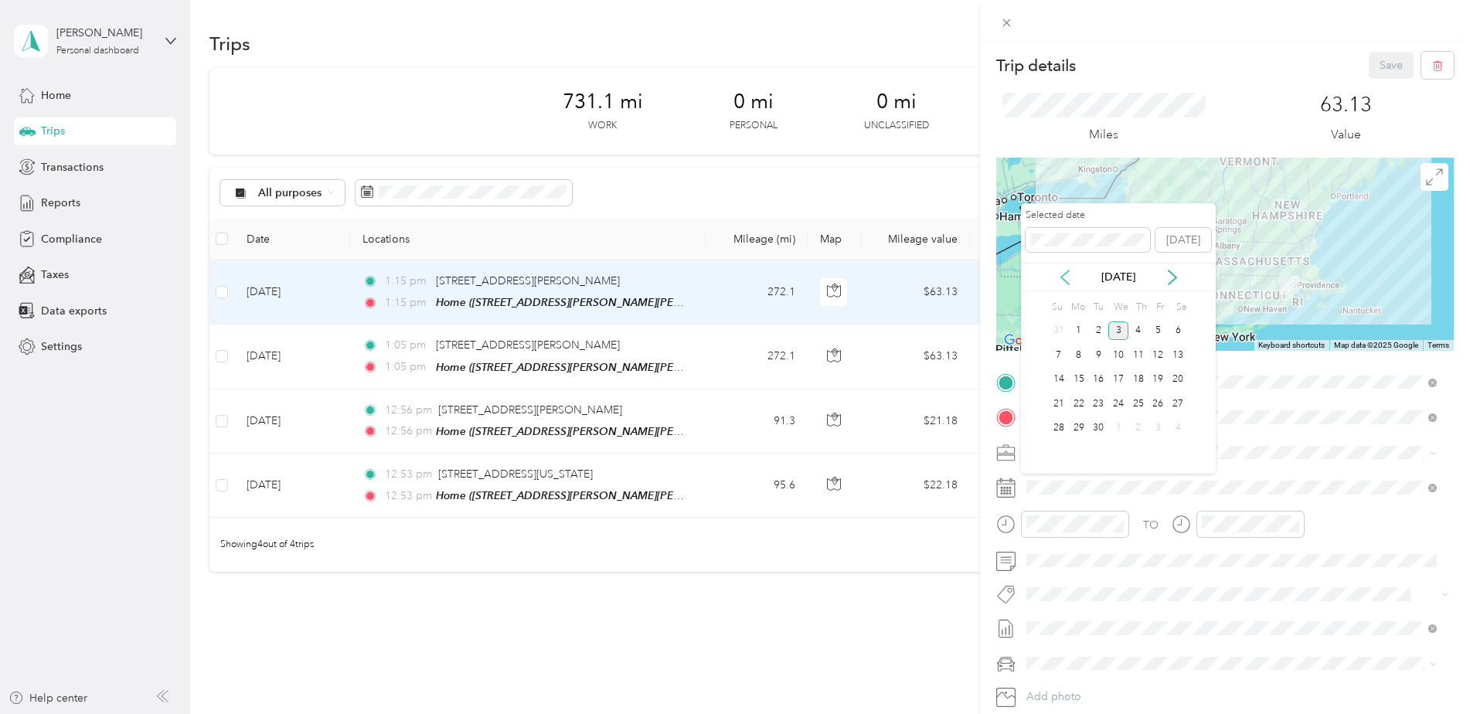
click at [1065, 278] on icon at bounding box center [1064, 277] width 15 height 15
click at [1079, 427] on div "25" at bounding box center [1079, 428] width 20 height 19
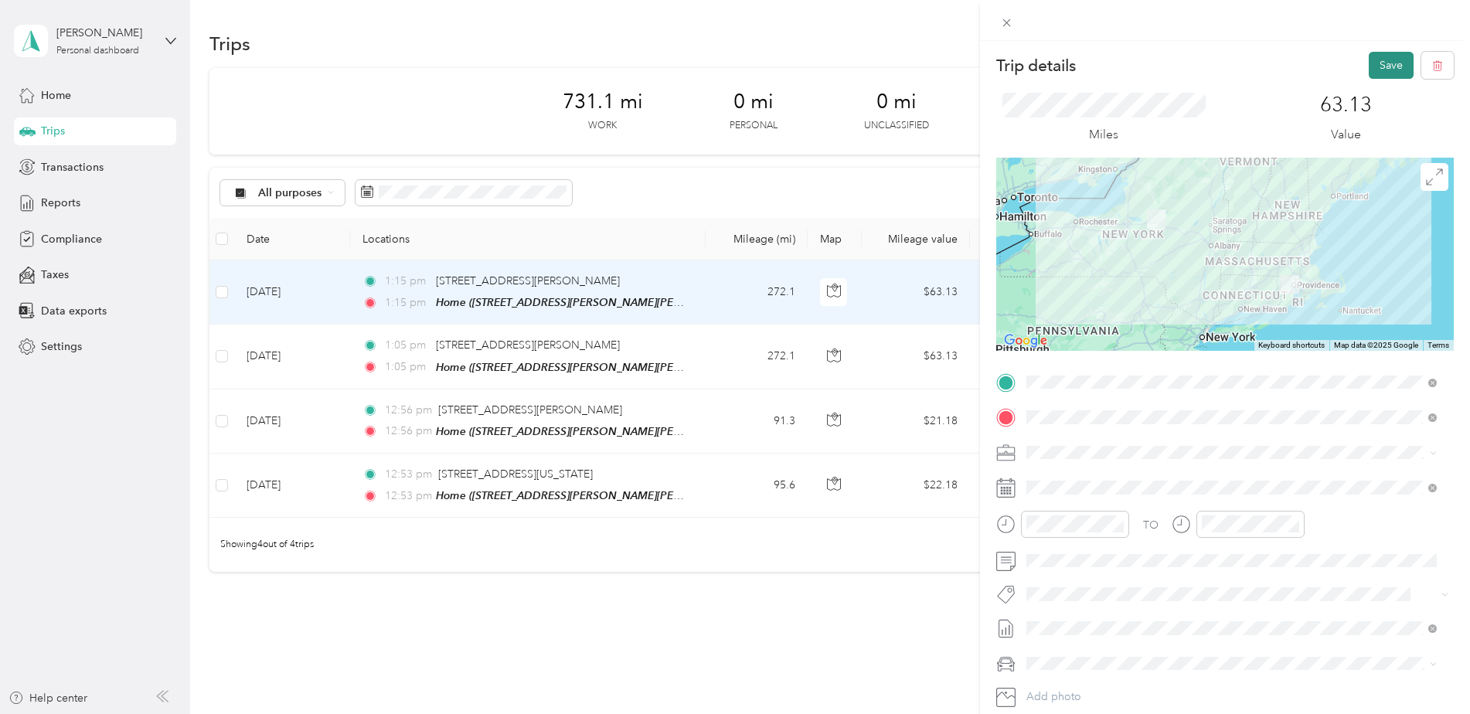
click at [1382, 63] on button "Save" at bounding box center [1390, 65] width 45 height 27
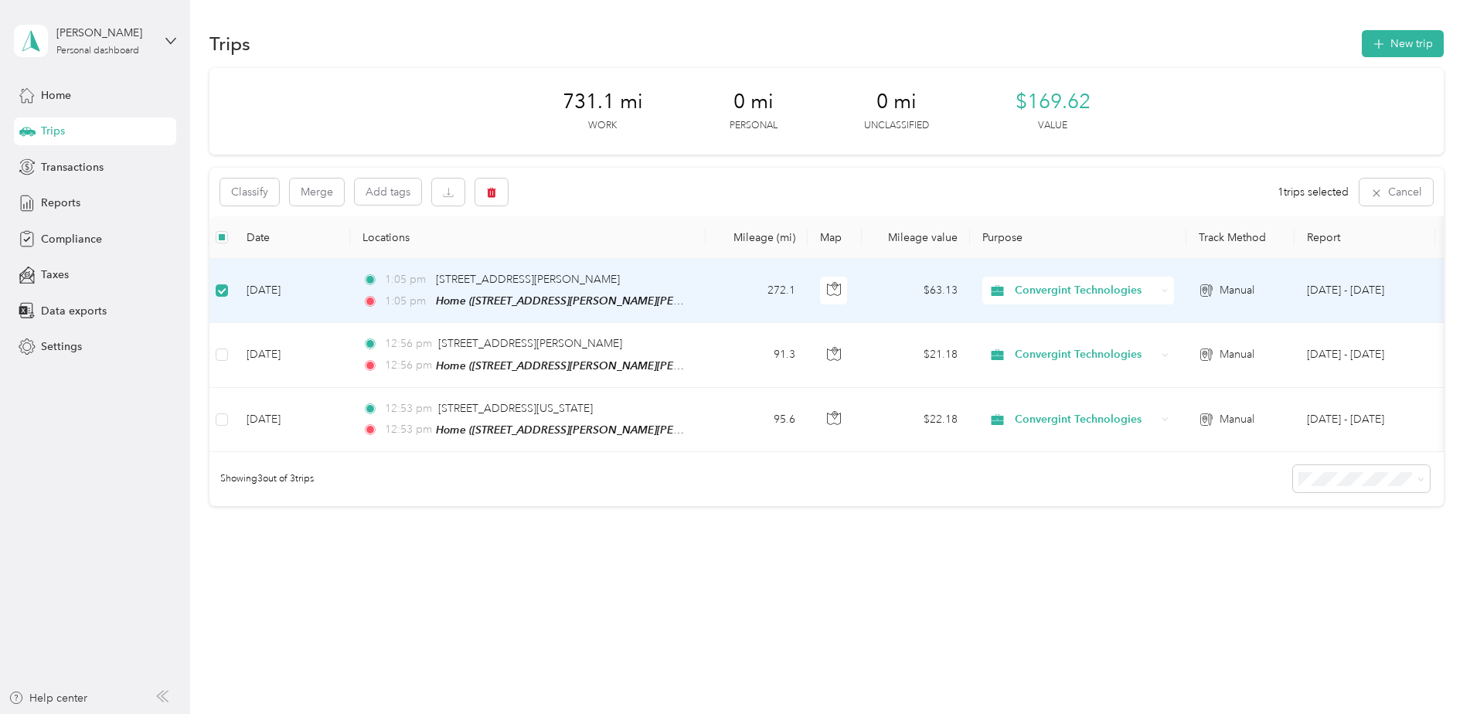
click at [300, 295] on td "[DATE]" at bounding box center [292, 291] width 116 height 64
click at [285, 290] on td "[DATE]" at bounding box center [292, 291] width 116 height 64
click at [314, 294] on td "[DATE]" at bounding box center [292, 291] width 116 height 64
click at [296, 300] on td "[DATE]" at bounding box center [292, 292] width 116 height 64
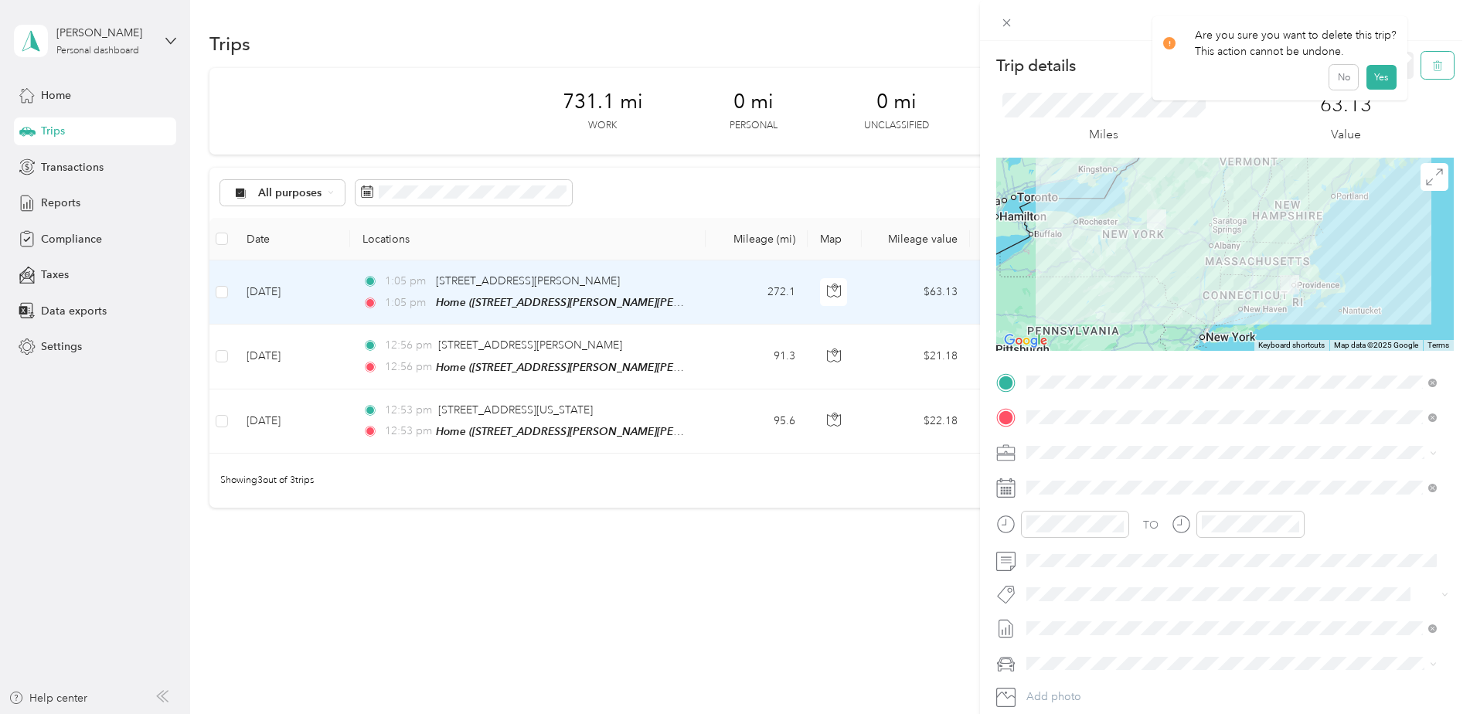
click at [1421, 67] on button "button" at bounding box center [1437, 65] width 32 height 27
click at [1372, 88] on button "Yes" at bounding box center [1380, 84] width 30 height 25
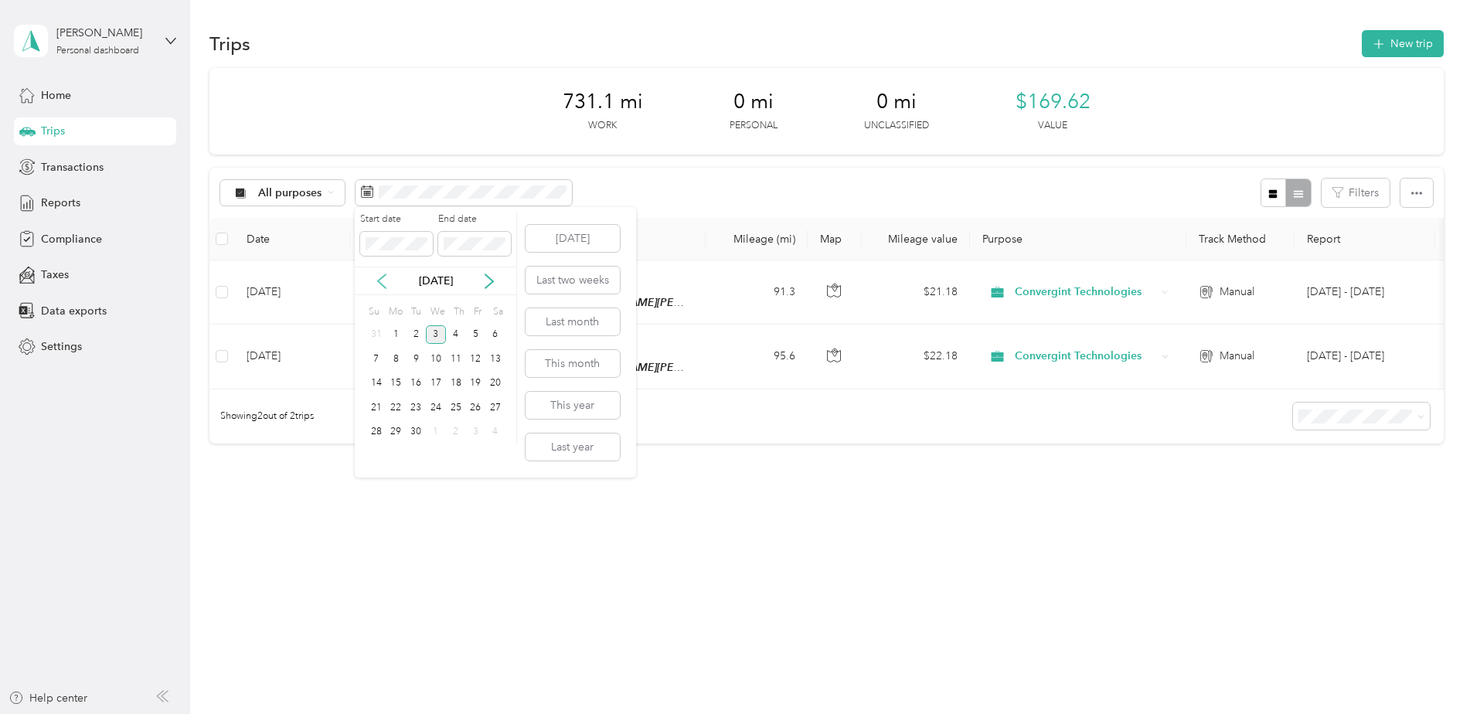
click at [382, 280] on icon at bounding box center [381, 281] width 15 height 15
click at [473, 335] on div "1" at bounding box center [475, 334] width 20 height 19
click at [380, 458] on div "31" at bounding box center [376, 456] width 20 height 19
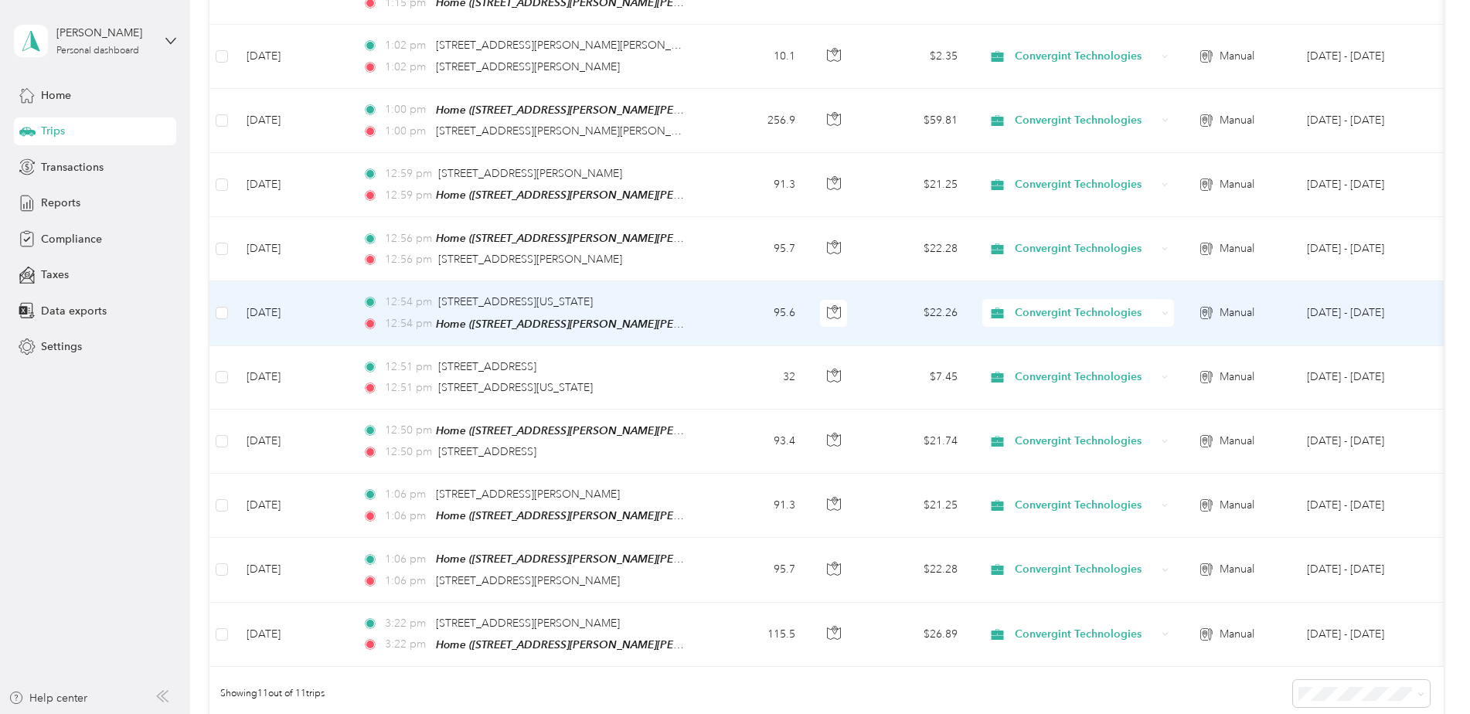
scroll to position [386, 0]
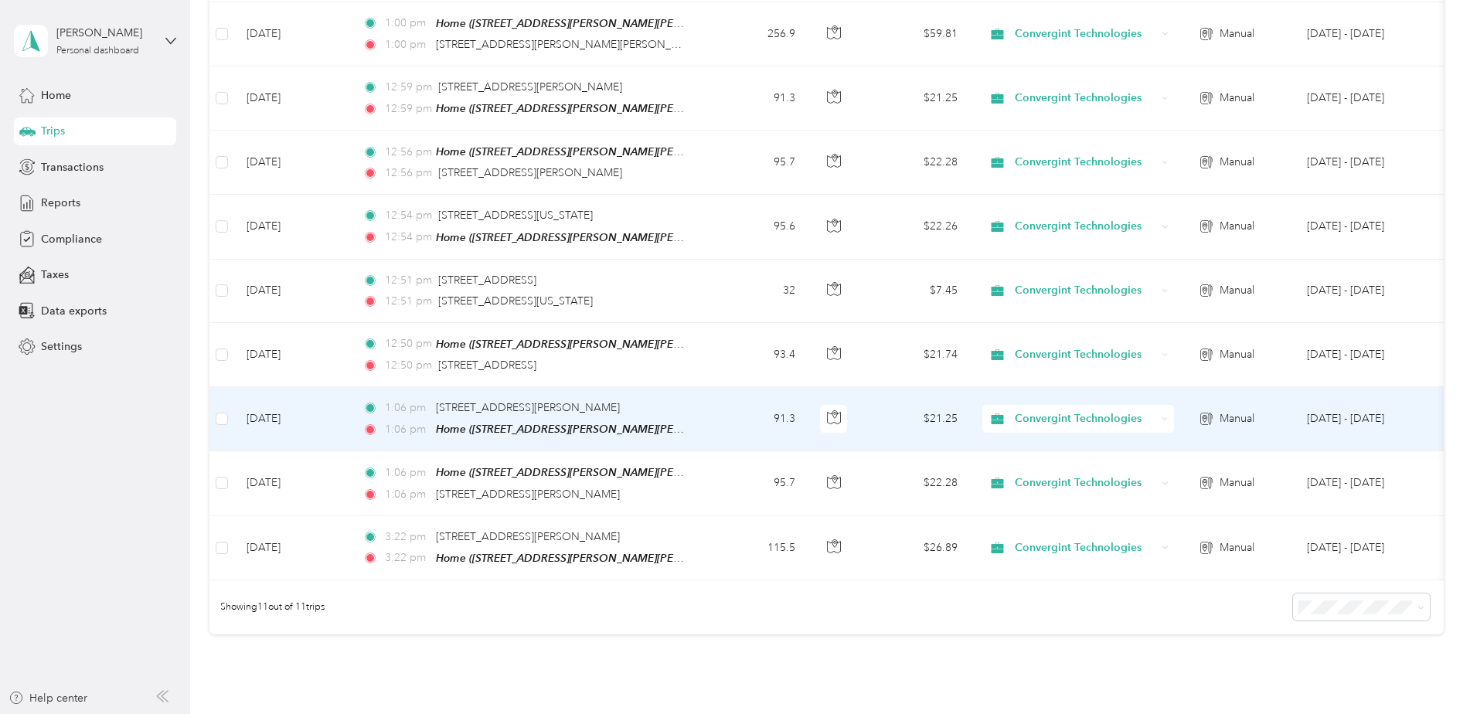
click at [409, 404] on span "1:06 pm" at bounding box center [407, 407] width 44 height 17
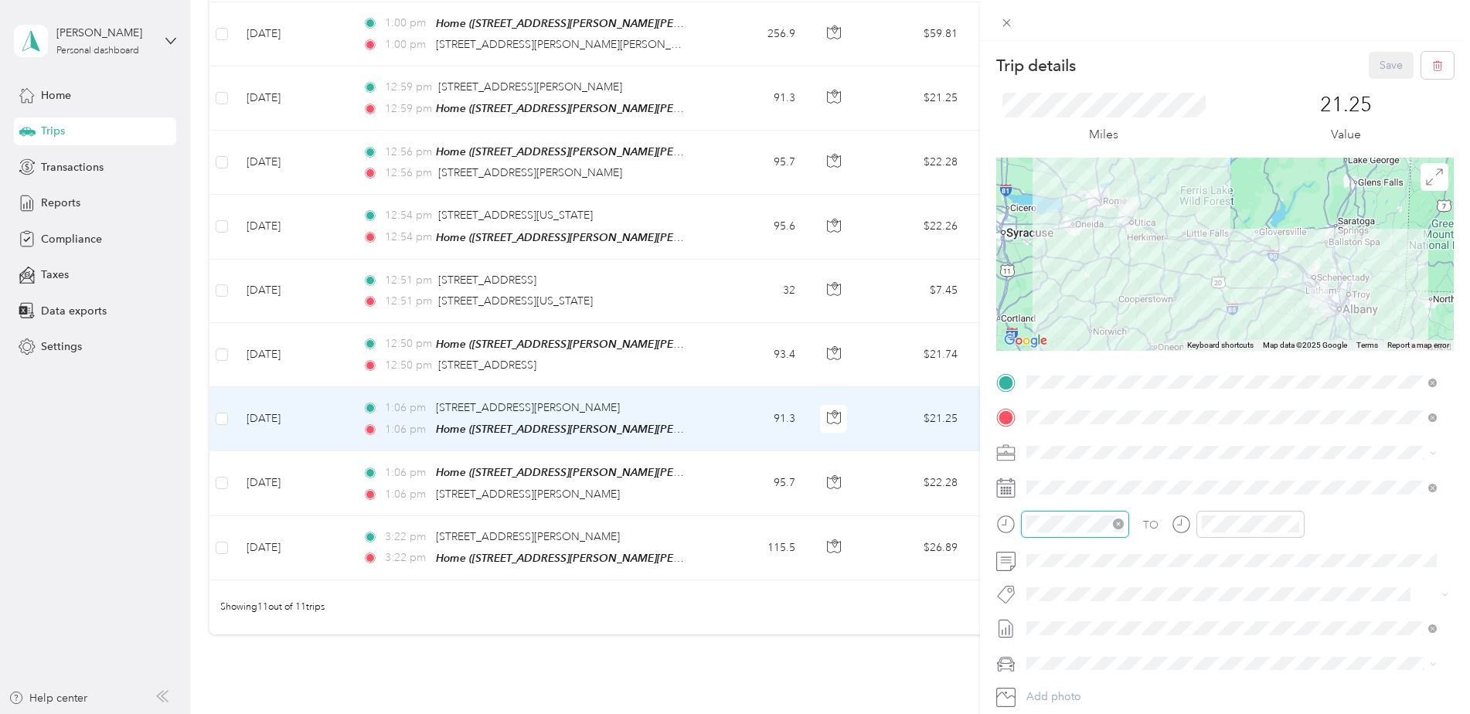
scroll to position [130, 0]
click at [1085, 342] on div "07" at bounding box center [1086, 339] width 37 height 22
click at [1078, 494] on link "Now" at bounding box center [1085, 491] width 25 height 15
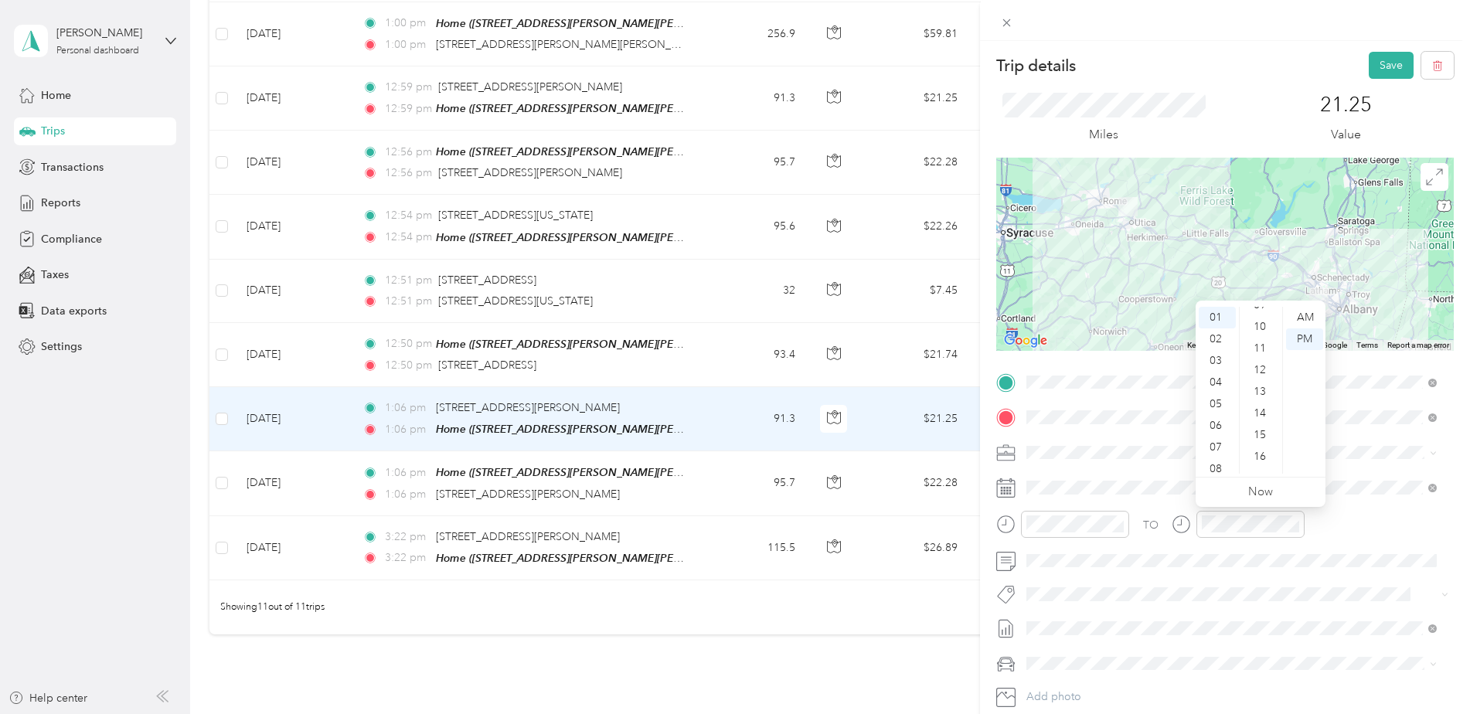
click at [1263, 499] on li "Now" at bounding box center [1260, 492] width 25 height 29
click at [1258, 491] on link "Now" at bounding box center [1260, 491] width 25 height 15
click at [1383, 61] on button "Save" at bounding box center [1390, 65] width 45 height 27
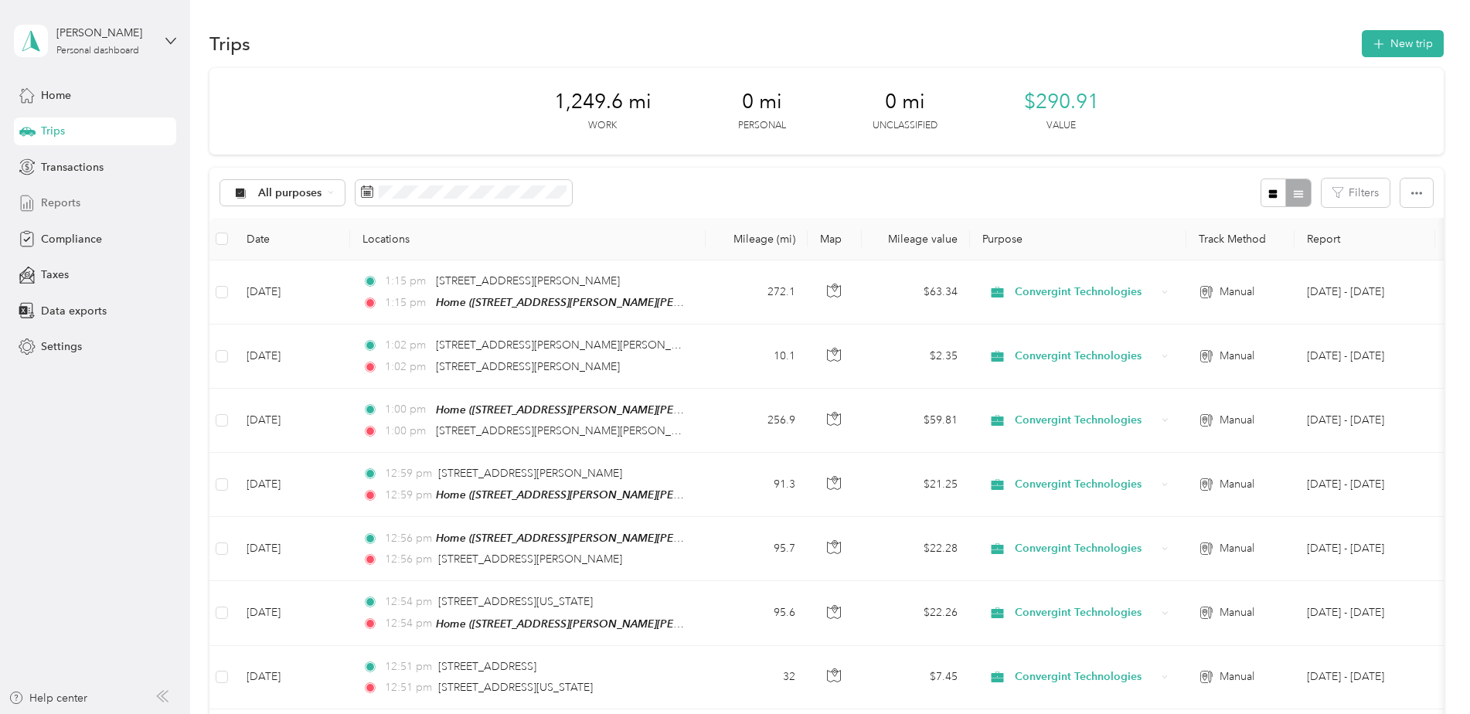
click at [68, 202] on span "Reports" at bounding box center [60, 203] width 39 height 16
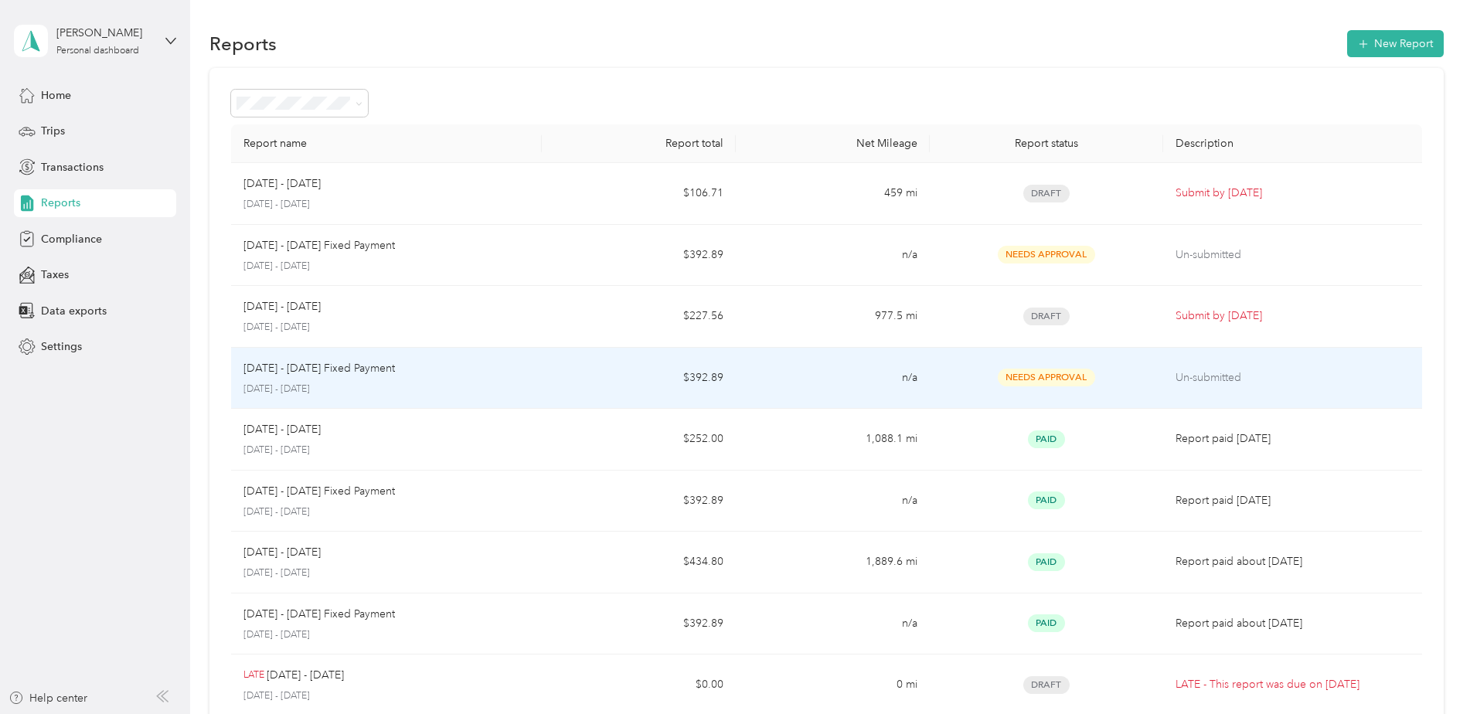
click at [1190, 376] on p "Un-submitted" at bounding box center [1292, 377] width 234 height 17
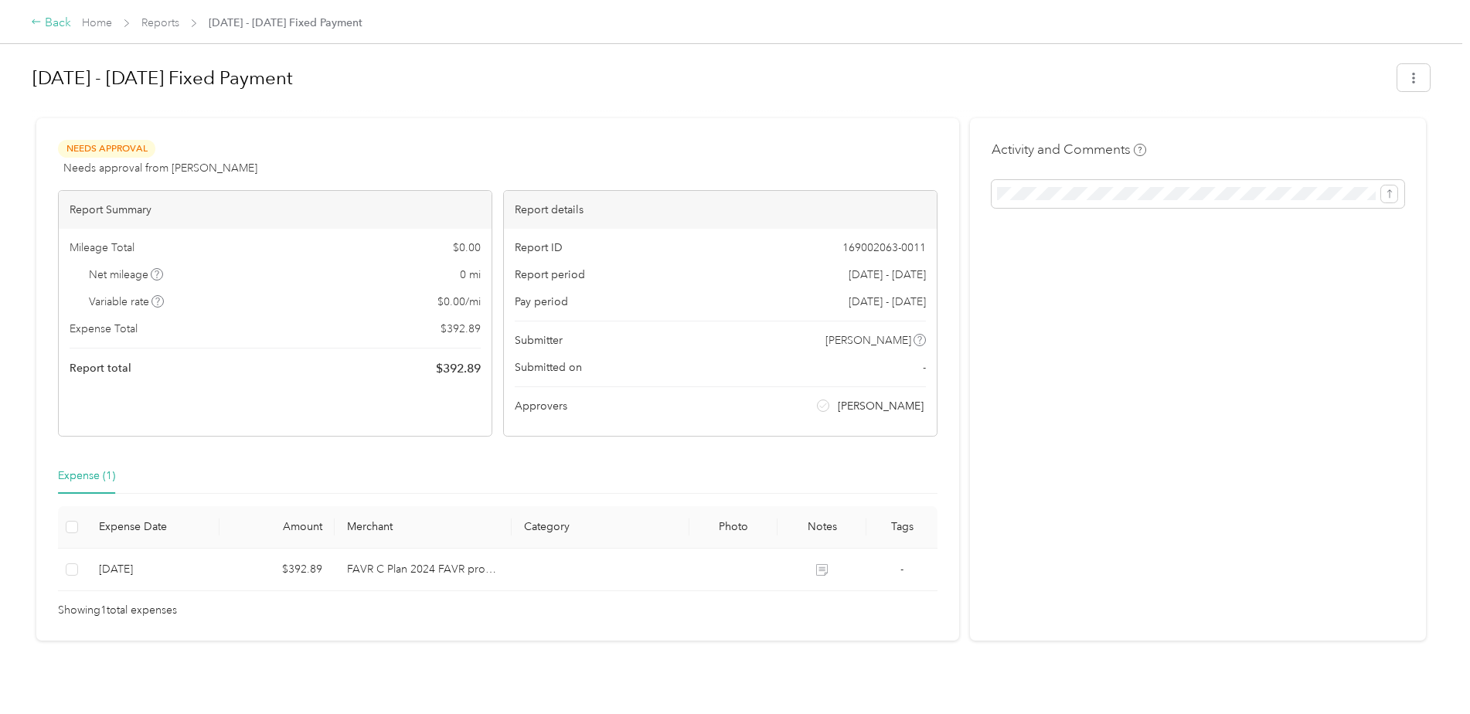
click at [32, 18] on icon at bounding box center [36, 21] width 11 height 11
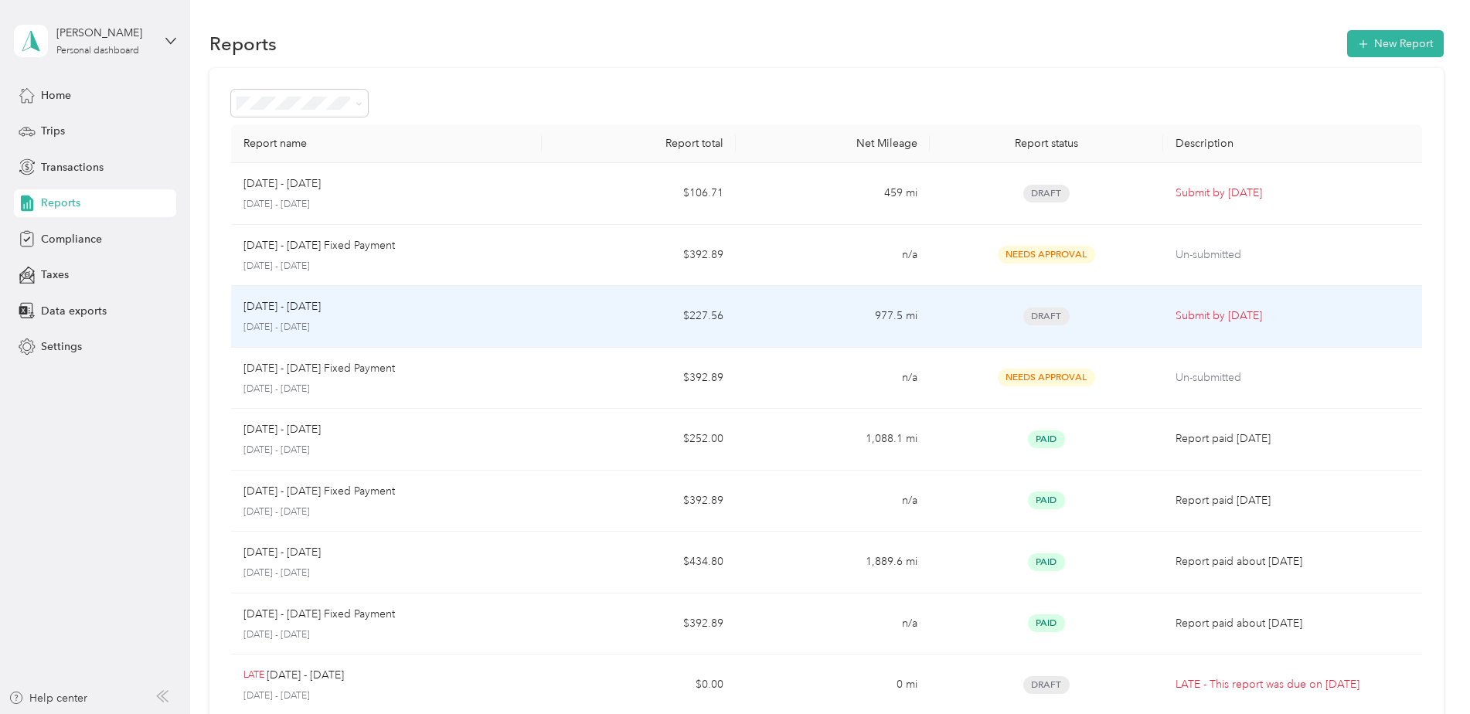
click at [538, 314] on td "[DATE] - [DATE] [DATE] - [DATE]" at bounding box center [386, 317] width 311 height 62
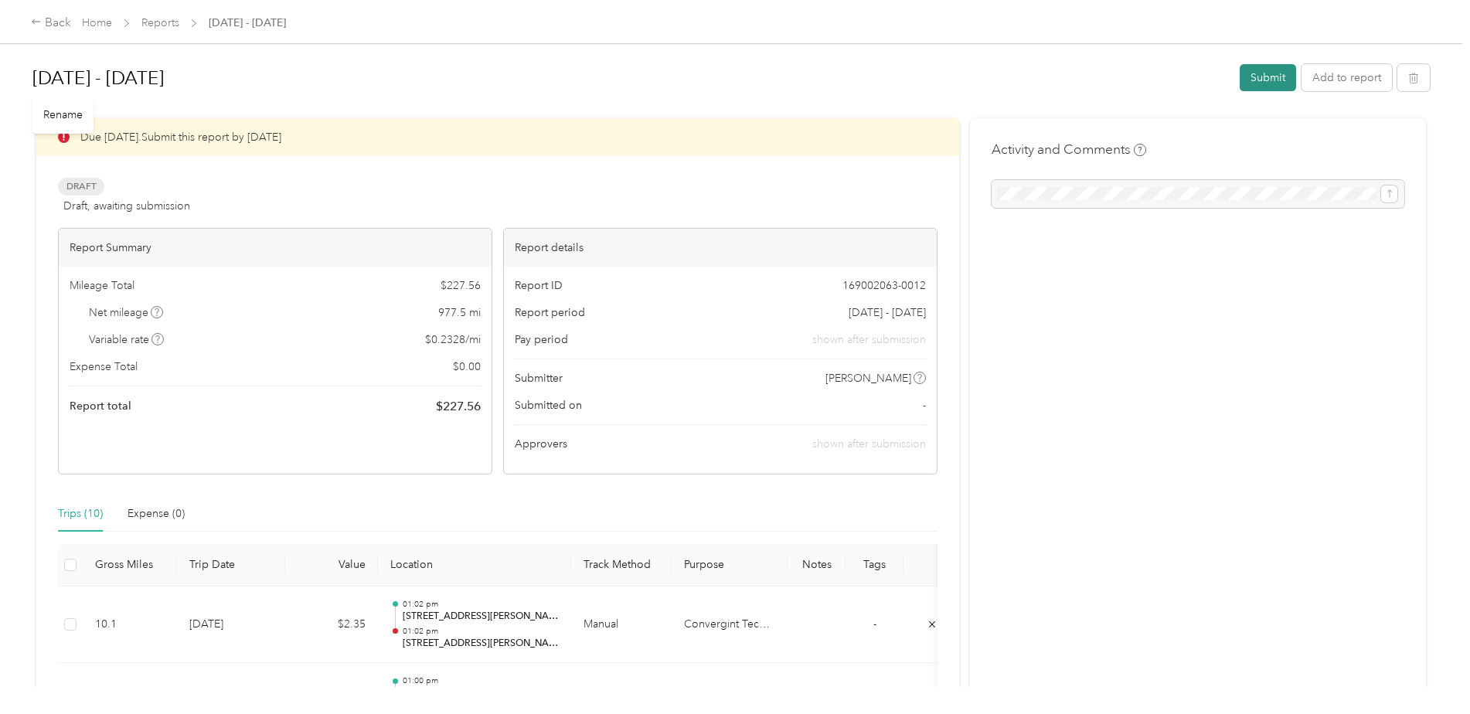
click at [1252, 76] on button "Submit" at bounding box center [1267, 77] width 56 height 27
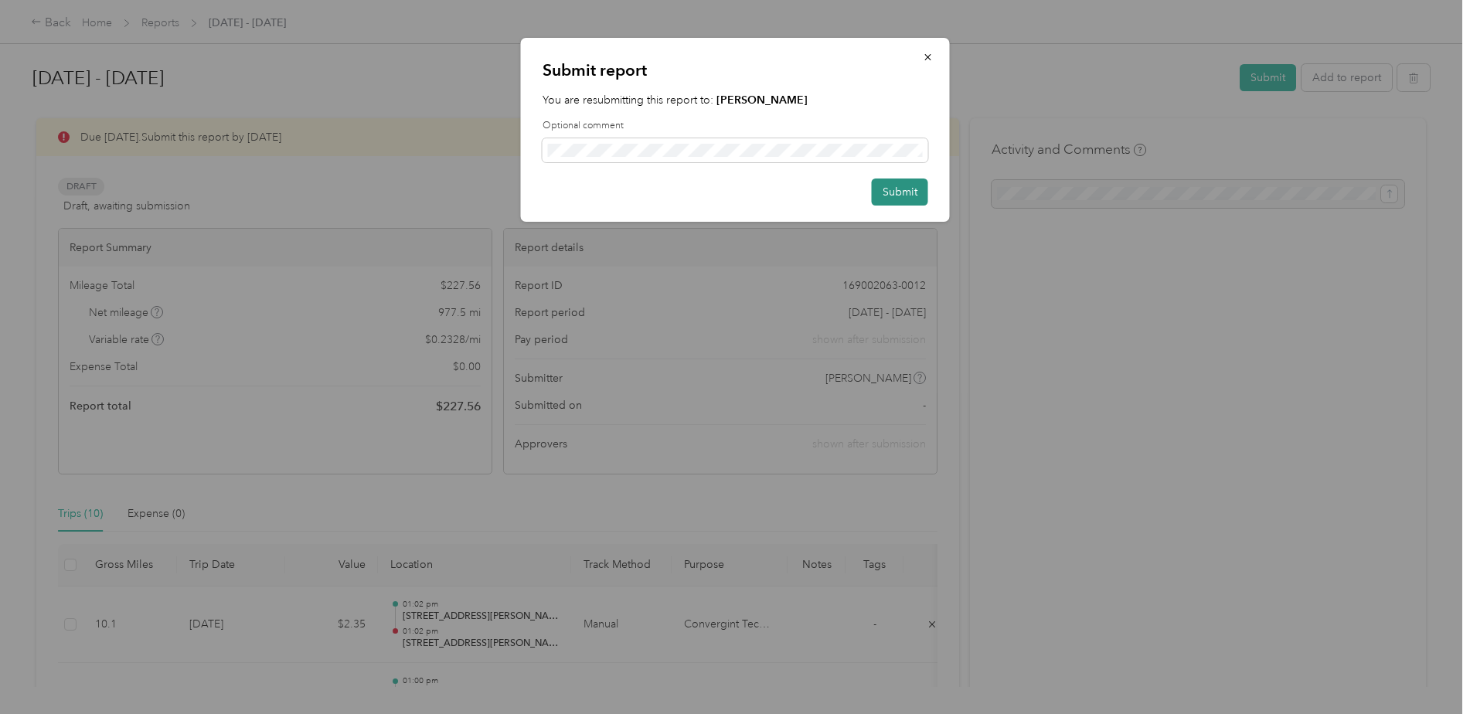
click at [894, 192] on button "Submit" at bounding box center [900, 191] width 56 height 27
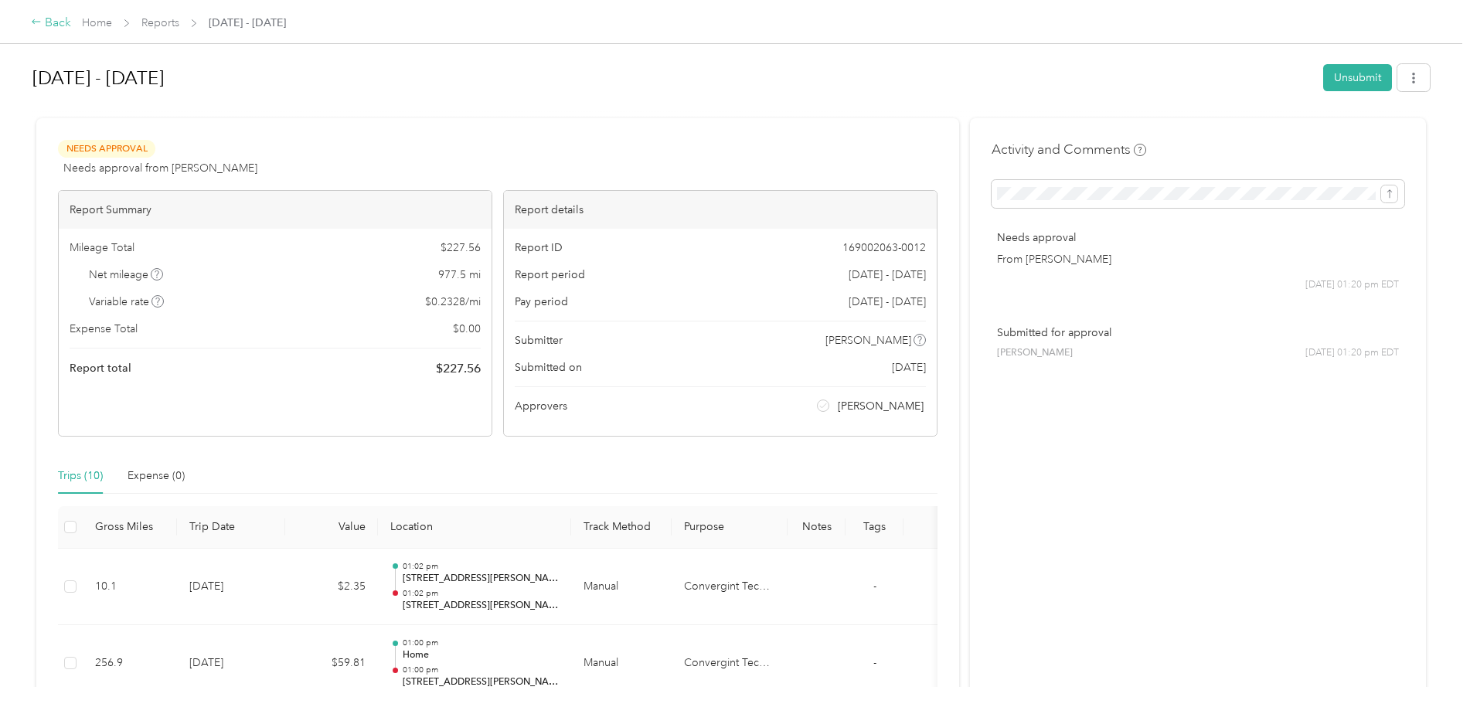
click at [42, 25] on div "Back" at bounding box center [51, 23] width 40 height 19
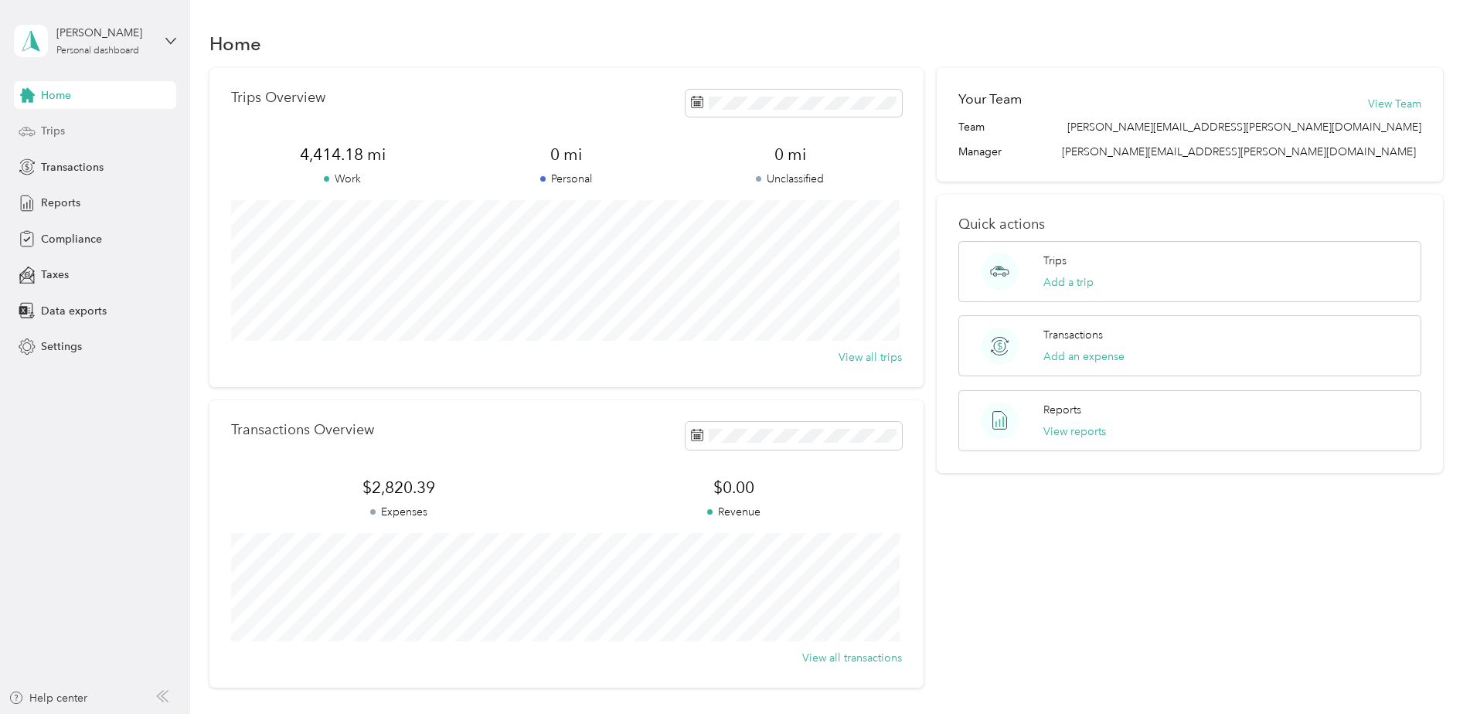
click at [69, 131] on div "Trips" at bounding box center [95, 131] width 162 height 28
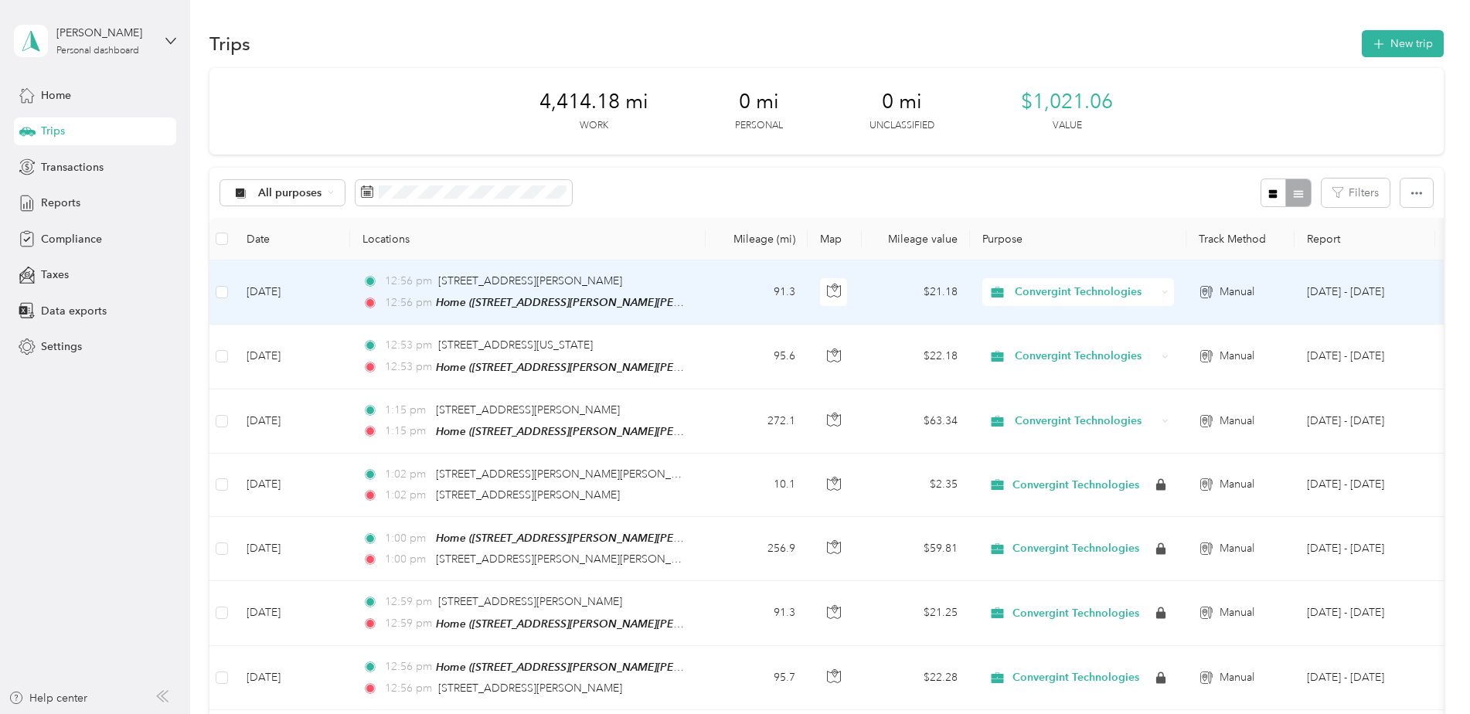
click at [260, 292] on td "[DATE]" at bounding box center [292, 292] width 116 height 64
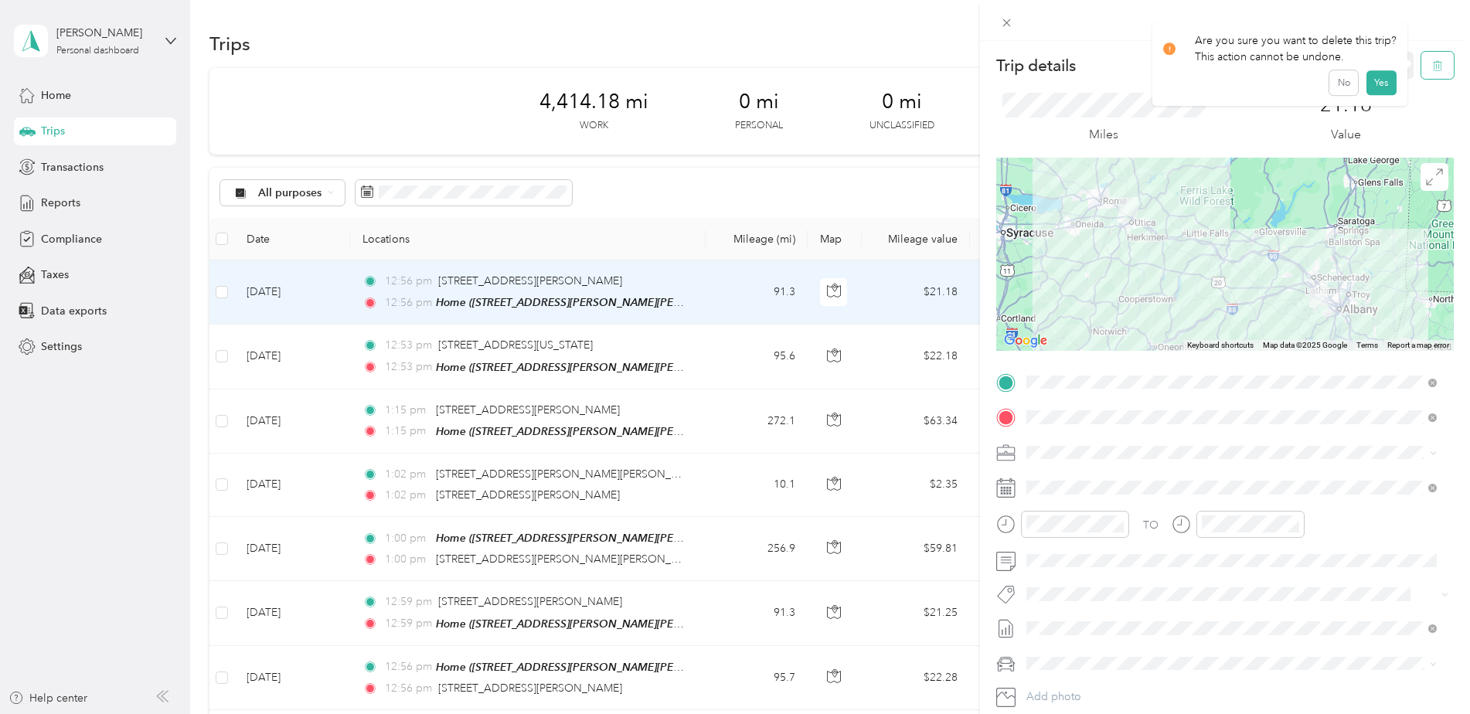
click at [1432, 70] on icon "button" at bounding box center [1437, 65] width 11 height 11
click at [1376, 87] on button "Yes" at bounding box center [1380, 84] width 30 height 25
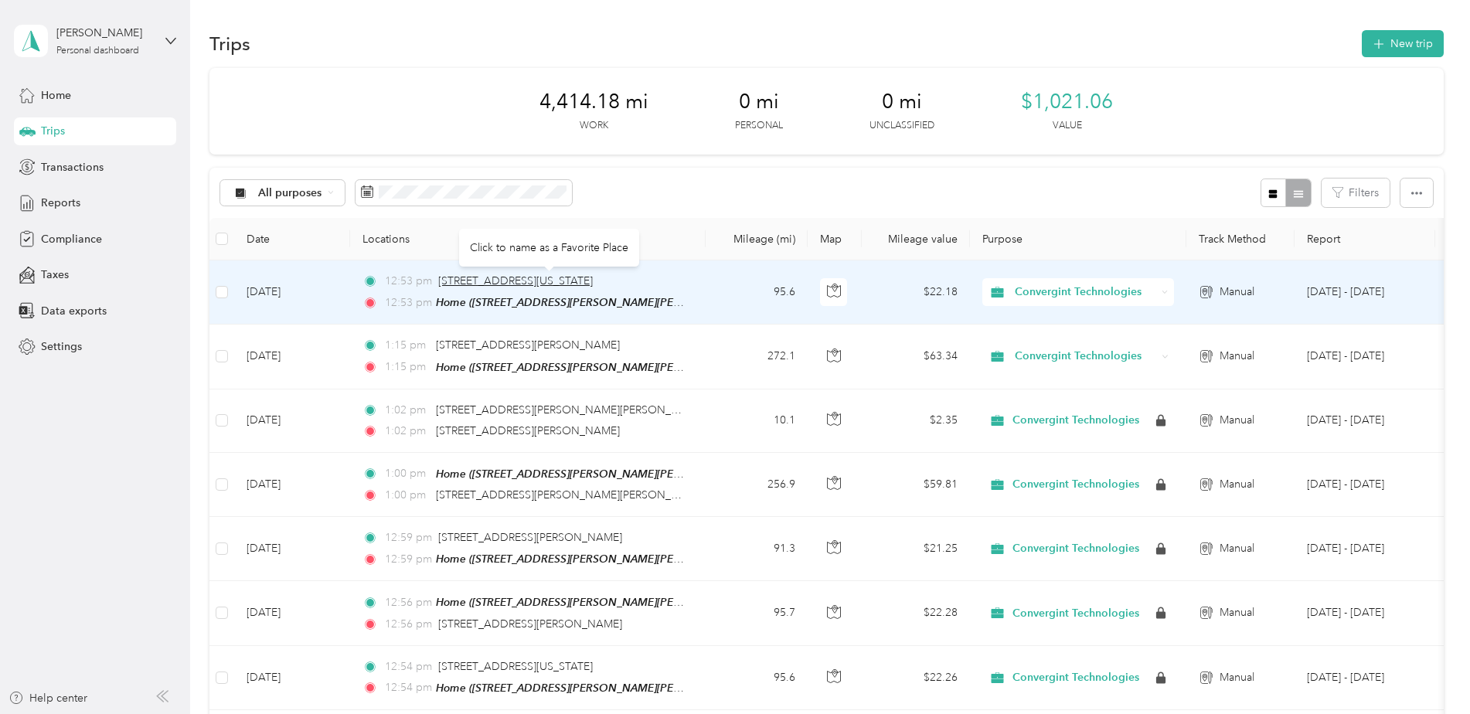
click at [450, 281] on span "[STREET_ADDRESS][US_STATE]" at bounding box center [515, 280] width 155 height 13
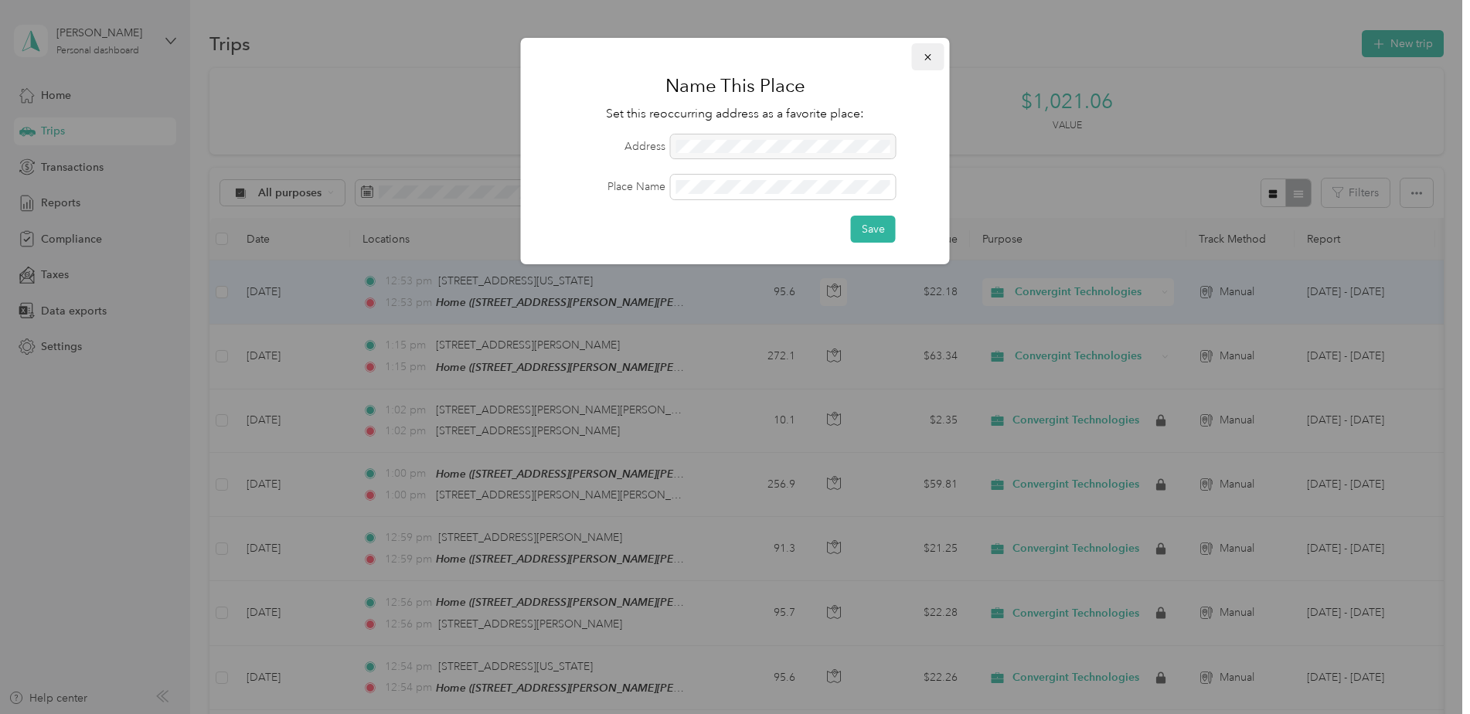
click at [933, 56] on icon "button" at bounding box center [928, 57] width 11 height 11
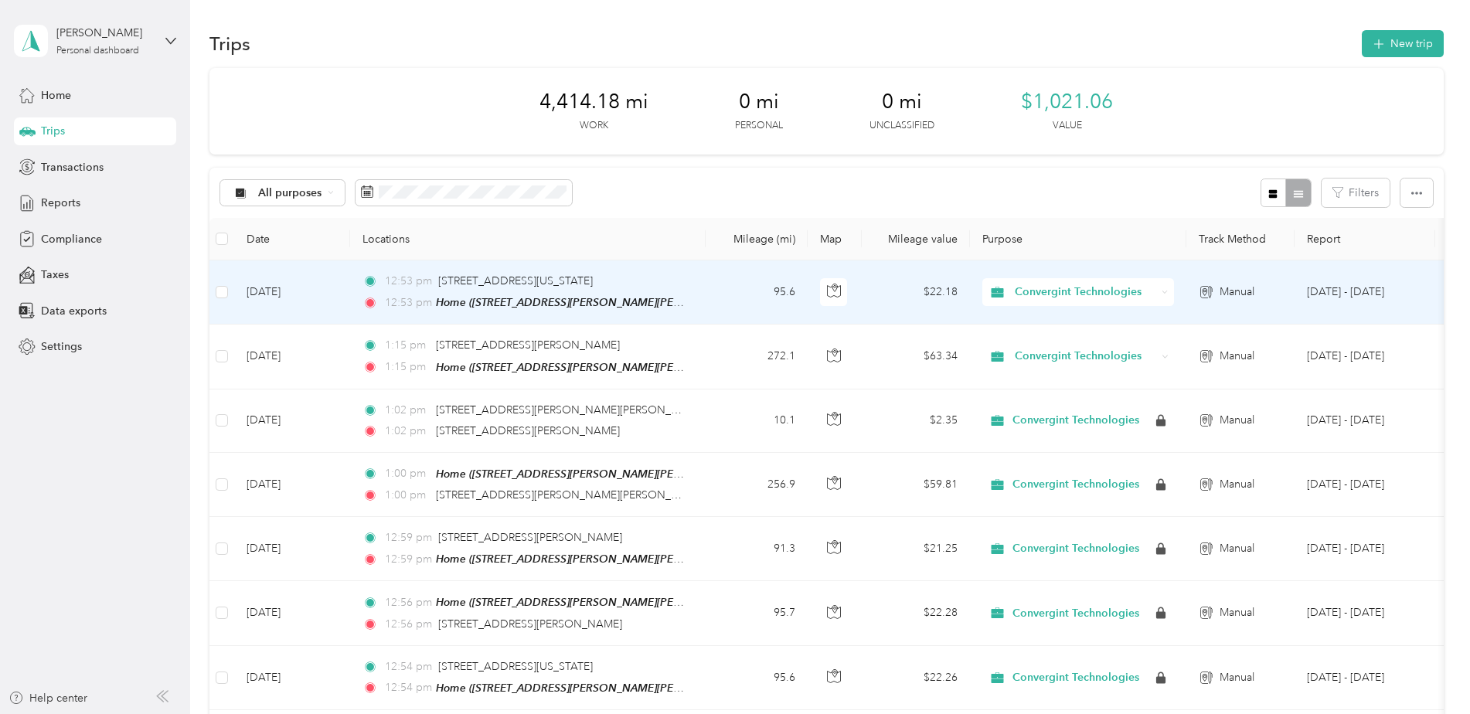
click at [296, 284] on td "[DATE]" at bounding box center [292, 292] width 116 height 64
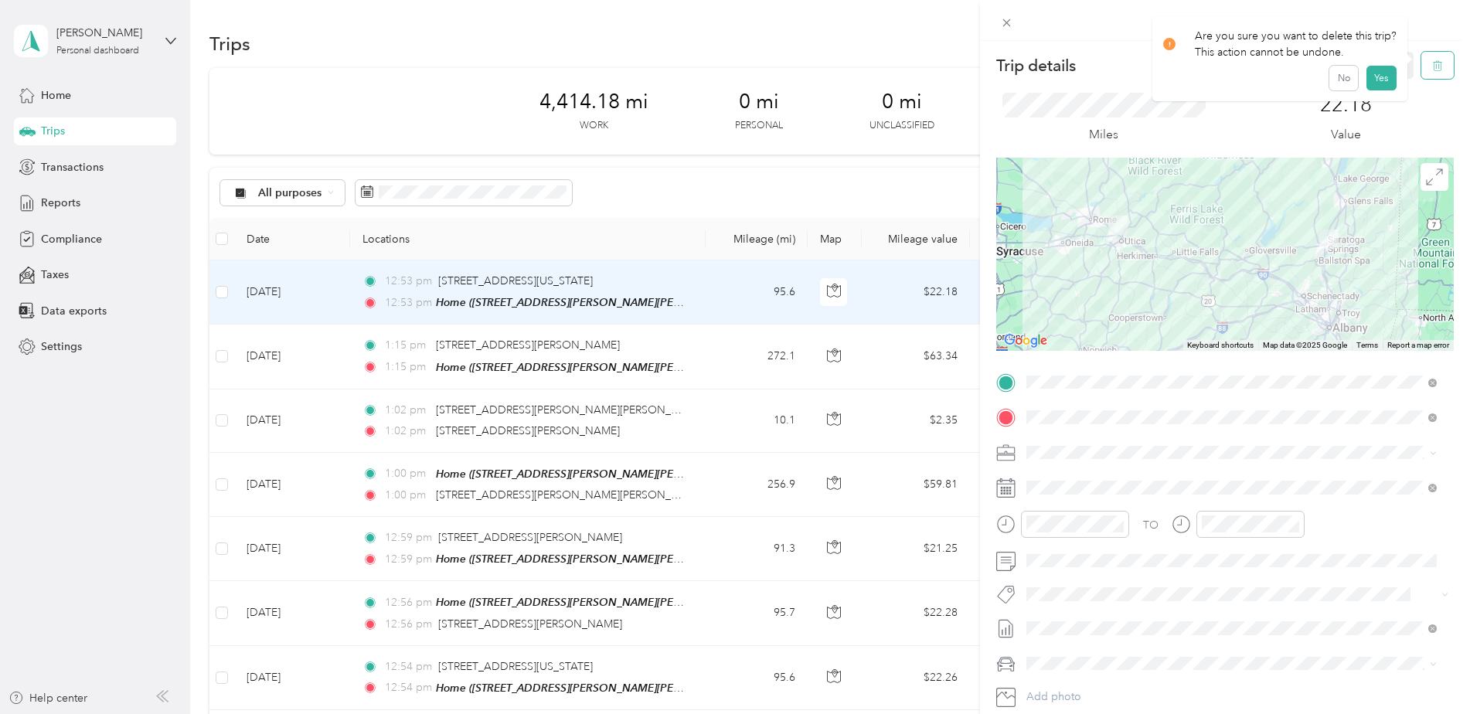
click at [1432, 70] on icon "button" at bounding box center [1437, 65] width 11 height 11
drag, startPoint x: 1374, startPoint y: 87, endPoint x: 1365, endPoint y: 88, distance: 8.5
click at [1374, 87] on button "Yes" at bounding box center [1380, 84] width 30 height 25
